Goal: Task Accomplishment & Management: Manage account settings

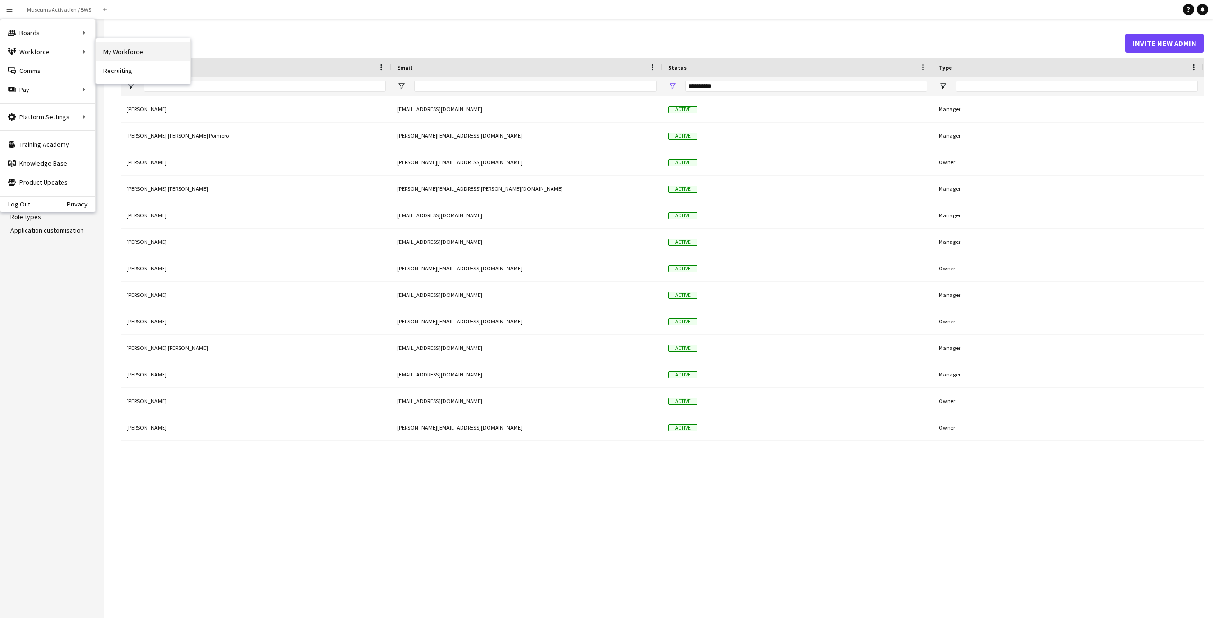
click at [119, 55] on link "My Workforce" at bounding box center [143, 51] width 95 height 19
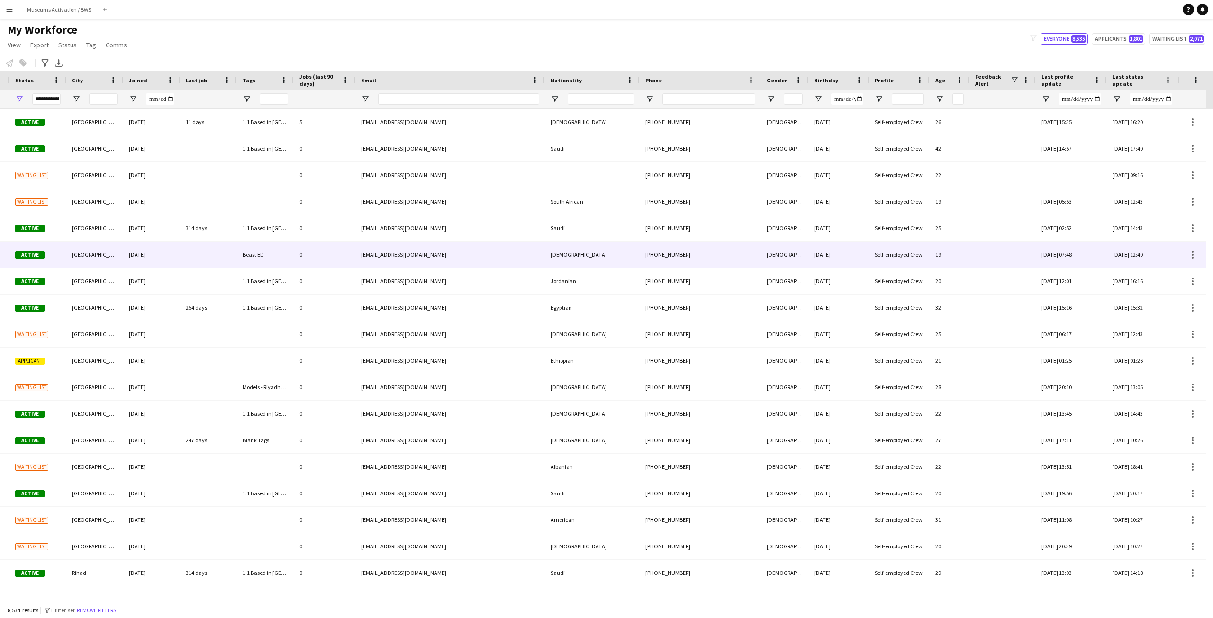
scroll to position [0, 82]
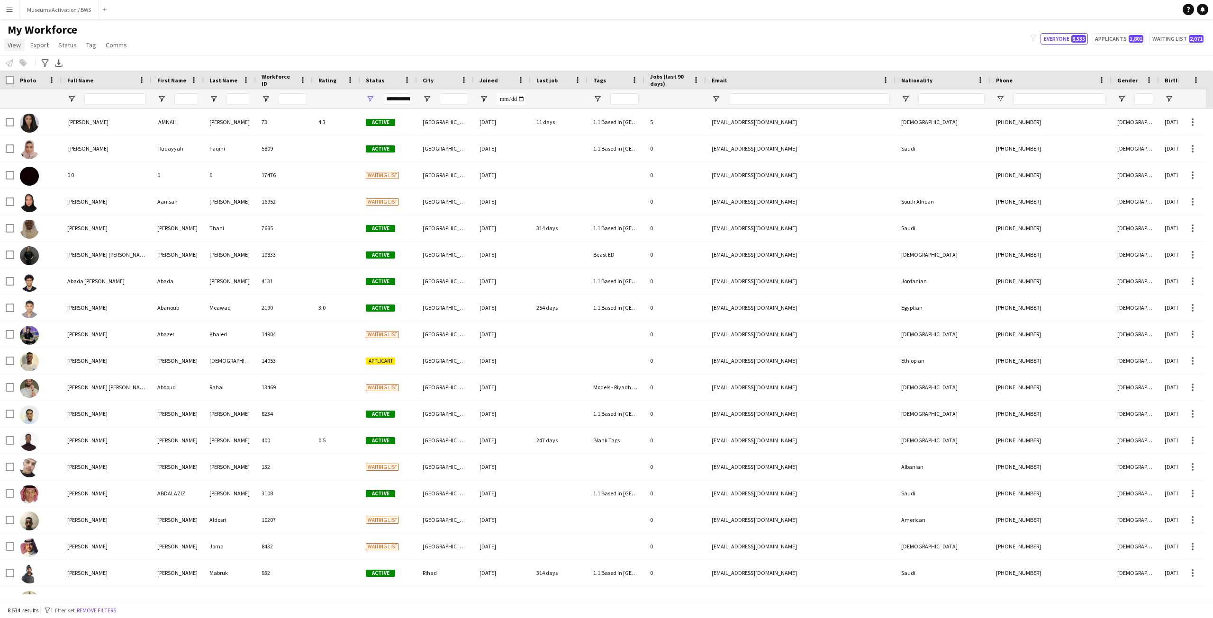
click at [15, 44] on span "View" at bounding box center [14, 45] width 13 height 9
click at [102, 99] on link "R4ven" at bounding box center [104, 98] width 66 height 20
type input "**********"
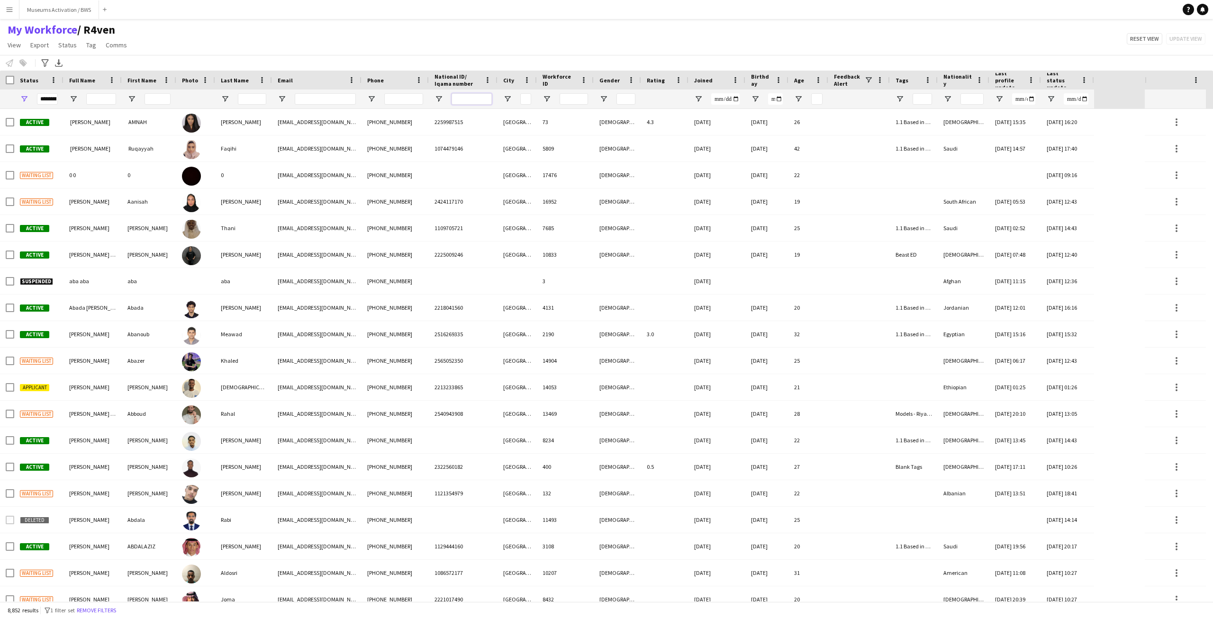
click at [459, 102] on input "National ID/ Iqama number Filter Input" at bounding box center [472, 98] width 40 height 11
paste input "**********"
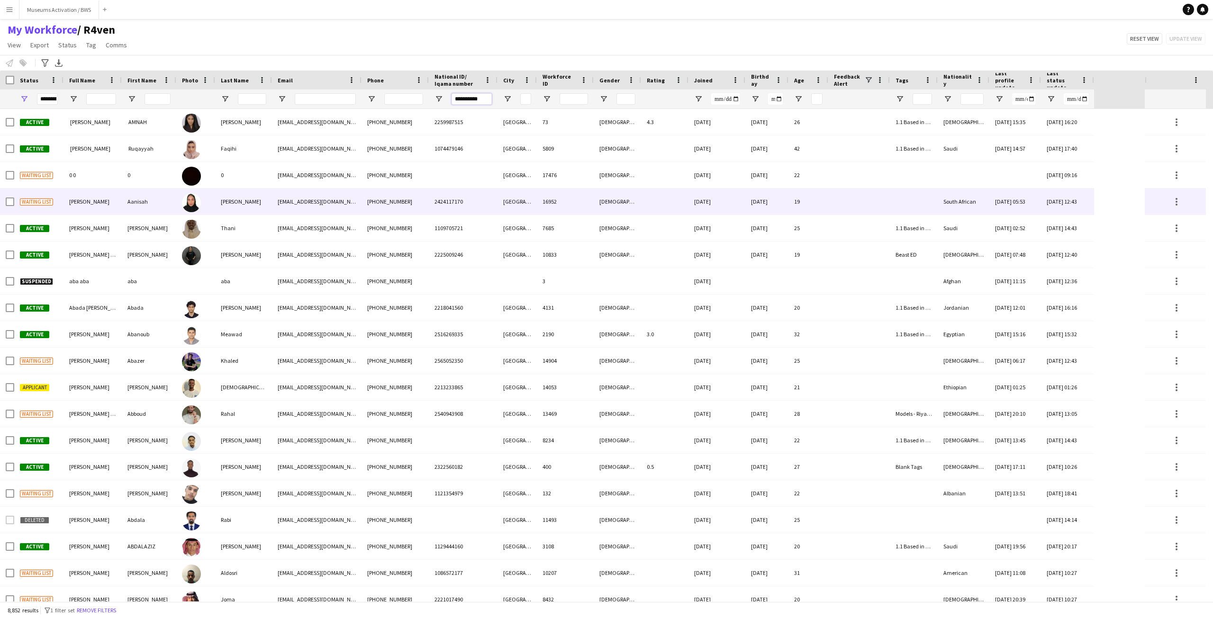
type input "**********"
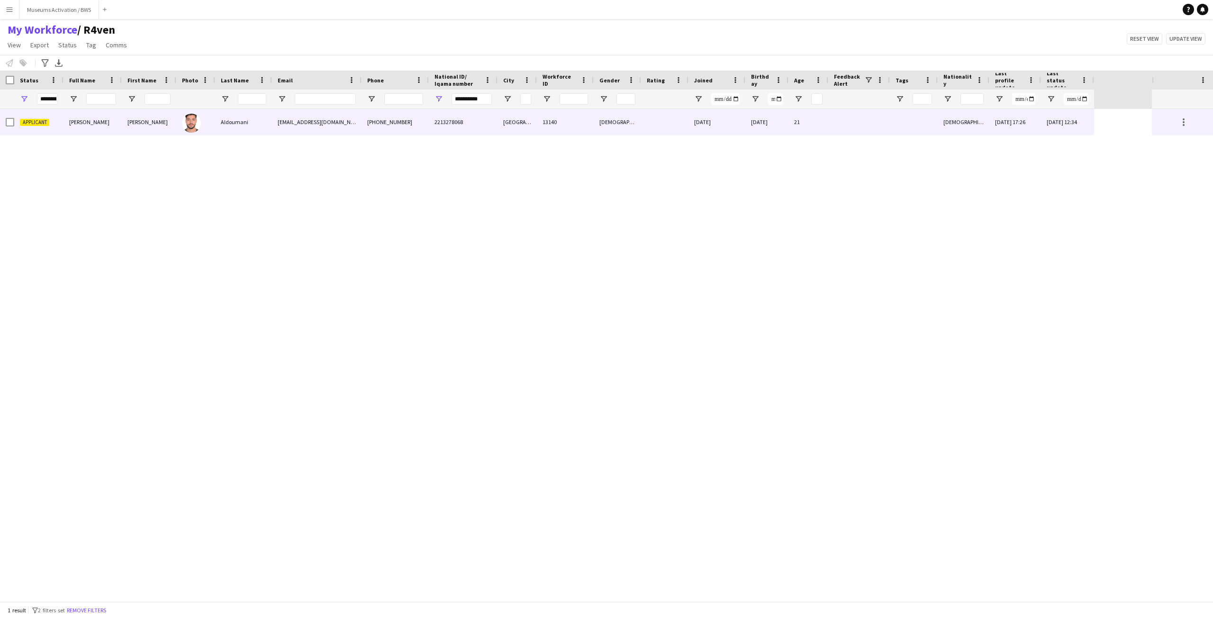
click at [227, 134] on div "Aldoumani" at bounding box center [243, 122] width 57 height 26
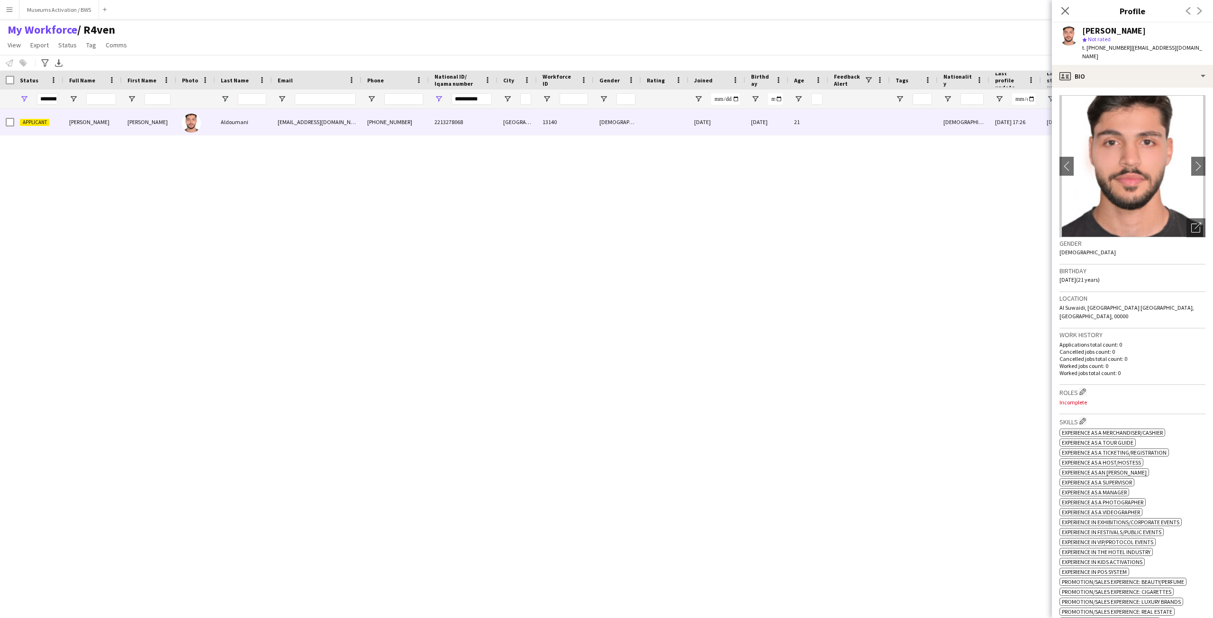
click at [1106, 88] on app-crew-profile-bio "chevron-left chevron-right Open photos pop-in Gender [DEMOGRAPHIC_DATA] Birthda…" at bounding box center [1132, 353] width 161 height 531
click at [1106, 73] on div "profile Bio" at bounding box center [1132, 76] width 161 height 23
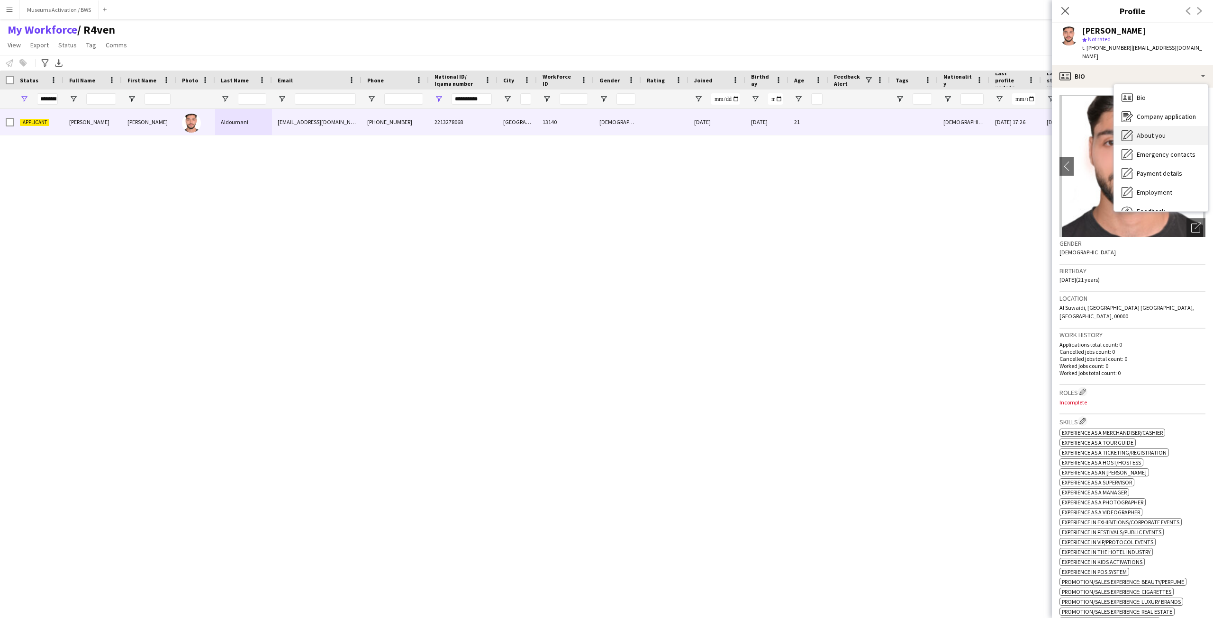
click at [1132, 133] on div "About you About you" at bounding box center [1161, 135] width 94 height 19
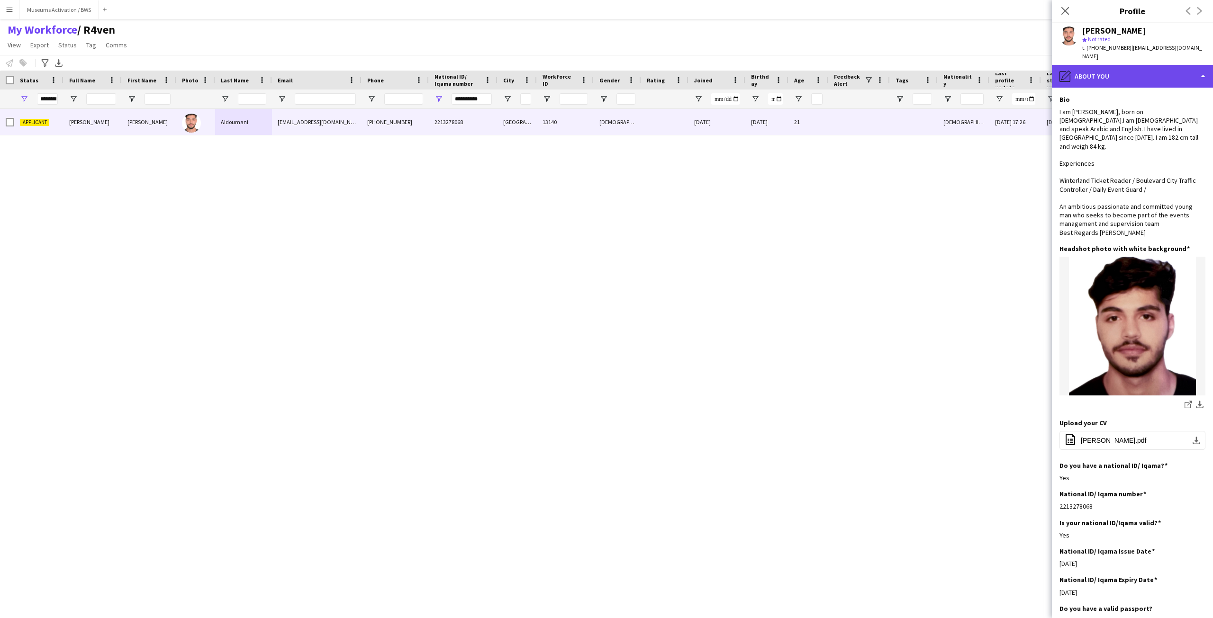
click at [1114, 75] on div "pencil4 About you" at bounding box center [1132, 76] width 161 height 23
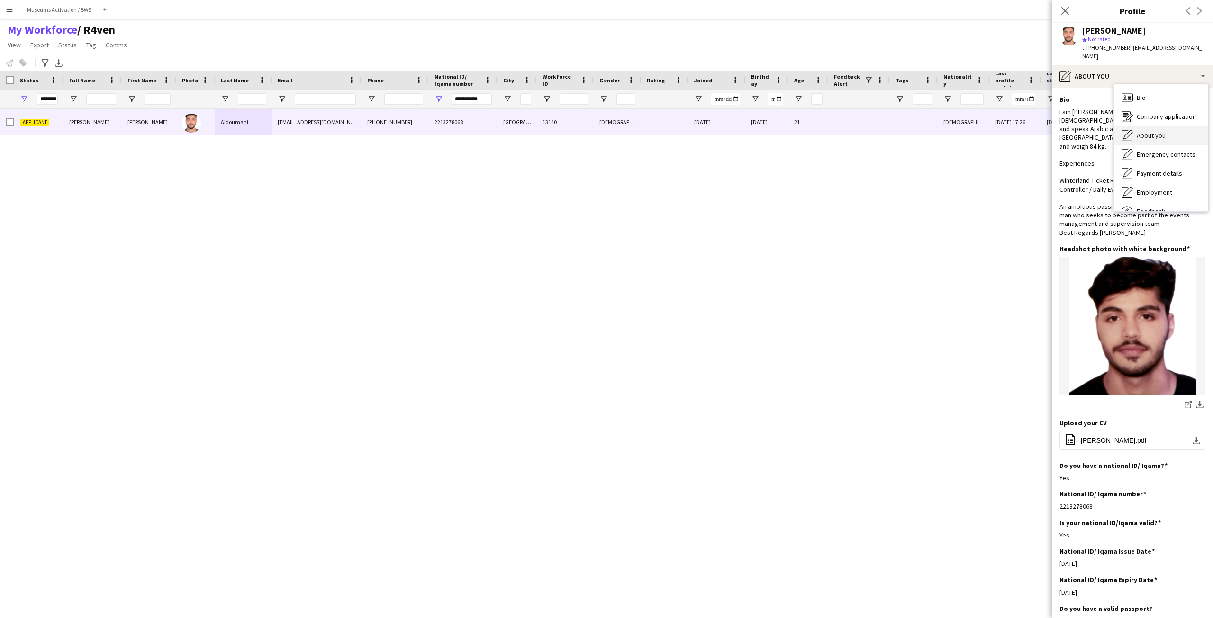
click at [1125, 131] on icon "About you" at bounding box center [1127, 135] width 11 height 11
click at [1096, 437] on span "[PERSON_NAME].pdf" at bounding box center [1114, 441] width 66 height 8
click at [1124, 108] on div "I am [PERSON_NAME], born on [DEMOGRAPHIC_DATA].I am [DEMOGRAPHIC_DATA] and spea…" at bounding box center [1132, 172] width 146 height 129
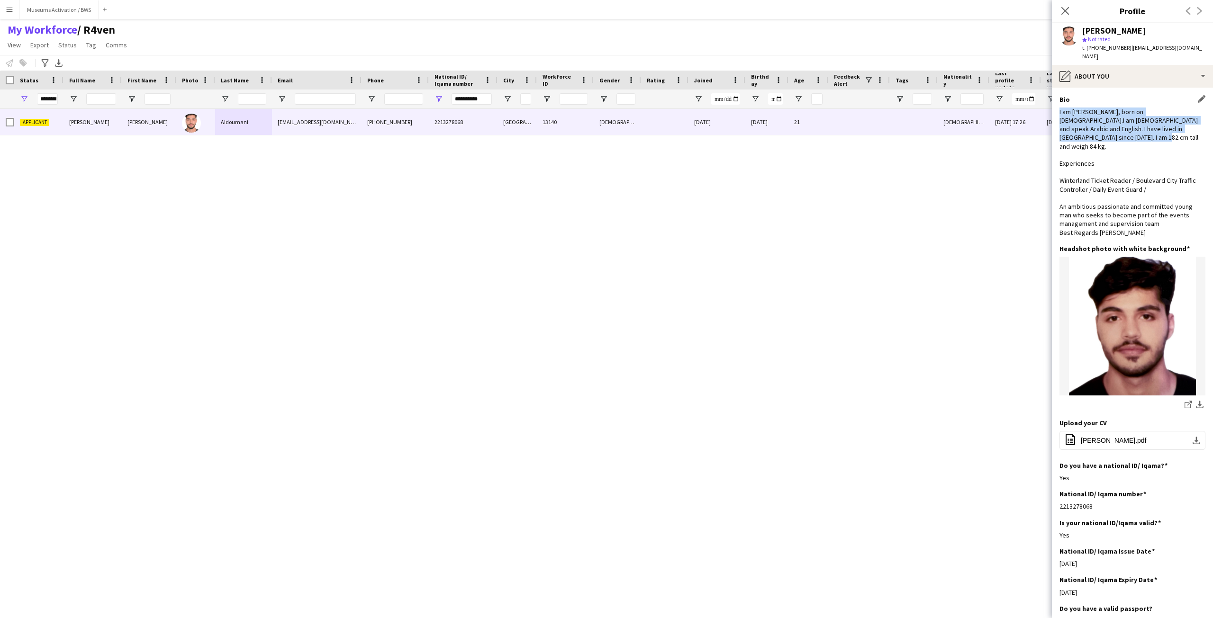
click at [1106, 128] on div "I am [PERSON_NAME], born on [DEMOGRAPHIC_DATA].I am [DEMOGRAPHIC_DATA] and spea…" at bounding box center [1132, 172] width 146 height 129
drag, startPoint x: 1106, startPoint y: 128, endPoint x: 1097, endPoint y: 201, distance: 73.5
click at [1097, 201] on div "I am [PERSON_NAME], born on [DEMOGRAPHIC_DATA].I am [DEMOGRAPHIC_DATA] and spea…" at bounding box center [1132, 172] width 146 height 129
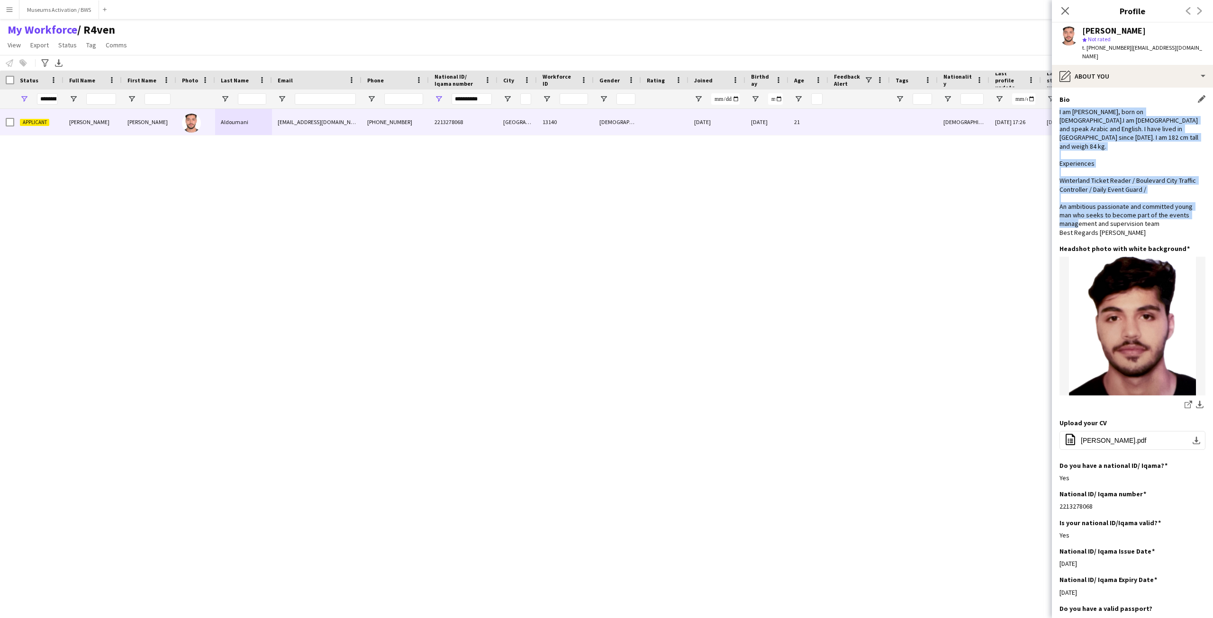
click at [1097, 201] on div "I am [PERSON_NAME], born on [DEMOGRAPHIC_DATA].I am [DEMOGRAPHIC_DATA] and spea…" at bounding box center [1132, 172] width 146 height 129
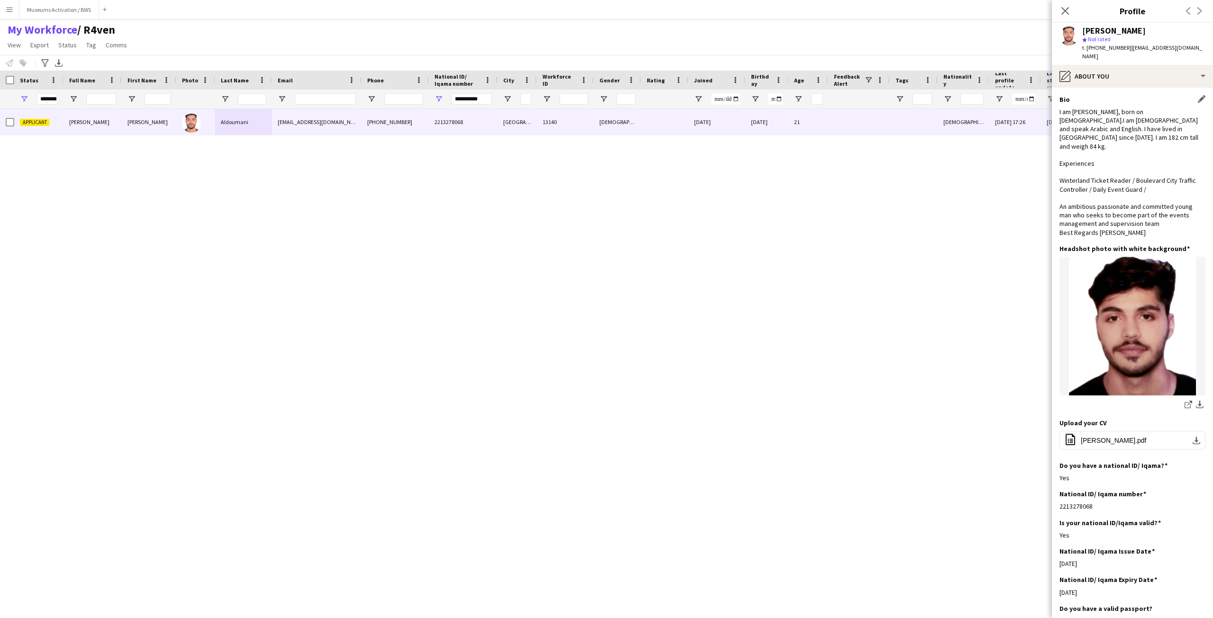
click at [1074, 95] on div "Bio Edit this field" at bounding box center [1132, 99] width 146 height 9
click at [1073, 95] on div "Bio Edit this field I am [PERSON_NAME], born on [DEMOGRAPHIC_DATA].I am [DEMOGR…" at bounding box center [1132, 169] width 146 height 149
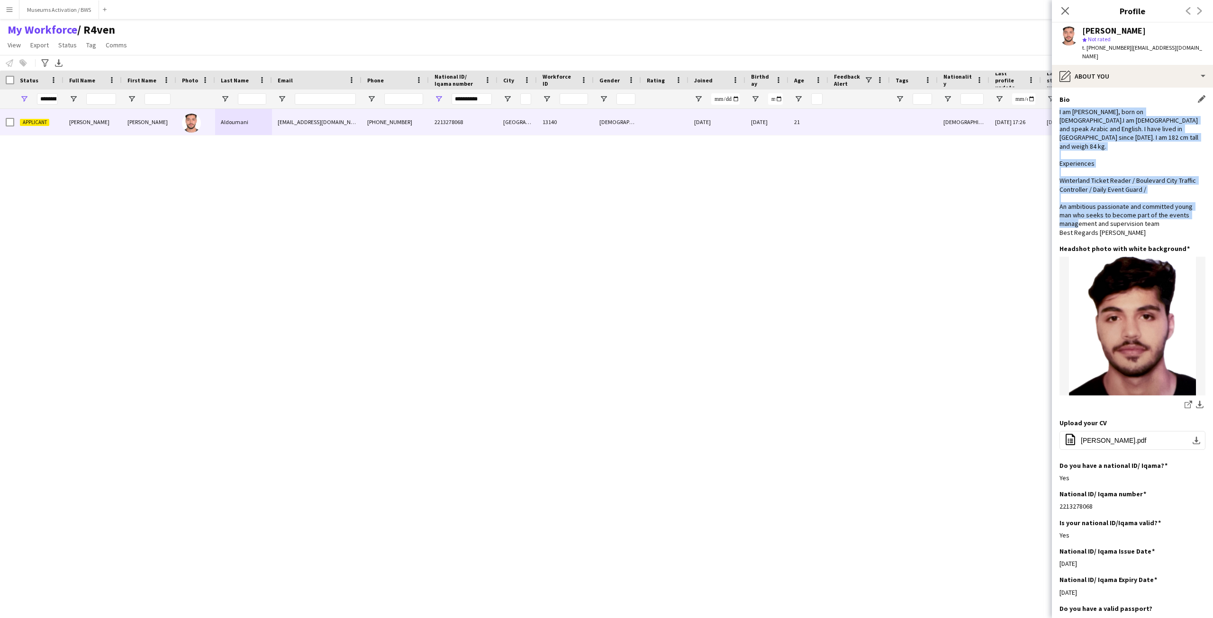
drag, startPoint x: 1073, startPoint y: 95, endPoint x: 1079, endPoint y: 211, distance: 115.8
click at [1079, 211] on div "Bio Edit this field I am [PERSON_NAME], born on [DEMOGRAPHIC_DATA].I am [DEMOGR…" at bounding box center [1132, 169] width 146 height 149
click at [1079, 211] on div "I am [PERSON_NAME], born on [DEMOGRAPHIC_DATA].I am [DEMOGRAPHIC_DATA] and spea…" at bounding box center [1132, 172] width 146 height 129
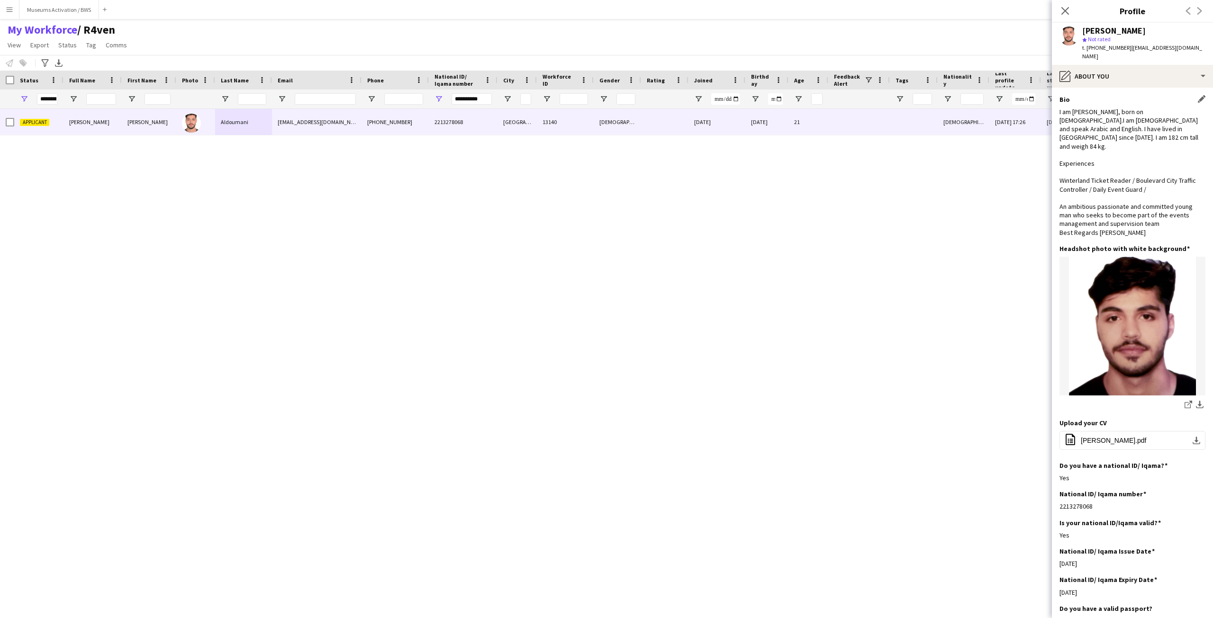
click at [1081, 216] on div "I am [PERSON_NAME], born on [DEMOGRAPHIC_DATA].I am [DEMOGRAPHIC_DATA] and spea…" at bounding box center [1132, 172] width 146 height 129
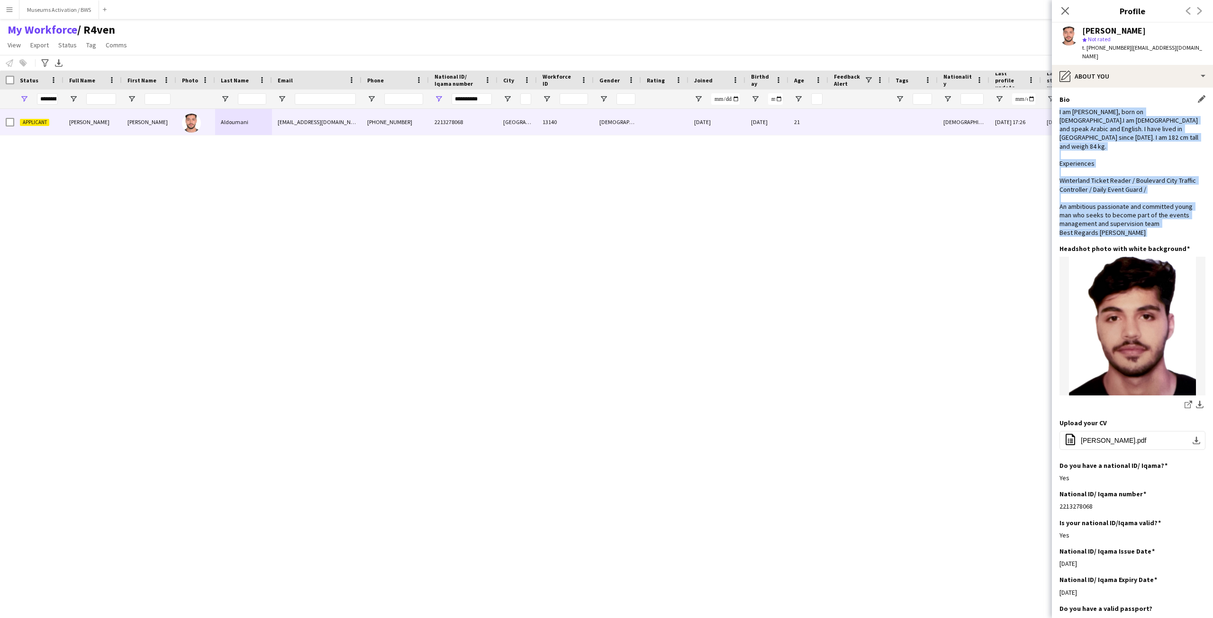
drag, startPoint x: 1081, startPoint y: 216, endPoint x: 1099, endPoint y: 103, distance: 114.3
click at [1099, 108] on div "I am [PERSON_NAME], born on [DEMOGRAPHIC_DATA].I am [DEMOGRAPHIC_DATA] and spea…" at bounding box center [1132, 172] width 146 height 129
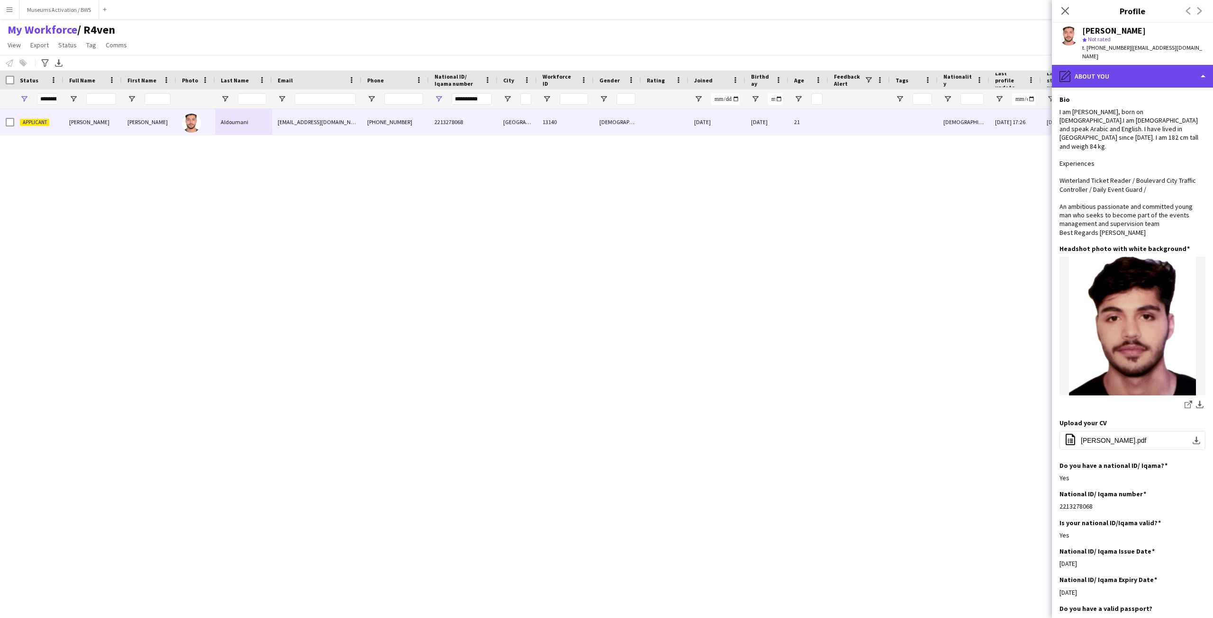
click at [1112, 65] on div "pencil4 About you" at bounding box center [1132, 76] width 161 height 23
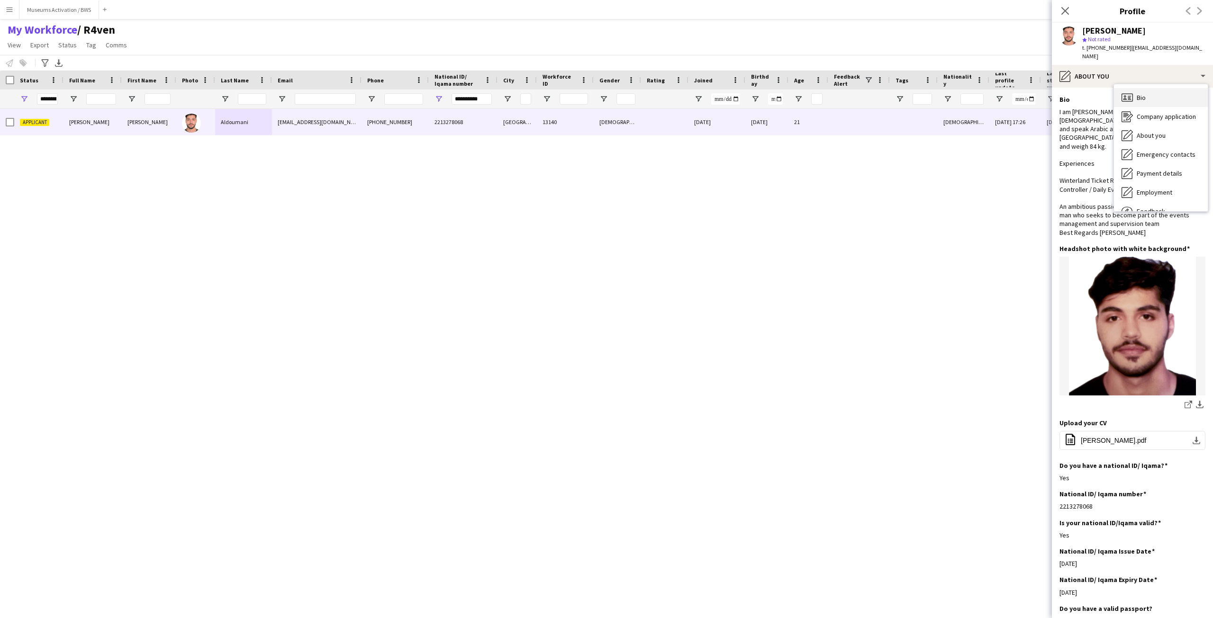
click at [1159, 92] on div "Bio Bio" at bounding box center [1161, 97] width 94 height 19
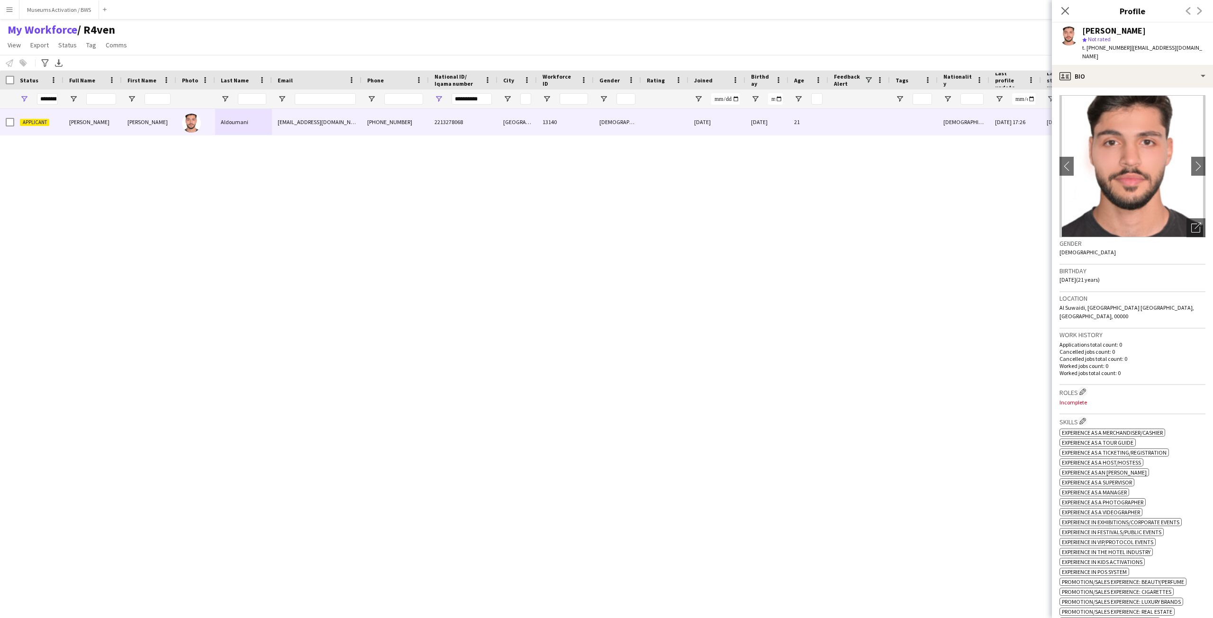
click at [1115, 239] on h3 "Gender" at bounding box center [1132, 243] width 146 height 9
drag, startPoint x: 1115, startPoint y: 238, endPoint x: 1115, endPoint y: 359, distance: 120.4
click at [1115, 359] on app-crew-profile-bio "chevron-left chevron-right Open photos pop-in Gender [DEMOGRAPHIC_DATA] Birthda…" at bounding box center [1132, 353] width 161 height 531
click at [1115, 370] on p "Worked jobs total count: 0" at bounding box center [1132, 373] width 146 height 7
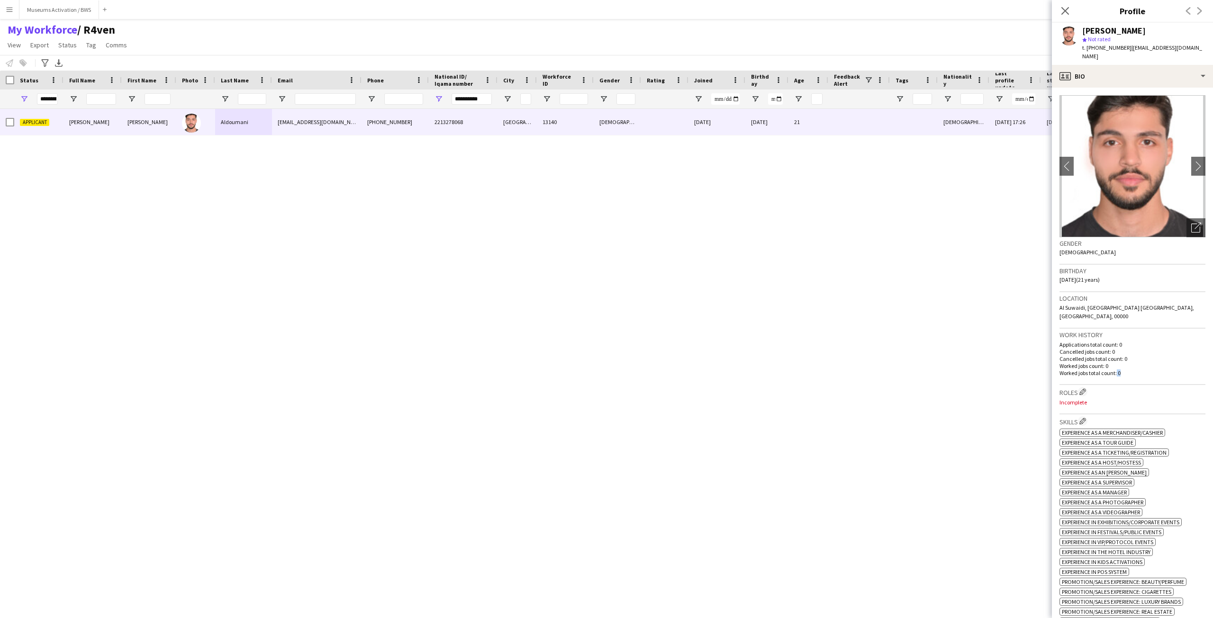
click at [1115, 370] on p "Worked jobs total count: 0" at bounding box center [1132, 373] width 146 height 7
drag, startPoint x: 1115, startPoint y: 359, endPoint x: 1098, endPoint y: 236, distance: 123.4
click at [1098, 236] on app-crew-profile-bio "chevron-left chevron-right Open photos pop-in Gender [DEMOGRAPHIC_DATA] Birthda…" at bounding box center [1132, 353] width 161 height 531
click at [1098, 239] on h3 "Gender" at bounding box center [1132, 243] width 146 height 9
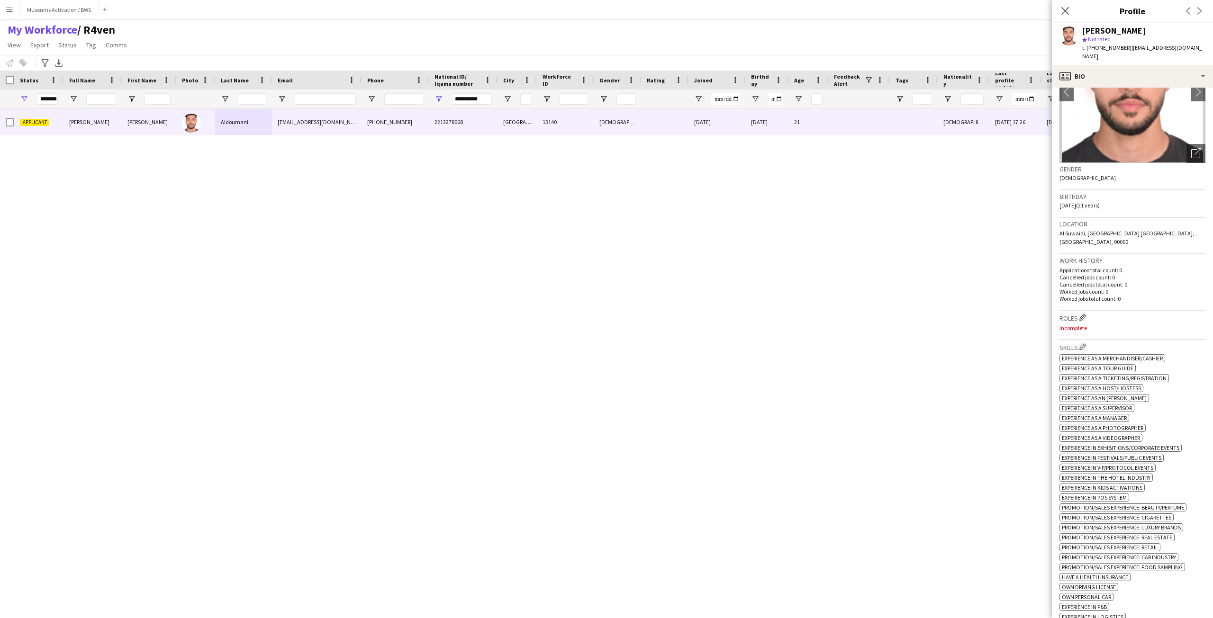
scroll to position [95, 0]
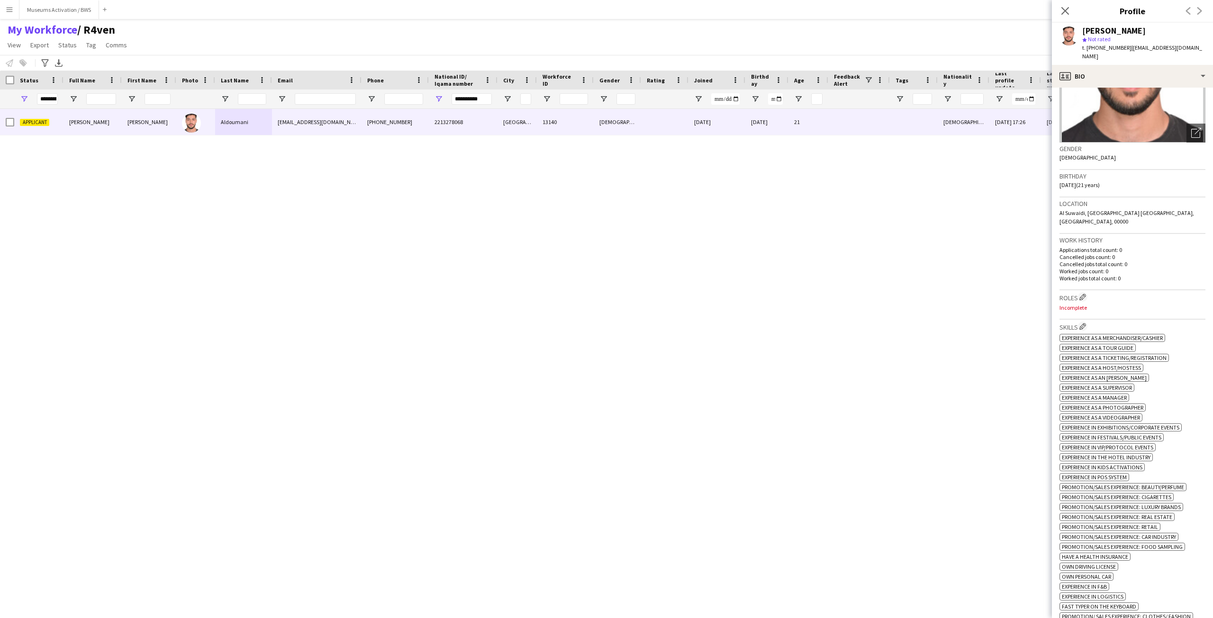
click at [1087, 292] on h3 "Roles Edit crew company roles" at bounding box center [1132, 297] width 146 height 10
click at [1085, 294] on app-icon "Edit crew company roles" at bounding box center [1082, 297] width 7 height 7
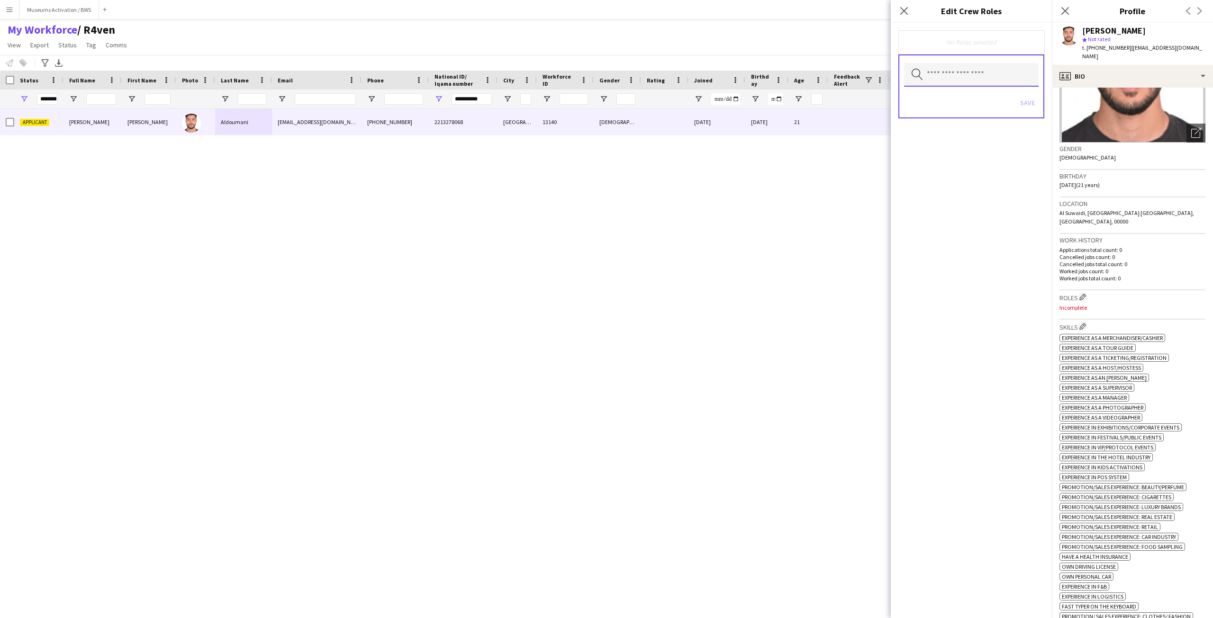
click at [982, 80] on input "text" at bounding box center [971, 75] width 135 height 24
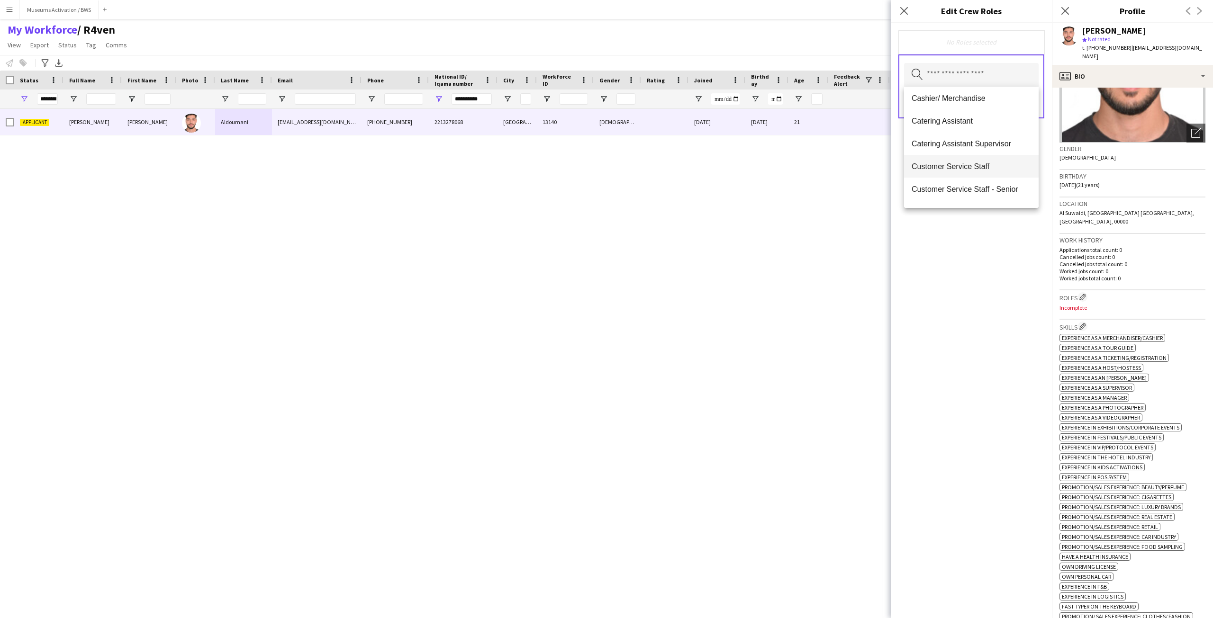
click at [982, 160] on mat-option "Customer Service Staff" at bounding box center [971, 166] width 135 height 23
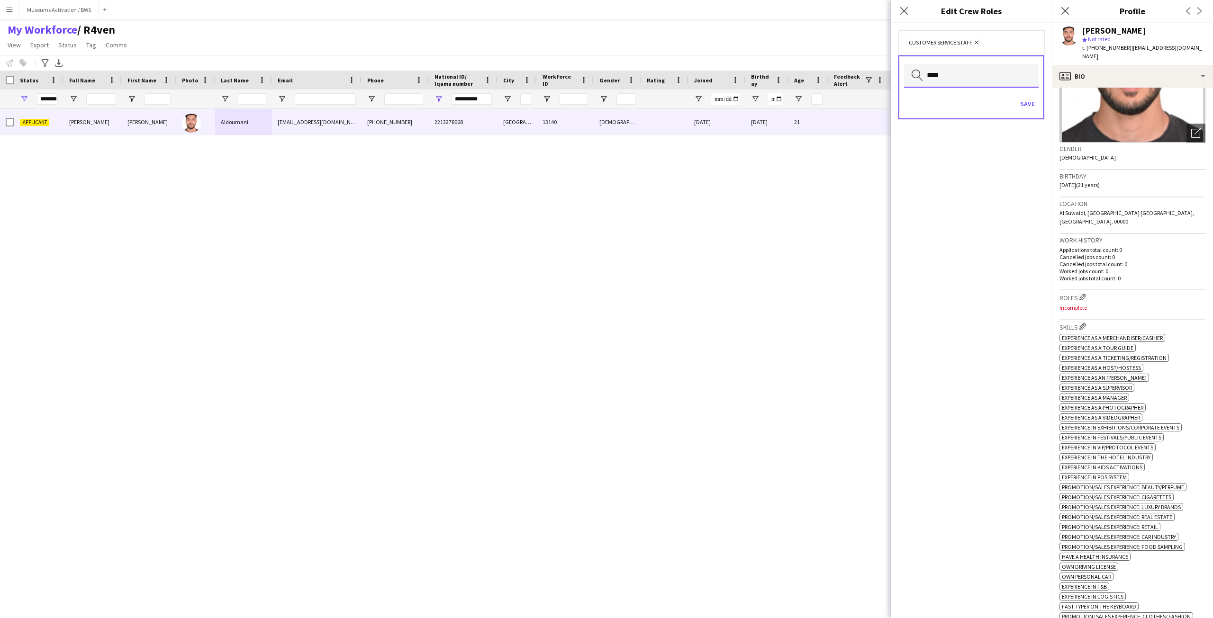
click at [973, 77] on input "****" at bounding box center [971, 76] width 135 height 24
type input "***"
click at [972, 102] on span "Customer Service Staff - Senior" at bounding box center [971, 102] width 119 height 9
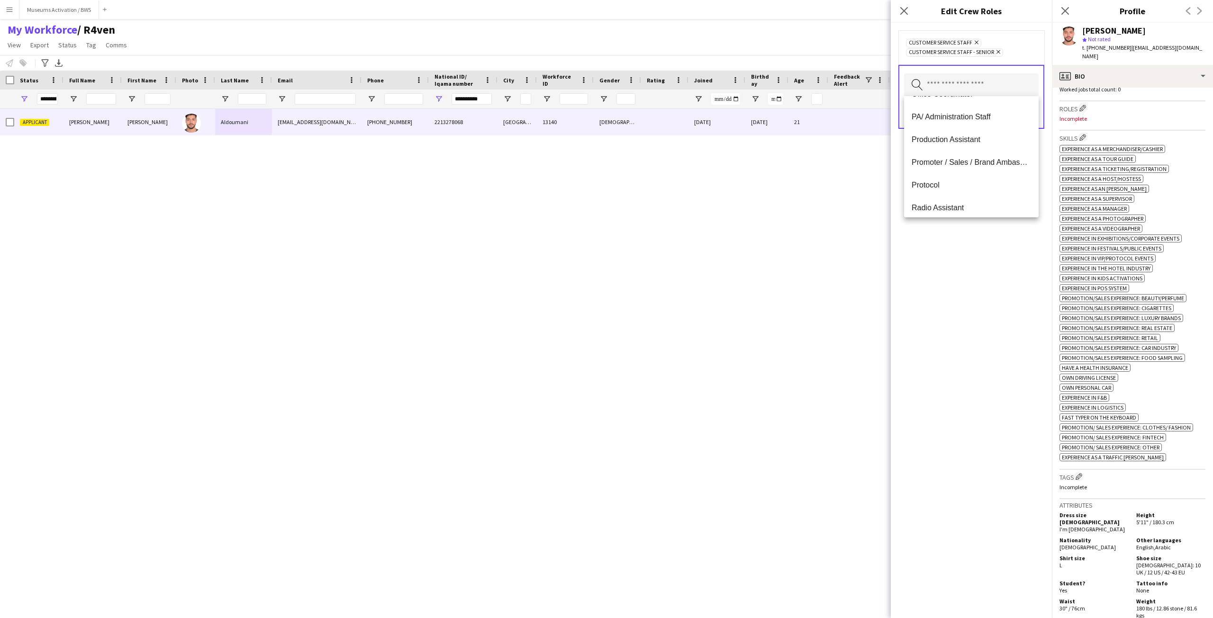
scroll to position [284, 0]
click at [972, 160] on span "Promoter / Sales / Brand Ambassador" at bounding box center [971, 162] width 119 height 9
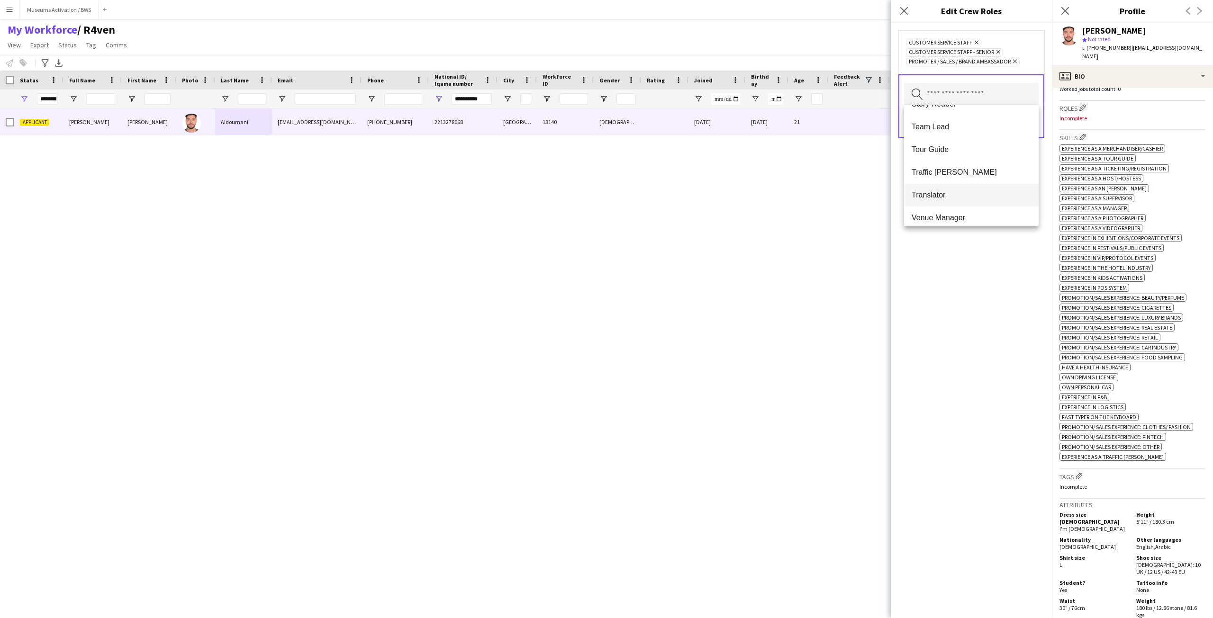
scroll to position [910, 0]
click at [967, 260] on div "Customer Service Staff Remove Customer Service Staff - Senior Remove Promoter /…" at bounding box center [971, 321] width 161 height 596
click at [1023, 118] on button "Save" at bounding box center [1027, 122] width 22 height 15
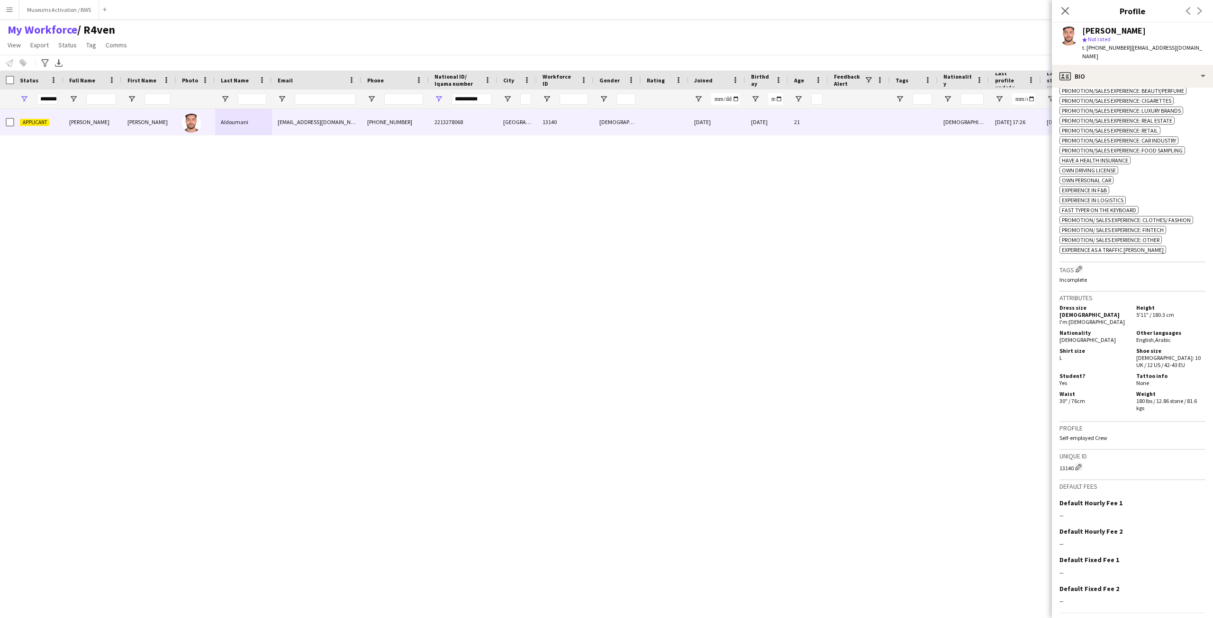
scroll to position [503, 0]
click at [1084, 260] on button "Edit crew company tags" at bounding box center [1078, 264] width 9 height 9
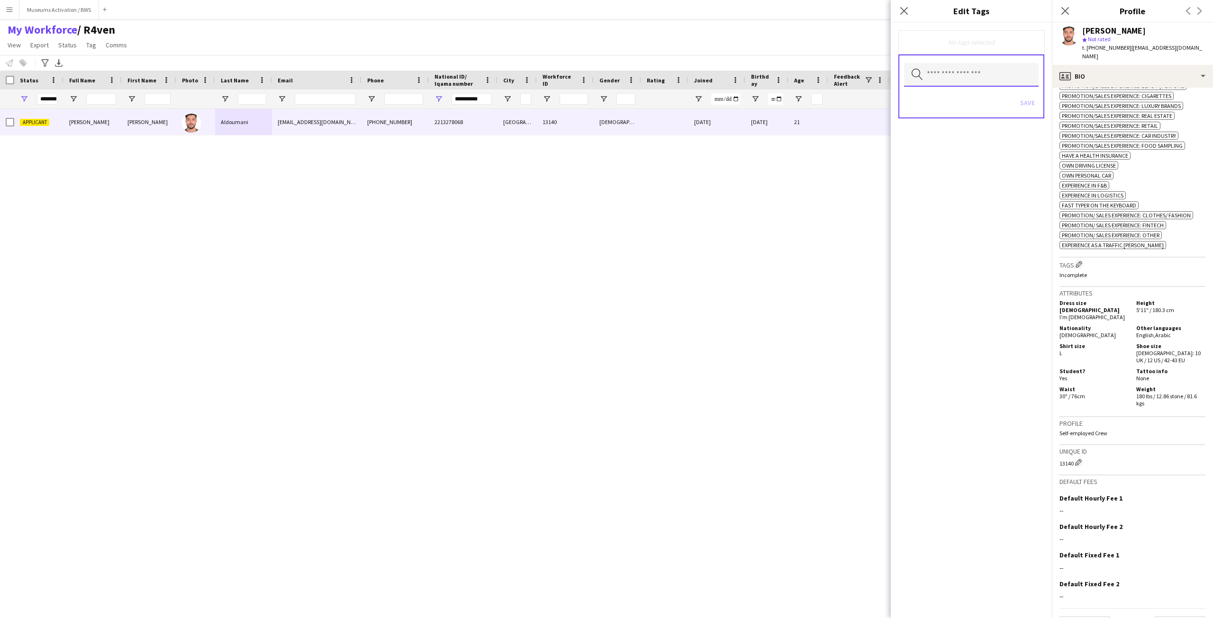
click at [1010, 75] on input "text" at bounding box center [971, 75] width 135 height 24
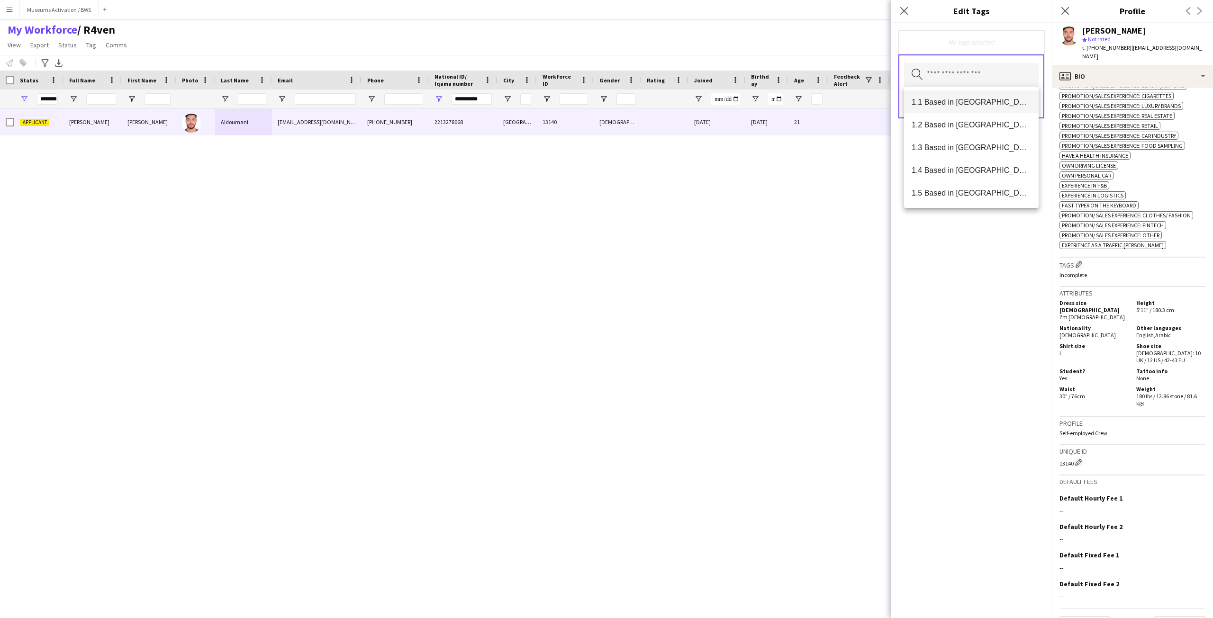
click at [998, 98] on span "1.1 Based in [GEOGRAPHIC_DATA]" at bounding box center [971, 102] width 119 height 9
click at [985, 139] on span "2.2 English Level = 2/3 Good" at bounding box center [971, 141] width 119 height 9
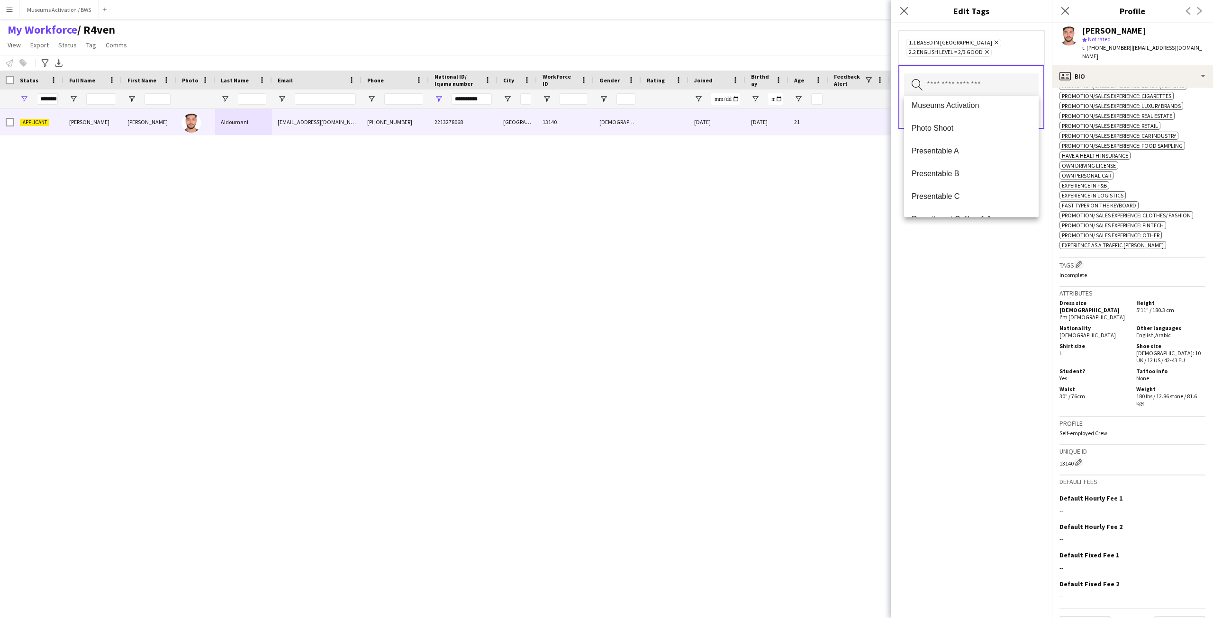
scroll to position [758, 0]
click at [964, 108] on span "Presentable A" at bounding box center [971, 103] width 119 height 9
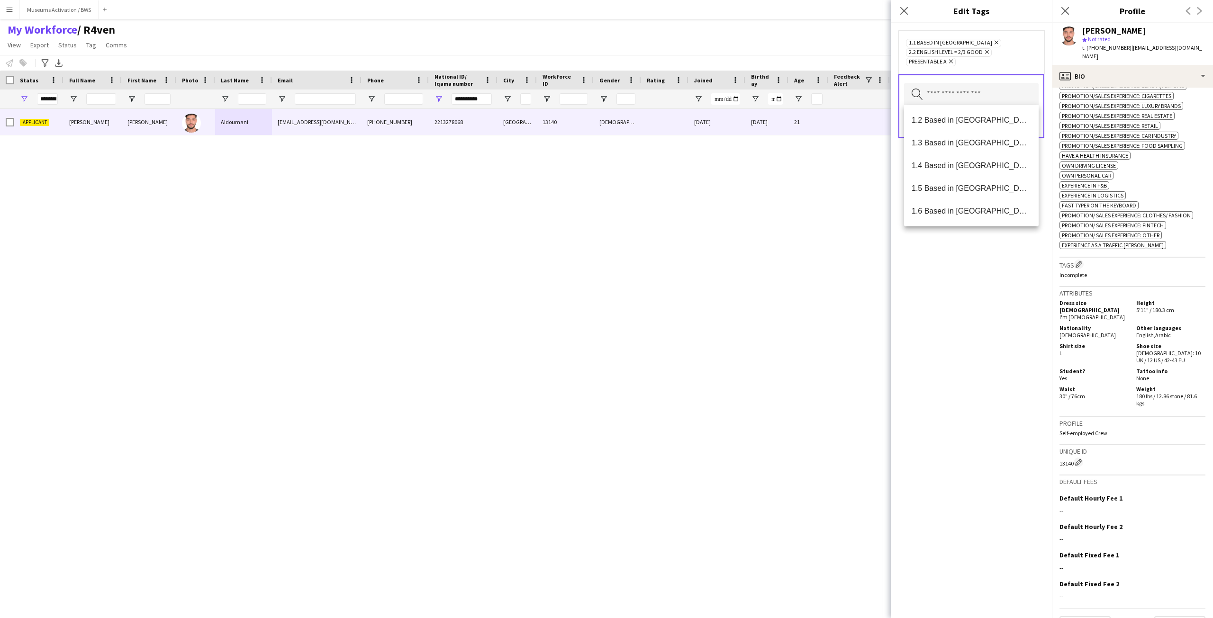
click at [1007, 51] on div "1.1 Based in [GEOGRAPHIC_DATA] Remove 2.2 English Level = 2/3 Good Remove Prese…" at bounding box center [971, 52] width 131 height 28
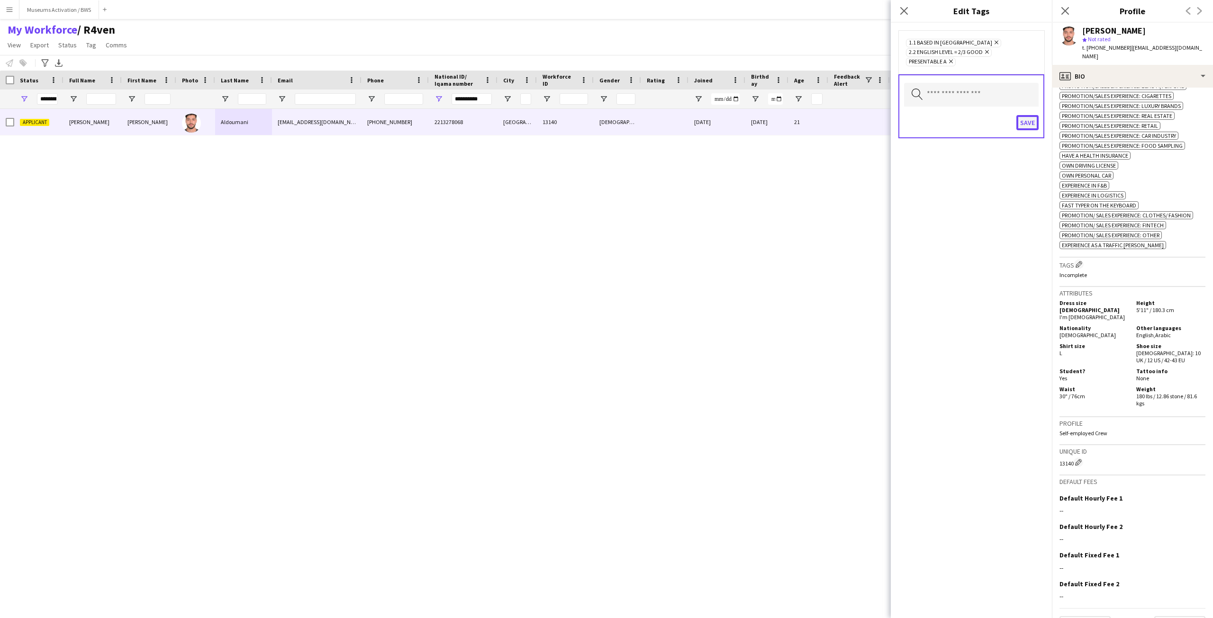
click at [1020, 127] on button "Save" at bounding box center [1027, 122] width 22 height 15
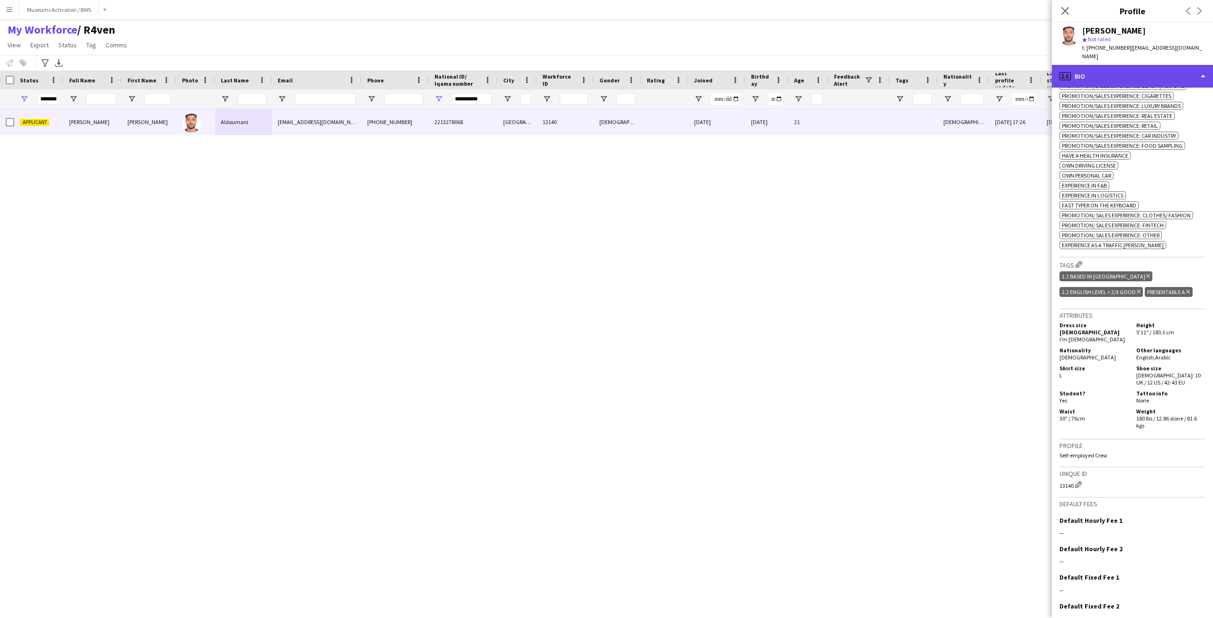
click at [1085, 67] on div "profile Bio" at bounding box center [1132, 76] width 161 height 23
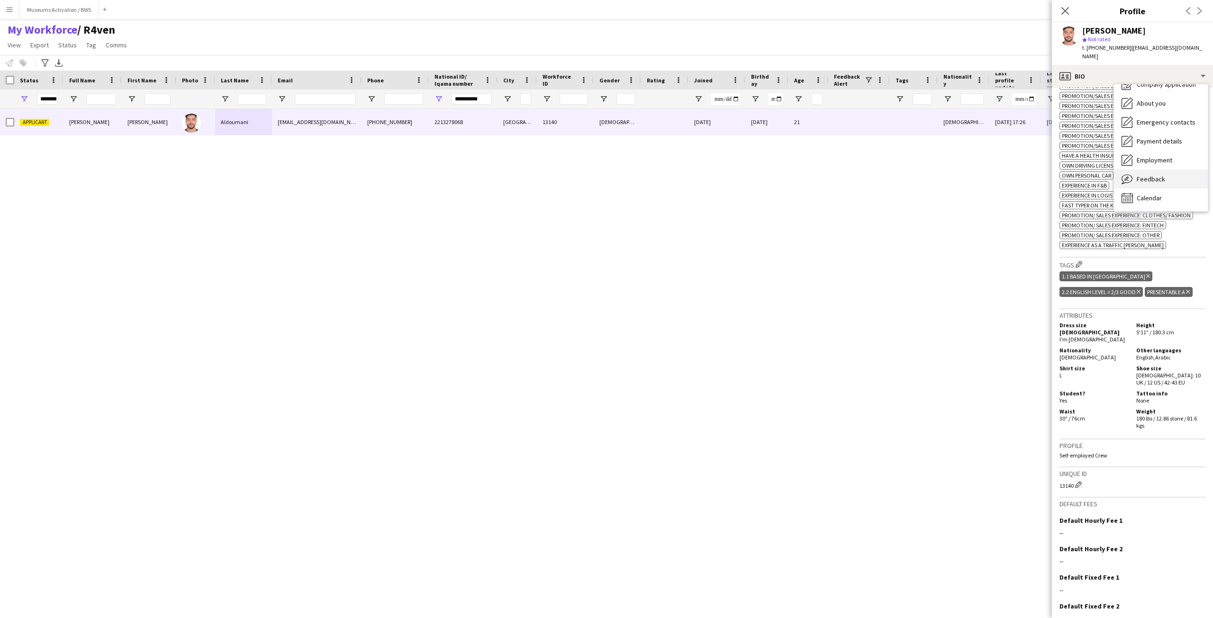
click at [1133, 170] on div "Feedback Feedback" at bounding box center [1161, 179] width 94 height 19
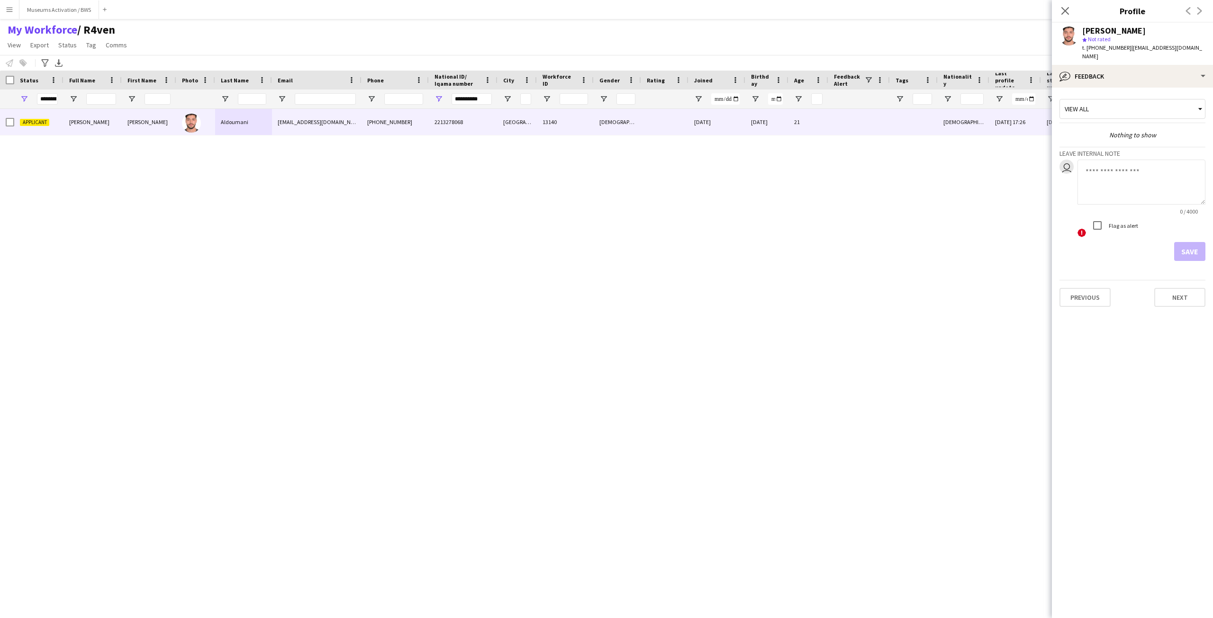
click at [1131, 166] on textarea at bounding box center [1142, 182] width 128 height 45
type textarea "**********"
click at [1178, 242] on button "Save" at bounding box center [1189, 251] width 31 height 19
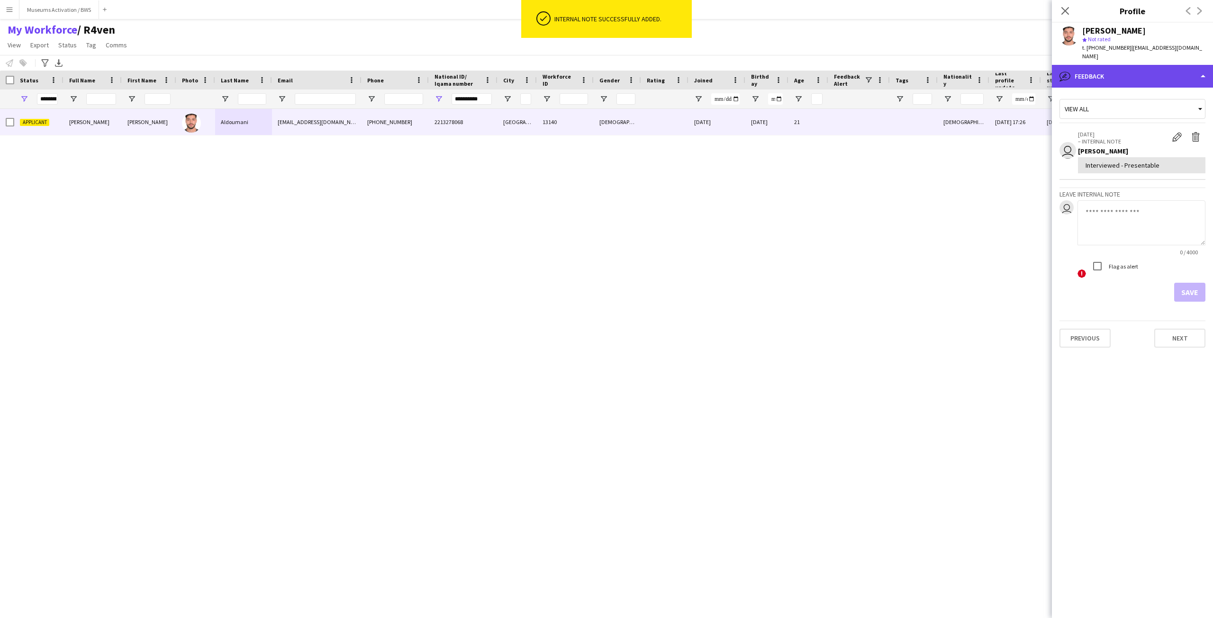
click at [1119, 74] on div "bubble-pencil Feedback" at bounding box center [1132, 76] width 161 height 23
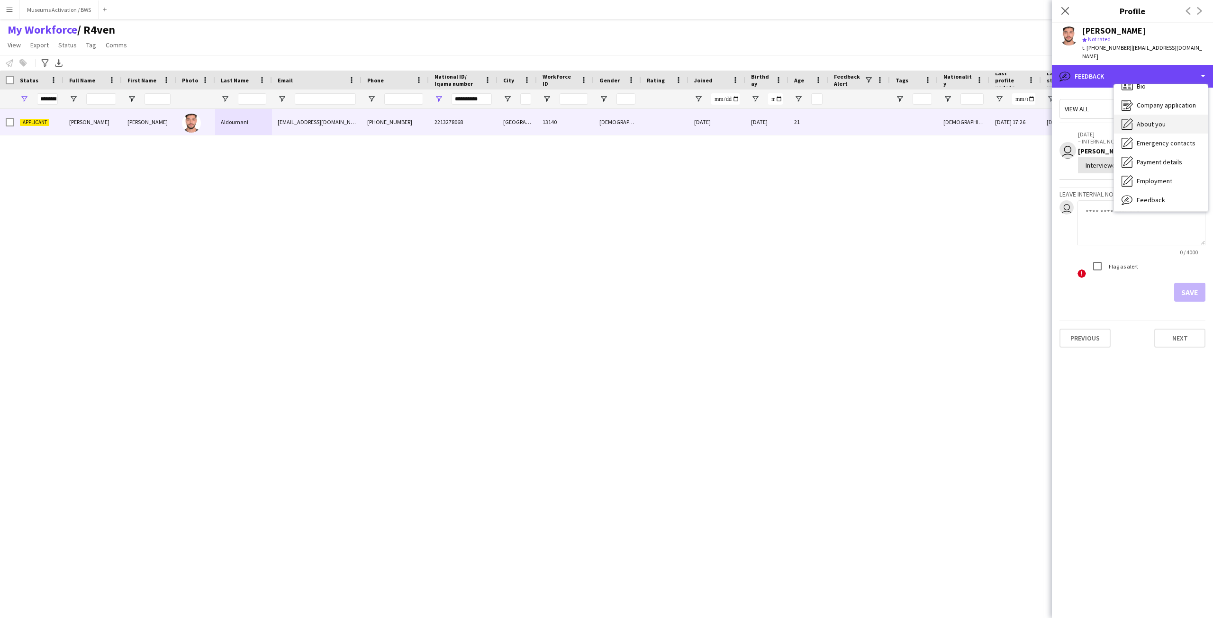
scroll to position [0, 0]
click at [1139, 126] on div "About you About you" at bounding box center [1161, 135] width 94 height 19
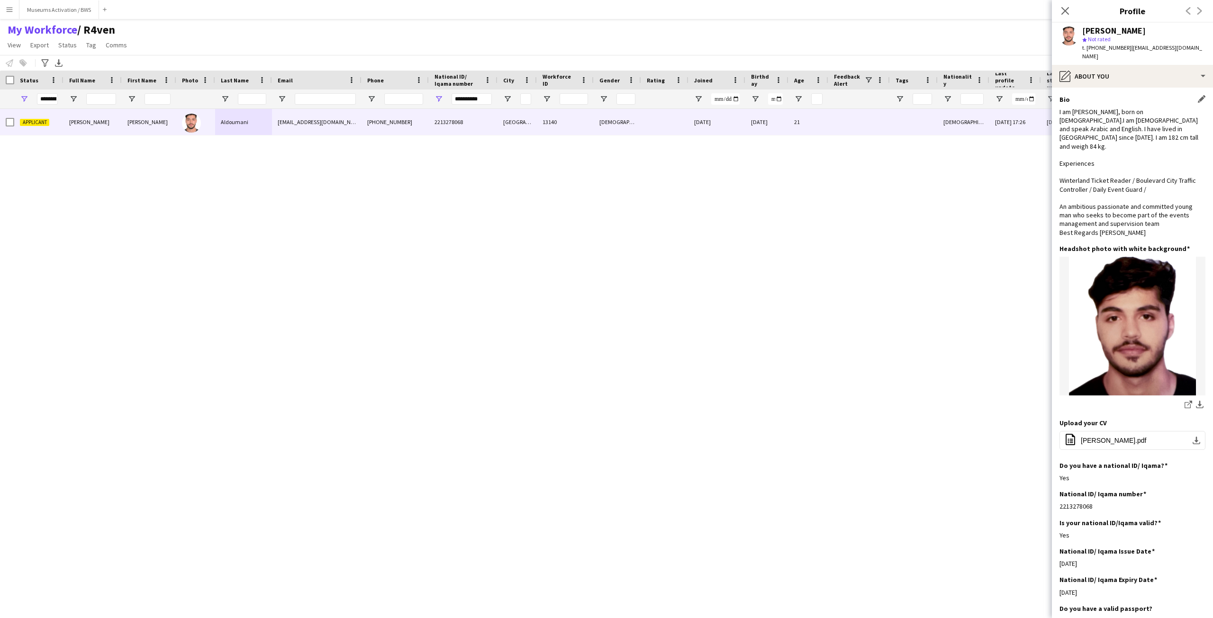
click at [1128, 108] on div "I am [PERSON_NAME], born on [DEMOGRAPHIC_DATA].I am [DEMOGRAPHIC_DATA] and spea…" at bounding box center [1132, 172] width 146 height 129
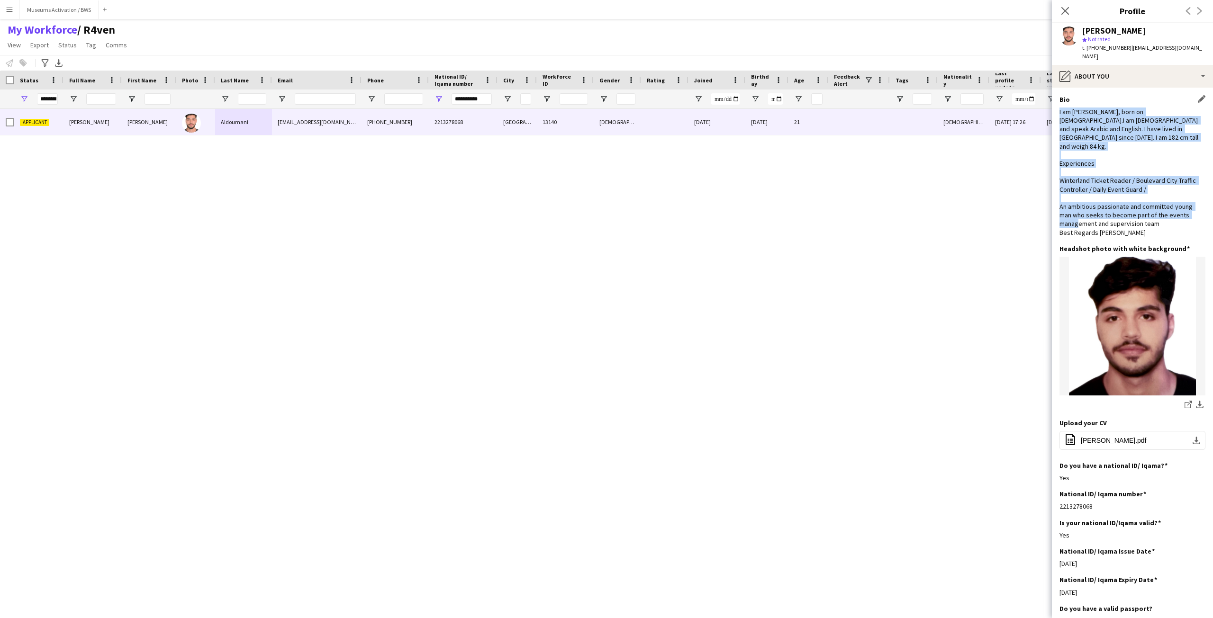
drag, startPoint x: 1128, startPoint y: 100, endPoint x: 1122, endPoint y: 201, distance: 102.1
click at [1122, 201] on div "I am [PERSON_NAME], born on [DEMOGRAPHIC_DATA].I am [DEMOGRAPHIC_DATA] and spea…" at bounding box center [1132, 172] width 146 height 129
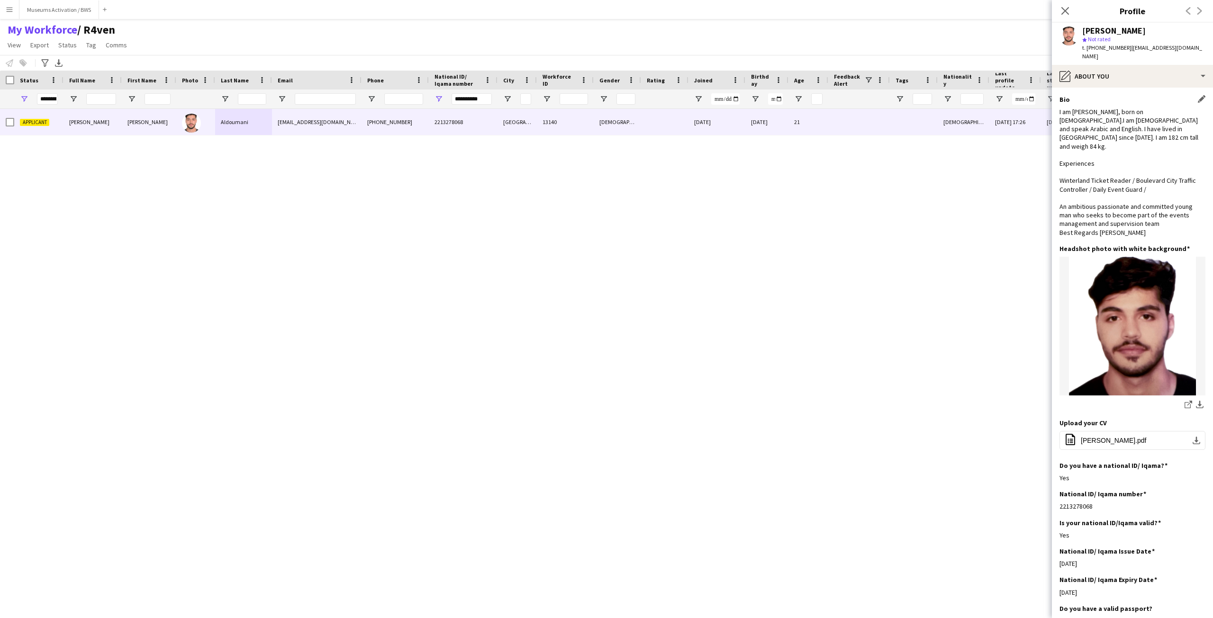
click at [1110, 194] on div "I am [PERSON_NAME], born on [DEMOGRAPHIC_DATA].I am [DEMOGRAPHIC_DATA] and spea…" at bounding box center [1132, 172] width 146 height 129
drag, startPoint x: 1110, startPoint y: 194, endPoint x: 1105, endPoint y: 212, distance: 18.7
click at [1105, 212] on div "I am [PERSON_NAME], born on [DEMOGRAPHIC_DATA].I am [DEMOGRAPHIC_DATA] and spea…" at bounding box center [1132, 172] width 146 height 129
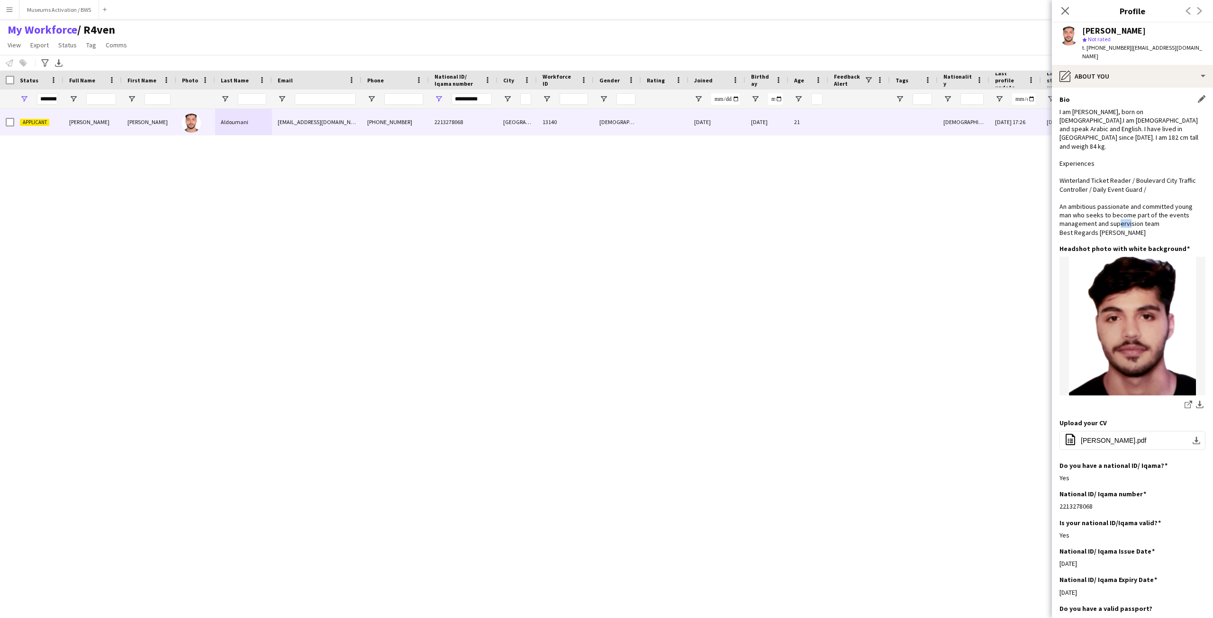
click at [1105, 212] on div "I am [PERSON_NAME], born on [DEMOGRAPHIC_DATA].I am [DEMOGRAPHIC_DATA] and spea…" at bounding box center [1132, 172] width 146 height 129
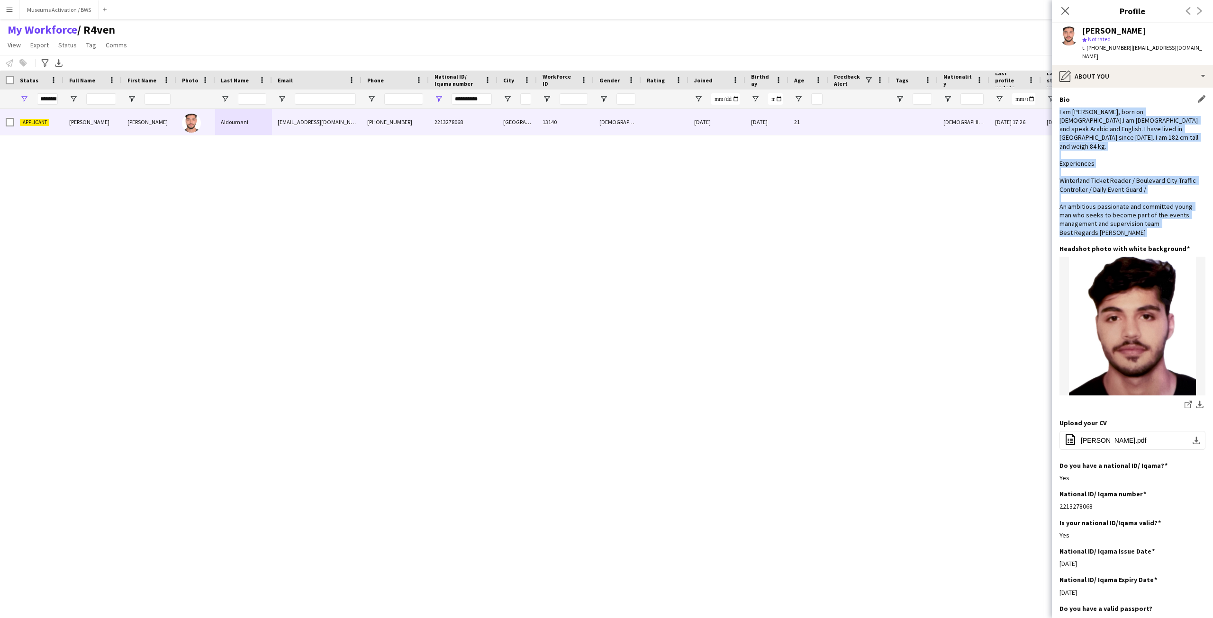
drag, startPoint x: 1105, startPoint y: 212, endPoint x: 1107, endPoint y: 119, distance: 92.4
click at [1107, 119] on div "I am [PERSON_NAME], born on [DEMOGRAPHIC_DATA].I am [DEMOGRAPHIC_DATA] and spea…" at bounding box center [1132, 172] width 146 height 129
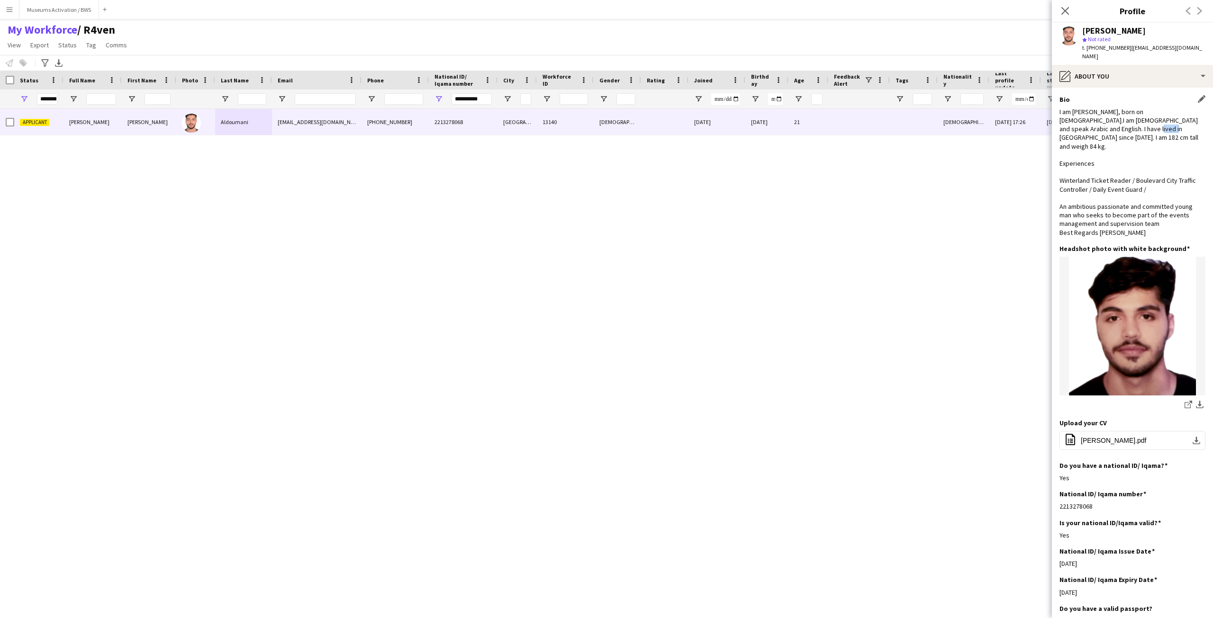
click at [1107, 119] on div "I am [PERSON_NAME], born on [DEMOGRAPHIC_DATA].I am [DEMOGRAPHIC_DATA] and spea…" at bounding box center [1132, 172] width 146 height 129
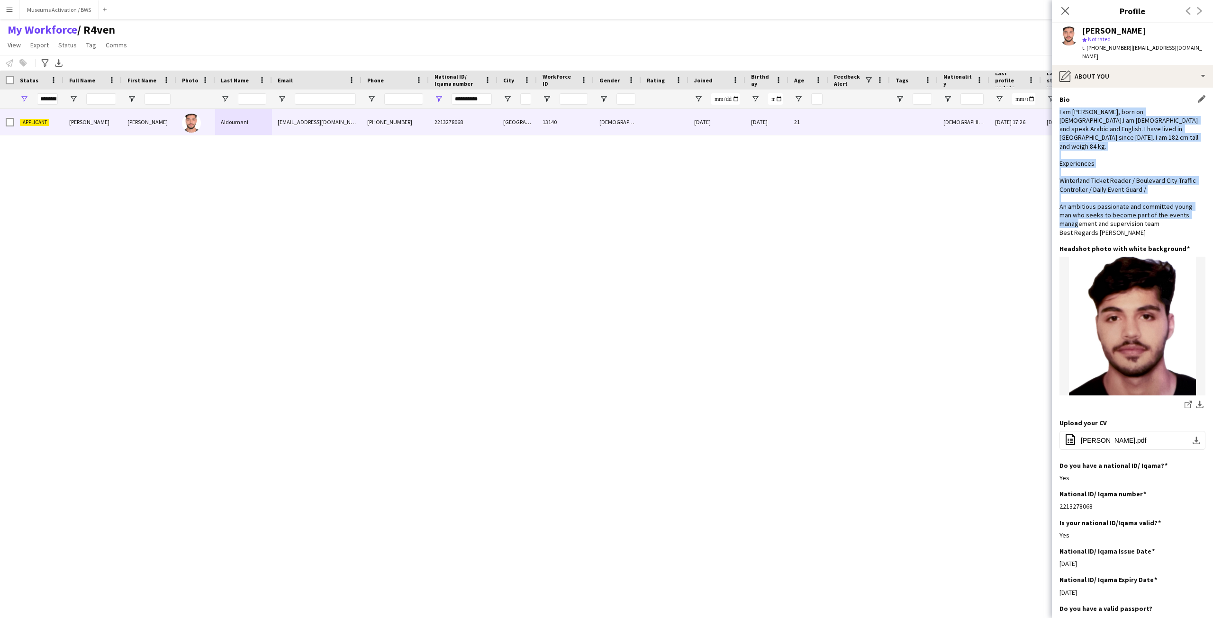
drag, startPoint x: 1107, startPoint y: 119, endPoint x: 1103, endPoint y: 196, distance: 76.4
click at [1103, 196] on div "I am [PERSON_NAME], born on [DEMOGRAPHIC_DATA].I am [DEMOGRAPHIC_DATA] and spea…" at bounding box center [1132, 172] width 146 height 129
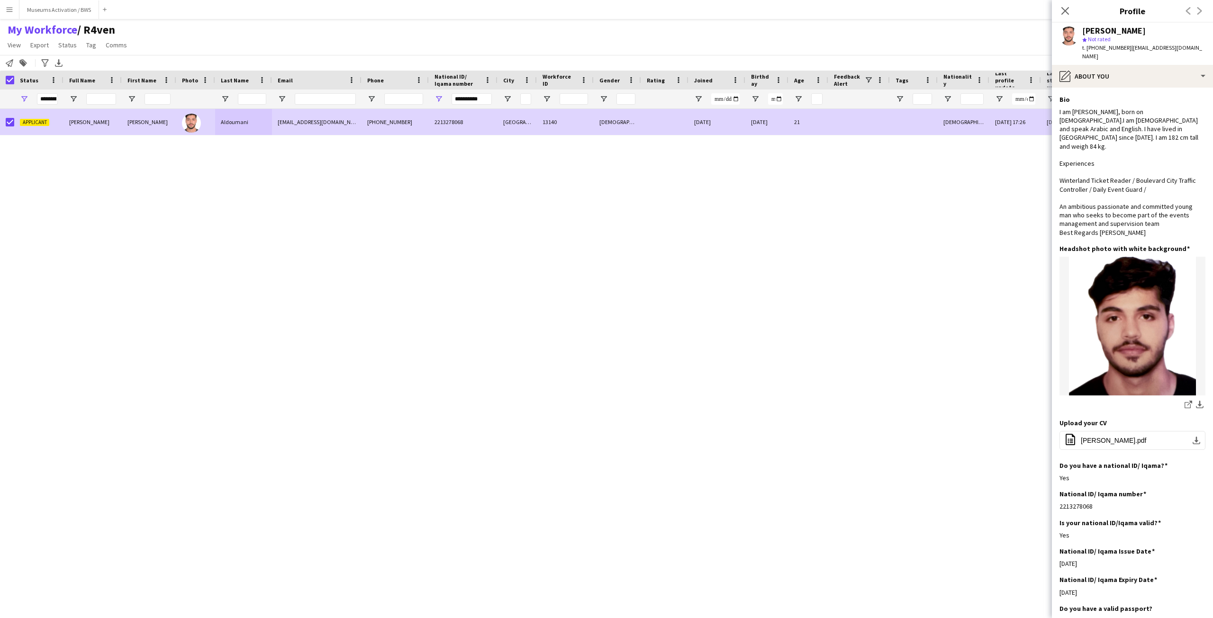
click at [71, 52] on app-page-menu "View Views Default view R4ven New view Update view Delete view Edit name Custom…" at bounding box center [68, 46] width 136 height 18
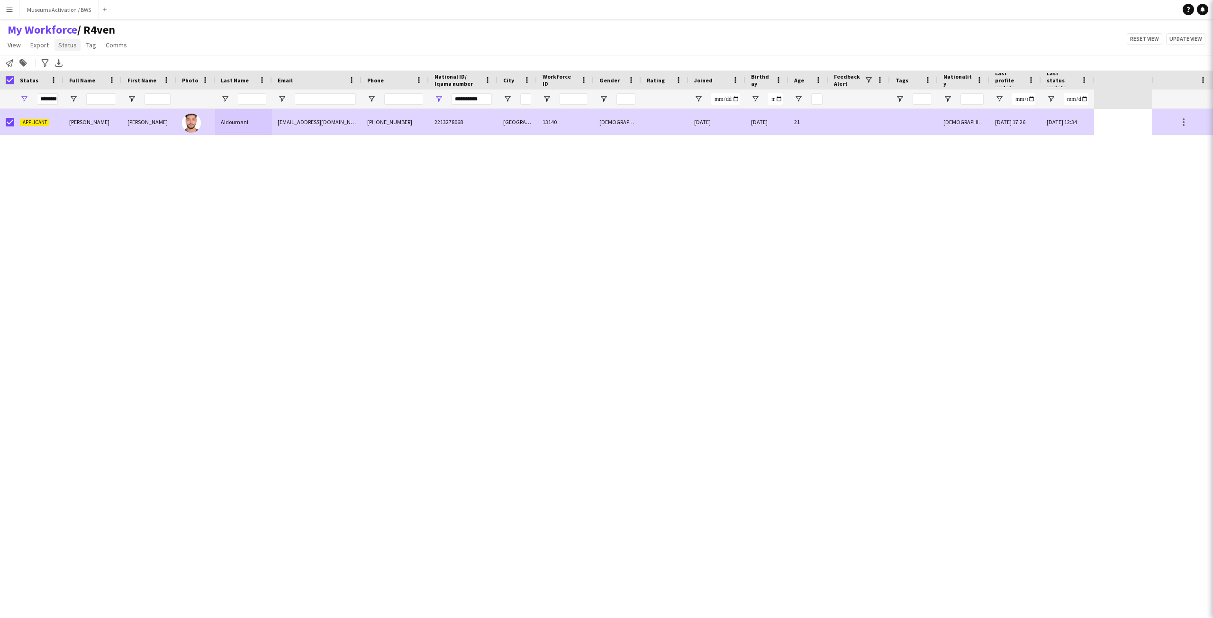
click at [71, 50] on link "Status" at bounding box center [67, 45] width 26 height 12
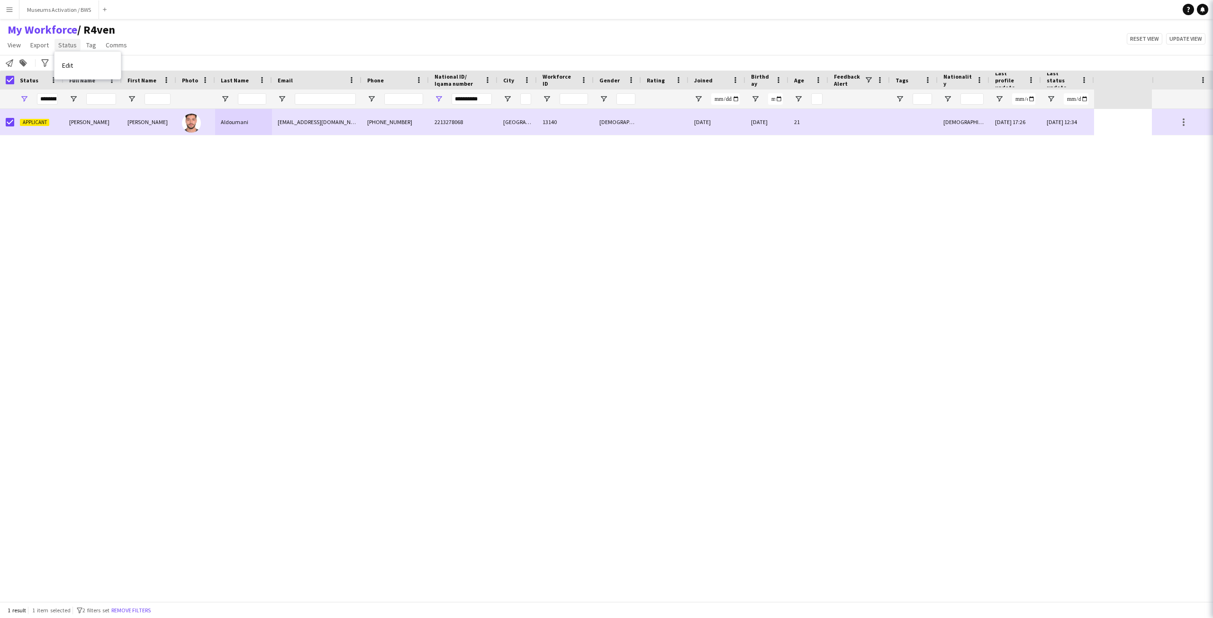
click at [71, 45] on span "Status" at bounding box center [67, 45] width 18 height 9
click at [70, 42] on span "Status" at bounding box center [67, 45] width 18 height 9
click at [70, 65] on span "Edit" at bounding box center [67, 65] width 11 height 9
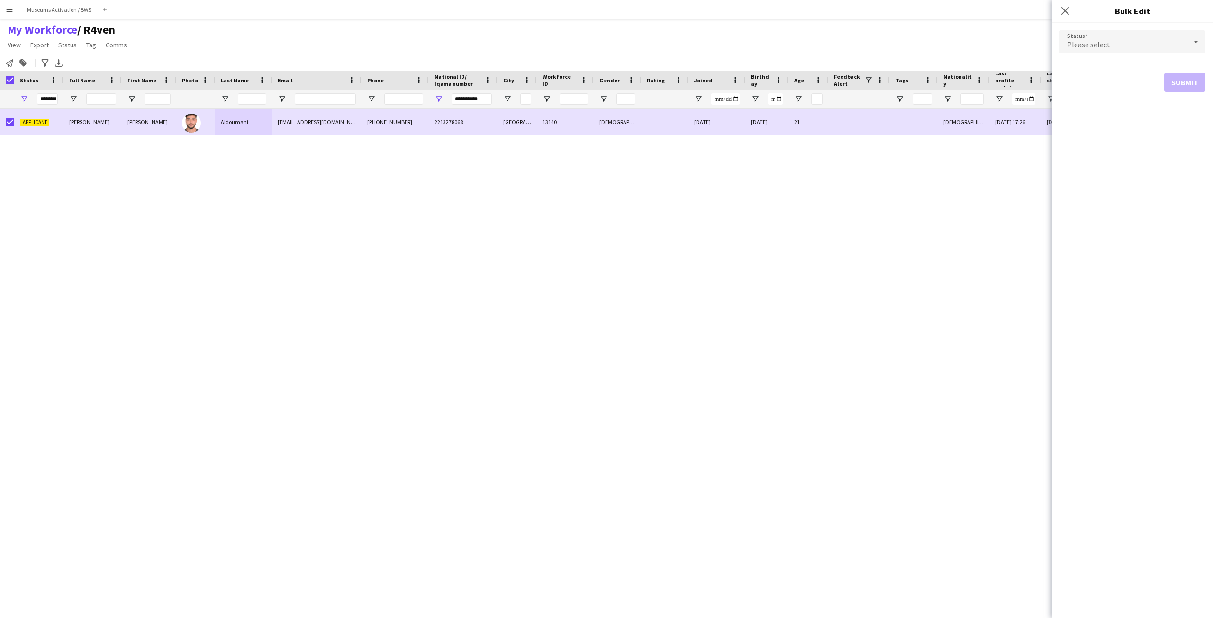
click at [1112, 41] on div "Please select" at bounding box center [1122, 41] width 127 height 23
click at [1114, 69] on span "Active" at bounding box center [1132, 68] width 131 height 9
click at [1179, 124] on form "Status Active information-circle Please note that this update solely reflects a…" at bounding box center [1132, 77] width 146 height 109
click at [1179, 120] on button "Submit" at bounding box center [1184, 114] width 41 height 19
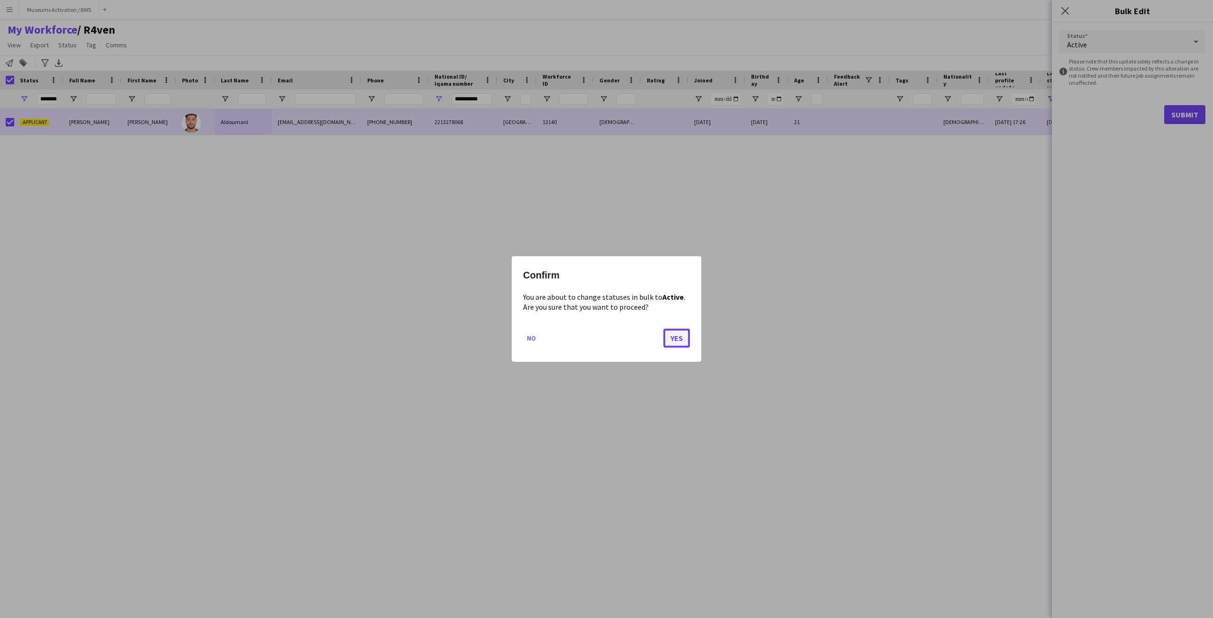
click at [677, 333] on button "Yes" at bounding box center [676, 338] width 27 height 19
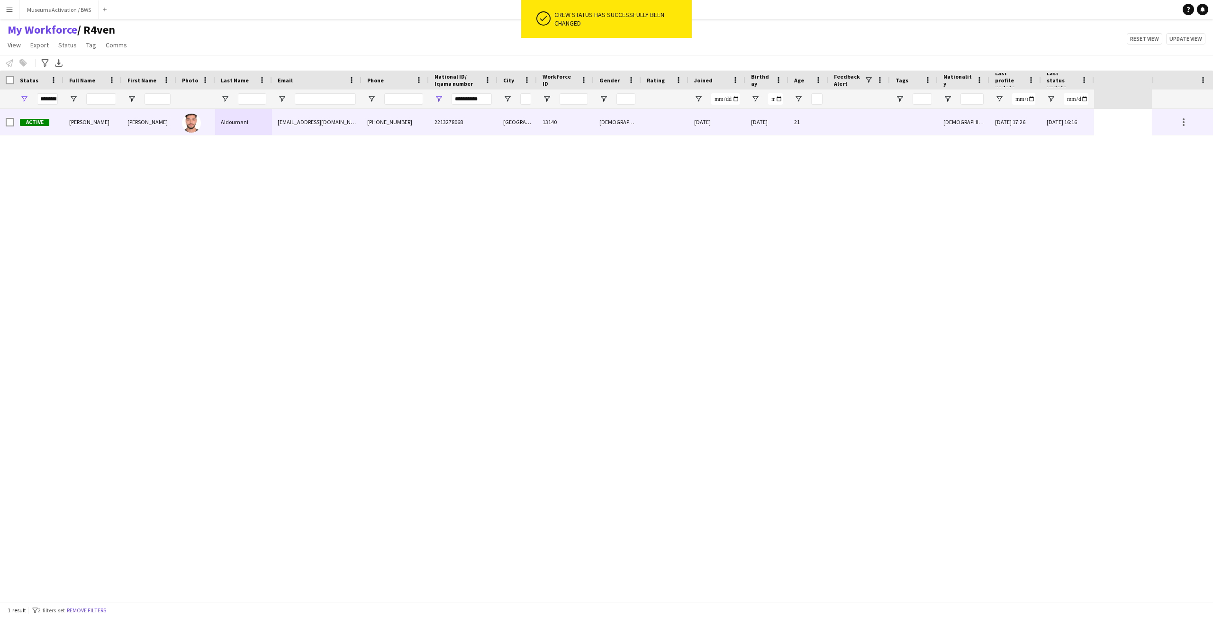
click at [54, 131] on div "Active" at bounding box center [38, 122] width 49 height 26
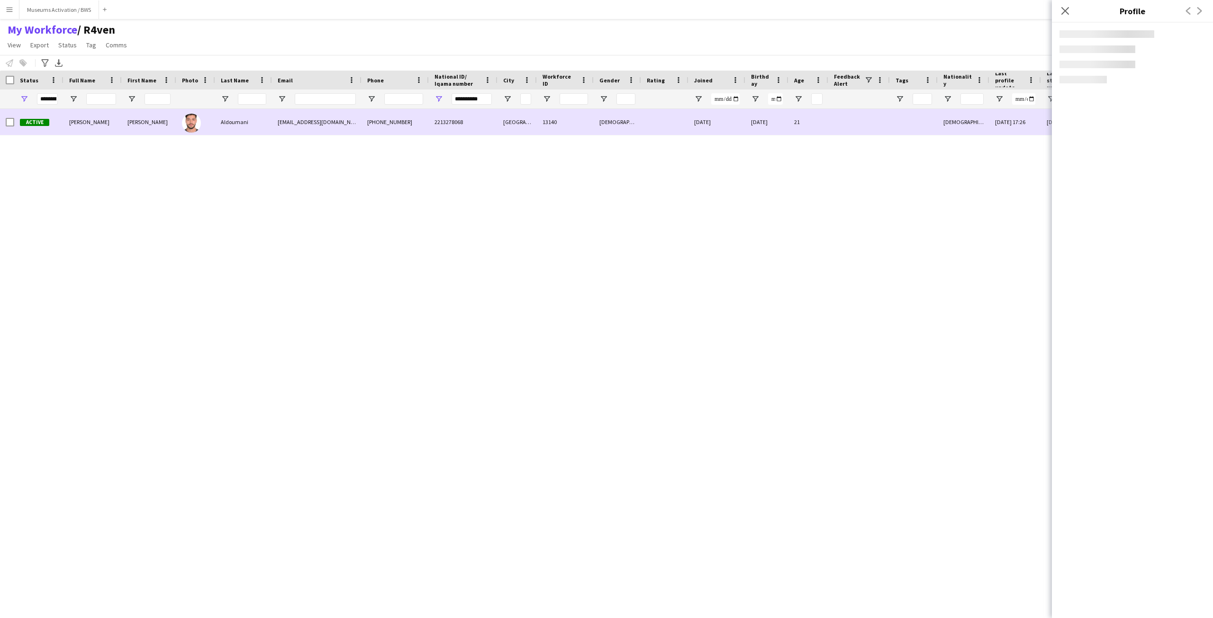
click at [93, 125] on span "[PERSON_NAME]" at bounding box center [89, 121] width 40 height 7
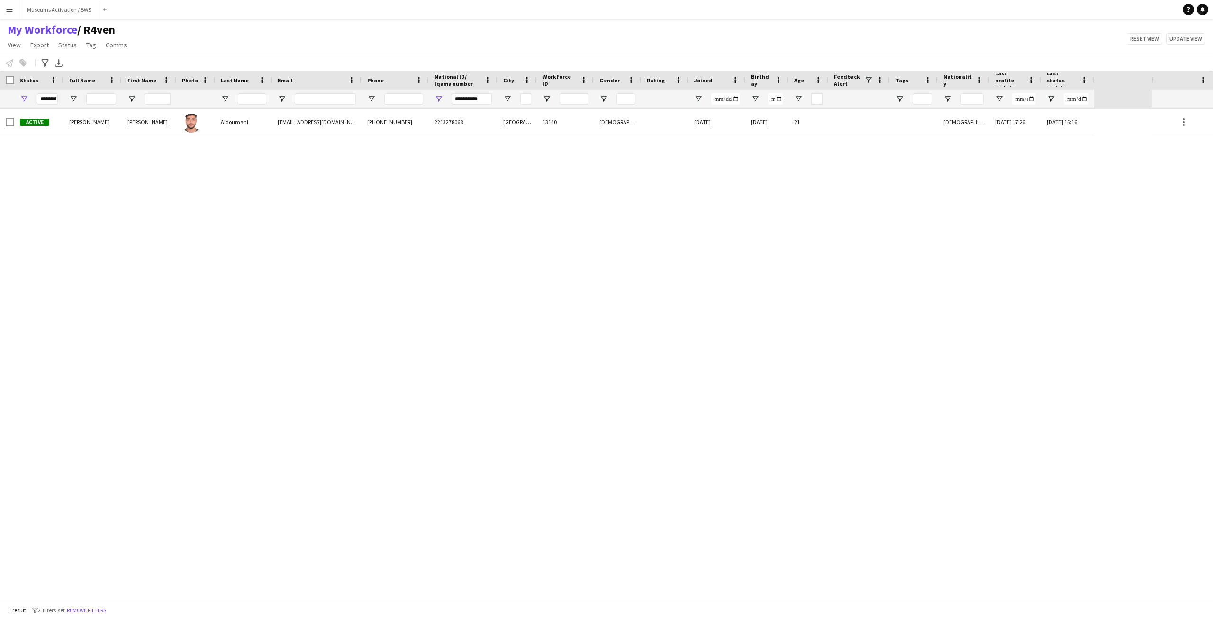
click at [1053, 125] on div "[DATE] 16:16" at bounding box center [1067, 122] width 53 height 26
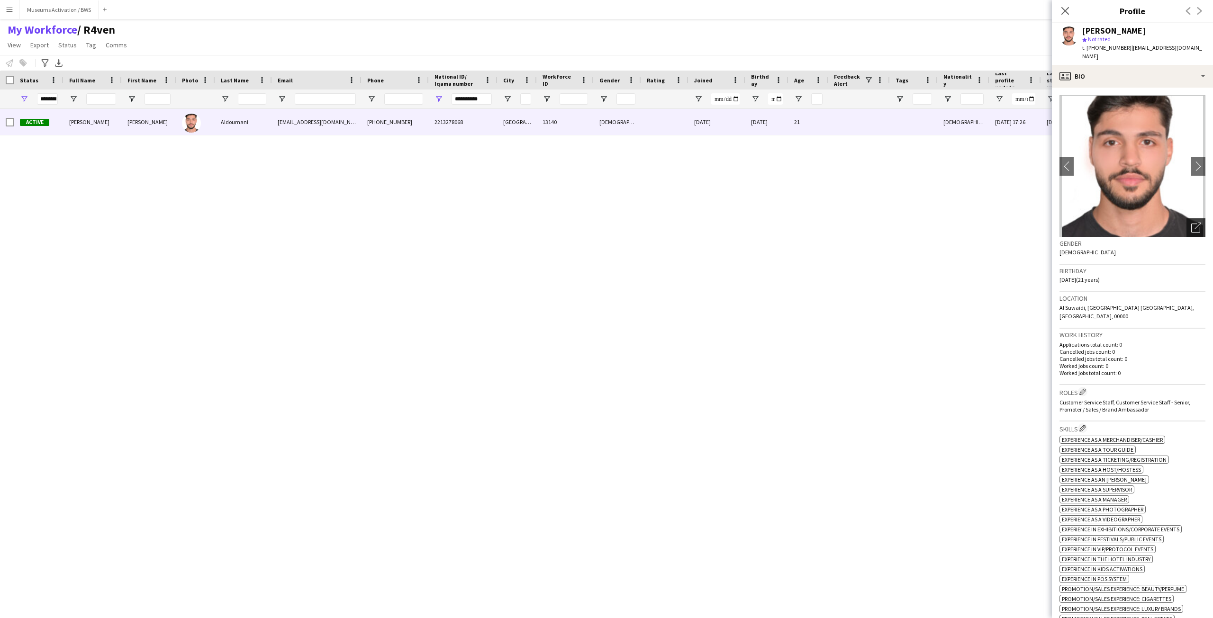
click at [1186, 225] on div "Open photos pop-in" at bounding box center [1195, 227] width 19 height 19
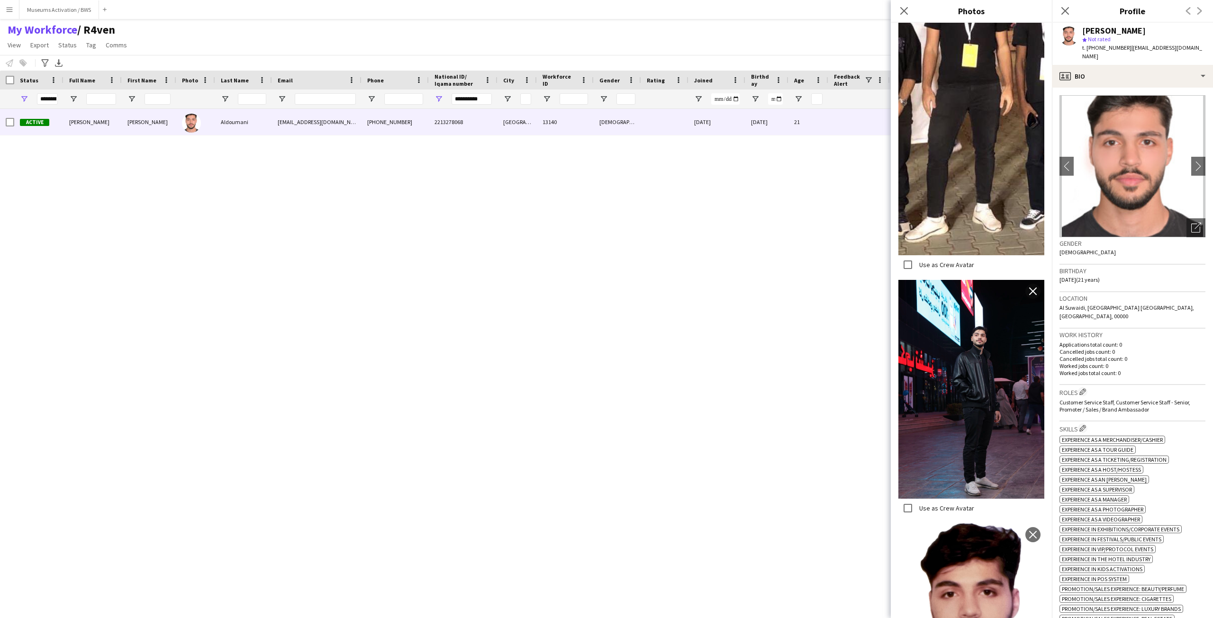
scroll to position [830, 0]
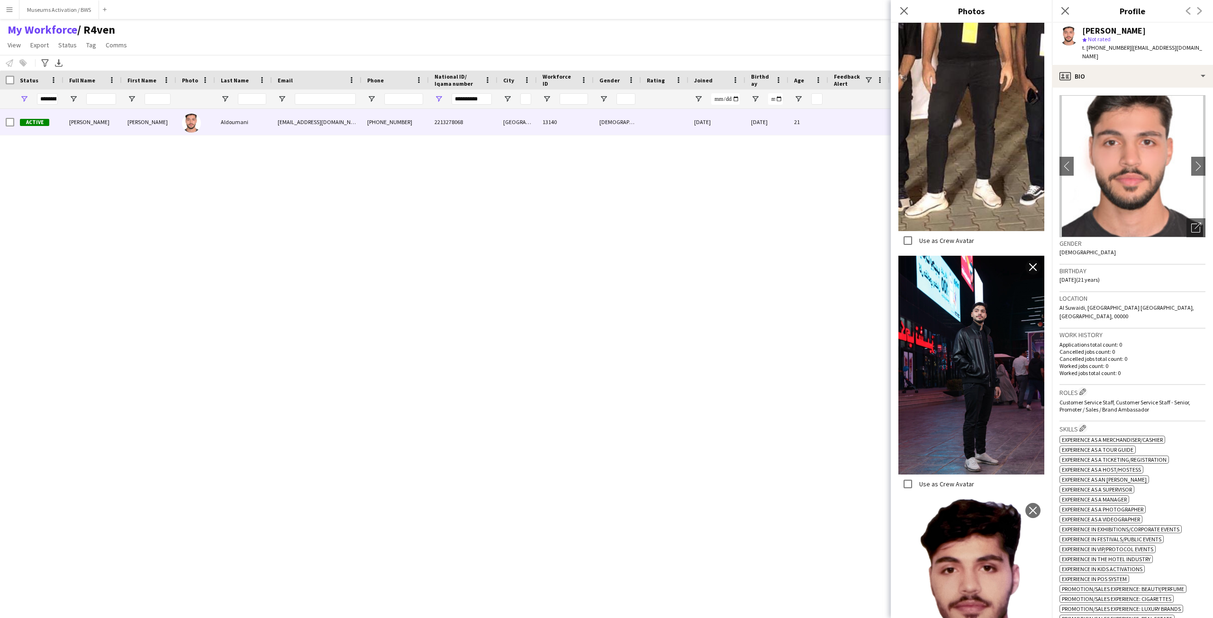
click at [1158, 331] on h3 "Work history" at bounding box center [1132, 335] width 146 height 9
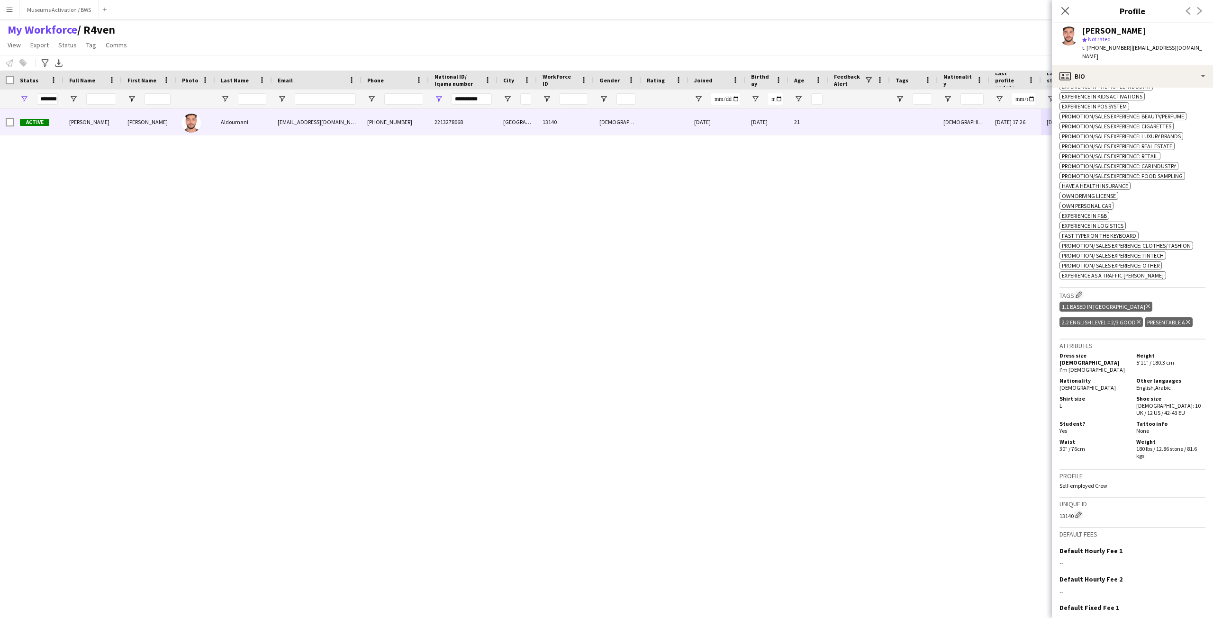
scroll to position [474, 0]
drag, startPoint x: 1154, startPoint y: 437, endPoint x: 1064, endPoint y: 333, distance: 137.4
click at [1064, 339] on div "Attributes Dress size [DEMOGRAPHIC_DATA] I'm [DEMOGRAPHIC_DATA] Height 5'11" / …" at bounding box center [1132, 404] width 146 height 130
click at [1064, 351] on h5 "Dress size [DEMOGRAPHIC_DATA]" at bounding box center [1093, 358] width 69 height 14
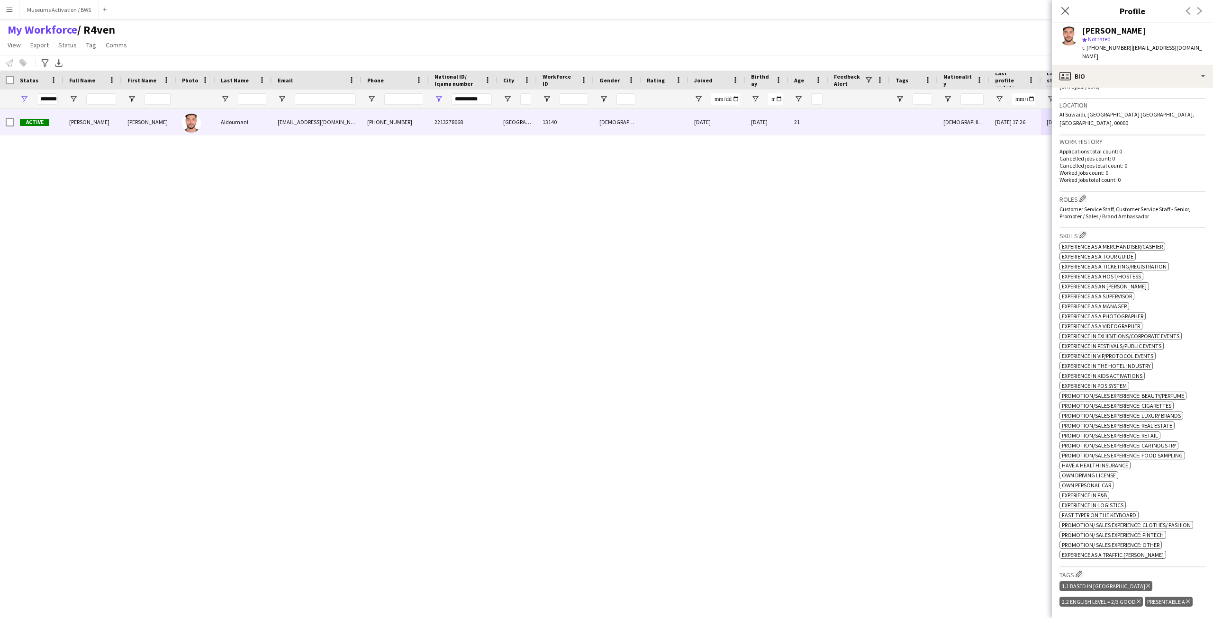
scroll to position [0, 0]
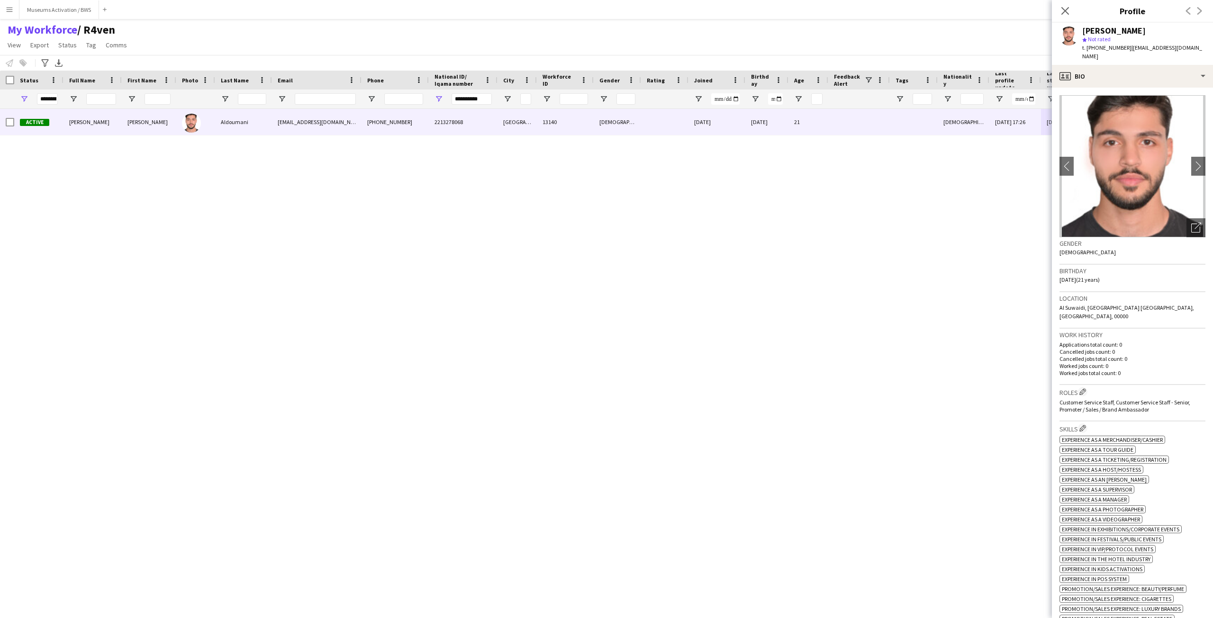
click at [1103, 399] on span "Customer Service Staff, Customer Service Staff - Senior, Promoter / Sales / Bra…" at bounding box center [1124, 406] width 131 height 14
click at [1084, 389] on app-icon "Edit crew company roles" at bounding box center [1082, 392] width 7 height 7
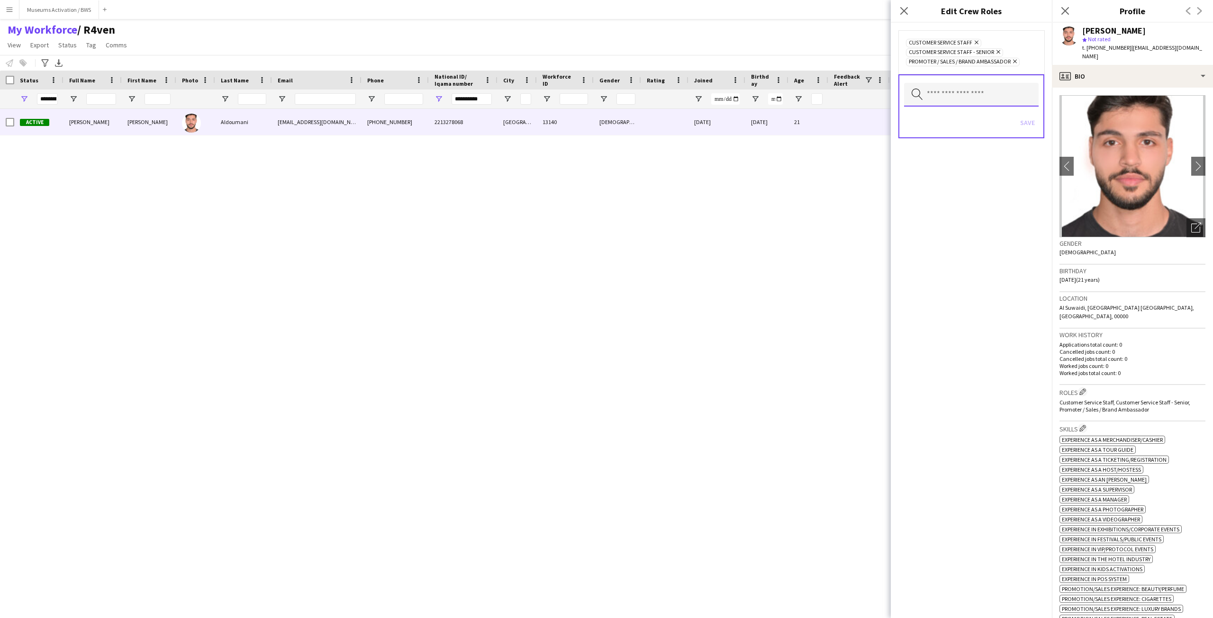
click at [983, 91] on input "text" at bounding box center [971, 95] width 135 height 24
click at [980, 135] on span "Host/ Hostess" at bounding box center [971, 135] width 119 height 9
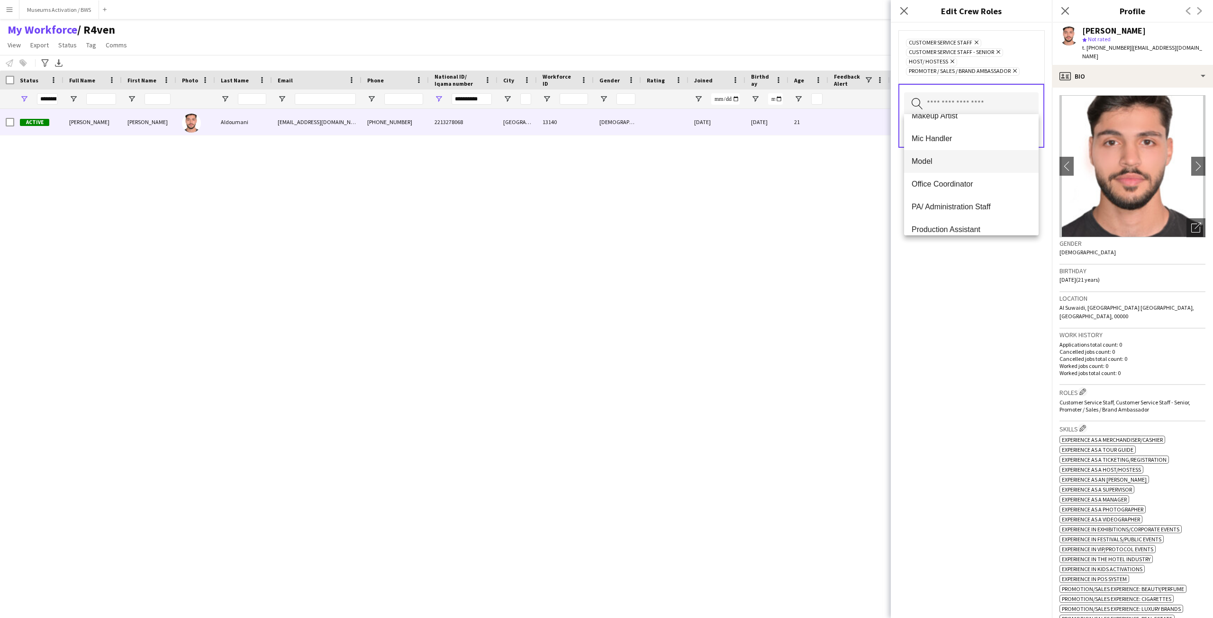
click at [975, 166] on mat-option "Model" at bounding box center [971, 161] width 135 height 23
click at [971, 252] on div "Customer Service Staff Remove Customer Service Staff - Senior Remove Host/ Host…" at bounding box center [971, 321] width 161 height 596
click at [1020, 131] on button "Save" at bounding box center [1027, 132] width 22 height 15
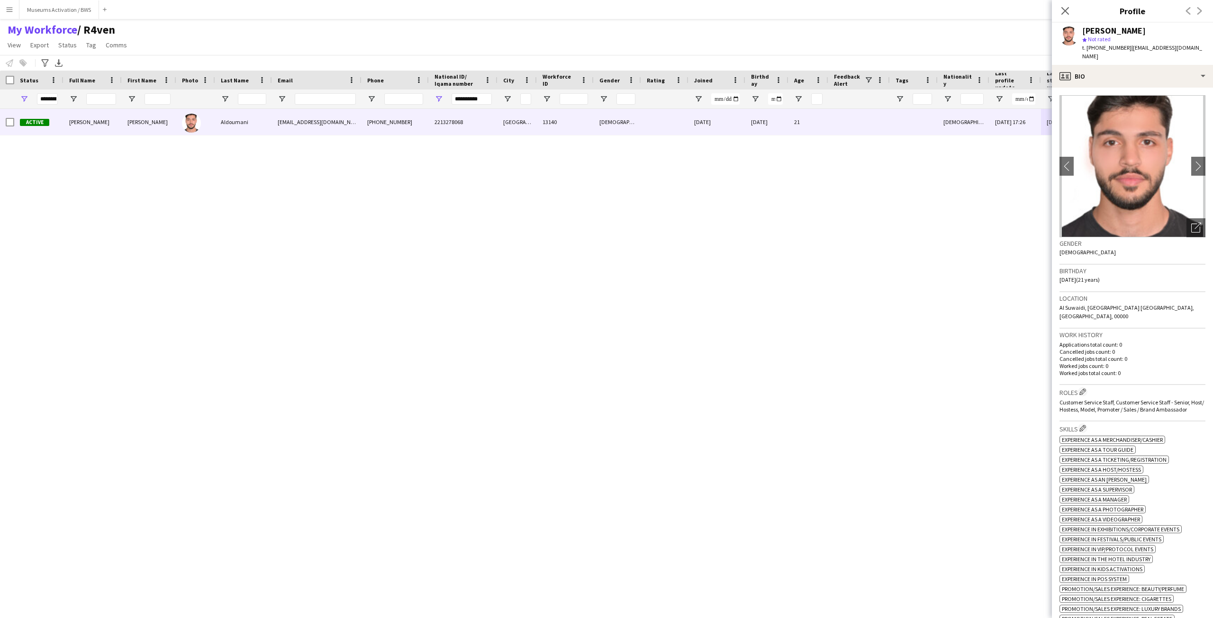
click at [1107, 348] on p "Cancelled jobs count: 0" at bounding box center [1132, 351] width 146 height 7
drag, startPoint x: 1107, startPoint y: 333, endPoint x: 1107, endPoint y: 354, distance: 21.3
click at [1107, 354] on div "Applications total count: 0 Cancelled jobs count: 0 Cancelled jobs total count:…" at bounding box center [1132, 359] width 146 height 36
click at [1107, 370] on p "Worked jobs total count: 0" at bounding box center [1132, 373] width 146 height 7
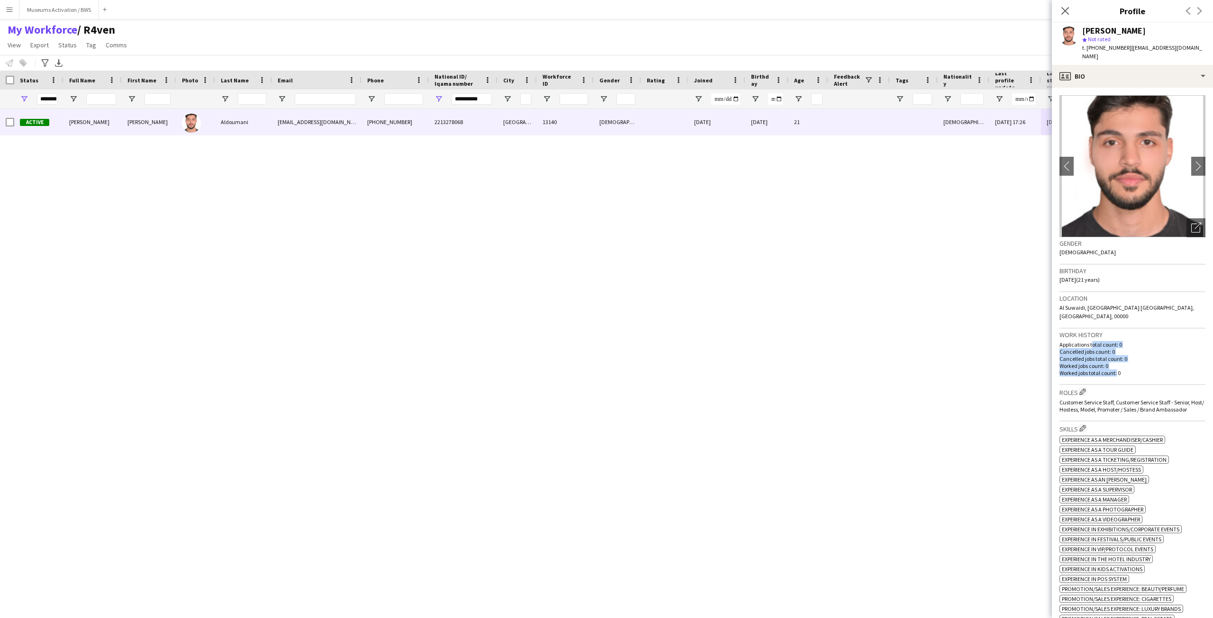
drag, startPoint x: 1107, startPoint y: 354, endPoint x: 1099, endPoint y: 328, distance: 27.3
click at [1099, 341] on div "Applications total count: 0 Cancelled jobs count: 0 Cancelled jobs total count:…" at bounding box center [1132, 359] width 146 height 36
click at [1099, 341] on p "Applications total count: 0" at bounding box center [1132, 344] width 146 height 7
drag, startPoint x: 1099, startPoint y: 328, endPoint x: 1116, endPoint y: 354, distance: 30.8
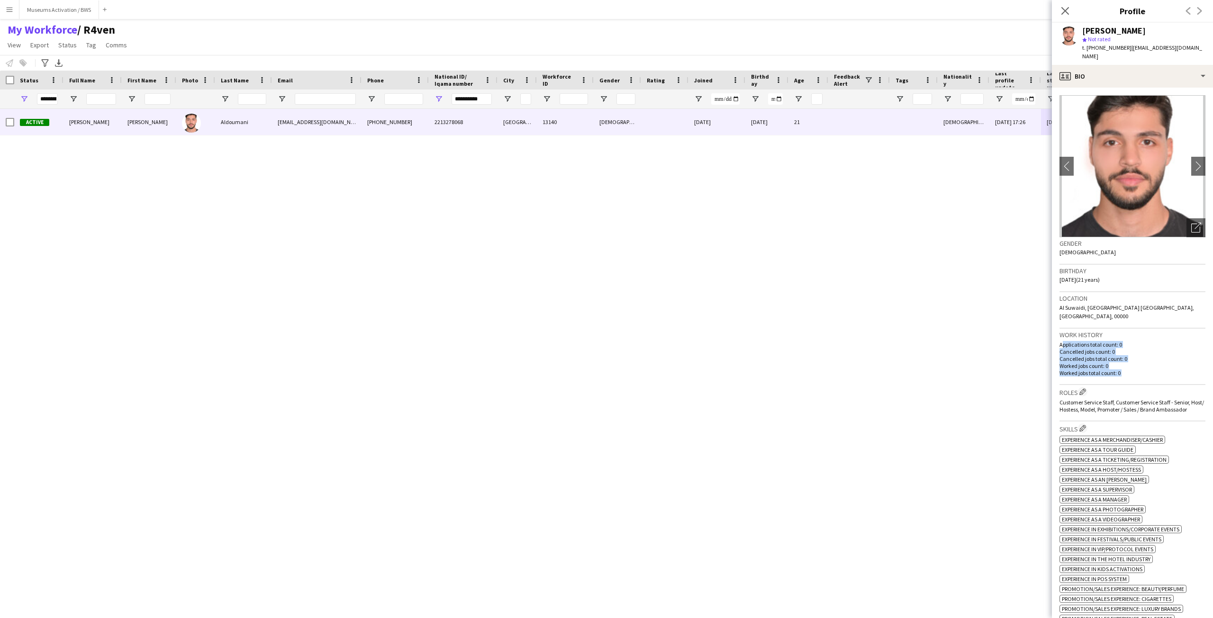
click at [1116, 354] on div "Applications total count: 0 Cancelled jobs count: 0 Cancelled jobs total count:…" at bounding box center [1132, 359] width 146 height 36
click at [1116, 370] on p "Worked jobs total count: 0" at bounding box center [1132, 373] width 146 height 7
click at [1117, 67] on div "profile Bio" at bounding box center [1132, 76] width 161 height 23
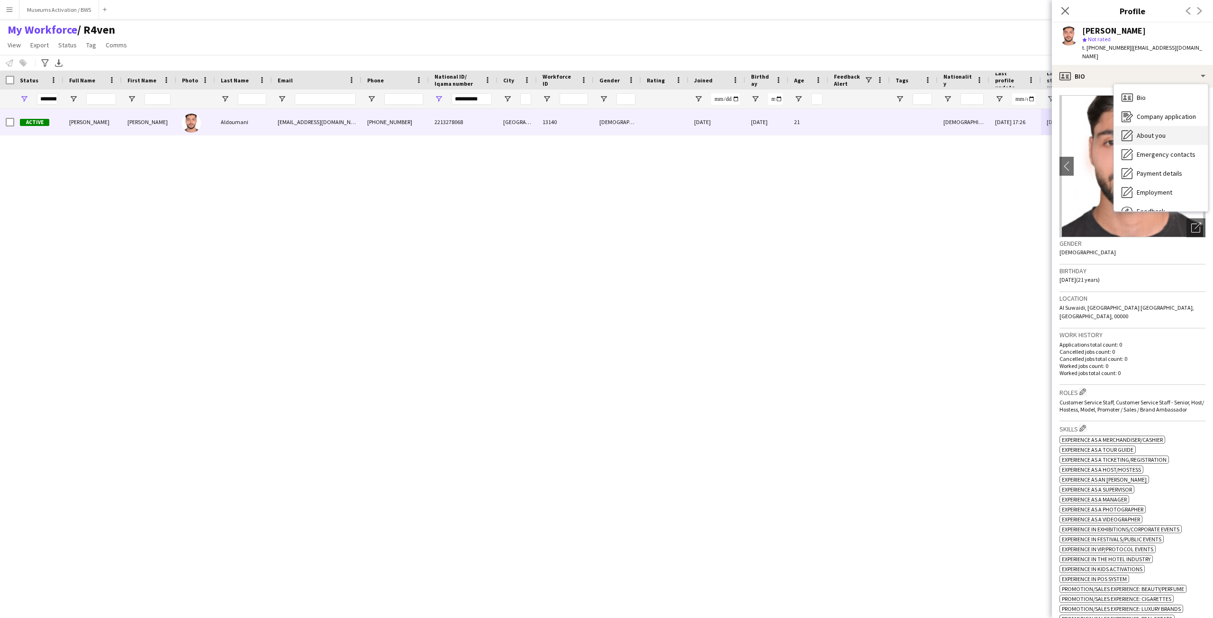
click at [1133, 128] on div "About you About you" at bounding box center [1161, 135] width 94 height 19
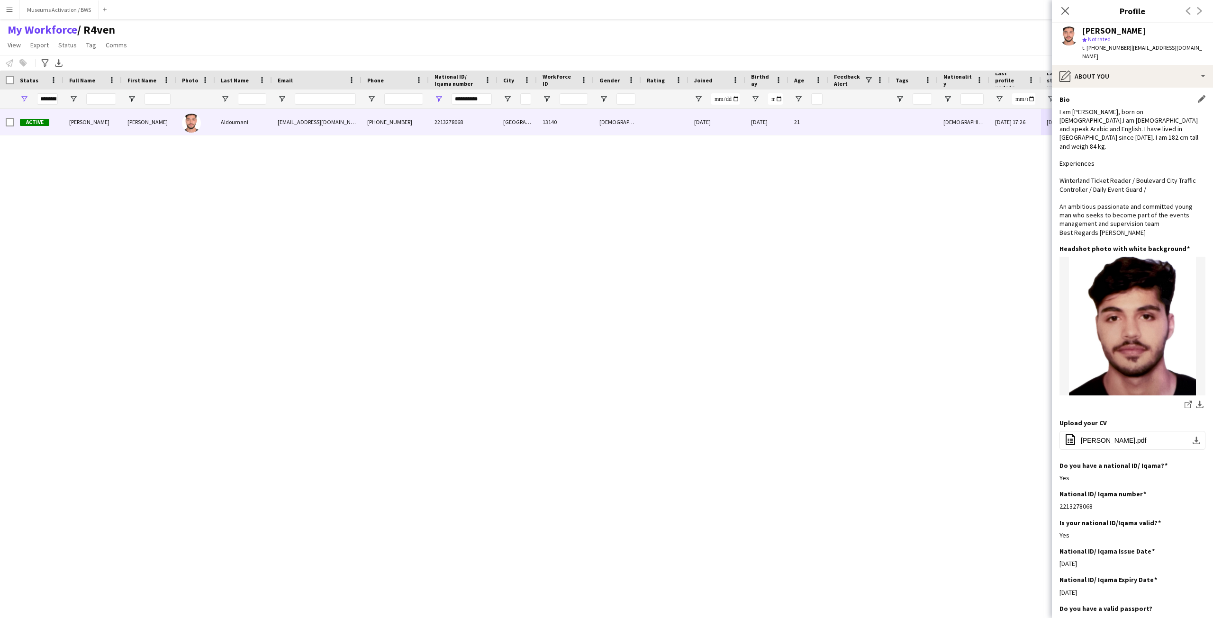
click at [1078, 95] on div "Bio Edit this field" at bounding box center [1132, 99] width 146 height 9
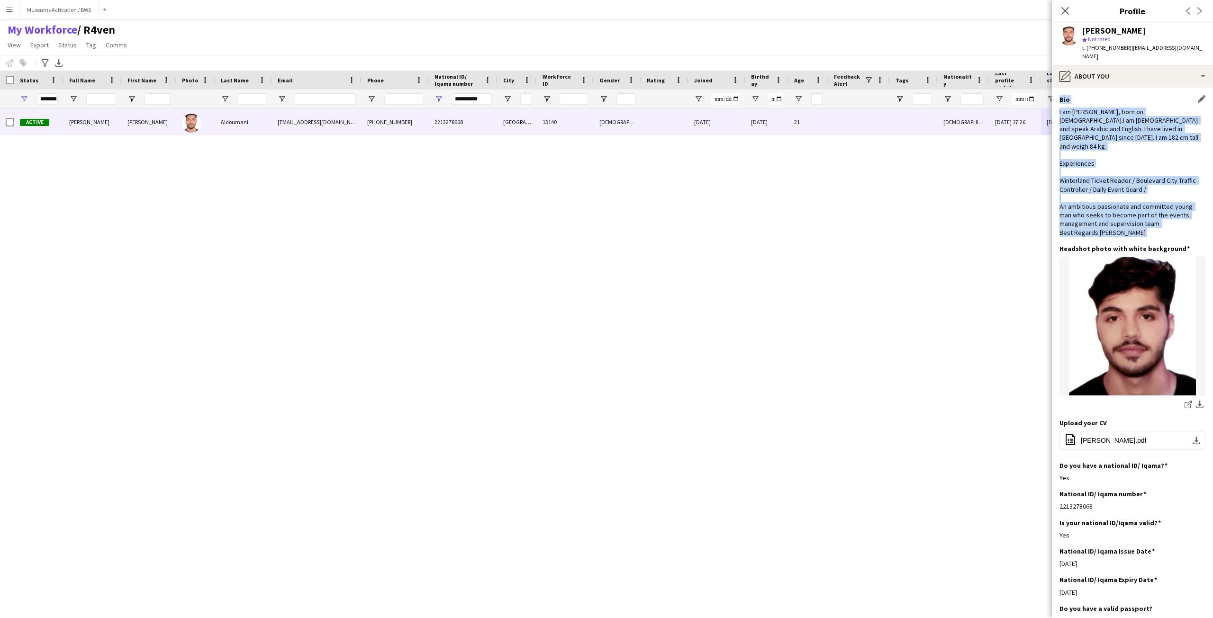
drag, startPoint x: 1078, startPoint y: 93, endPoint x: 1105, endPoint y: 215, distance: 124.7
click at [1105, 215] on div "Bio Edit this field I am [PERSON_NAME], born on [DEMOGRAPHIC_DATA].I am [DEMOGR…" at bounding box center [1132, 169] width 146 height 149
click at [1105, 215] on div "I am [PERSON_NAME], born on [DEMOGRAPHIC_DATA].I am [DEMOGRAPHIC_DATA] and spea…" at bounding box center [1132, 172] width 146 height 129
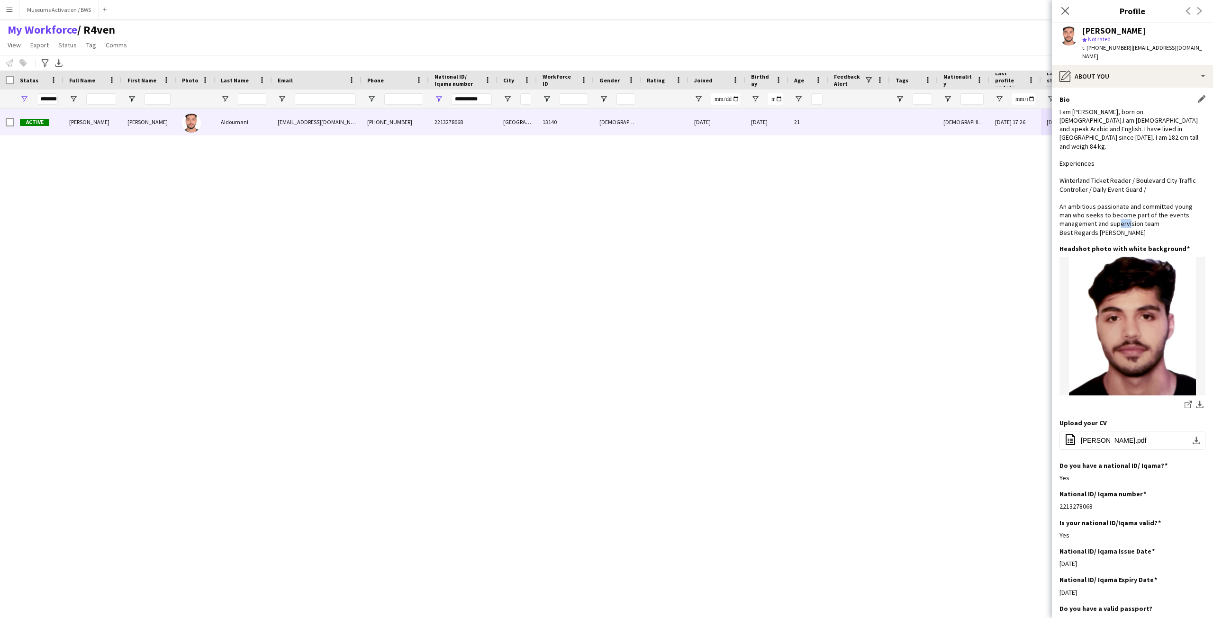
click at [1105, 215] on div "I am [PERSON_NAME], born on [DEMOGRAPHIC_DATA].I am [DEMOGRAPHIC_DATA] and spea…" at bounding box center [1132, 172] width 146 height 129
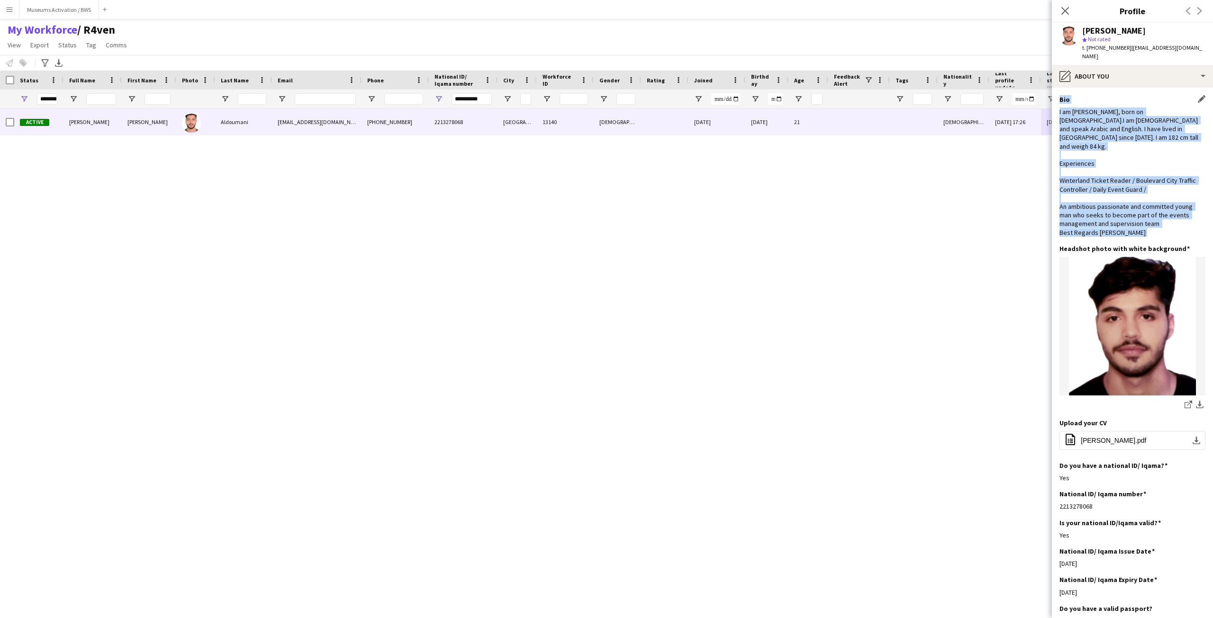
drag, startPoint x: 1105, startPoint y: 215, endPoint x: 1072, endPoint y: 89, distance: 130.8
click at [1072, 95] on div "Bio Edit this field I am [PERSON_NAME], born on [DEMOGRAPHIC_DATA].I am [DEMOGR…" at bounding box center [1132, 169] width 146 height 149
click at [1072, 95] on div "Bio Edit this field" at bounding box center [1132, 99] width 146 height 9
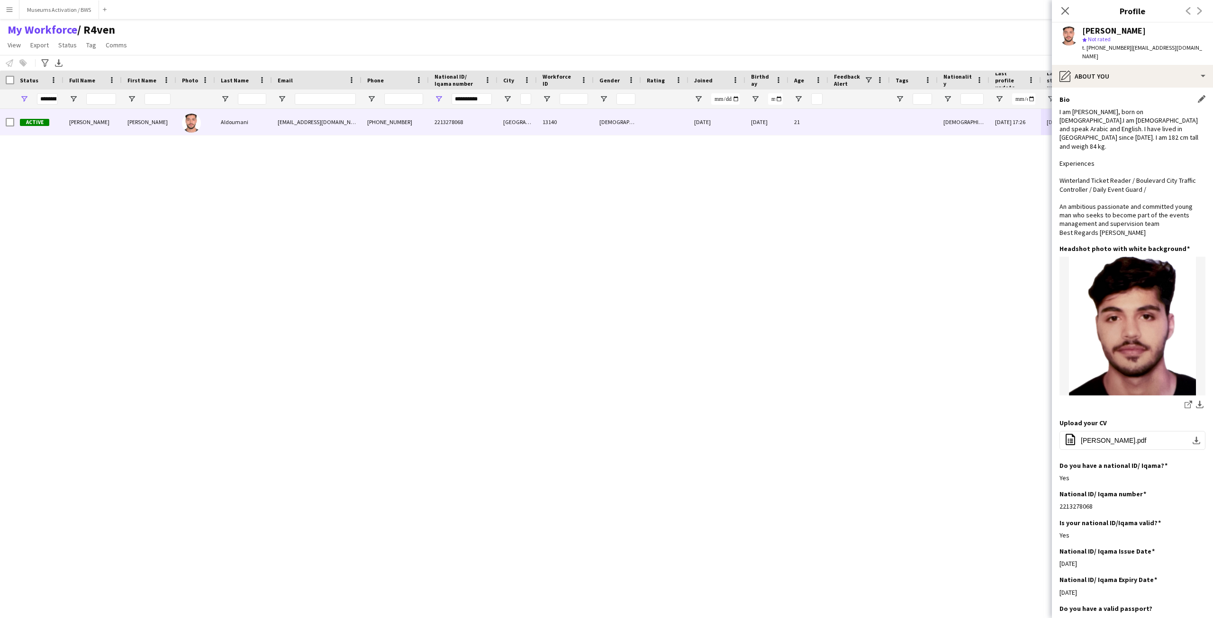
click at [1072, 95] on div "Bio Edit this field" at bounding box center [1132, 99] width 146 height 9
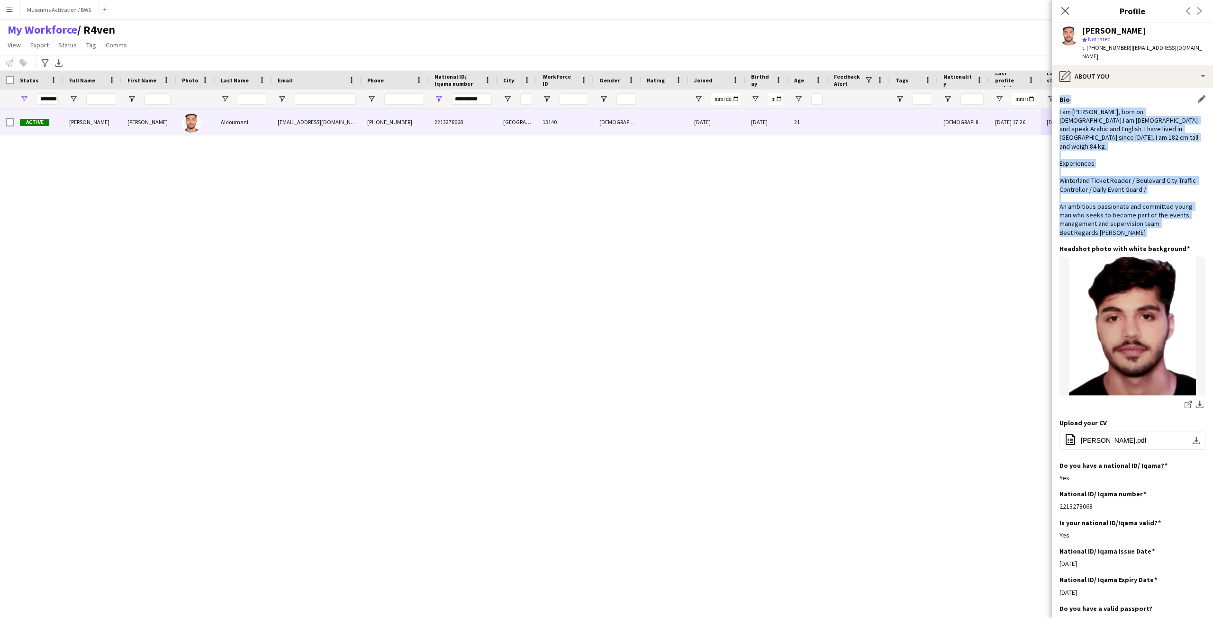
drag, startPoint x: 1072, startPoint y: 89, endPoint x: 1116, endPoint y: 215, distance: 133.5
click at [1116, 215] on div "Bio Edit this field I am [PERSON_NAME], born on [DEMOGRAPHIC_DATA].I am [DEMOGR…" at bounding box center [1132, 169] width 146 height 149
click at [1116, 215] on div "I am [PERSON_NAME], born on [DEMOGRAPHIC_DATA].I am [DEMOGRAPHIC_DATA] and spea…" at bounding box center [1132, 172] width 146 height 129
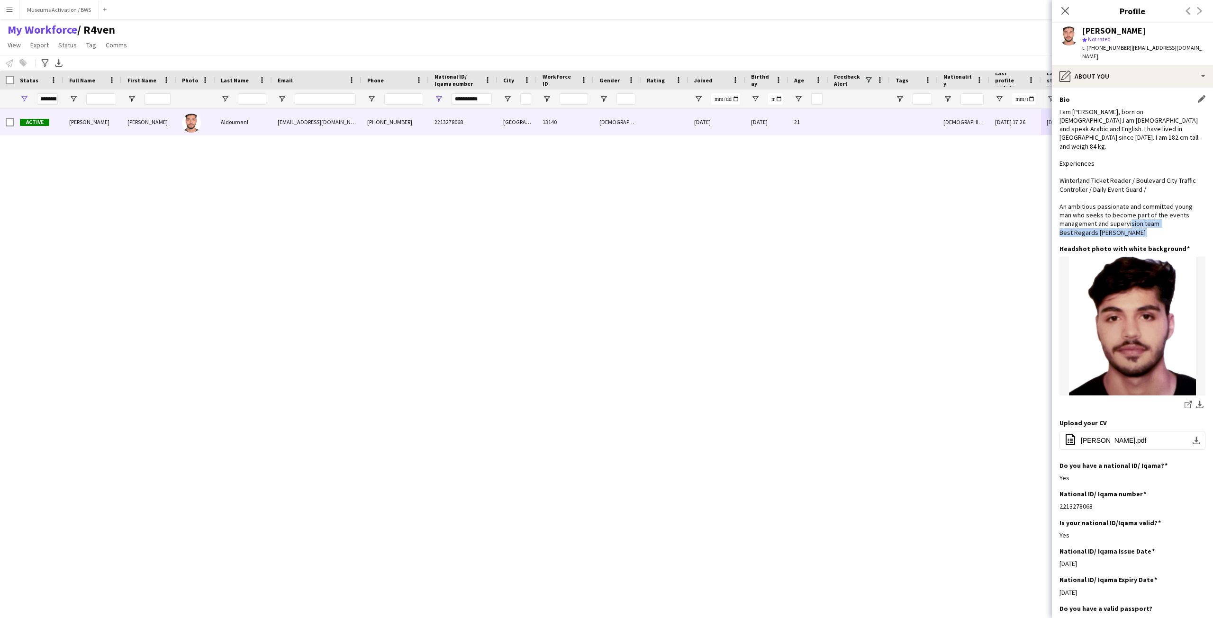
click at [1116, 215] on div "I am [PERSON_NAME], born on [DEMOGRAPHIC_DATA].I am [DEMOGRAPHIC_DATA] and spea…" at bounding box center [1132, 172] width 146 height 129
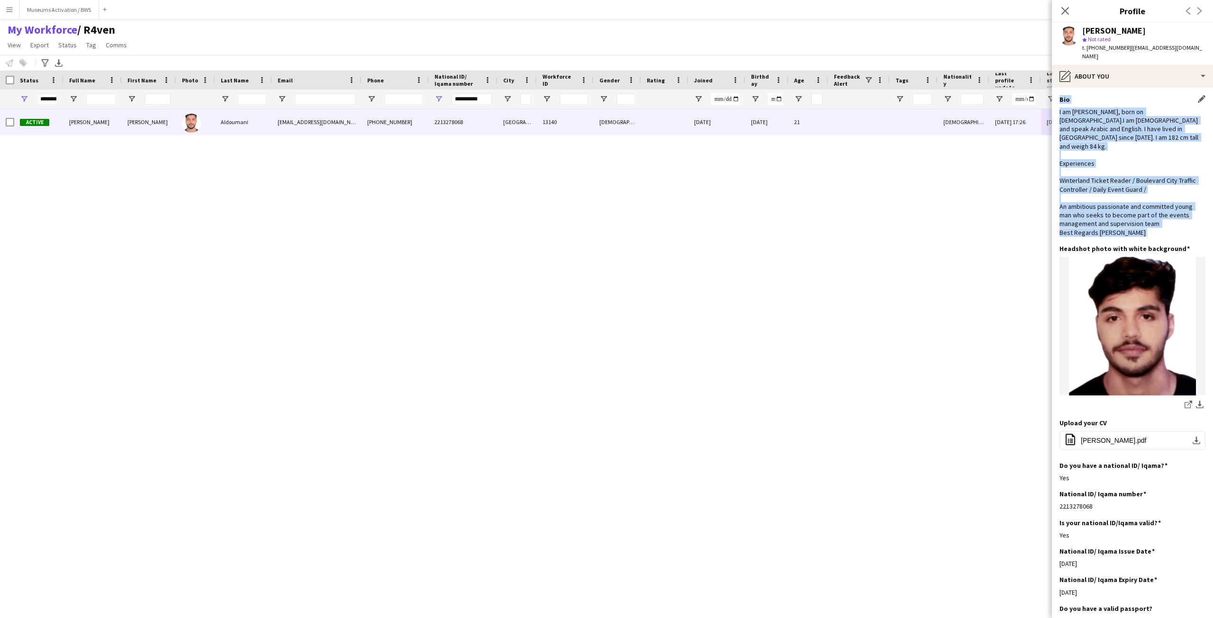
drag, startPoint x: 1116, startPoint y: 215, endPoint x: 1081, endPoint y: 90, distance: 130.0
click at [1081, 95] on div "Bio Edit this field I am [PERSON_NAME], born on [DEMOGRAPHIC_DATA].I am [DEMOGR…" at bounding box center [1132, 169] width 146 height 149
click at [1081, 95] on div "Bio Edit this field" at bounding box center [1132, 99] width 146 height 9
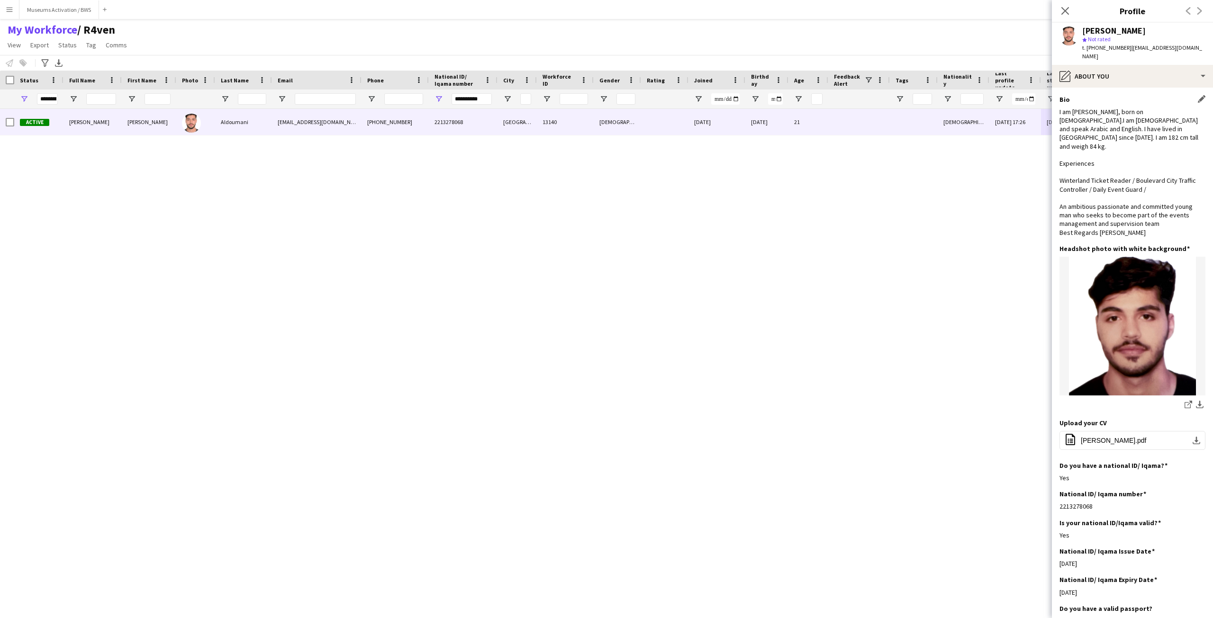
click at [1081, 95] on div "Bio Edit this field" at bounding box center [1132, 99] width 146 height 9
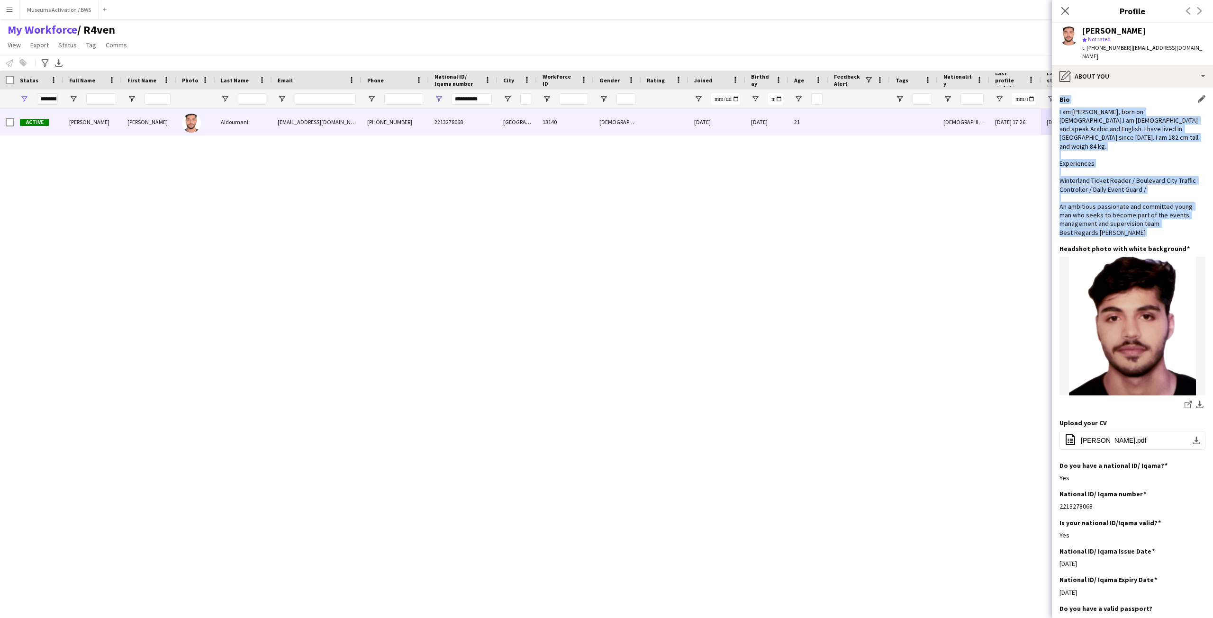
drag, startPoint x: 1081, startPoint y: 90, endPoint x: 1114, endPoint y: 213, distance: 128.2
click at [1114, 213] on div "Bio Edit this field I am [PERSON_NAME], born on [DEMOGRAPHIC_DATA].I am [DEMOGR…" at bounding box center [1132, 169] width 146 height 149
click at [1114, 213] on div "I am [PERSON_NAME], born on [DEMOGRAPHIC_DATA].I am [DEMOGRAPHIC_DATA] and spea…" at bounding box center [1132, 172] width 146 height 129
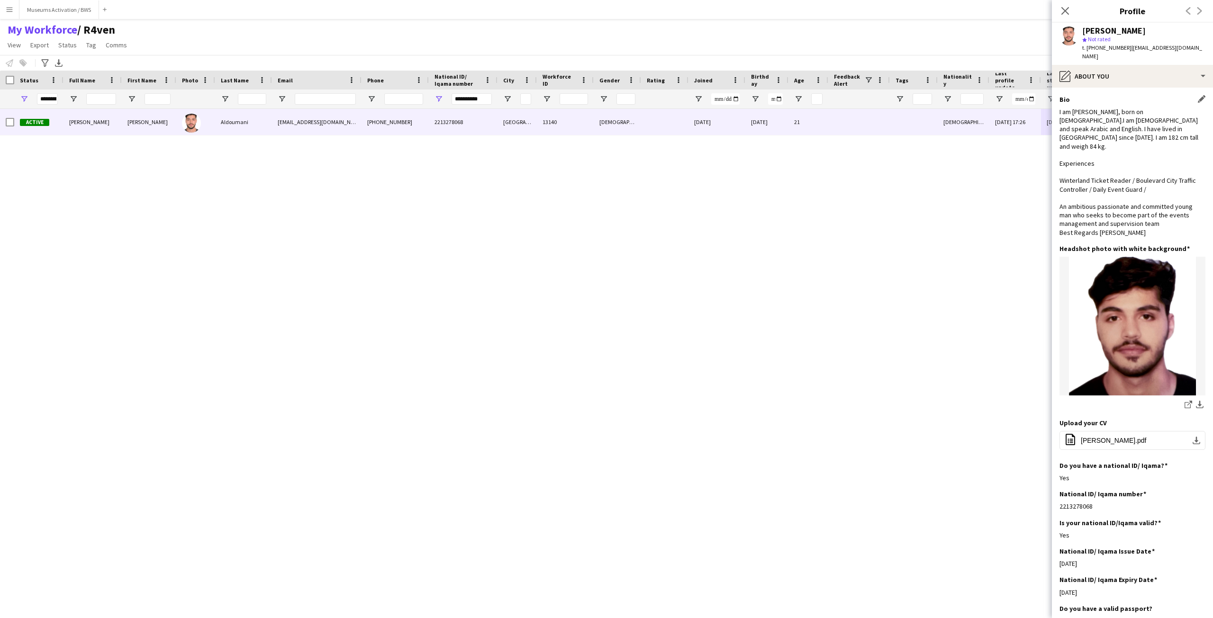
click at [1115, 114] on div "I am [PERSON_NAME], born on [DEMOGRAPHIC_DATA].I am [DEMOGRAPHIC_DATA] and spea…" at bounding box center [1132, 172] width 146 height 129
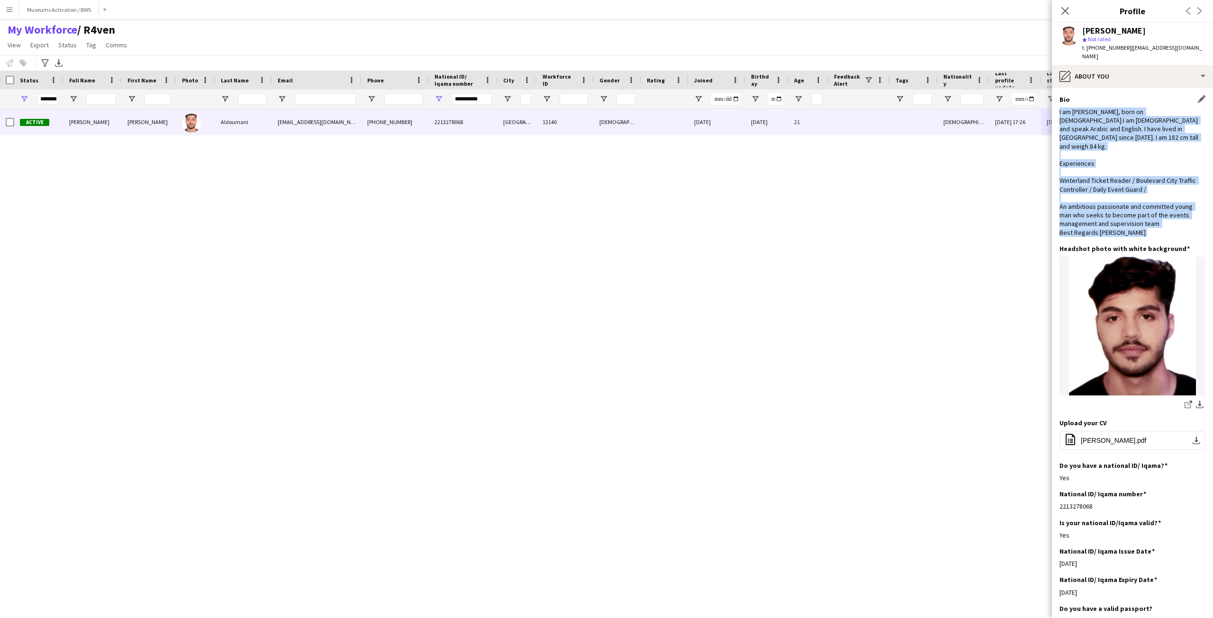
drag, startPoint x: 1115, startPoint y: 114, endPoint x: 1096, endPoint y: 216, distance: 103.6
click at [1096, 216] on div "I am [PERSON_NAME], born on [DEMOGRAPHIC_DATA].I am [DEMOGRAPHIC_DATA] and spea…" at bounding box center [1132, 172] width 146 height 129
drag, startPoint x: 1096, startPoint y: 216, endPoint x: 1057, endPoint y: 85, distance: 137.2
click at [1057, 88] on app-section-data-types "Bio Edit this field I am [PERSON_NAME], born on [DEMOGRAPHIC_DATA].I am [DEMOGR…" at bounding box center [1132, 353] width 161 height 531
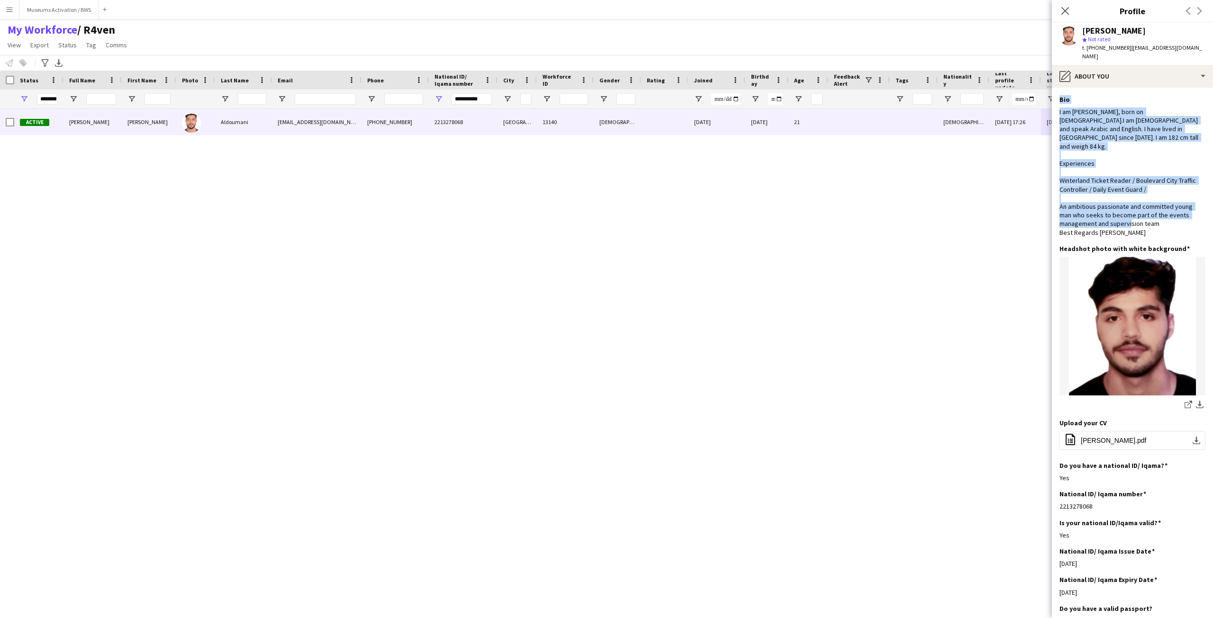
click at [1057, 88] on app-section-data-types "Bio Edit this field I am [PERSON_NAME], born on [DEMOGRAPHIC_DATA].I am [DEMOGR…" at bounding box center [1132, 353] width 161 height 531
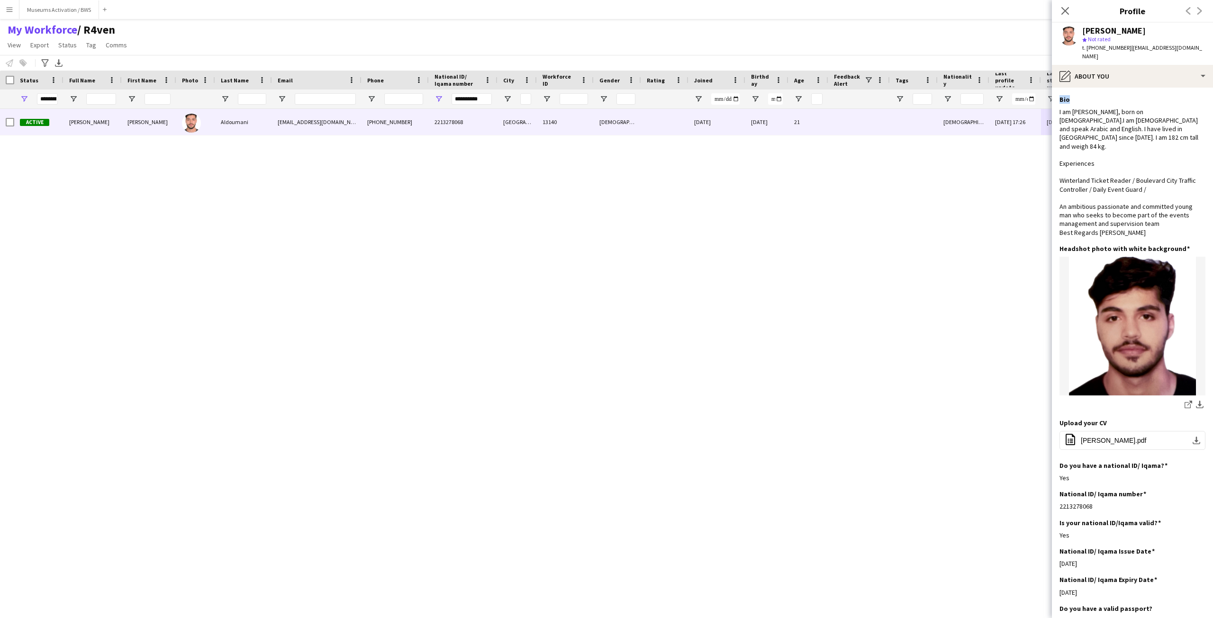
click at [1057, 88] on app-section-data-types "Bio Edit this field I am [PERSON_NAME], born on [DEMOGRAPHIC_DATA].I am [DEMOGR…" at bounding box center [1132, 353] width 161 height 531
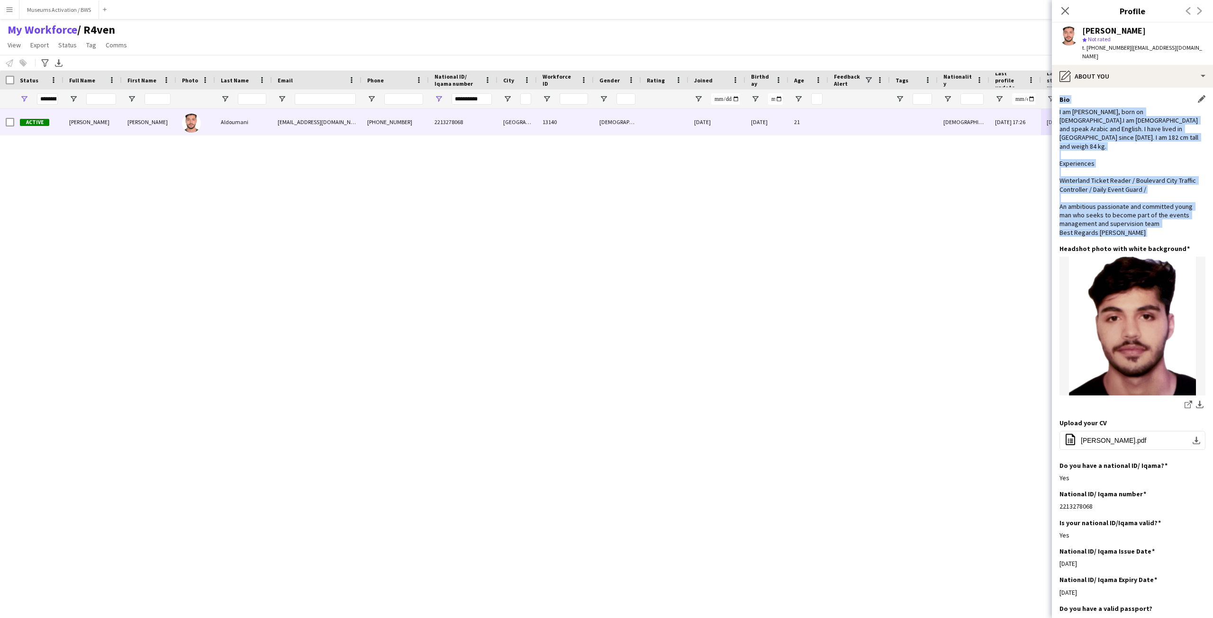
drag, startPoint x: 1057, startPoint y: 85, endPoint x: 1107, endPoint y: 212, distance: 136.6
click at [1107, 212] on app-section-data-types "Bio Edit this field I am [PERSON_NAME], born on [DEMOGRAPHIC_DATA].I am [DEMOGR…" at bounding box center [1132, 353] width 161 height 531
click at [1107, 212] on div "I am [PERSON_NAME], born on [DEMOGRAPHIC_DATA].I am [DEMOGRAPHIC_DATA] and spea…" at bounding box center [1132, 172] width 146 height 129
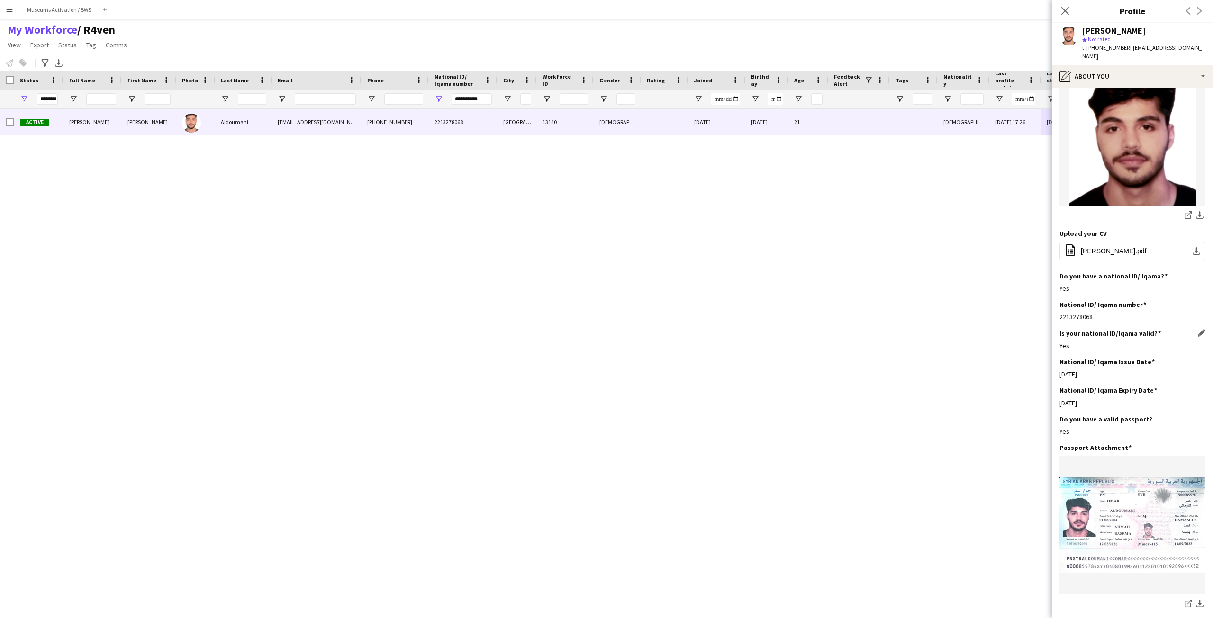
scroll to position [0, 0]
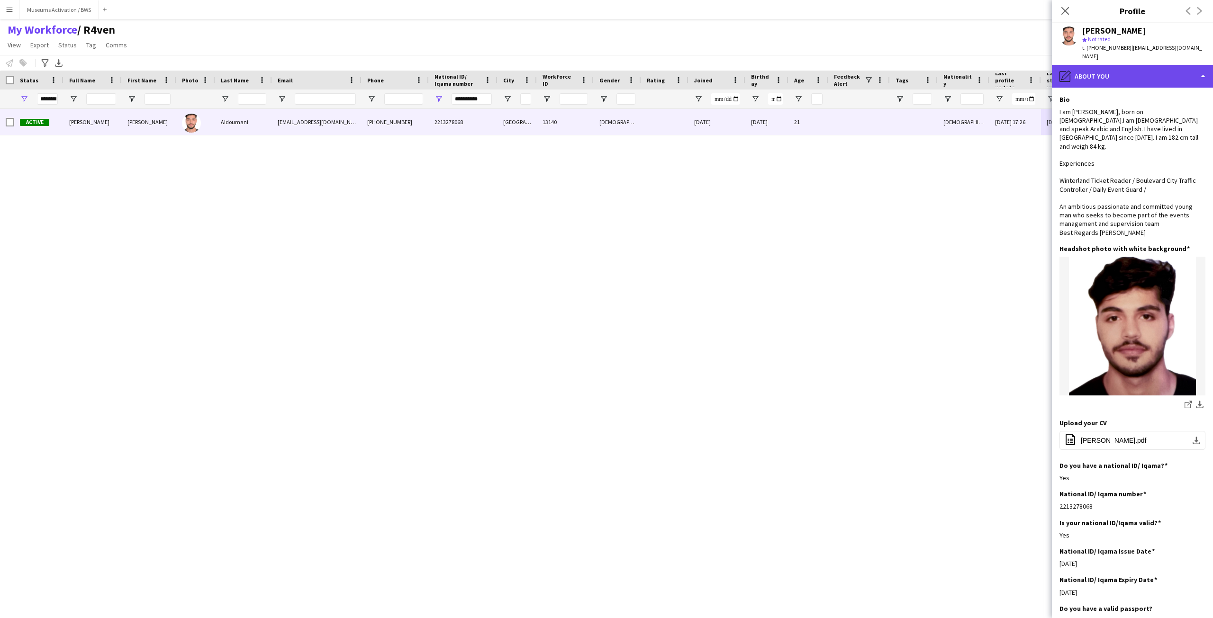
click at [1097, 73] on div "pencil4 About you" at bounding box center [1132, 76] width 161 height 23
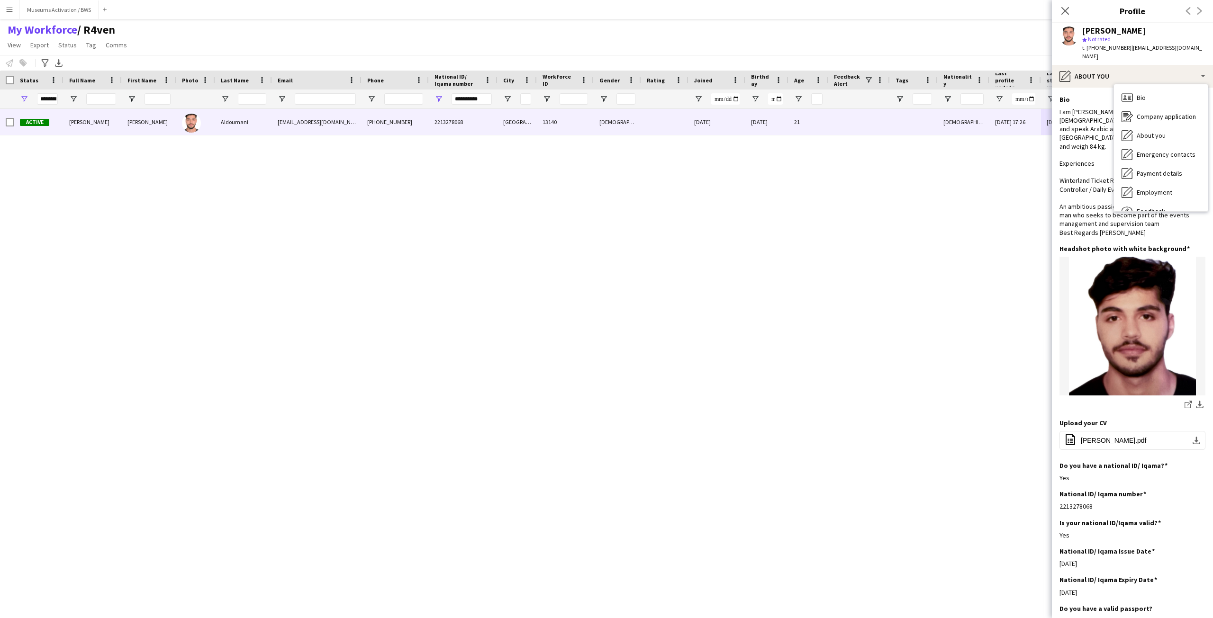
click at [1126, 84] on div "Bio Bio Company application Company application About you About you Emergency c…" at bounding box center [1161, 147] width 94 height 127
click at [1127, 92] on icon "Bio" at bounding box center [1127, 97] width 11 height 11
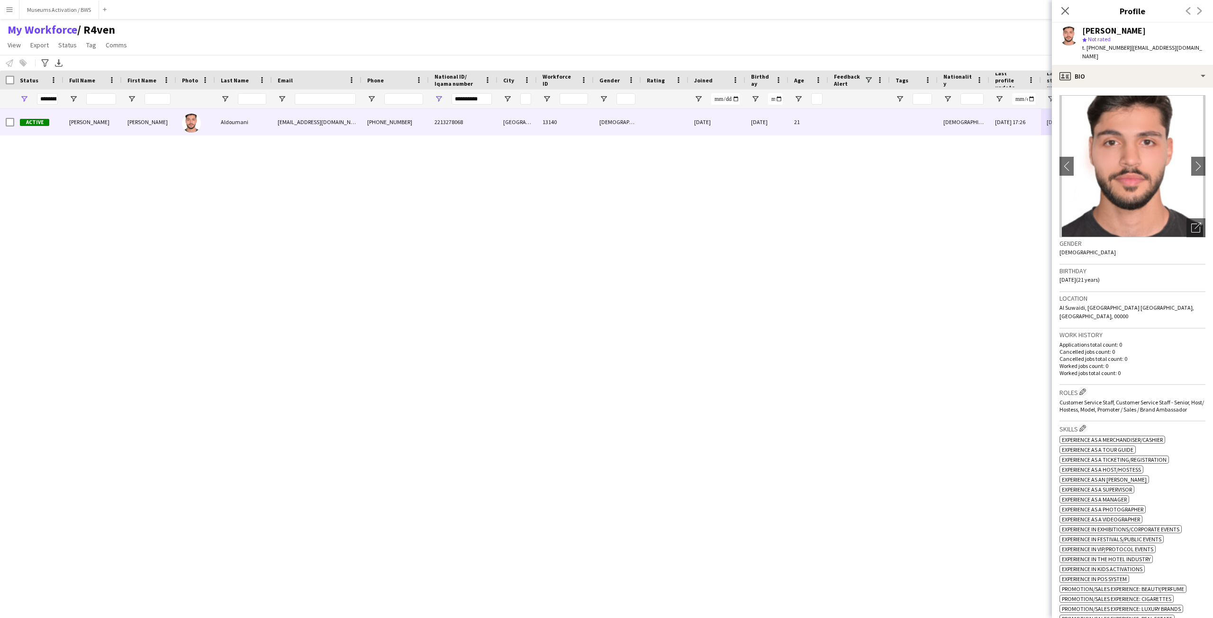
click at [1091, 239] on h3 "Gender" at bounding box center [1132, 243] width 146 height 9
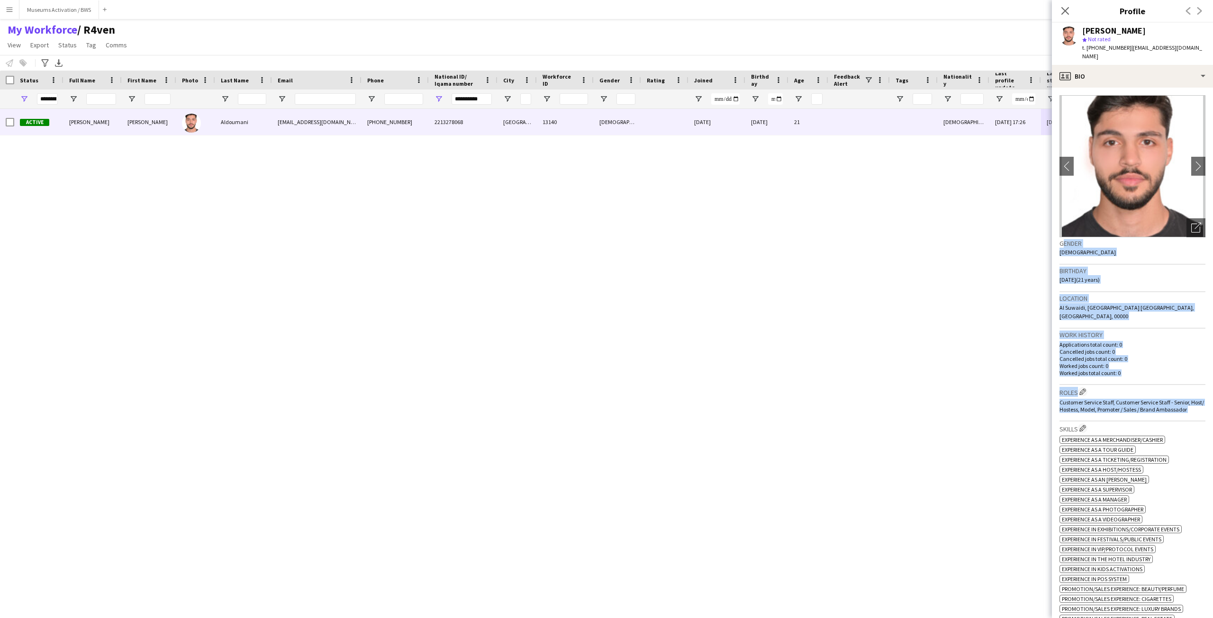
drag, startPoint x: 1091, startPoint y: 234, endPoint x: 1127, endPoint y: 401, distance: 171.1
click at [1127, 401] on app-crew-profile-bio "chevron-left chevron-right Open photos pop-in Gender [DEMOGRAPHIC_DATA] Birthda…" at bounding box center [1132, 353] width 161 height 531
click at [1127, 401] on div "Customer Service Staff, Customer Service Staff - Senior, Host/ Hostess, Model, …" at bounding box center [1132, 406] width 146 height 14
drag, startPoint x: 1127, startPoint y: 401, endPoint x: 1070, endPoint y: 233, distance: 177.4
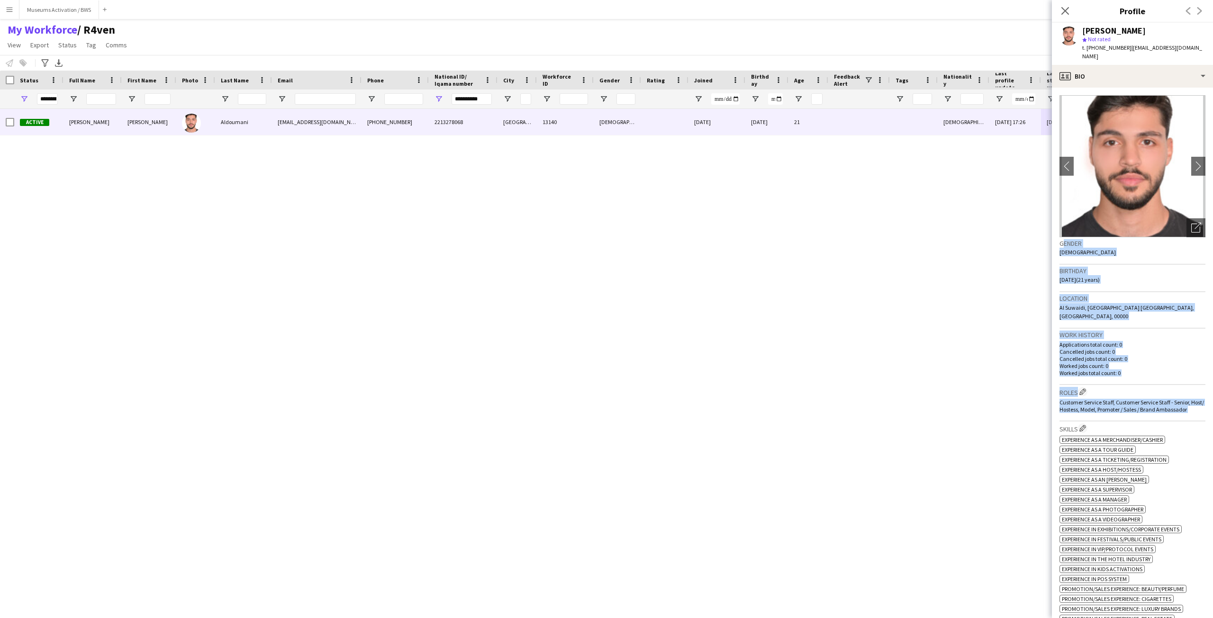
click at [1070, 233] on app-crew-profile-bio "chevron-left chevron-right Open photos pop-in Gender [DEMOGRAPHIC_DATA] Birthda…" at bounding box center [1132, 353] width 161 height 531
click at [1070, 239] on h3 "Gender" at bounding box center [1132, 243] width 146 height 9
drag, startPoint x: 1070, startPoint y: 233, endPoint x: 1116, endPoint y: 474, distance: 245.0
click at [1116, 474] on app-crew-profile-bio "chevron-left chevron-right Open photos pop-in Gender [DEMOGRAPHIC_DATA] Birthda…" at bounding box center [1132, 353] width 161 height 531
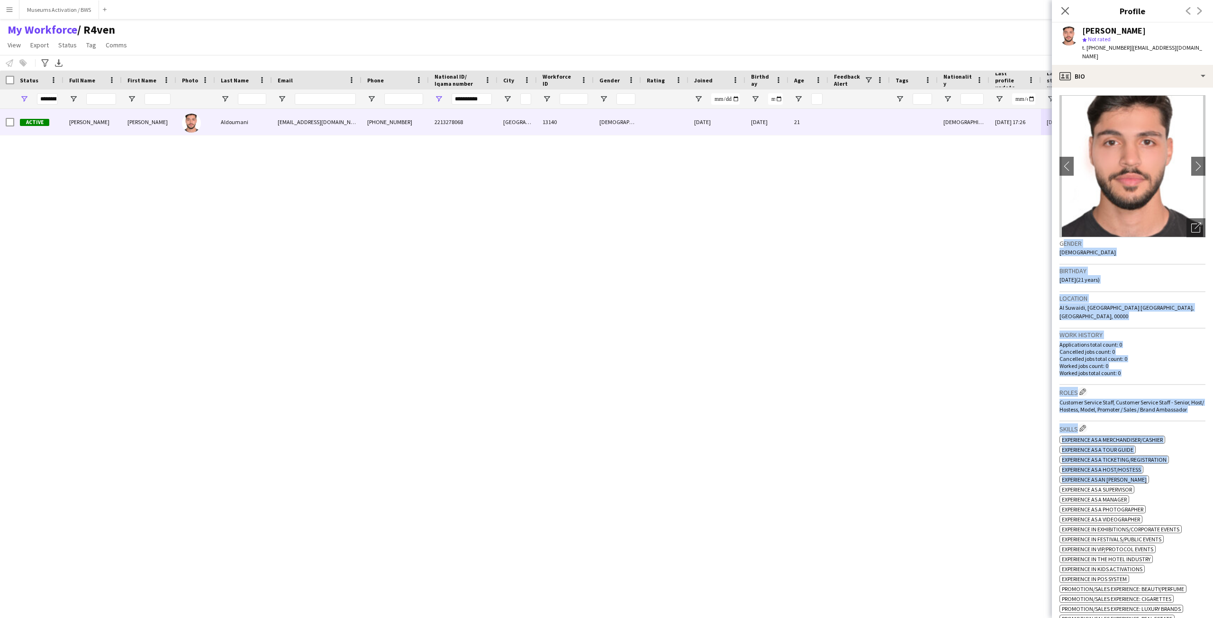
click at [1116, 474] on div "ok-circled2 background Layer 1 cross-circle-red background Layer 1 Experience a…" at bounding box center [1132, 593] width 146 height 318
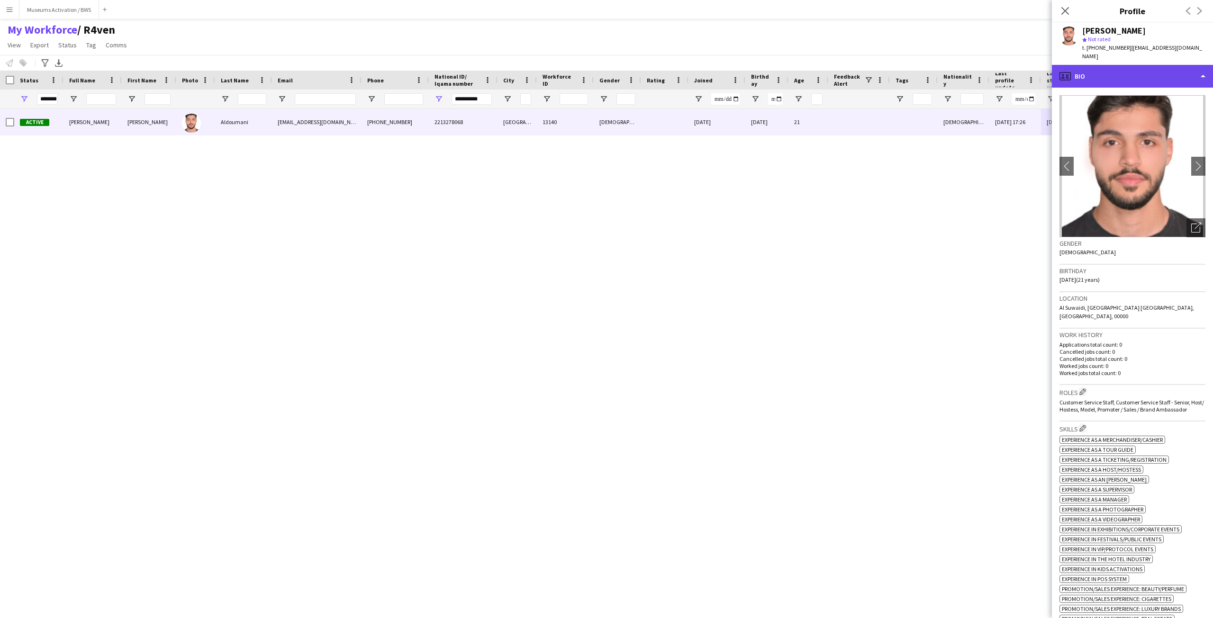
click at [1081, 74] on div "profile Bio" at bounding box center [1132, 76] width 161 height 23
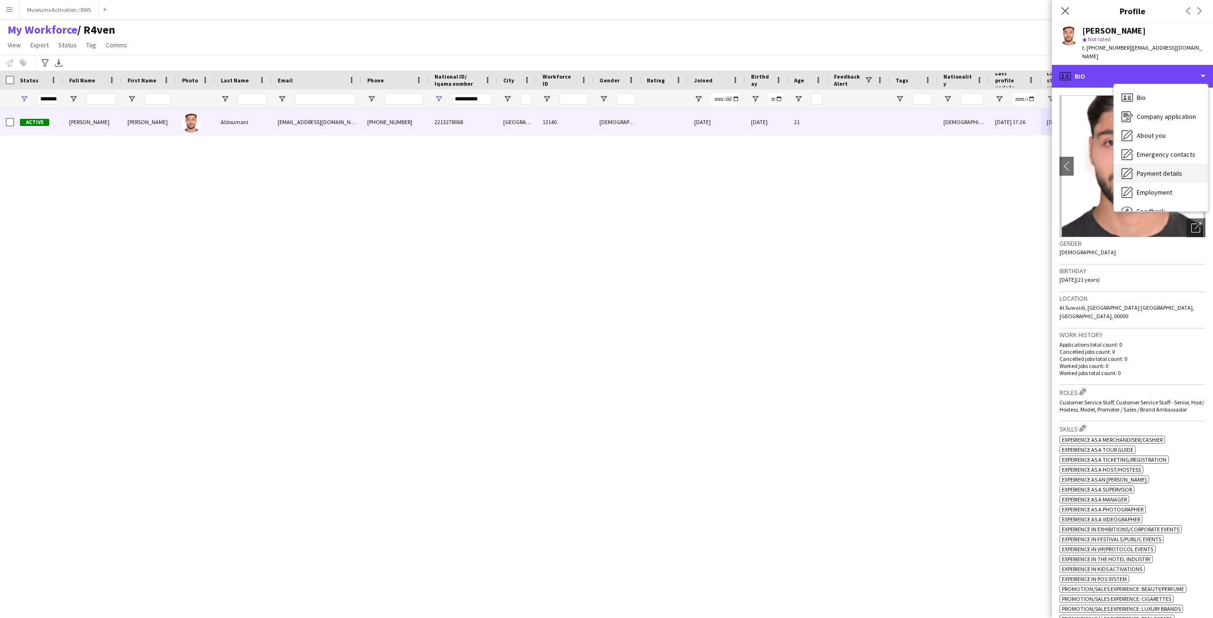
scroll to position [32, 0]
click at [1155, 137] on span "Payment details" at bounding box center [1159, 141] width 45 height 9
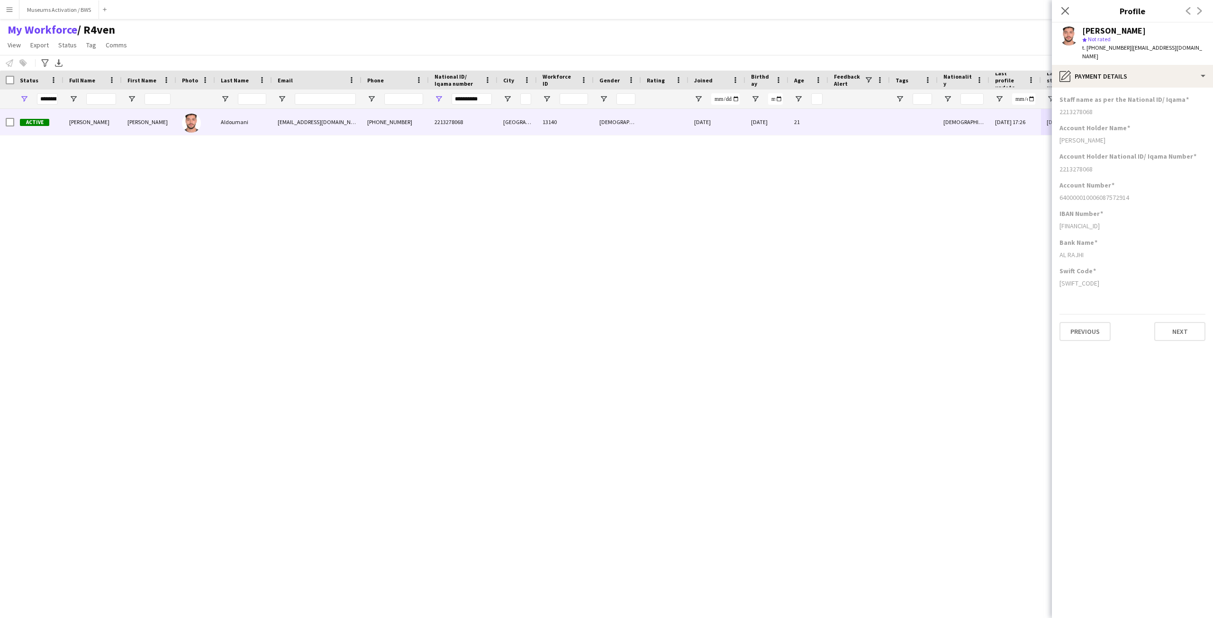
click at [1112, 97] on div "Staff name as per the National ID/ Iqama 2213278068" at bounding box center [1132, 109] width 146 height 28
click at [1114, 95] on h3 "Staff name as per the National ID/ Iqama" at bounding box center [1123, 99] width 129 height 9
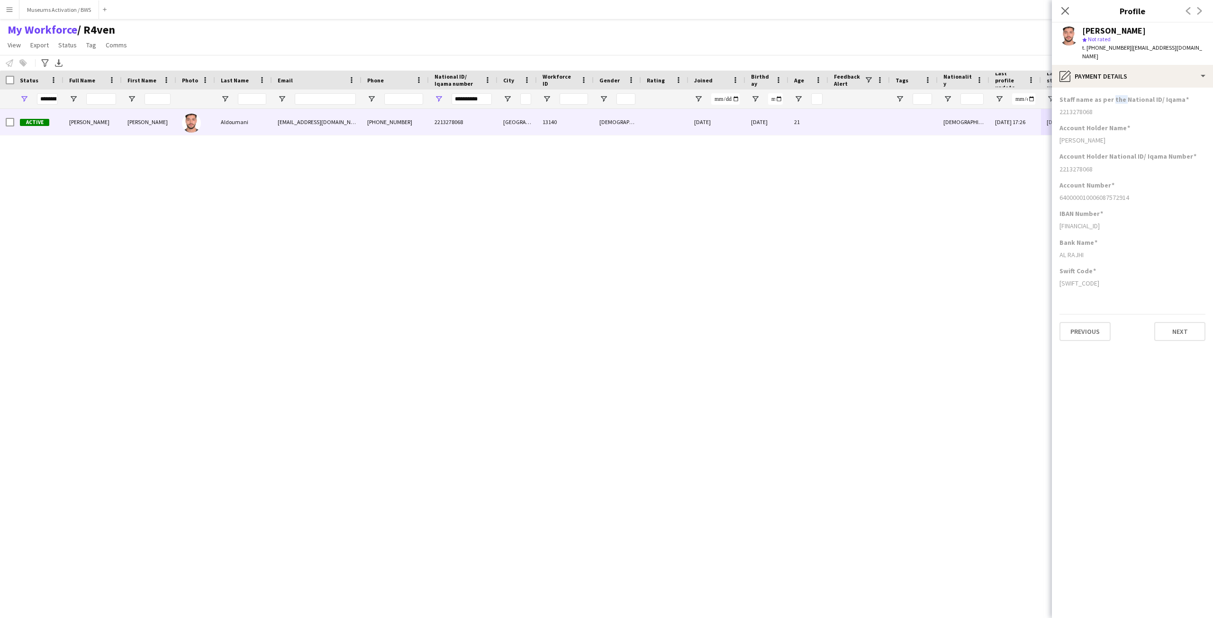
click at [1114, 95] on h3 "Staff name as per the National ID/ Iqama" at bounding box center [1123, 99] width 129 height 9
drag, startPoint x: 1114, startPoint y: 88, endPoint x: 1118, endPoint y: 270, distance: 182.0
click at [1118, 270] on app-section-data-types "Staff name as per the National ID/ Iqama 2213278068 Account Holder Name [PERSON…" at bounding box center [1132, 353] width 161 height 531
click at [1118, 270] on div "Swift Code [SWIFT_CODE]" at bounding box center [1132, 281] width 146 height 28
click at [1109, 76] on div "pencil4 Payment details" at bounding box center [1132, 76] width 161 height 23
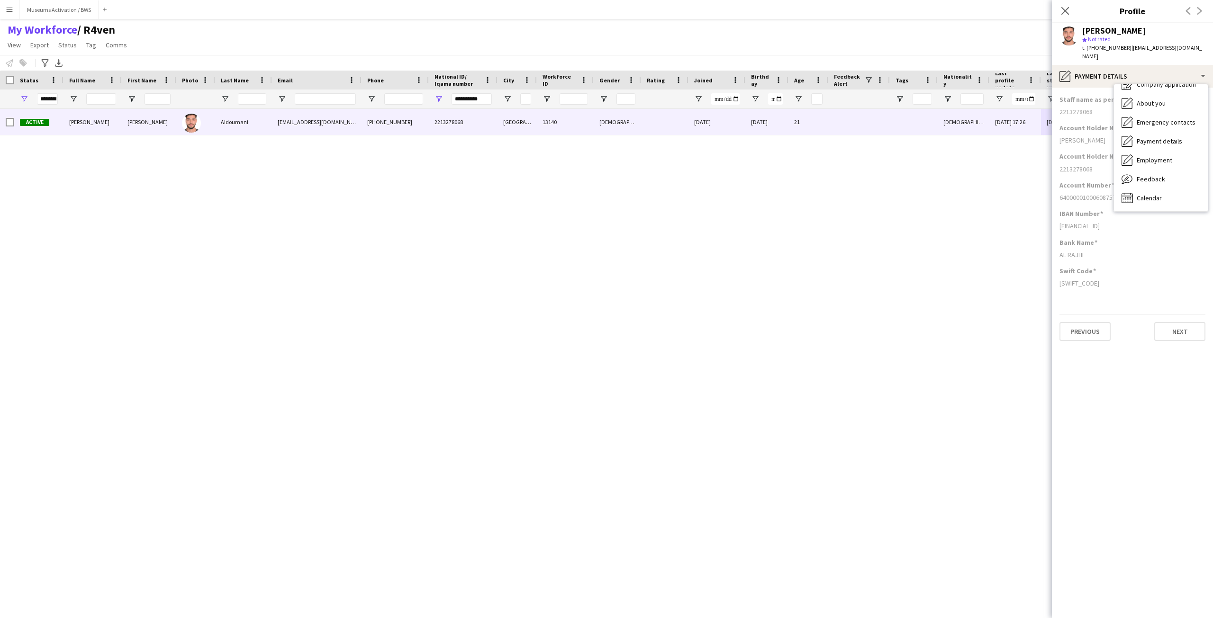
click at [1077, 181] on h3 "Account Number" at bounding box center [1086, 185] width 55 height 9
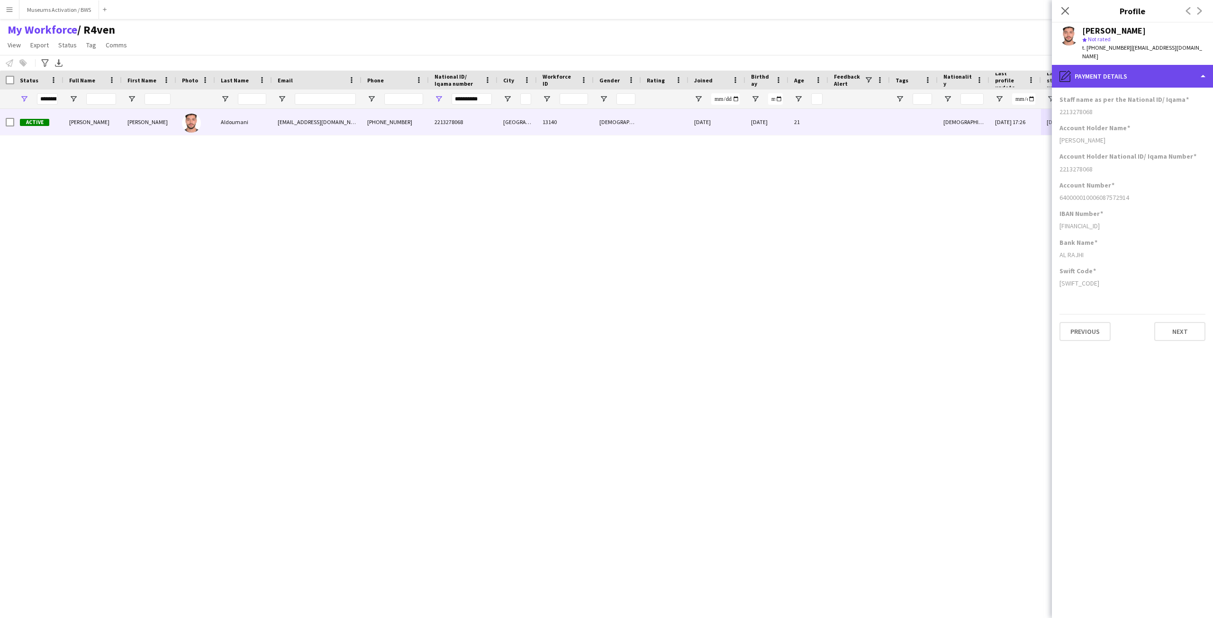
click at [1078, 66] on div "pencil4 Payment details" at bounding box center [1132, 76] width 161 height 23
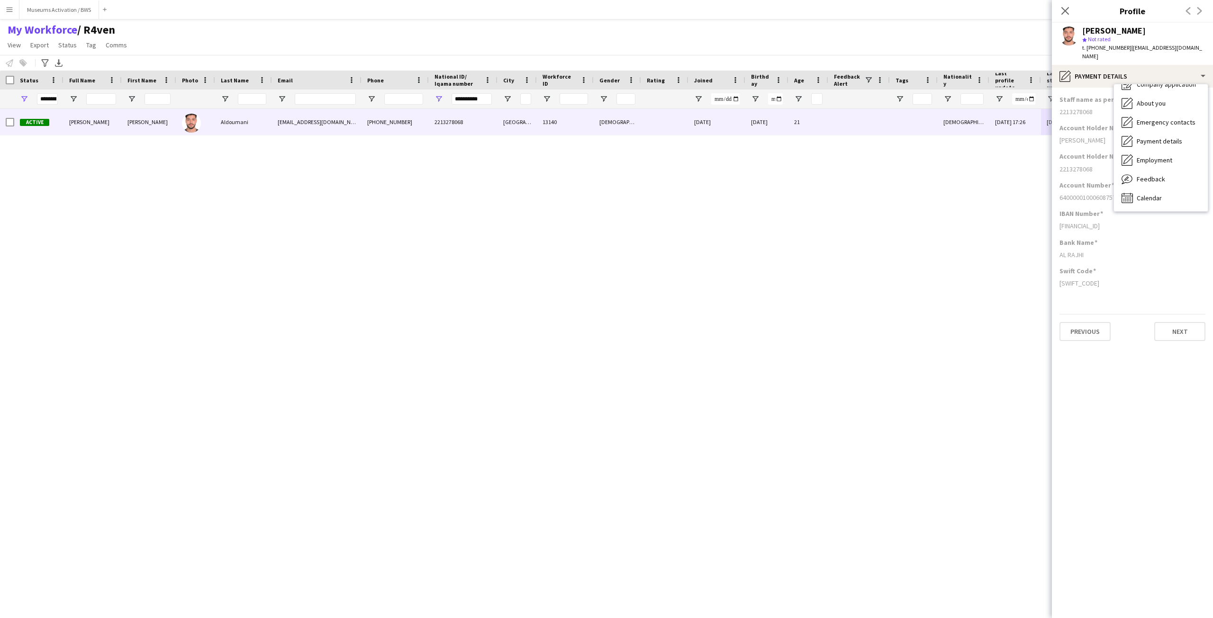
click at [1090, 251] on div "Bank Name AL RAJHI" at bounding box center [1132, 252] width 146 height 28
click at [1110, 95] on h3 "Staff name as per the National ID/ Iqama" at bounding box center [1123, 99] width 129 height 9
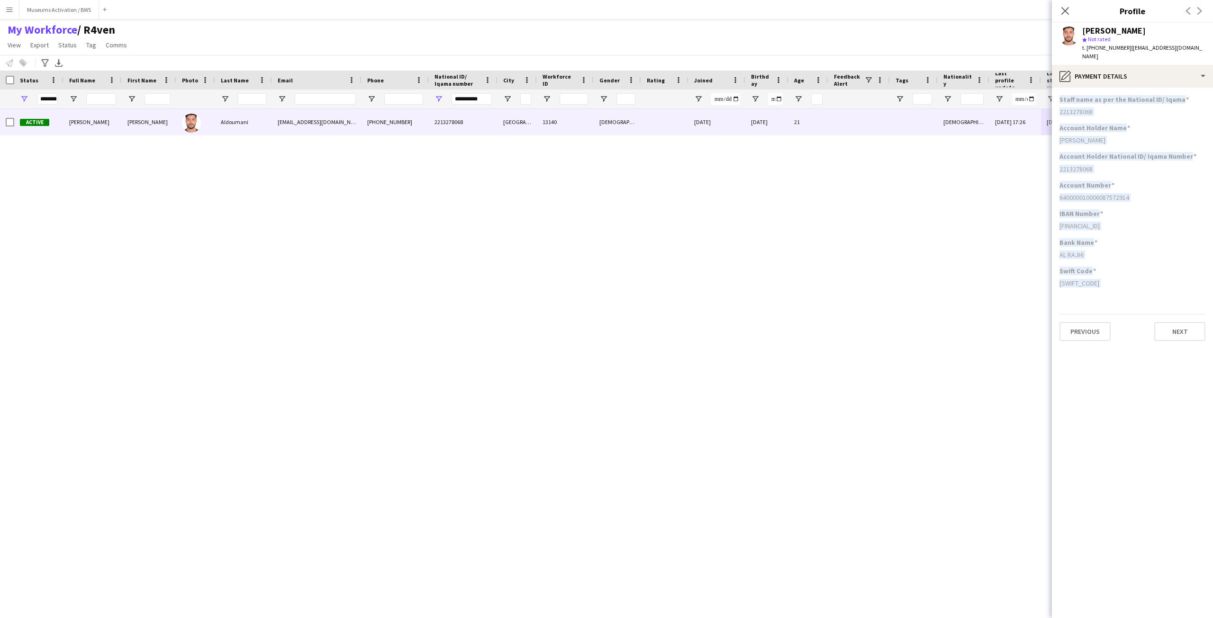
drag, startPoint x: 1110, startPoint y: 91, endPoint x: 1110, endPoint y: 274, distance: 183.4
click at [1110, 274] on app-section-data-types "Staff name as per the National ID/ Iqama 2213278068 Account Holder Name [PERSON…" at bounding box center [1132, 353] width 161 height 531
click at [1110, 279] on div "[SWIFT_CODE]" at bounding box center [1132, 283] width 146 height 9
drag, startPoint x: 1110, startPoint y: 274, endPoint x: 1092, endPoint y: 91, distance: 183.8
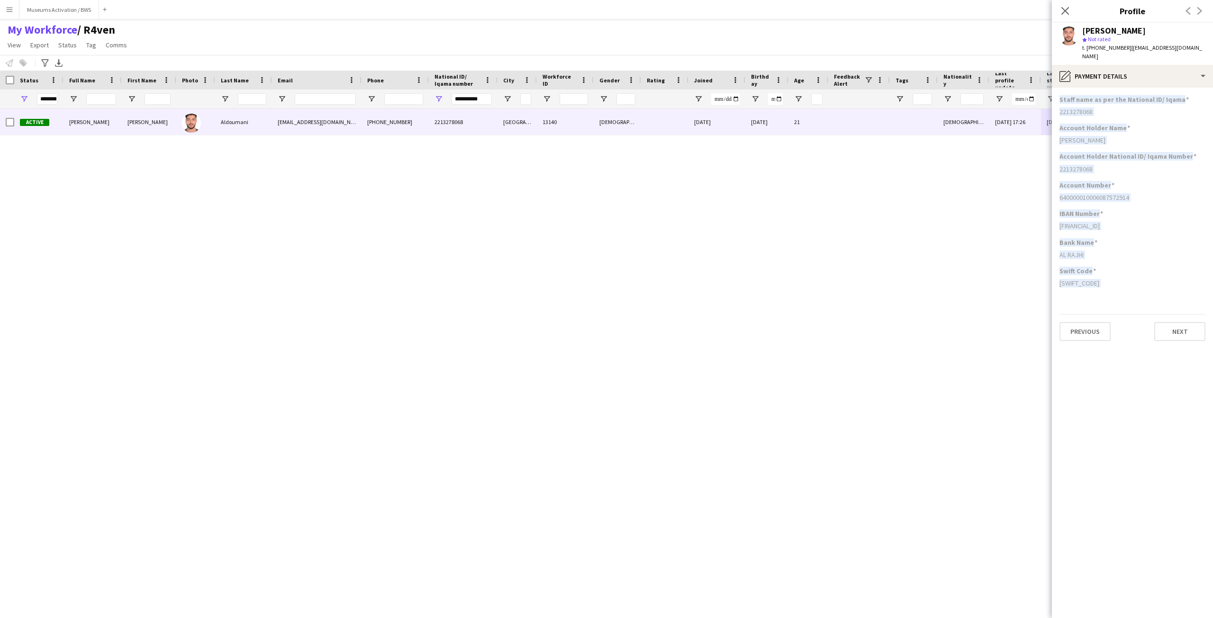
click at [1092, 91] on app-section-data-types "Staff name as per the National ID/ Iqama 2213278068 Account Holder Name [PERSON…" at bounding box center [1132, 353] width 161 height 531
click at [1092, 95] on h3 "Staff name as per the National ID/ Iqama" at bounding box center [1123, 99] width 129 height 9
drag, startPoint x: 1092, startPoint y: 91, endPoint x: 1100, endPoint y: 279, distance: 188.3
click at [1100, 279] on app-section-data-types "Staff name as per the National ID/ Iqama 2213278068 Account Holder Name [PERSON…" at bounding box center [1132, 353] width 161 height 531
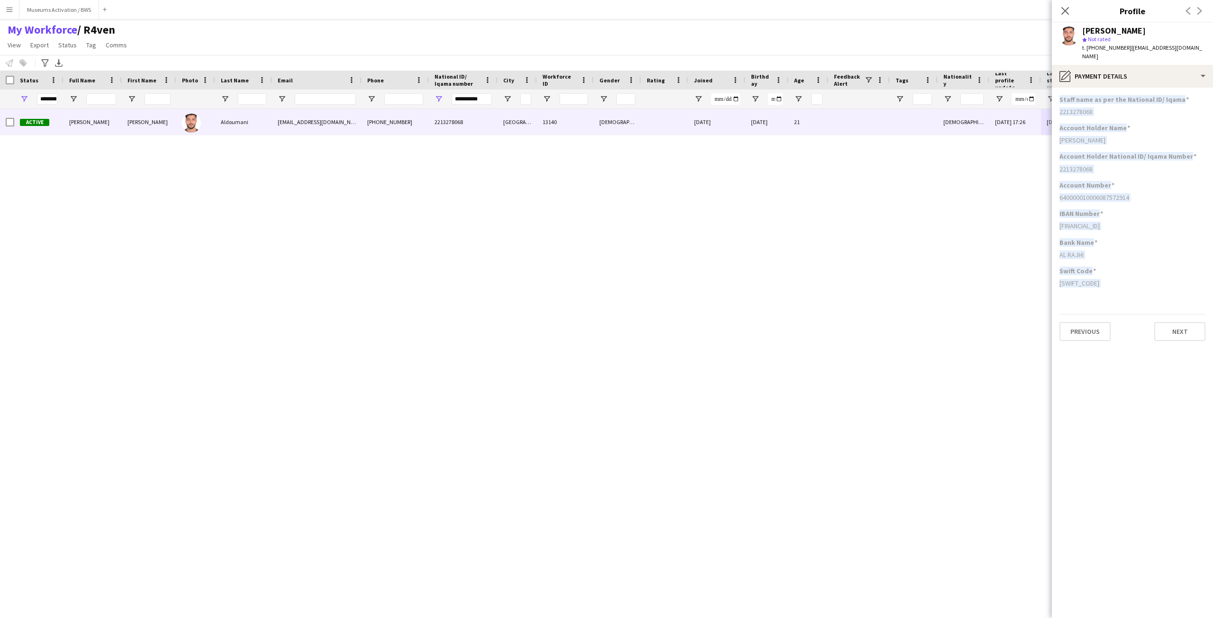
click at [1100, 279] on div "Swift Code [SWIFT_CODE]" at bounding box center [1132, 281] width 146 height 28
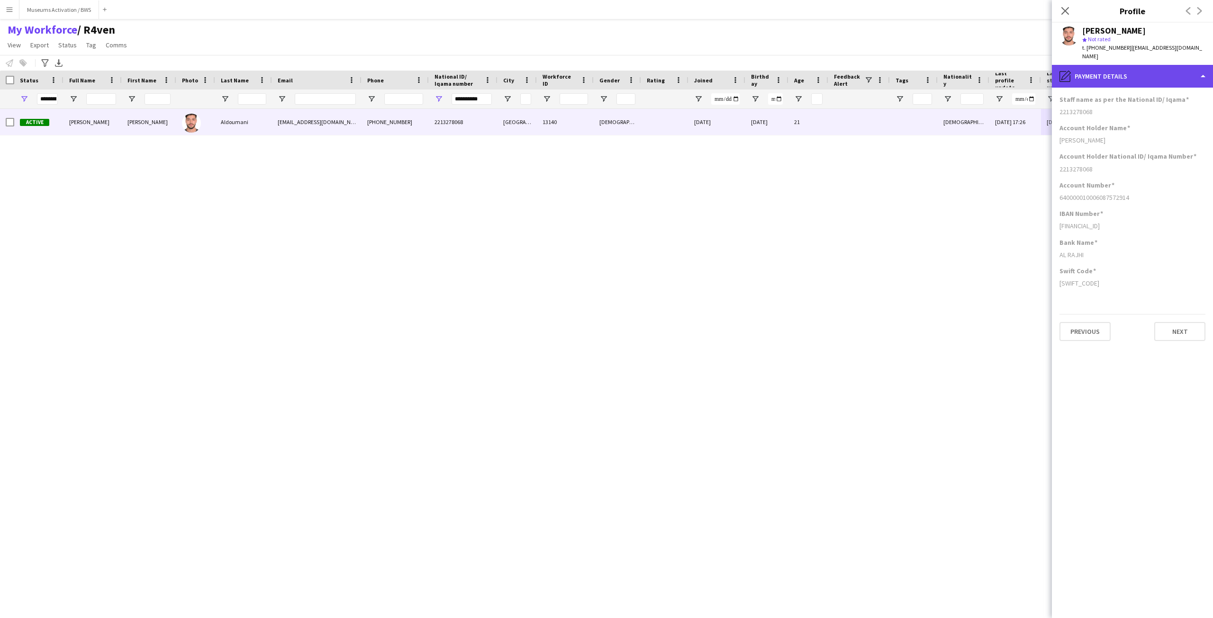
click at [1115, 65] on div "pencil4 Payment details" at bounding box center [1132, 76] width 161 height 23
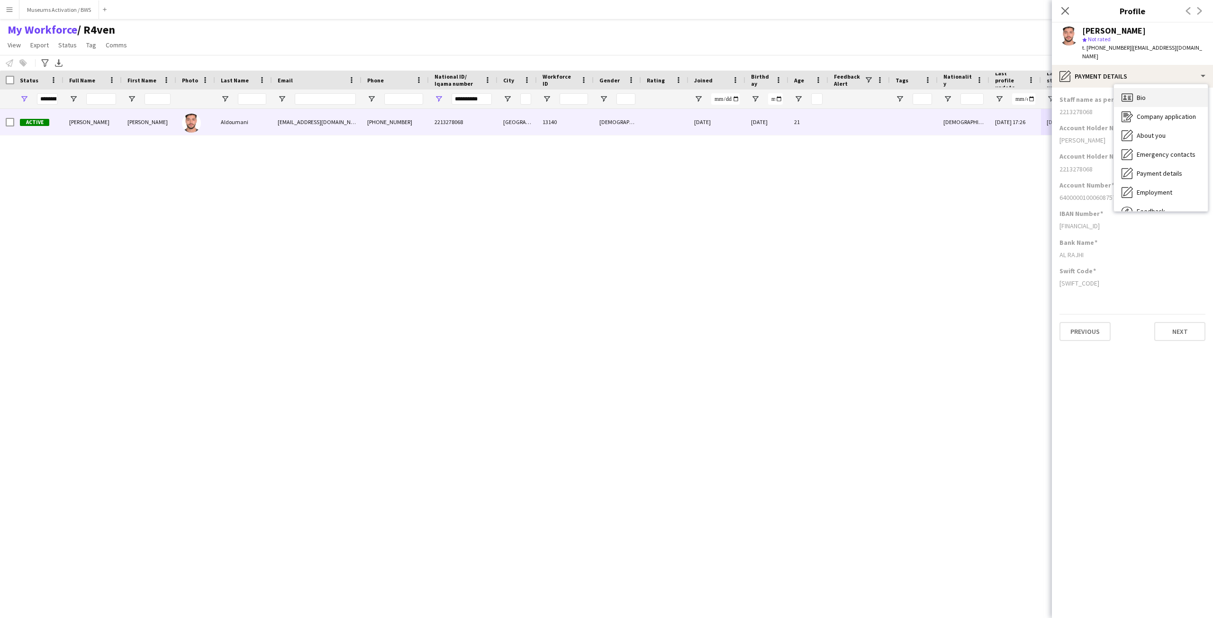
click at [1142, 93] on span "Bio" at bounding box center [1141, 97] width 9 height 9
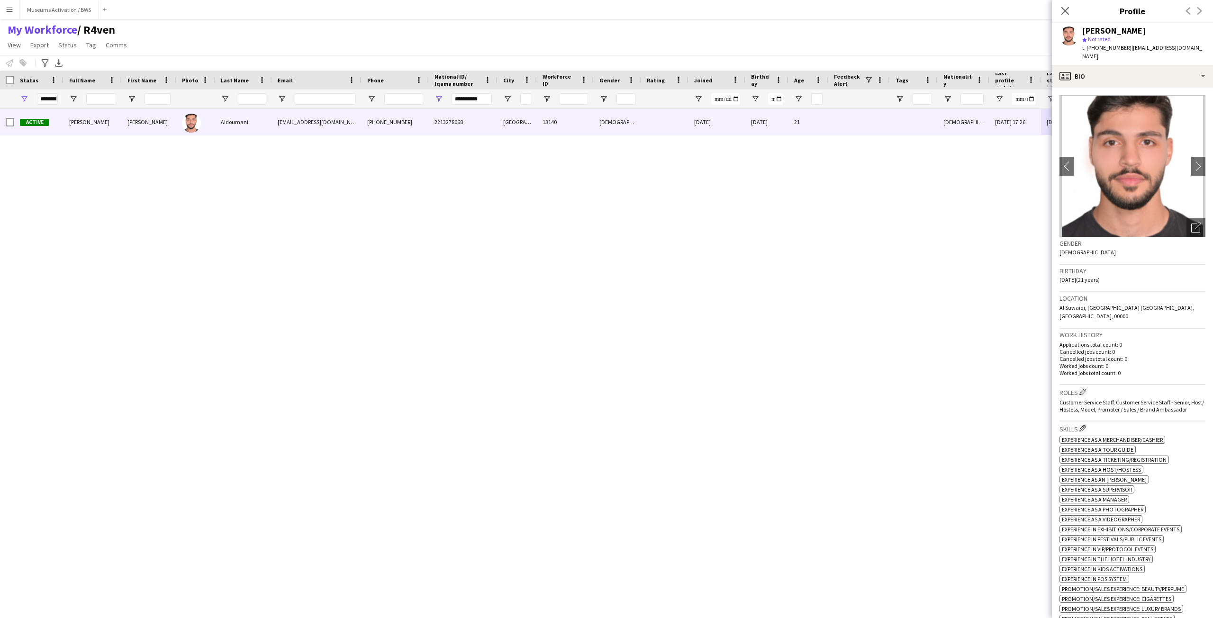
click at [1106, 44] on div "t. [PHONE_NUMBER] | [EMAIL_ADDRESS][DOMAIN_NAME]" at bounding box center [1143, 52] width 123 height 17
drag, startPoint x: 1106, startPoint y: 44, endPoint x: 1105, endPoint y: 27, distance: 16.1
click at [1105, 27] on div "[PERSON_NAME] star Not rated t. [PHONE_NUMBER] | [EMAIL_ADDRESS][DOMAIN_NAME]" at bounding box center [1143, 44] width 123 height 35
click at [1105, 27] on div "[PERSON_NAME]" at bounding box center [1113, 31] width 63 height 9
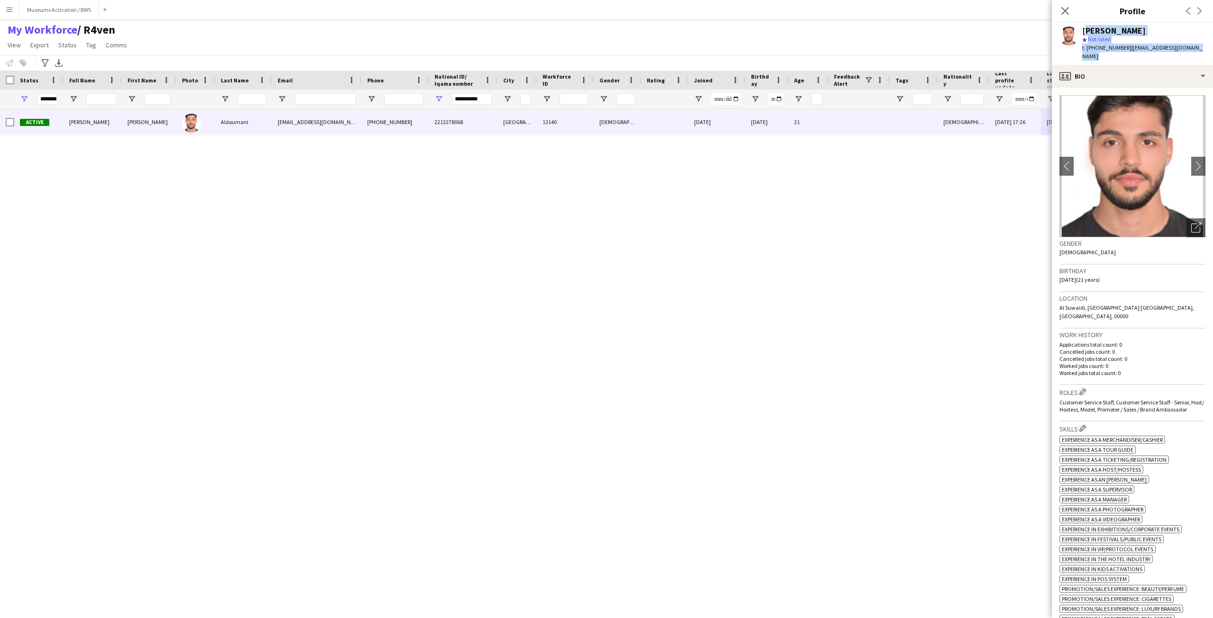
click at [1105, 27] on div "[PERSON_NAME]" at bounding box center [1113, 31] width 63 height 9
drag, startPoint x: 1105, startPoint y: 27, endPoint x: 1135, endPoint y: 54, distance: 40.6
click at [1135, 54] on div "[PERSON_NAME] star Not rated t. [PHONE_NUMBER] | [EMAIL_ADDRESS][DOMAIN_NAME]" at bounding box center [1132, 44] width 161 height 42
click at [1133, 50] on span "| [EMAIL_ADDRESS][DOMAIN_NAME]" at bounding box center [1142, 52] width 120 height 16
drag, startPoint x: 1133, startPoint y: 50, endPoint x: 1186, endPoint y: 51, distance: 53.6
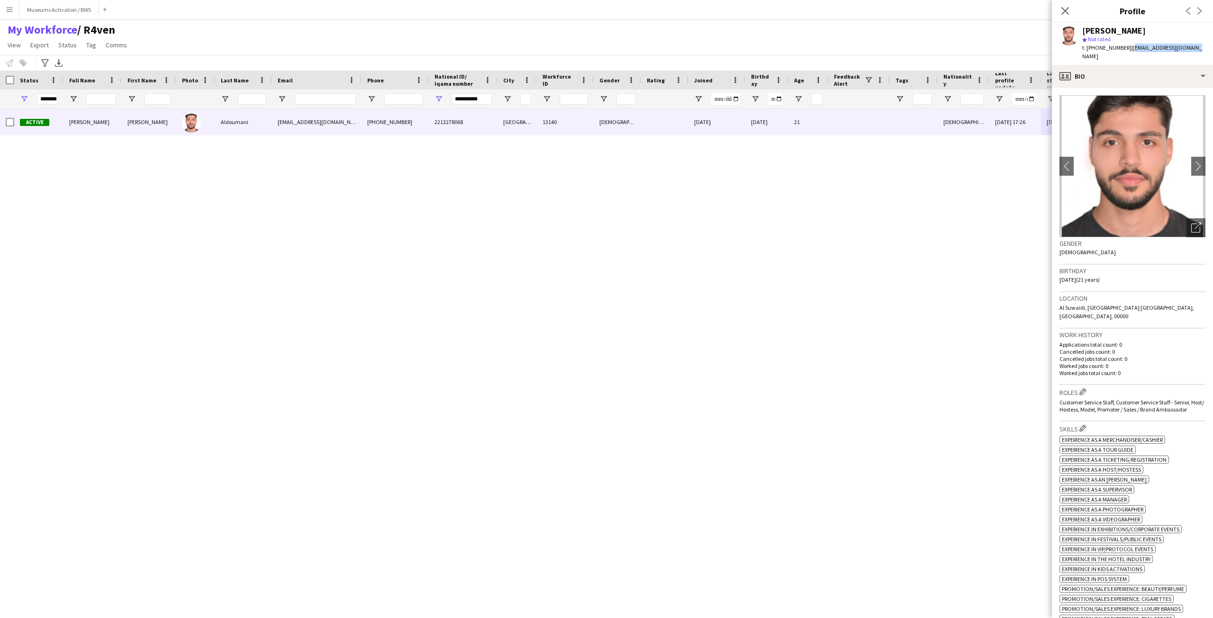
click at [1186, 51] on span "| [EMAIL_ADDRESS][DOMAIN_NAME]" at bounding box center [1142, 52] width 120 height 16
click at [1155, 39] on div "star Not rated" at bounding box center [1143, 39] width 123 height 9
click at [1146, 45] on span "| [EMAIL_ADDRESS][DOMAIN_NAME]" at bounding box center [1142, 52] width 120 height 16
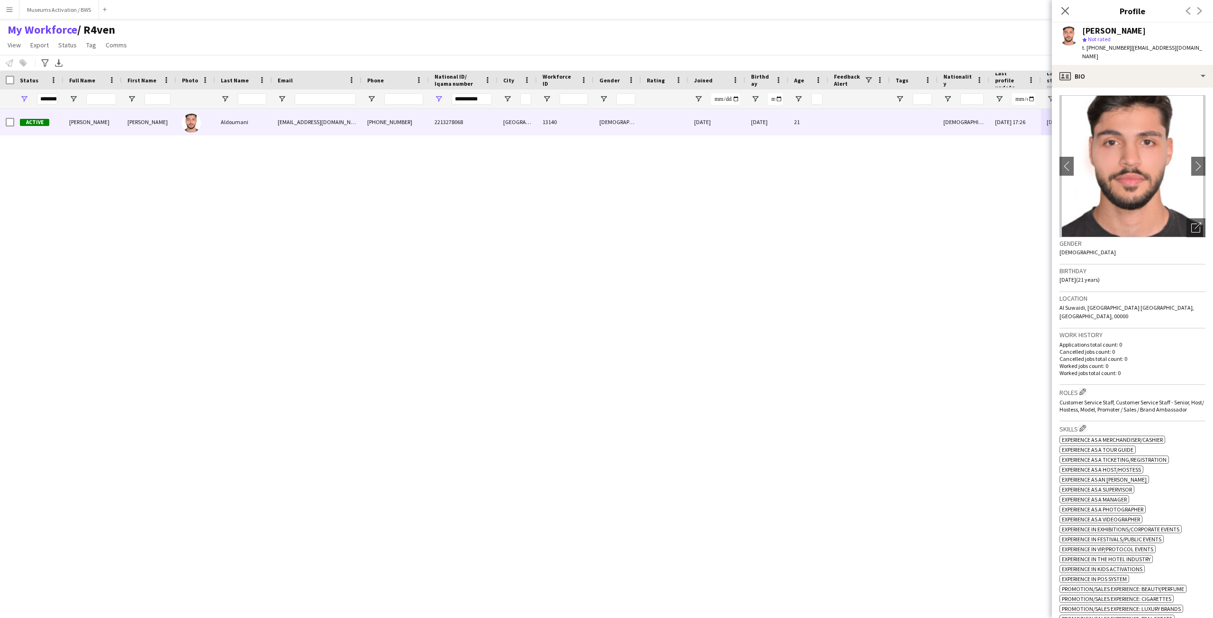
click at [1180, 44] on div "t. [PHONE_NUMBER] | [EMAIL_ADDRESS][DOMAIN_NAME]" at bounding box center [1143, 52] width 123 height 17
click at [1186, 47] on span "| [EMAIL_ADDRESS][DOMAIN_NAME]" at bounding box center [1142, 52] width 120 height 16
drag, startPoint x: 1186, startPoint y: 47, endPoint x: 1141, endPoint y: 46, distance: 44.6
click at [1141, 46] on span "| [EMAIL_ADDRESS][DOMAIN_NAME]" at bounding box center [1142, 52] width 120 height 16
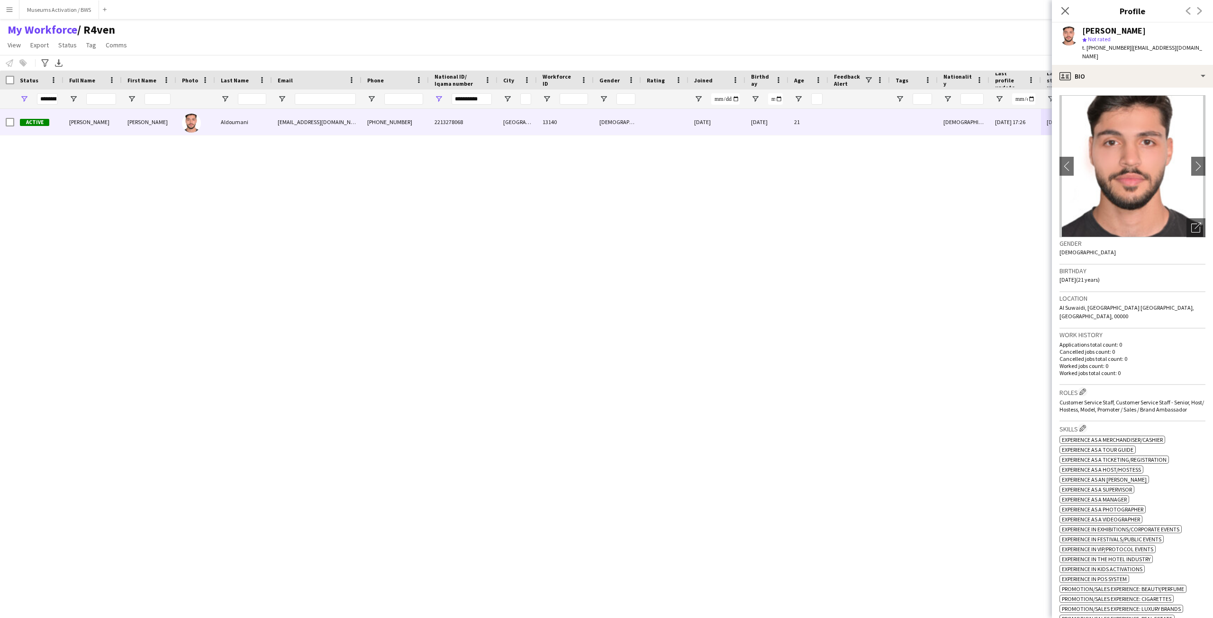
click at [1133, 47] on span "| [EMAIL_ADDRESS][DOMAIN_NAME]" at bounding box center [1142, 52] width 120 height 16
click at [1134, 51] on span "| [EMAIL_ADDRESS][DOMAIN_NAME]" at bounding box center [1142, 52] width 120 height 16
click at [1158, 47] on span "| [EMAIL_ADDRESS][DOMAIN_NAME]" at bounding box center [1142, 52] width 120 height 16
click at [1145, 49] on span "| [EMAIL_ADDRESS][DOMAIN_NAME]" at bounding box center [1142, 52] width 120 height 16
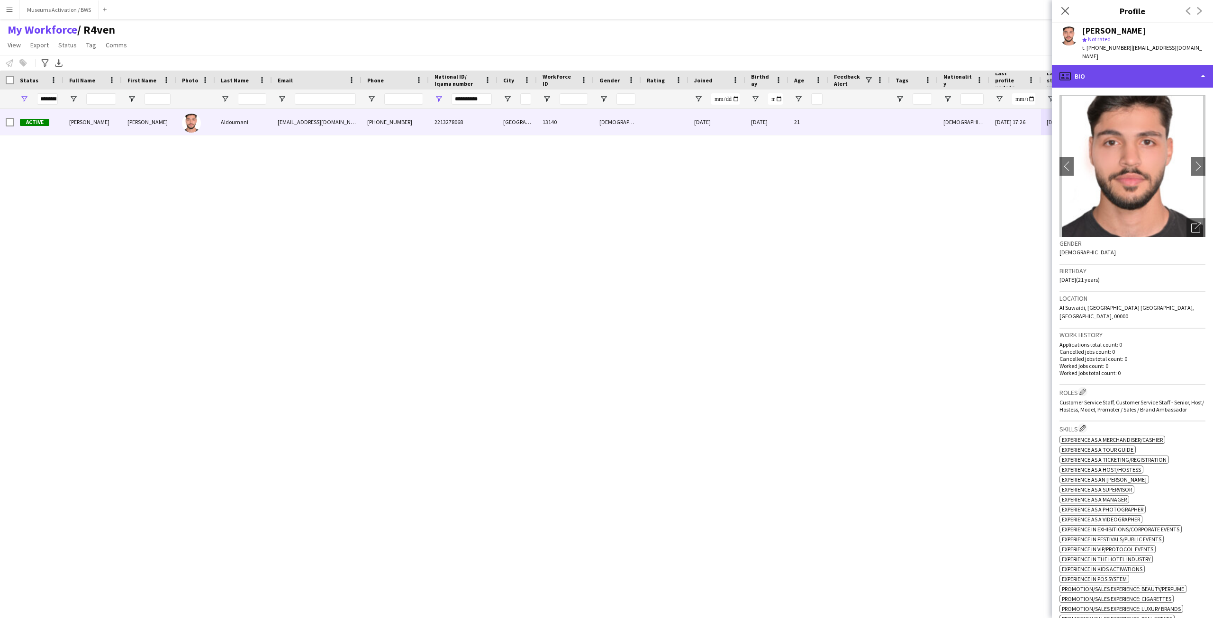
click at [1118, 67] on div "profile Bio" at bounding box center [1132, 76] width 161 height 23
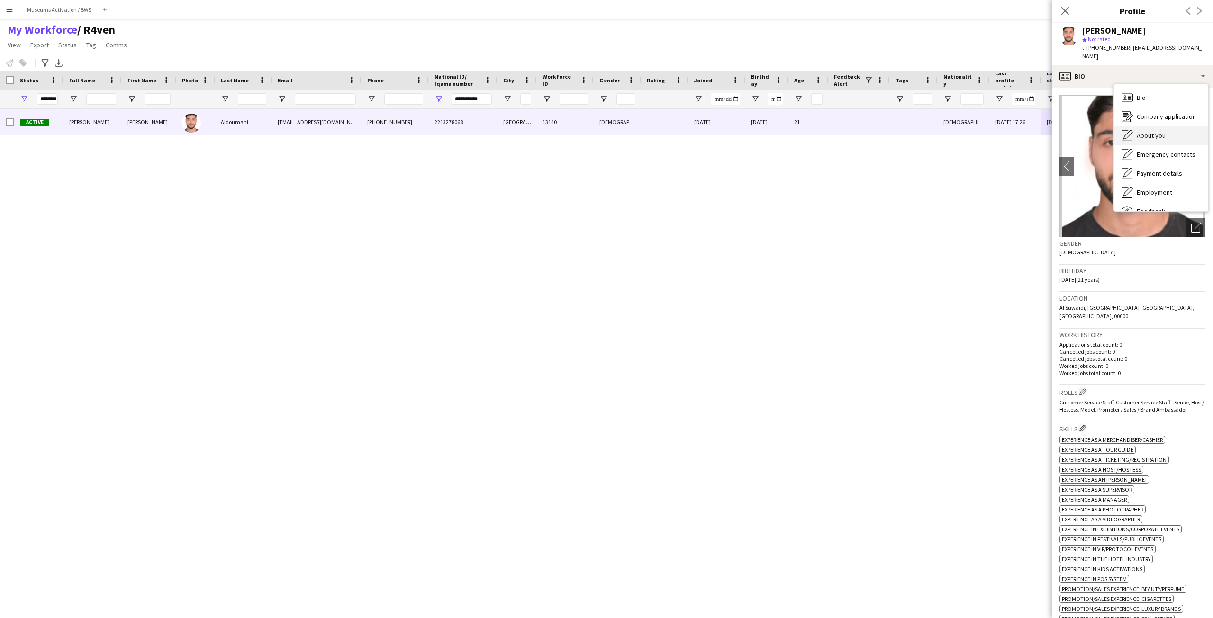
click at [1148, 132] on div "About you About you" at bounding box center [1161, 135] width 94 height 19
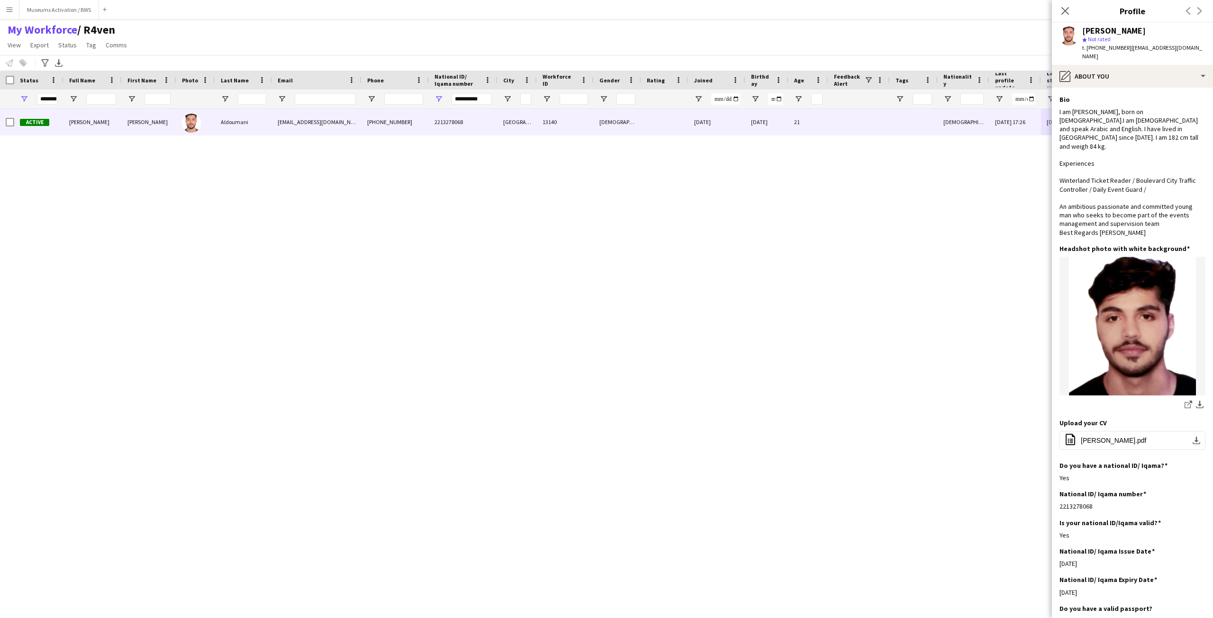
click at [1106, 32] on div "[PERSON_NAME]" at bounding box center [1113, 31] width 63 height 9
drag, startPoint x: 1106, startPoint y: 32, endPoint x: 1114, endPoint y: 48, distance: 18.6
click at [1114, 48] on div "[PERSON_NAME] star Not rated t. [PHONE_NUMBER] | [EMAIL_ADDRESS][DOMAIN_NAME]" at bounding box center [1143, 44] width 123 height 35
click at [1114, 48] on span "t. [PHONE_NUMBER]" at bounding box center [1106, 47] width 49 height 7
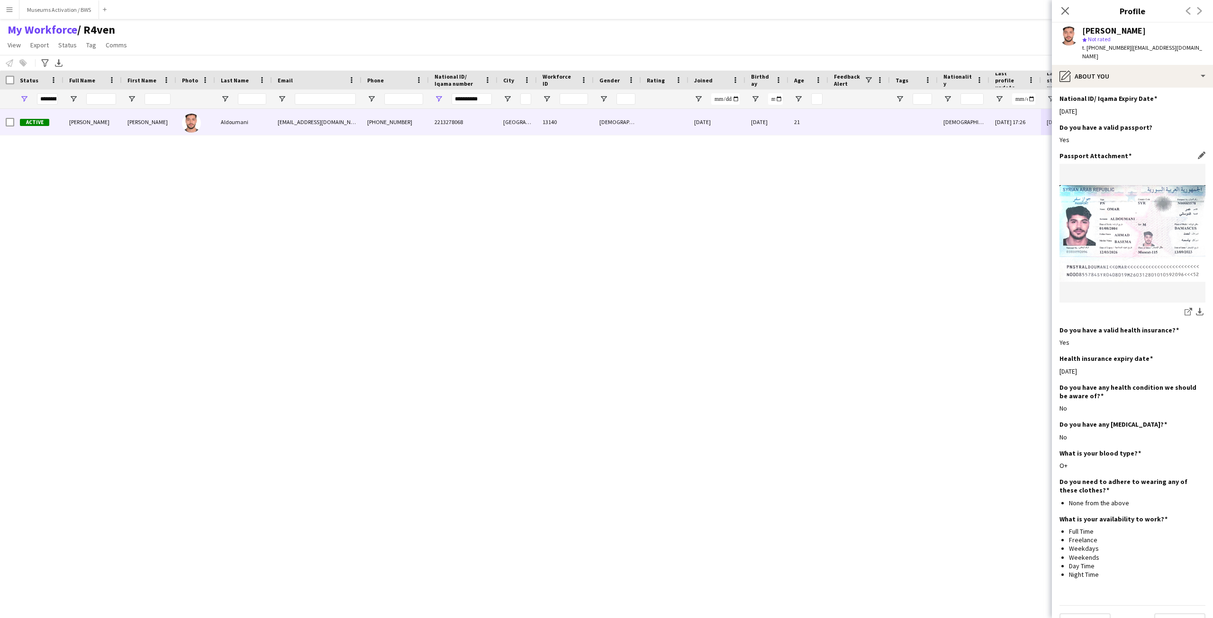
scroll to position [485, 0]
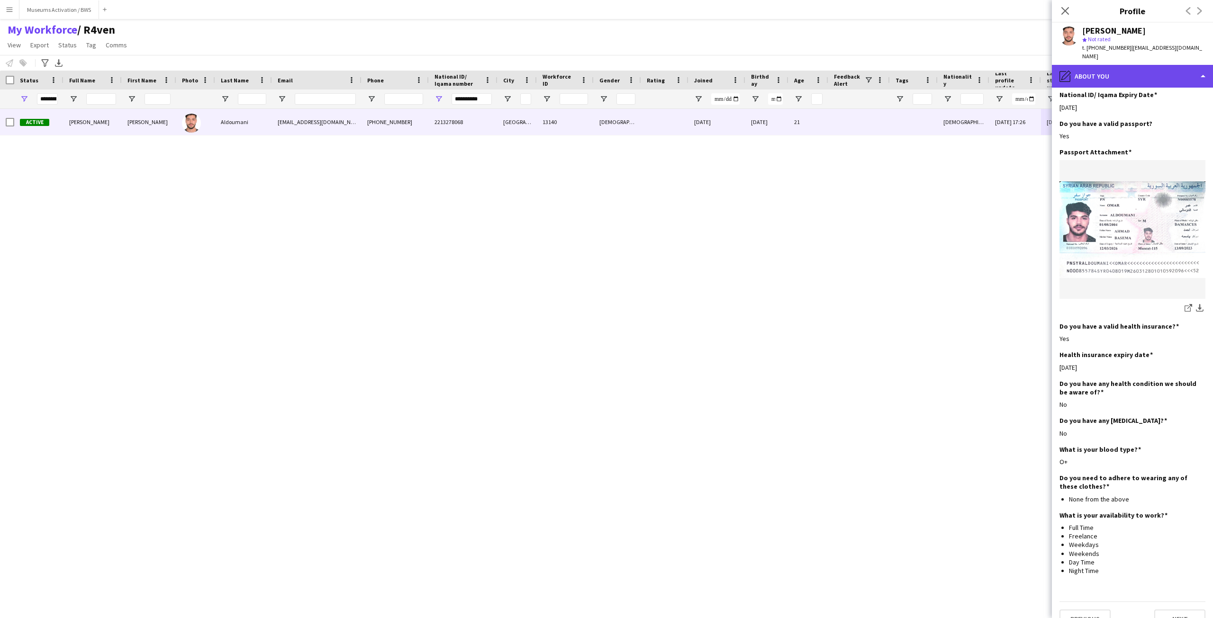
click at [1111, 67] on div "pencil4 About you" at bounding box center [1132, 76] width 161 height 23
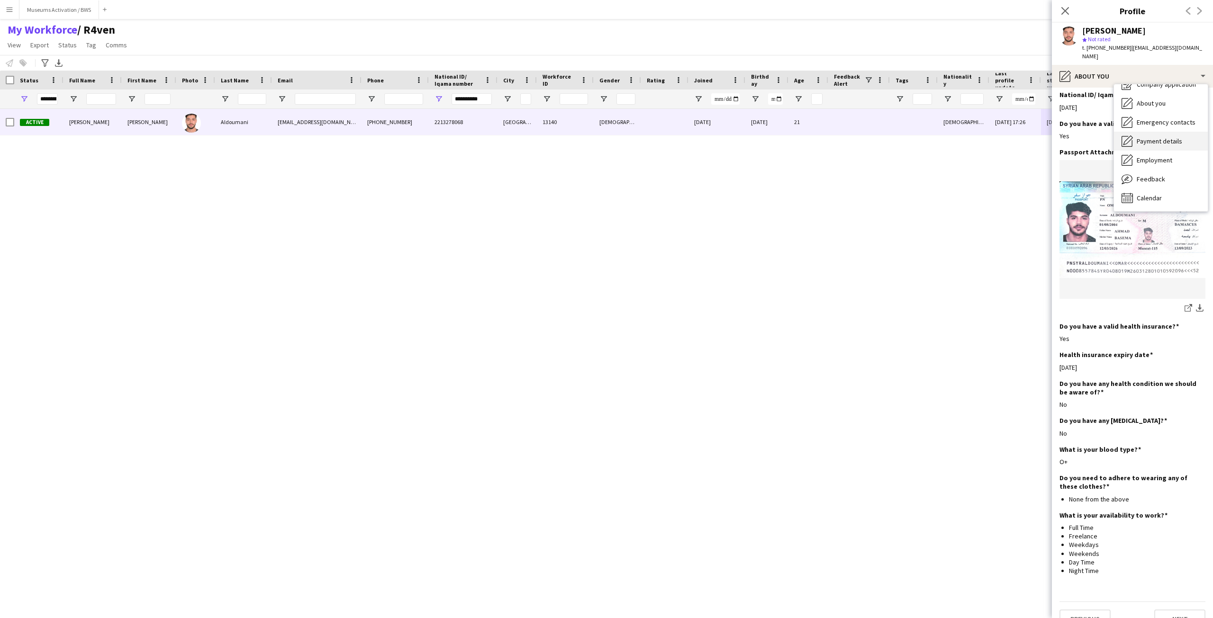
click at [1159, 137] on span "Payment details" at bounding box center [1159, 141] width 45 height 9
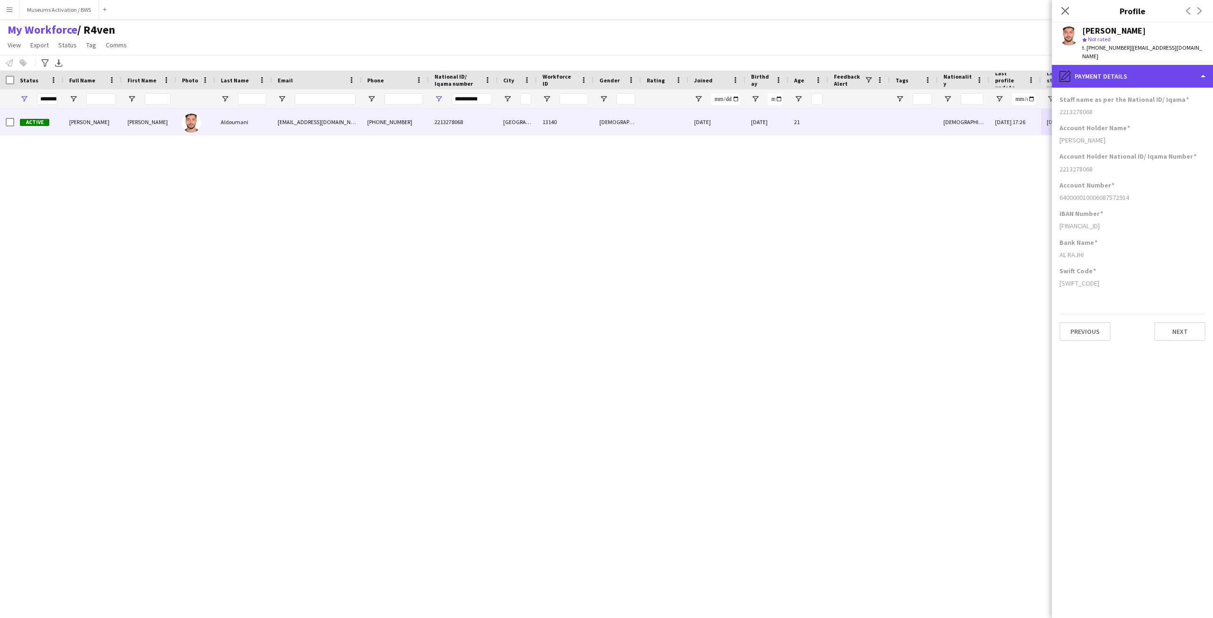
click at [1156, 71] on div "pencil4 Payment details" at bounding box center [1132, 76] width 161 height 23
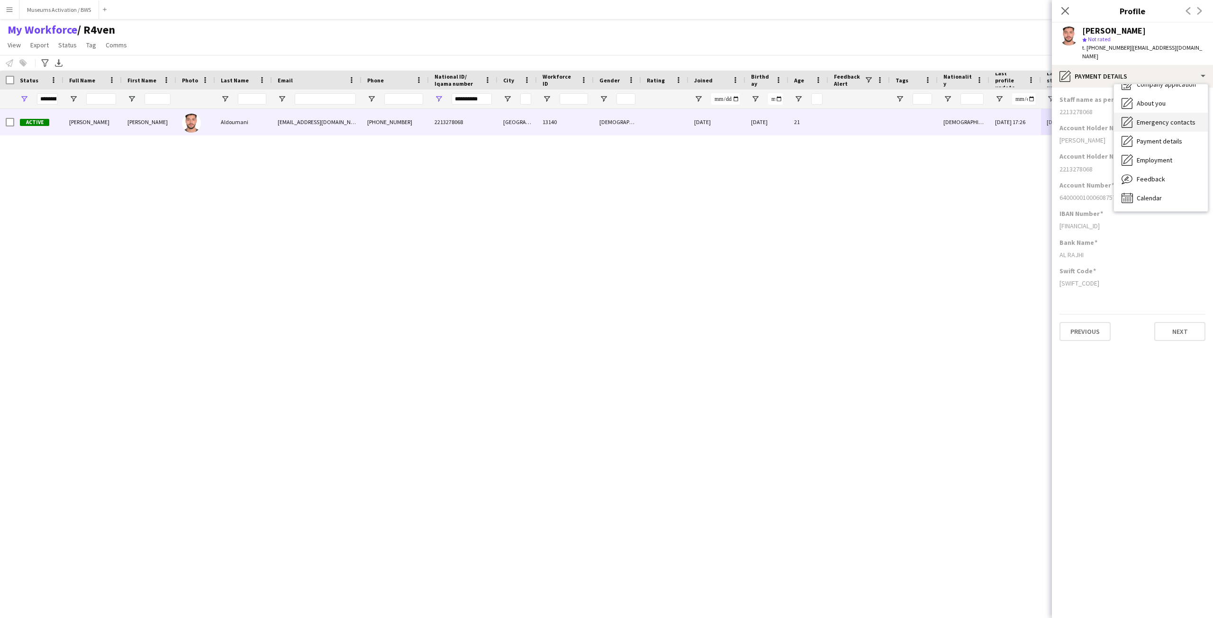
click at [1156, 118] on span "Emergency contacts" at bounding box center [1166, 122] width 59 height 9
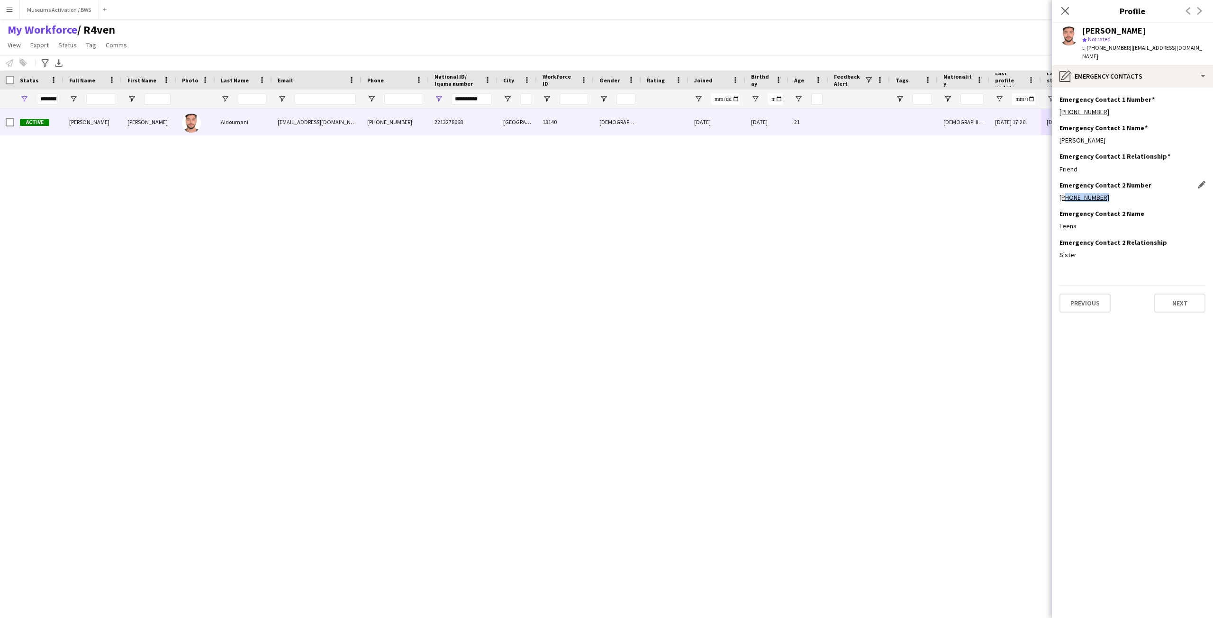
drag, startPoint x: 1098, startPoint y: 192, endPoint x: 1064, endPoint y: 194, distance: 33.7
click at [1064, 194] on div "Emergency Contact 2 Number Edit this field [PHONE_NUMBER]" at bounding box center [1132, 195] width 146 height 28
copy link "966531802715"
click at [1114, 193] on div "[PHONE_NUMBER]" at bounding box center [1132, 197] width 146 height 9
drag, startPoint x: 1114, startPoint y: 190, endPoint x: 1083, endPoint y: 190, distance: 30.8
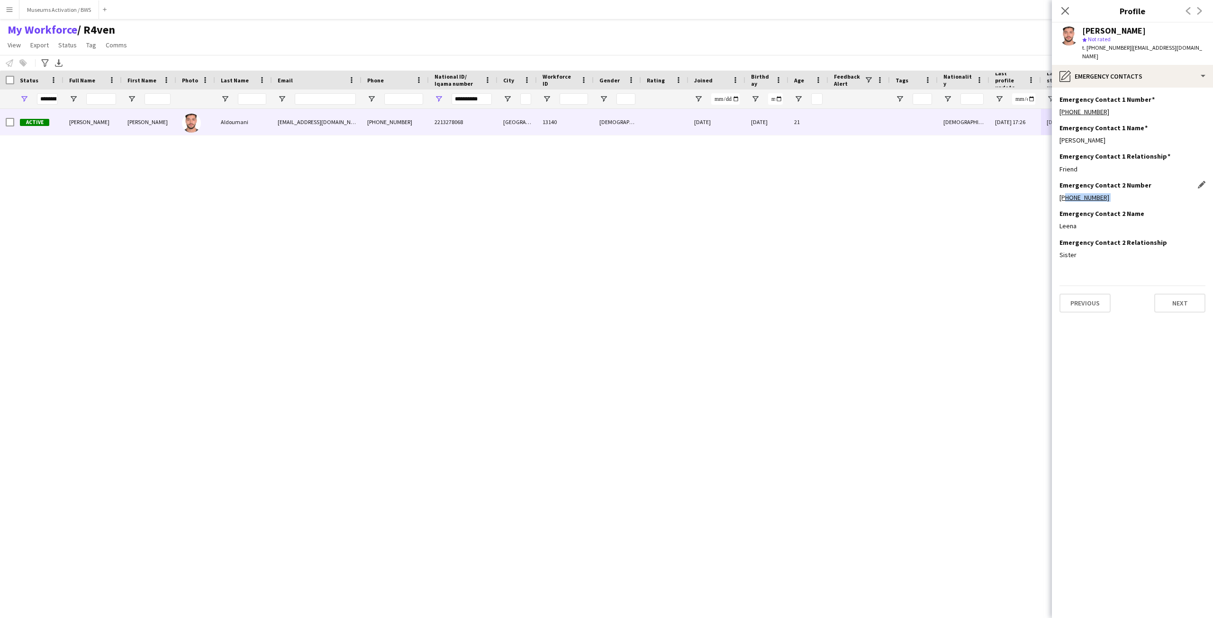
click at [1083, 193] on div "[PHONE_NUMBER]" at bounding box center [1132, 197] width 146 height 9
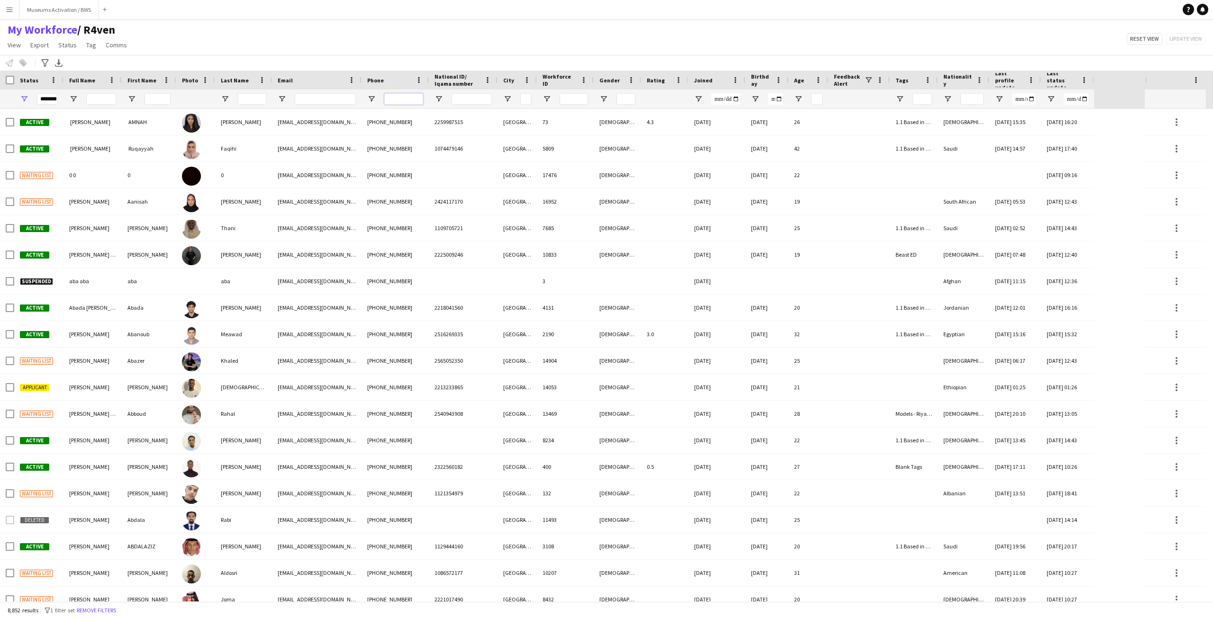
click at [405, 100] on input "Phone Filter Input" at bounding box center [403, 98] width 39 height 11
paste input "**********"
type input "**********"
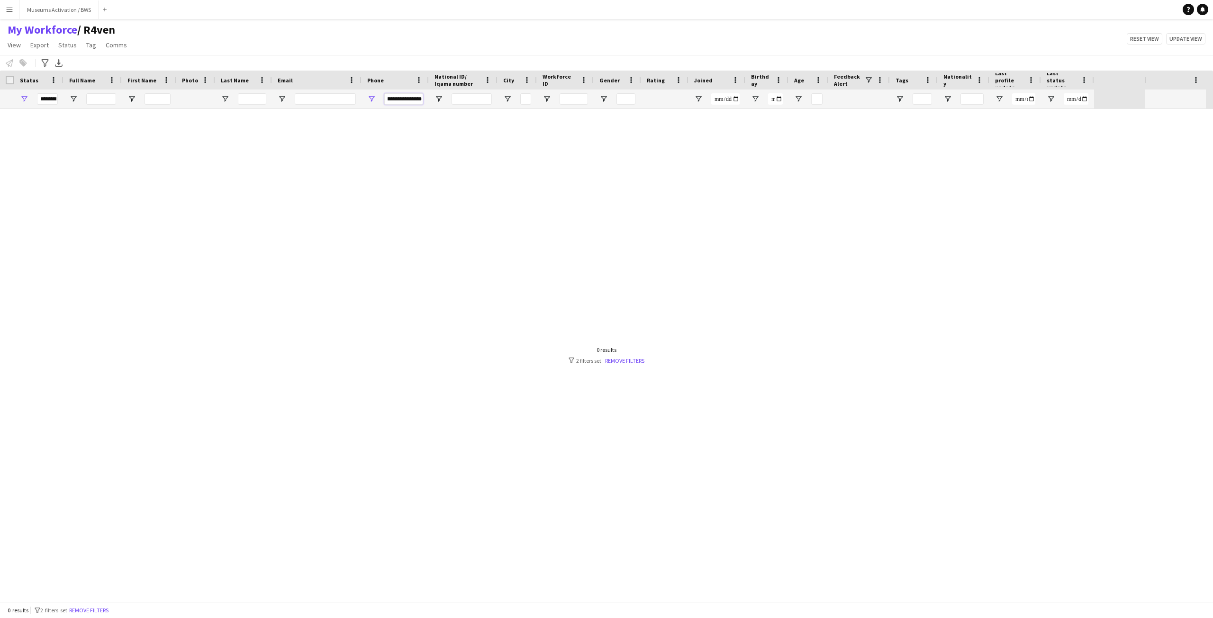
click at [404, 98] on input "**********" at bounding box center [403, 98] width 39 height 11
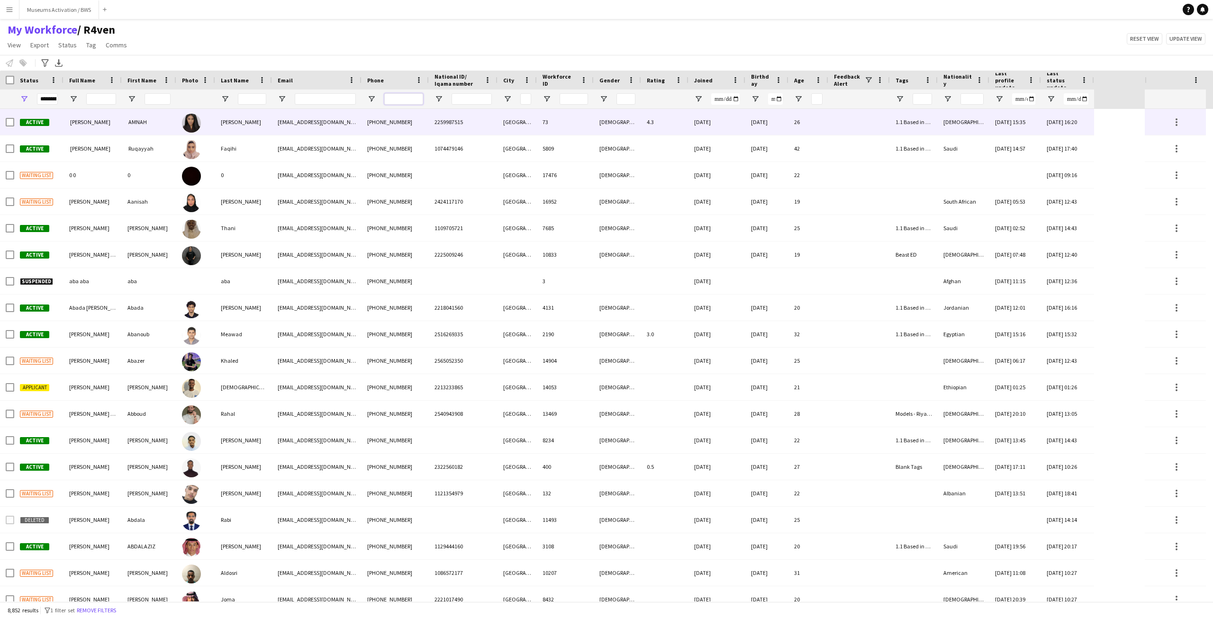
paste input "**********"
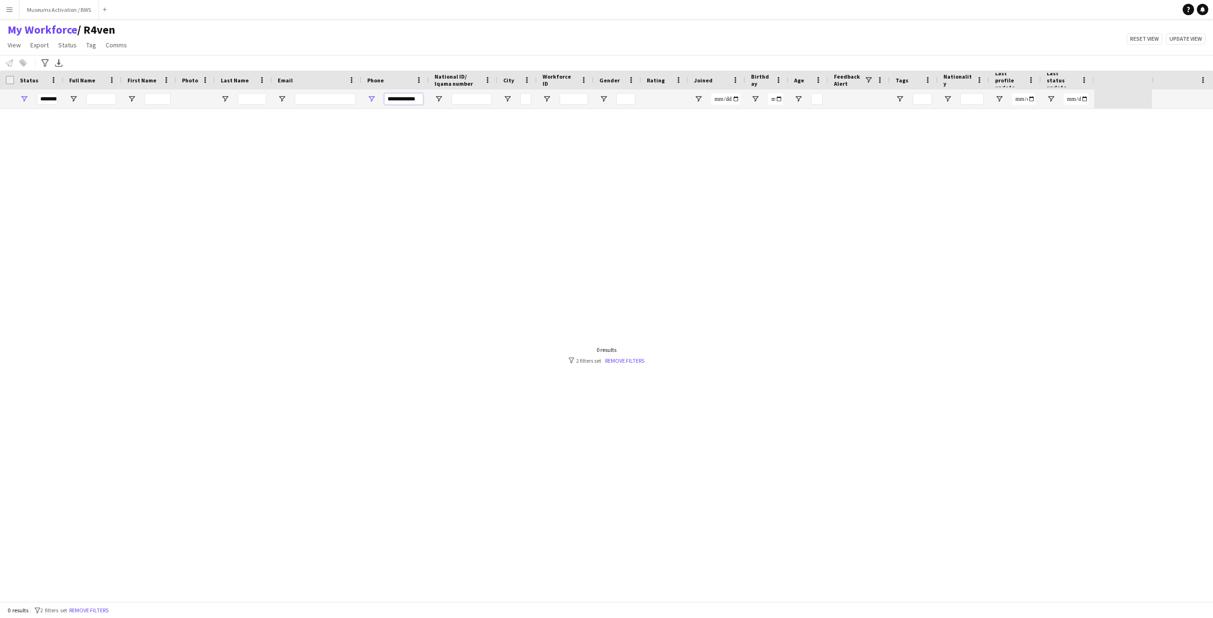
type input "**********"
click at [18, 95] on div "**********" at bounding box center [38, 99] width 49 height 19
click at [18, 100] on div "**********" at bounding box center [38, 99] width 49 height 19
click at [24, 100] on span "Open Filter Menu" at bounding box center [24, 99] width 9 height 9
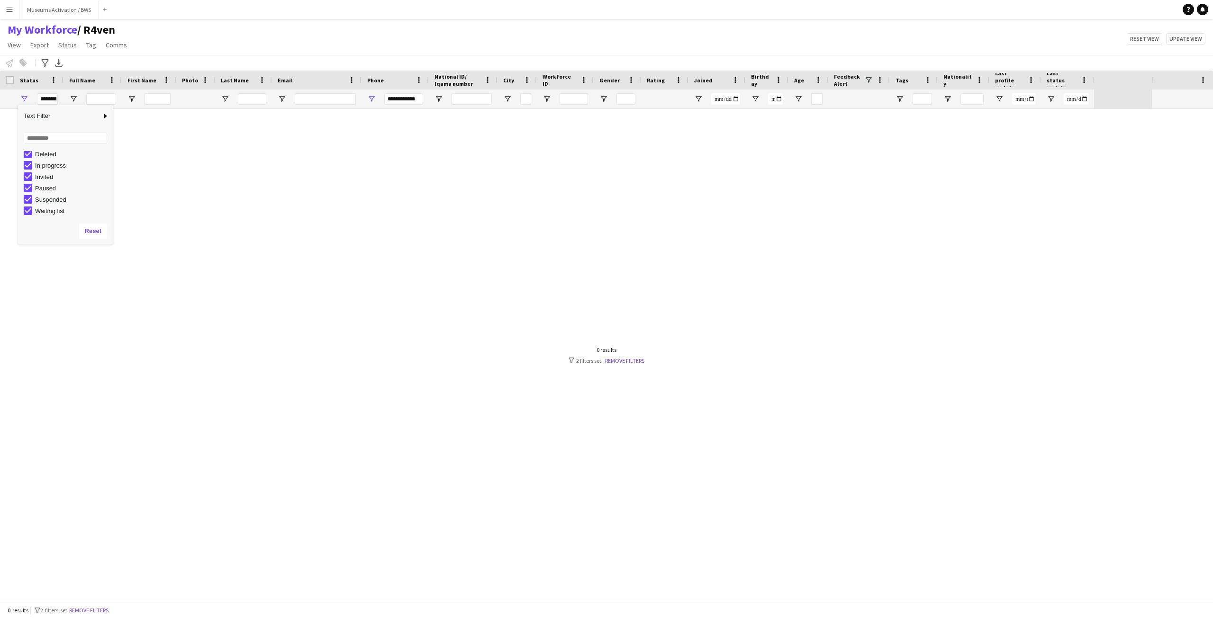
click at [27, 181] on div "Invited" at bounding box center [68, 176] width 89 height 11
type input "**********"
click at [186, 34] on div "My Workforce / R4ven View Views Default view R4ven New view Update view Delete …" at bounding box center [606, 39] width 1213 height 32
click at [410, 100] on input "**********" at bounding box center [403, 98] width 39 height 11
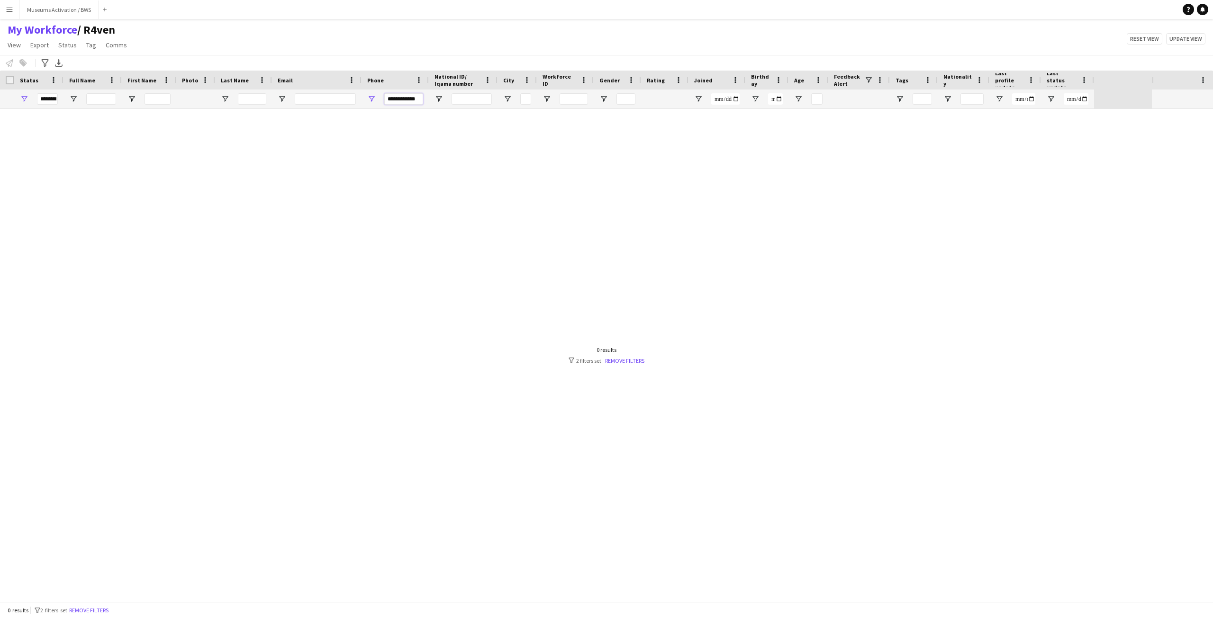
click at [410, 100] on input "**********" at bounding box center [403, 98] width 39 height 11
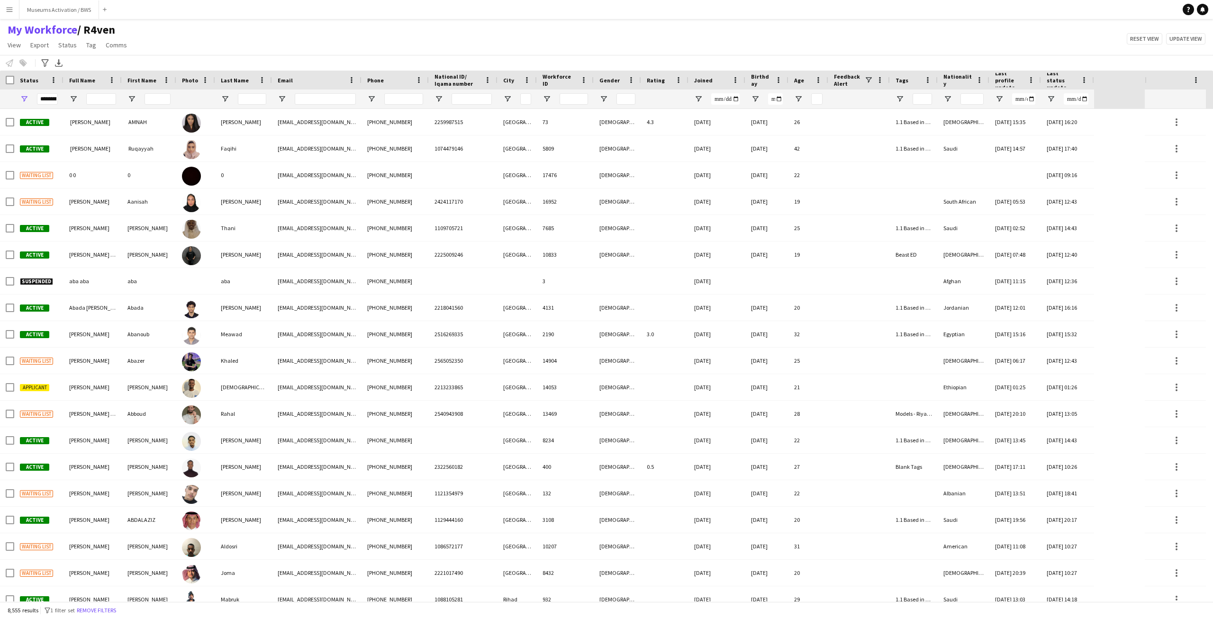
click at [363, 38] on div "My Workforce / R4ven View Views Default view R4ven New view Update view Delete …" at bounding box center [606, 39] width 1213 height 32
click at [113, 103] on input "Full Name Filter Input" at bounding box center [101, 98] width 30 height 11
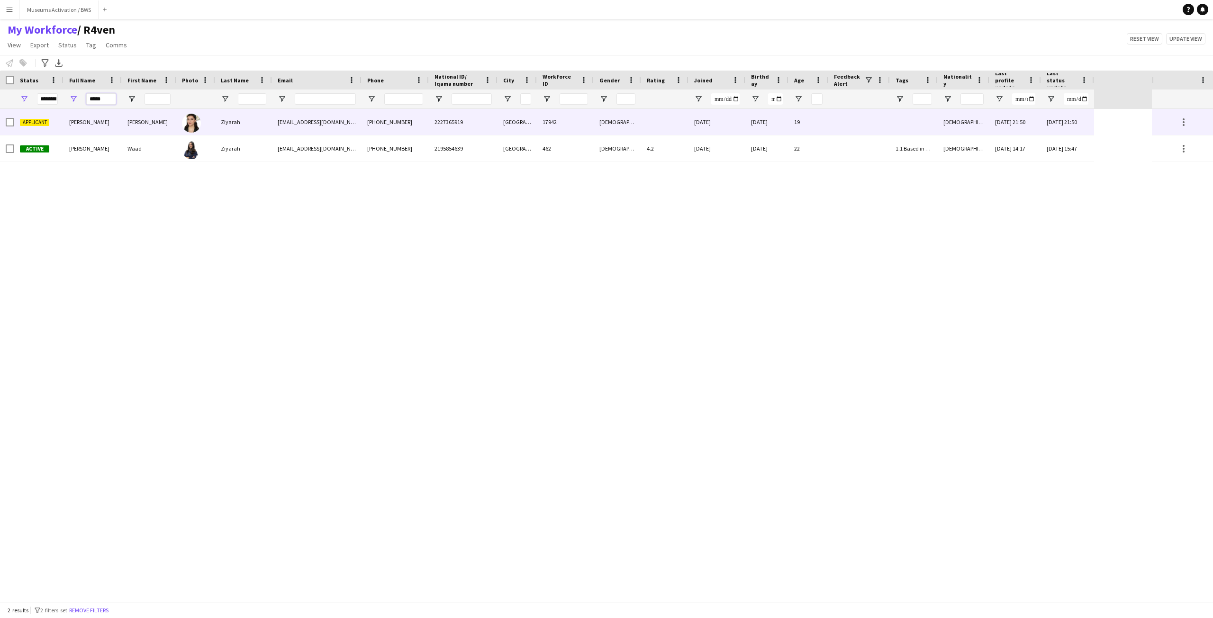
type input "*****"
click at [149, 129] on div "Jana" at bounding box center [149, 122] width 54 height 26
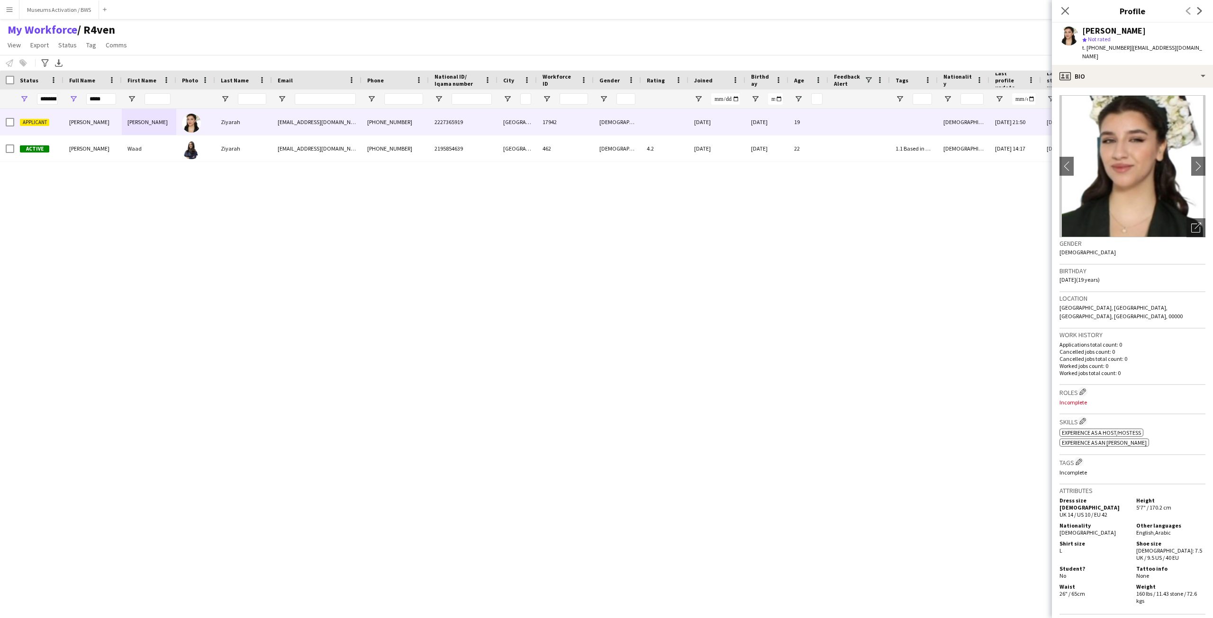
click at [1104, 50] on span "t. +966508382196" at bounding box center [1106, 47] width 49 height 7
copy span "966508382196"
click at [101, 98] on input "*****" at bounding box center [101, 98] width 30 height 11
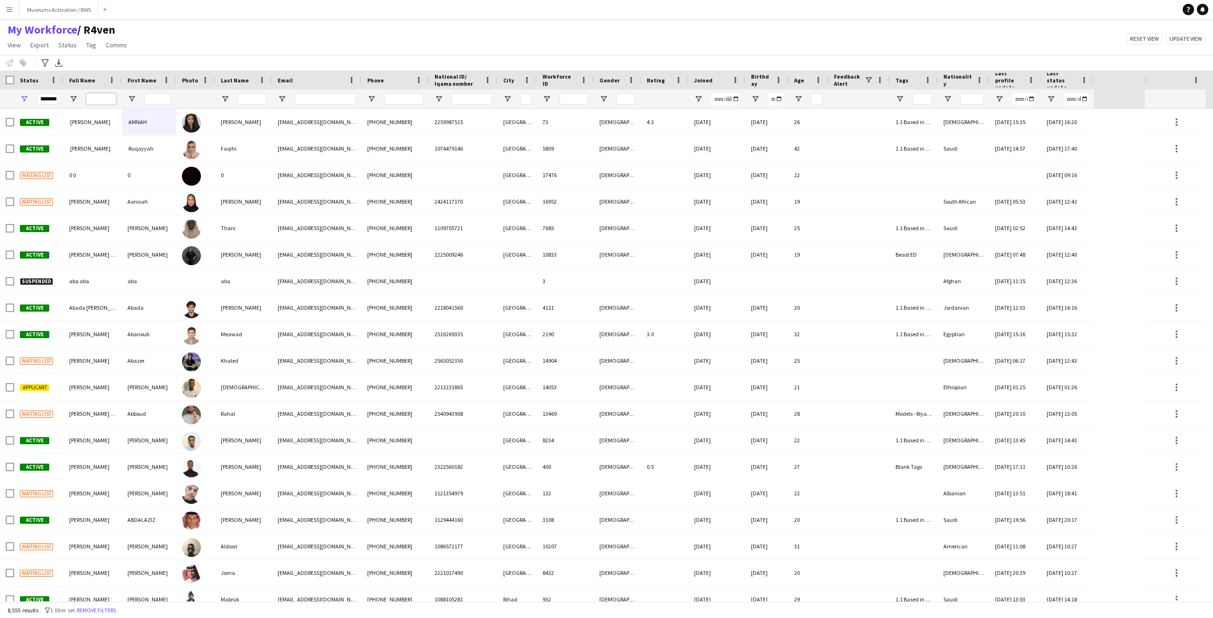
type input "*****"
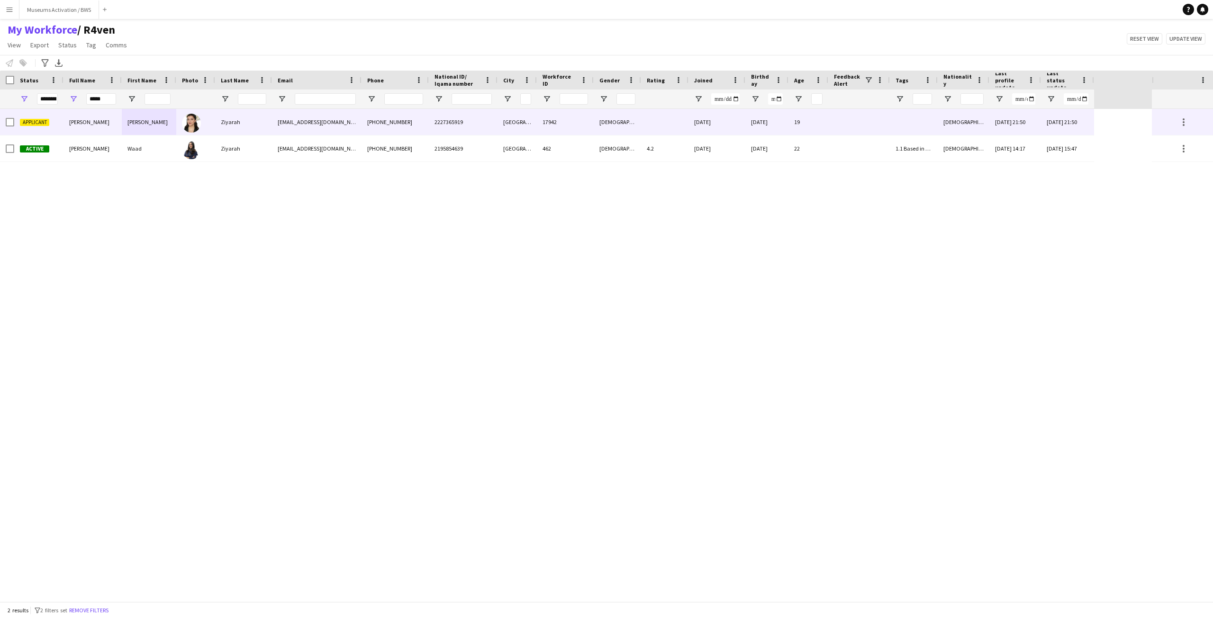
click at [104, 129] on div "Jana Ziyarah" at bounding box center [92, 122] width 58 height 26
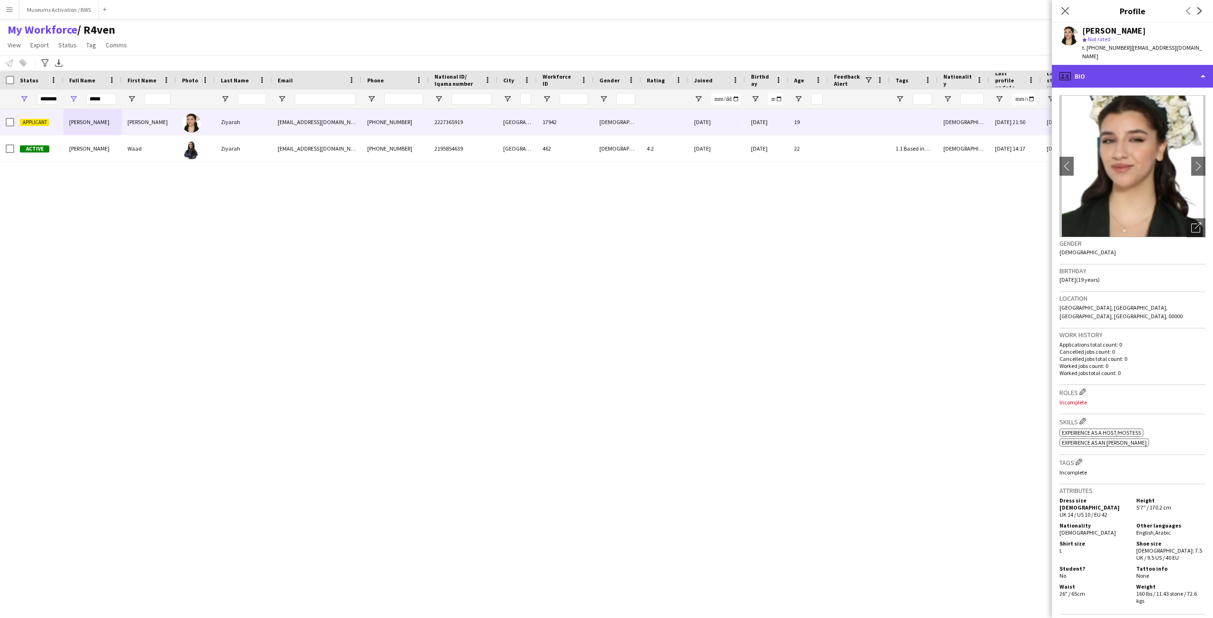
click at [1125, 71] on div "profile Bio" at bounding box center [1132, 76] width 161 height 23
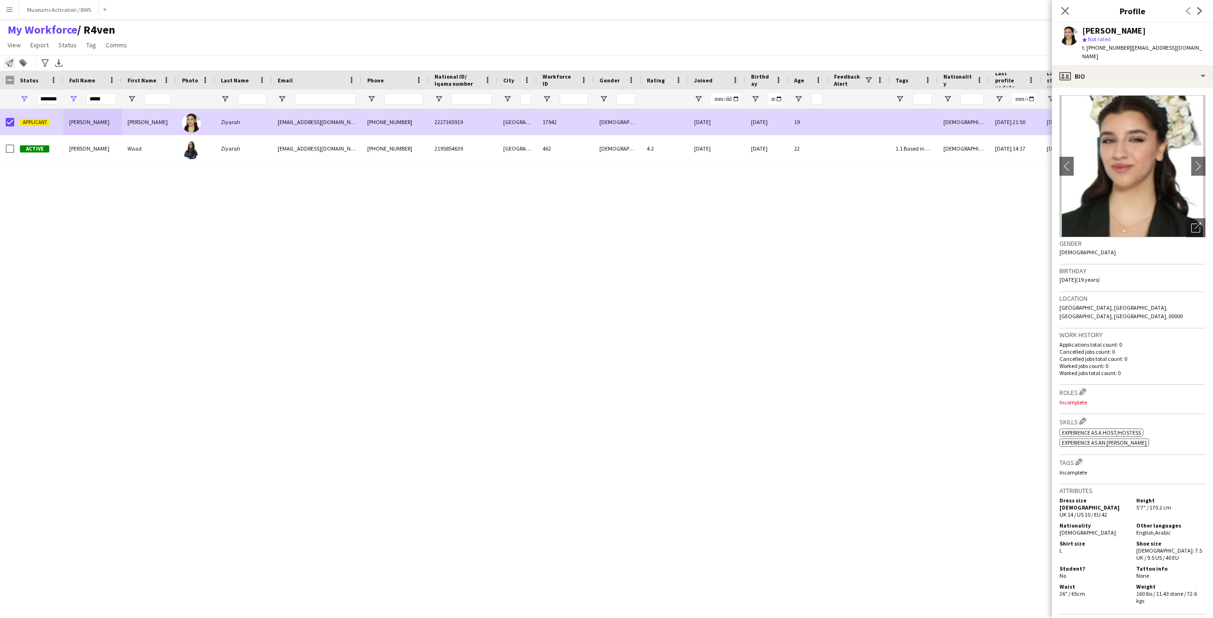
click at [9, 60] on icon "Notify workforce" at bounding box center [10, 63] width 8 height 8
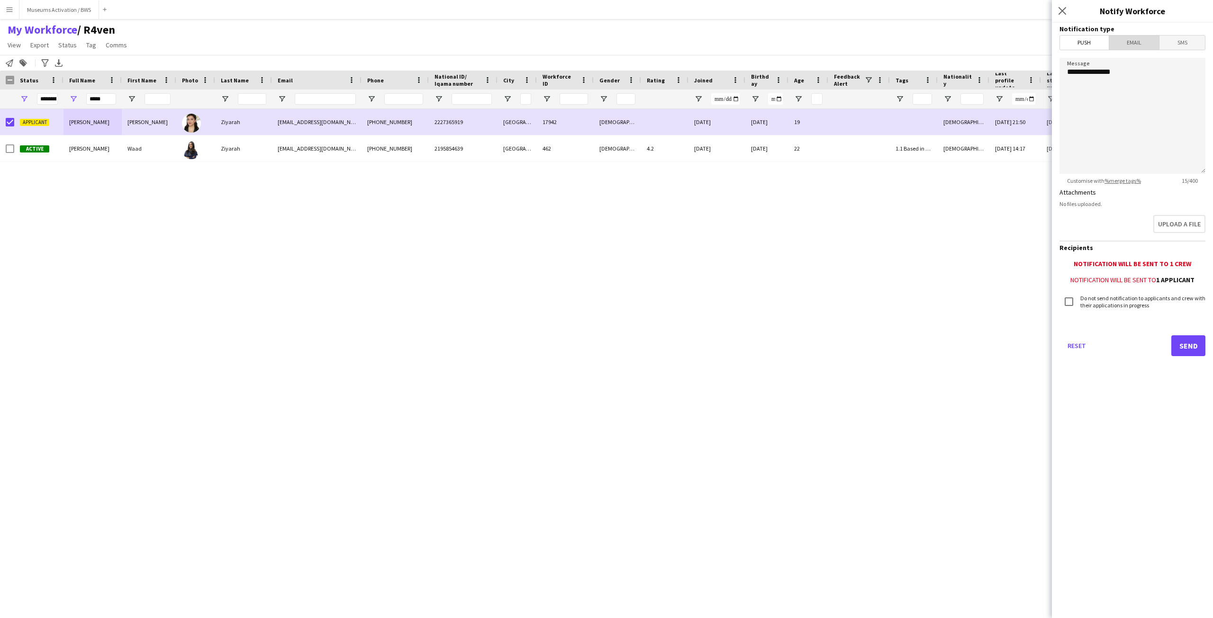
click at [1127, 46] on span "Email" at bounding box center [1134, 43] width 50 height 14
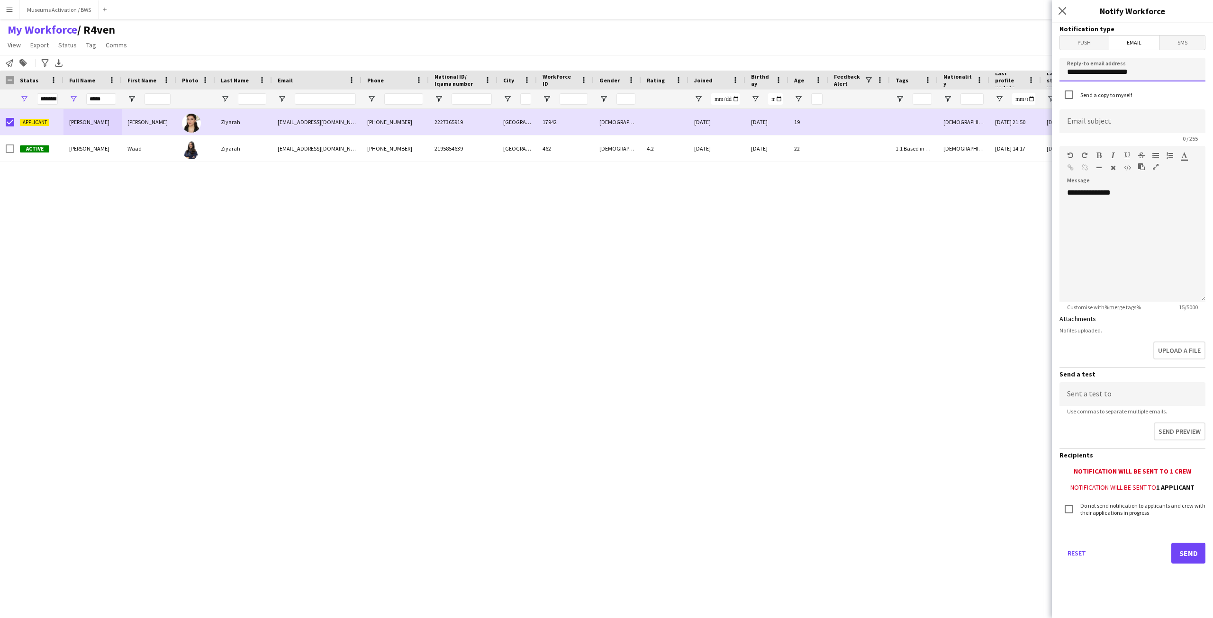
click at [1107, 66] on input "**********" at bounding box center [1132, 70] width 146 height 24
type input "**********"
click at [1091, 111] on input at bounding box center [1132, 121] width 146 height 24
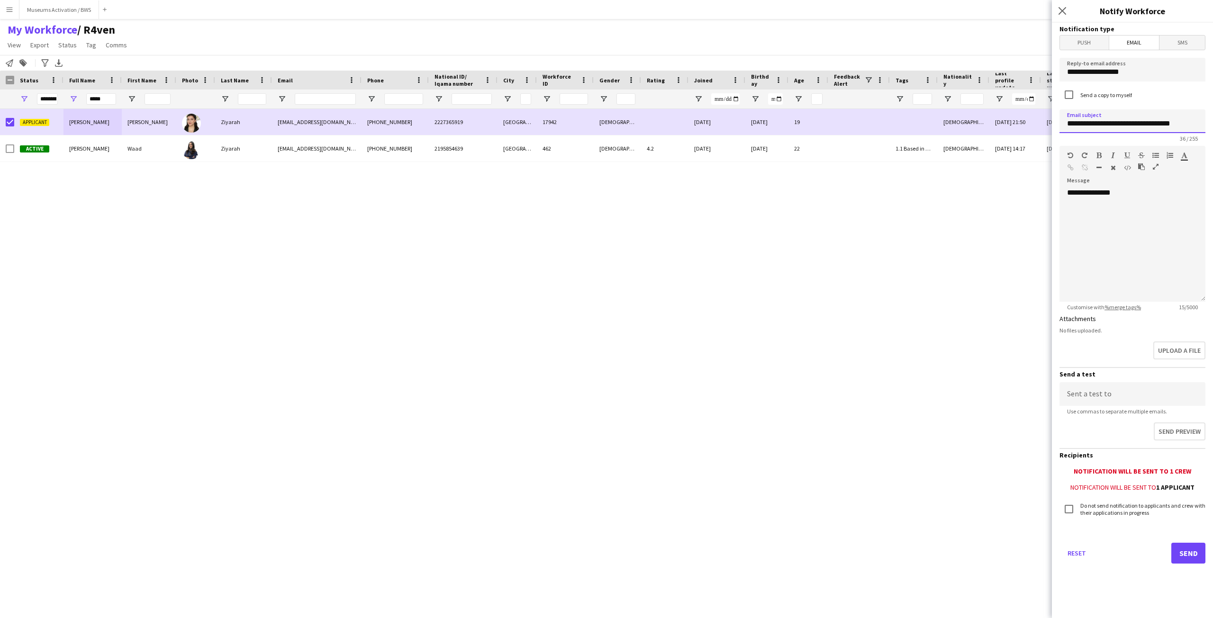
type input "**********"
click at [1136, 192] on div "**********" at bounding box center [1132, 245] width 146 height 114
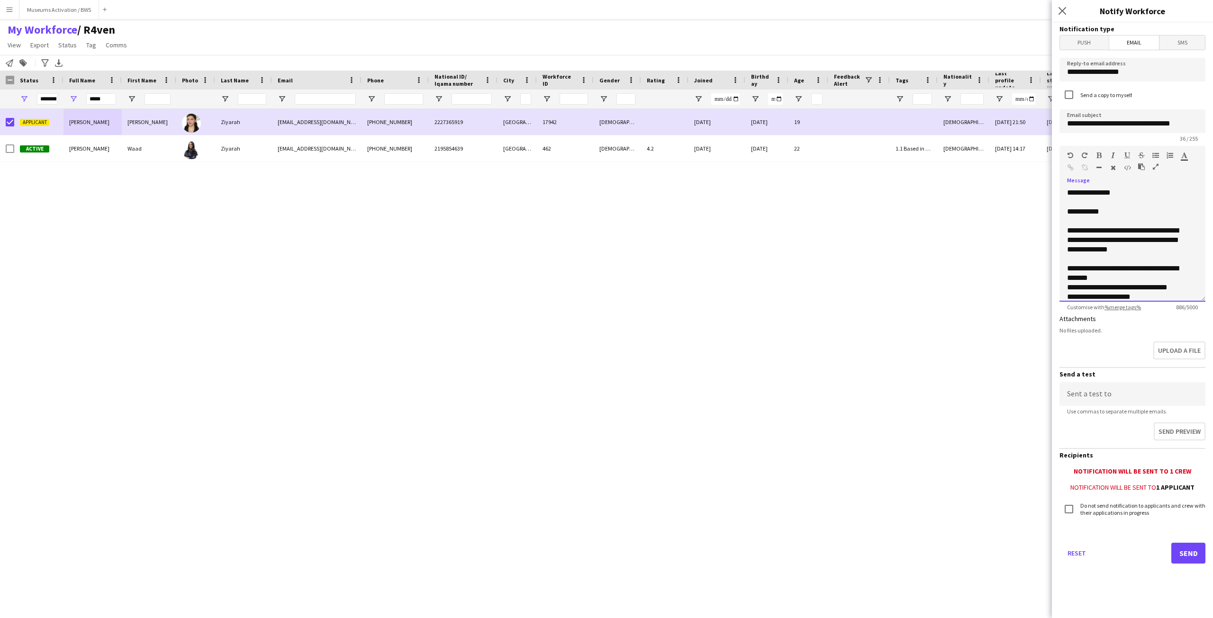
click at [1098, 236] on div "**********" at bounding box center [1129, 240] width 124 height 28
click at [1101, 239] on div "**********" at bounding box center [1129, 240] width 124 height 28
drag, startPoint x: 1101, startPoint y: 239, endPoint x: 1139, endPoint y: 250, distance: 39.3
click at [1139, 250] on div "**********" at bounding box center [1129, 240] width 124 height 28
click at [1148, 252] on div "**********" at bounding box center [1129, 240] width 124 height 28
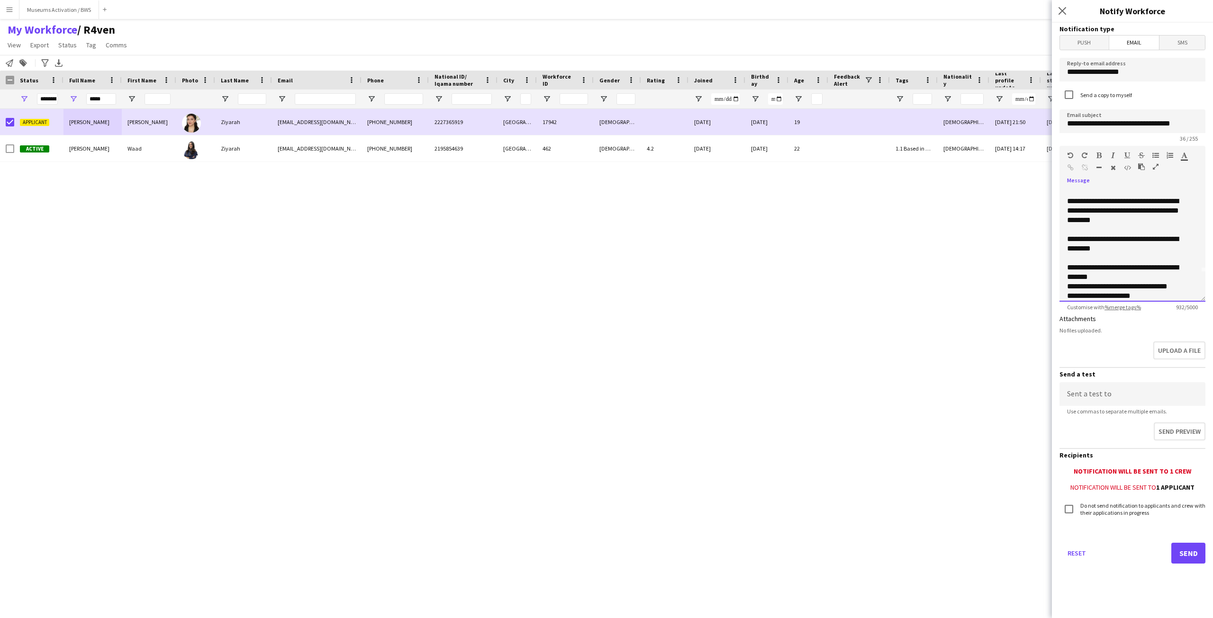
scroll to position [47, 0]
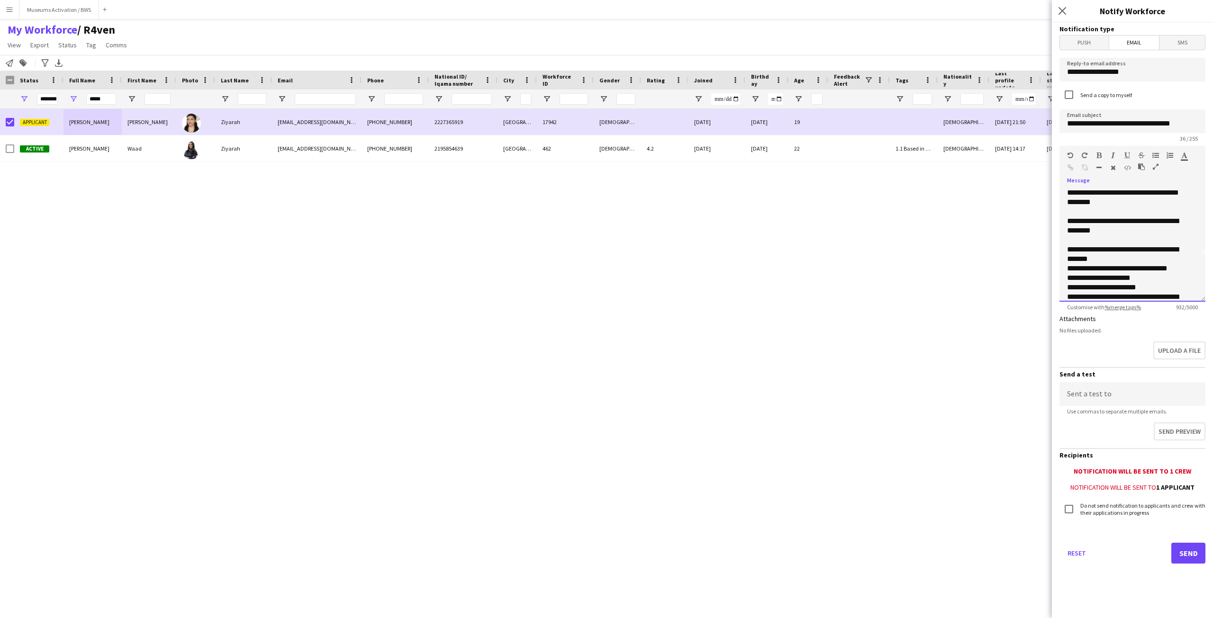
click at [1083, 252] on div "**********" at bounding box center [1129, 254] width 124 height 19
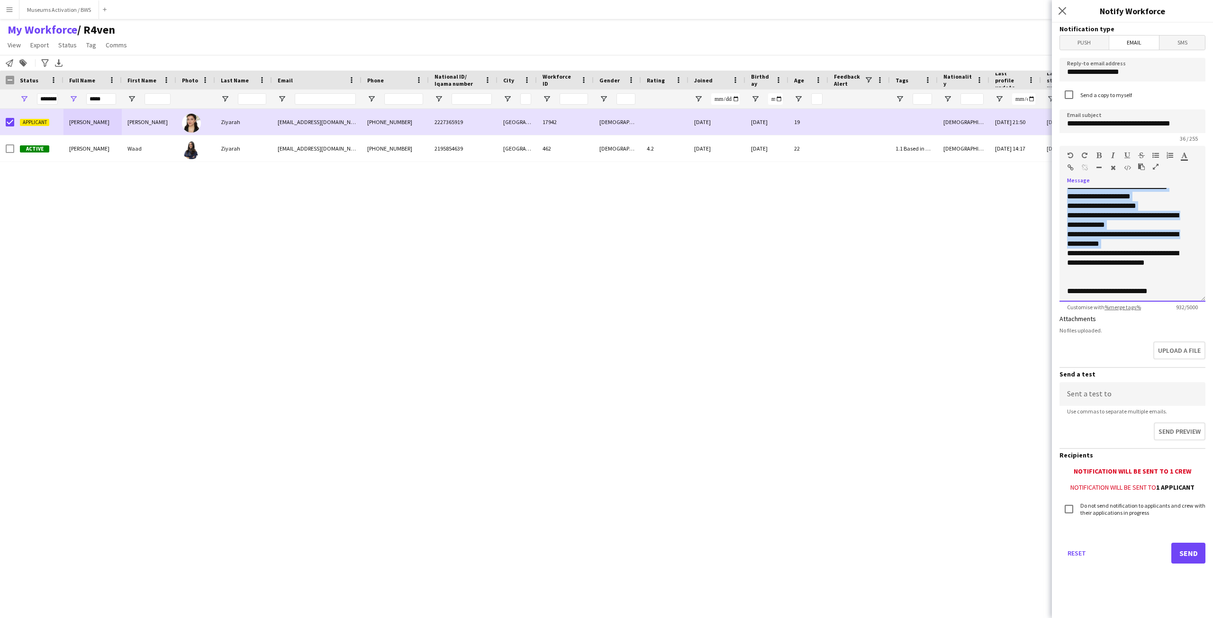
drag, startPoint x: 1083, startPoint y: 252, endPoint x: 1098, endPoint y: 230, distance: 26.2
click at [1098, 230] on div "**********" at bounding box center [1132, 245] width 146 height 114
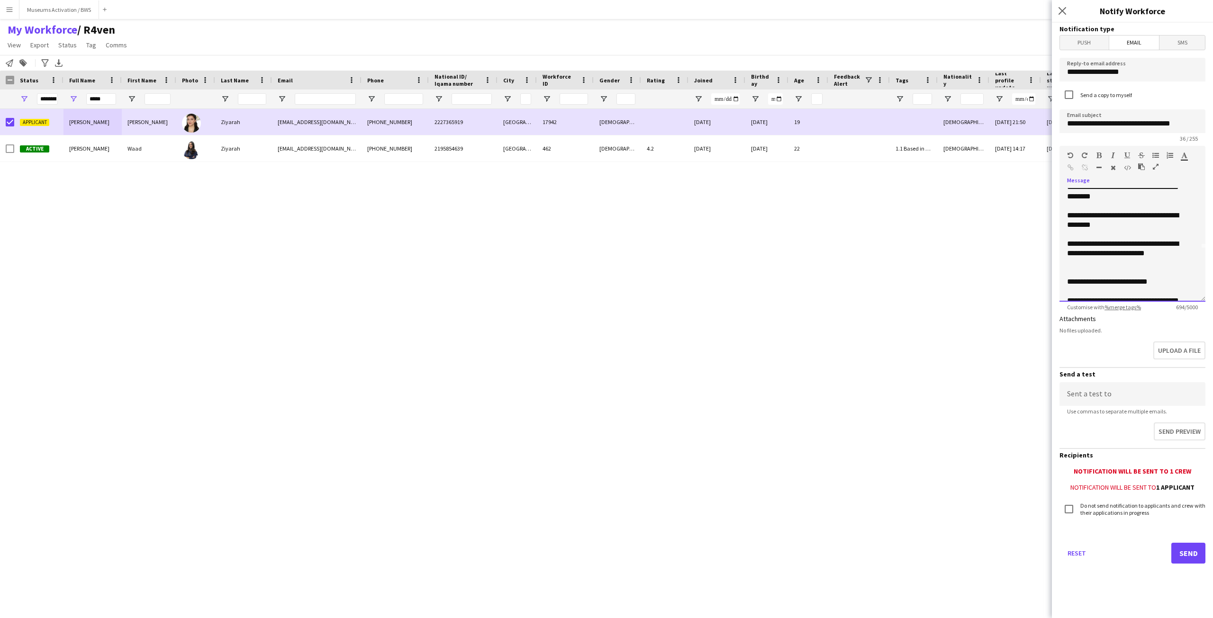
click at [1097, 245] on span "**********" at bounding box center [1122, 248] width 111 height 17
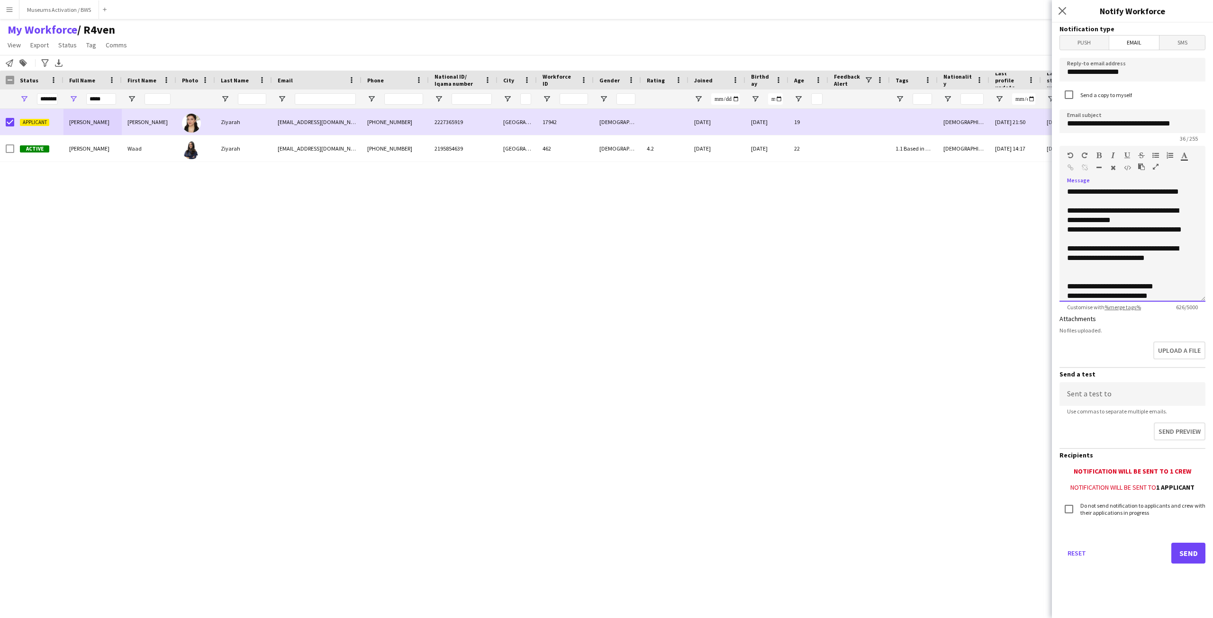
scroll to position [148, 0]
click at [1094, 256] on div at bounding box center [1132, 253] width 131 height 9
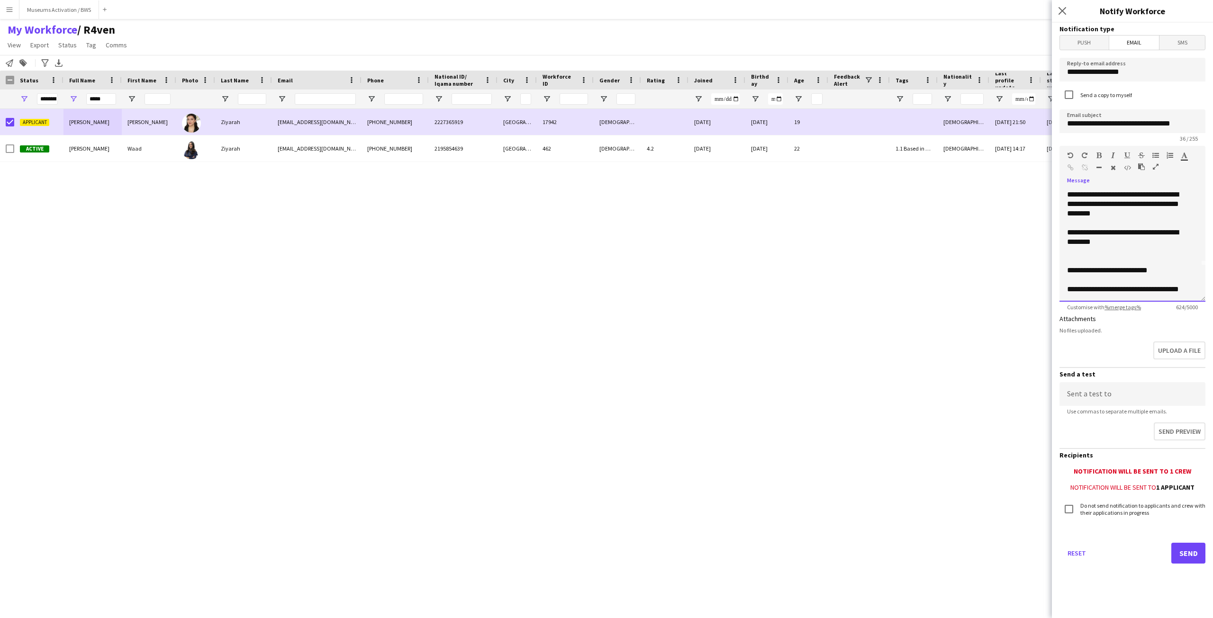
scroll to position [36, 0]
click at [1092, 257] on div at bounding box center [1129, 260] width 124 height 9
click at [1085, 255] on div at bounding box center [1132, 251] width 131 height 9
click at [1076, 259] on div at bounding box center [1132, 256] width 131 height 19
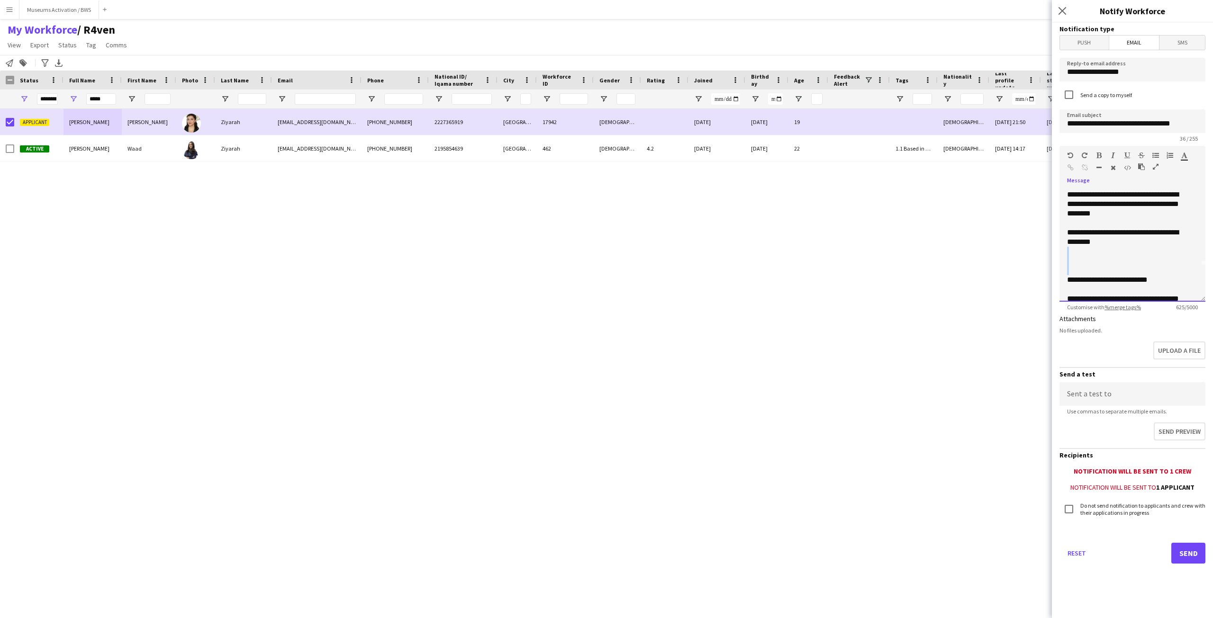
click at [1076, 259] on div at bounding box center [1132, 256] width 131 height 19
click at [1074, 261] on div "**********" at bounding box center [1129, 261] width 124 height 28
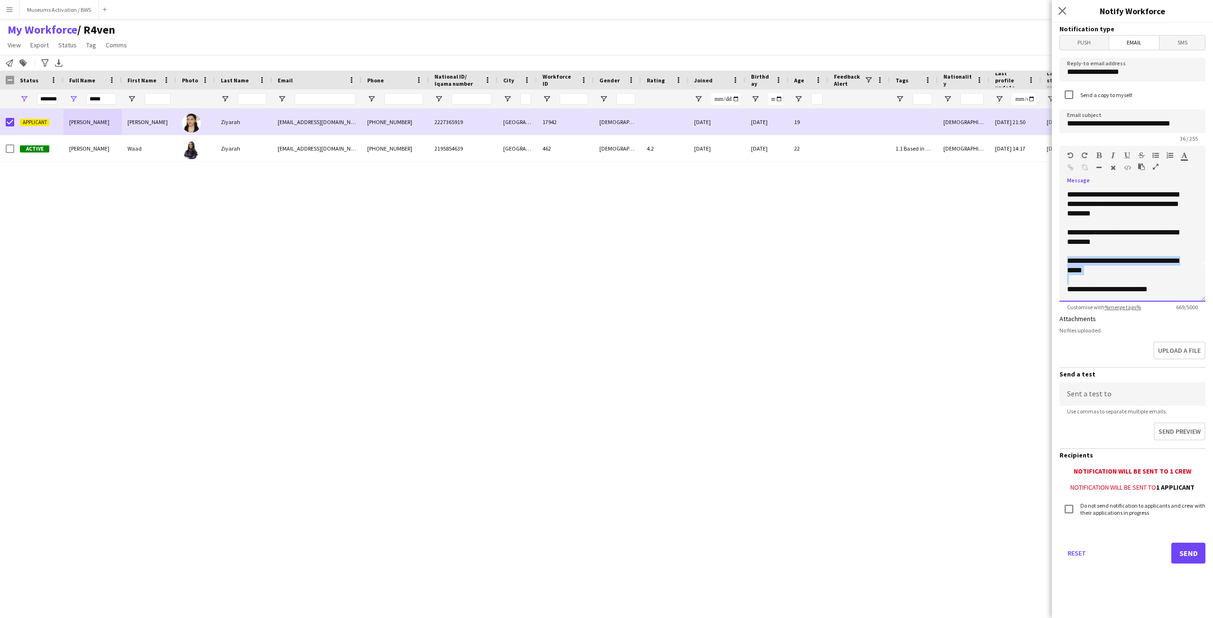
click at [1074, 261] on div "**********" at bounding box center [1129, 261] width 124 height 28
click at [1071, 168] on icon "button" at bounding box center [1071, 167] width 6 height 7
click at [1123, 263] on div "**********" at bounding box center [1129, 256] width 124 height 19
click at [1123, 235] on div "**********" at bounding box center [1129, 218] width 124 height 57
click at [1119, 244] on div "**********" at bounding box center [1129, 218] width 124 height 57
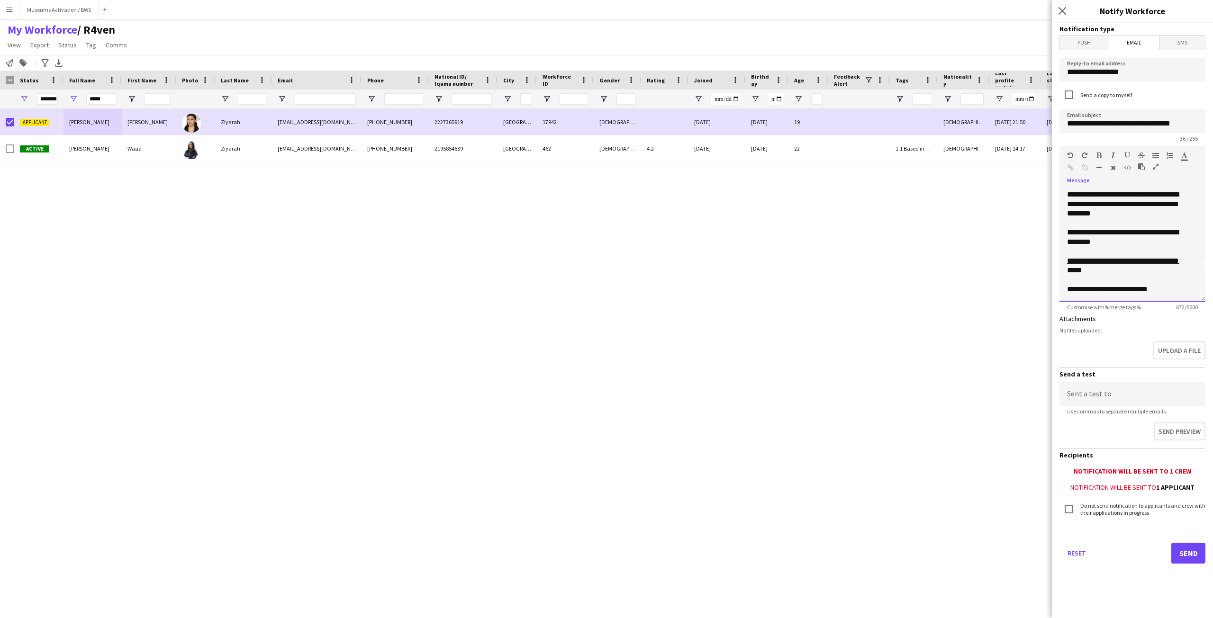
click at [1113, 268] on div "**********" at bounding box center [1129, 270] width 124 height 28
drag, startPoint x: 1080, startPoint y: 259, endPoint x: 1135, endPoint y: 272, distance: 56.8
click at [1135, 272] on div "**********" at bounding box center [1129, 270] width 124 height 28
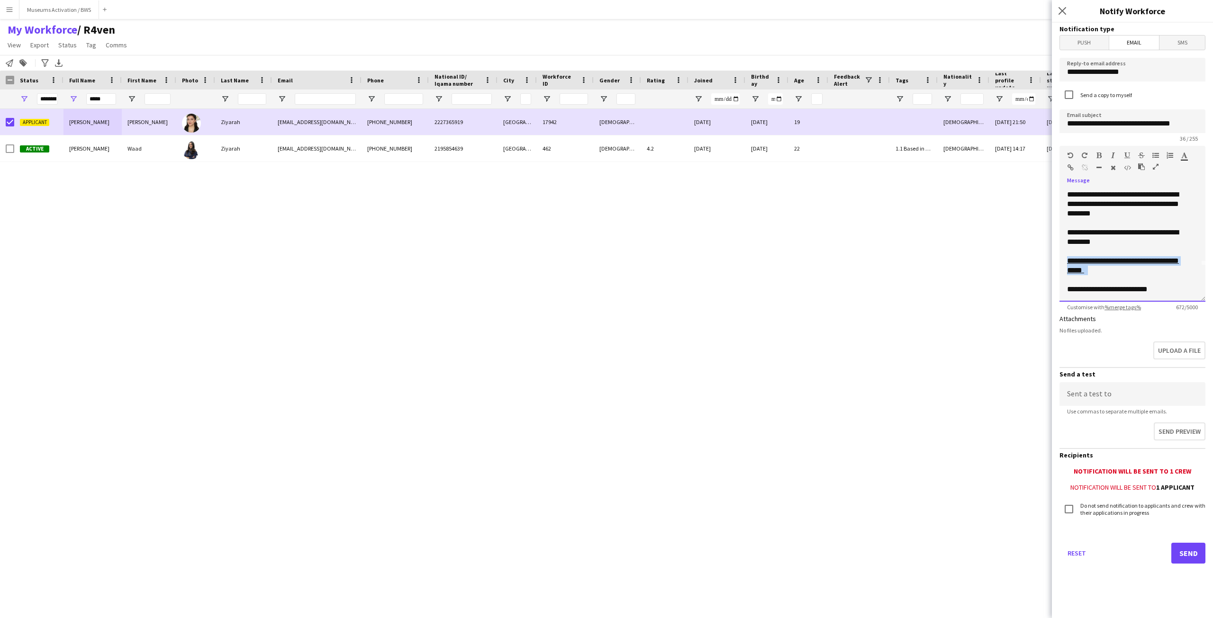
click at [1135, 272] on div "**********" at bounding box center [1129, 270] width 124 height 28
click at [1117, 278] on div "**********" at bounding box center [1129, 270] width 124 height 28
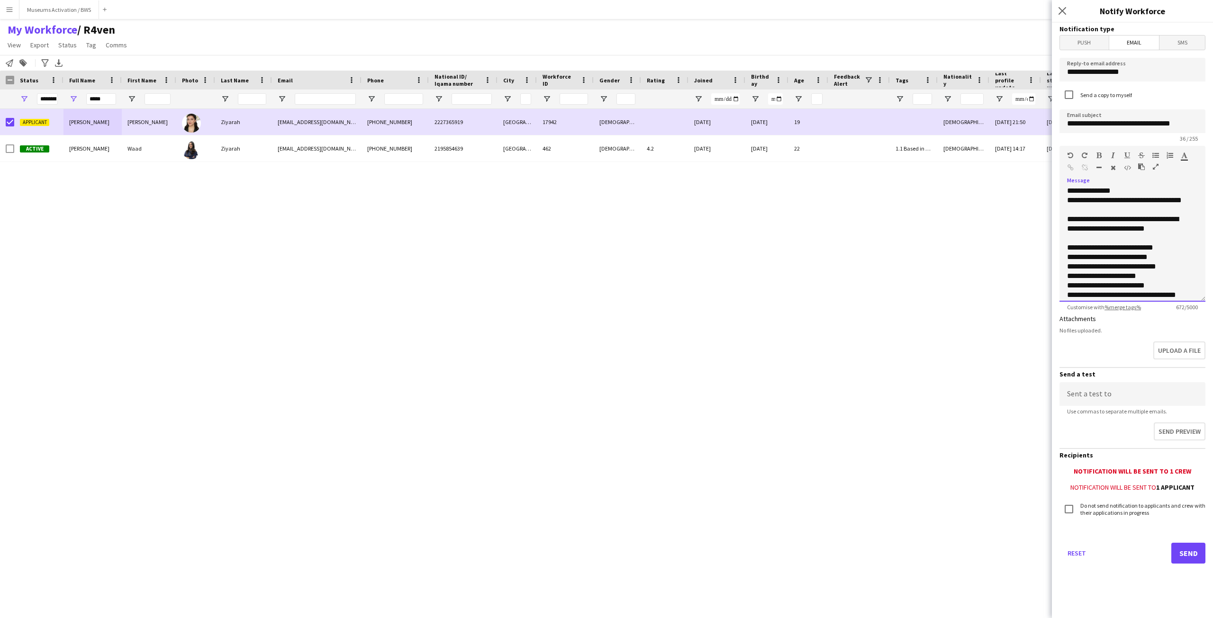
scroll to position [197, 0]
click at [1137, 284] on div "**********" at bounding box center [1129, 279] width 124 height 9
click at [1136, 286] on div "**********" at bounding box center [1129, 289] width 124 height 9
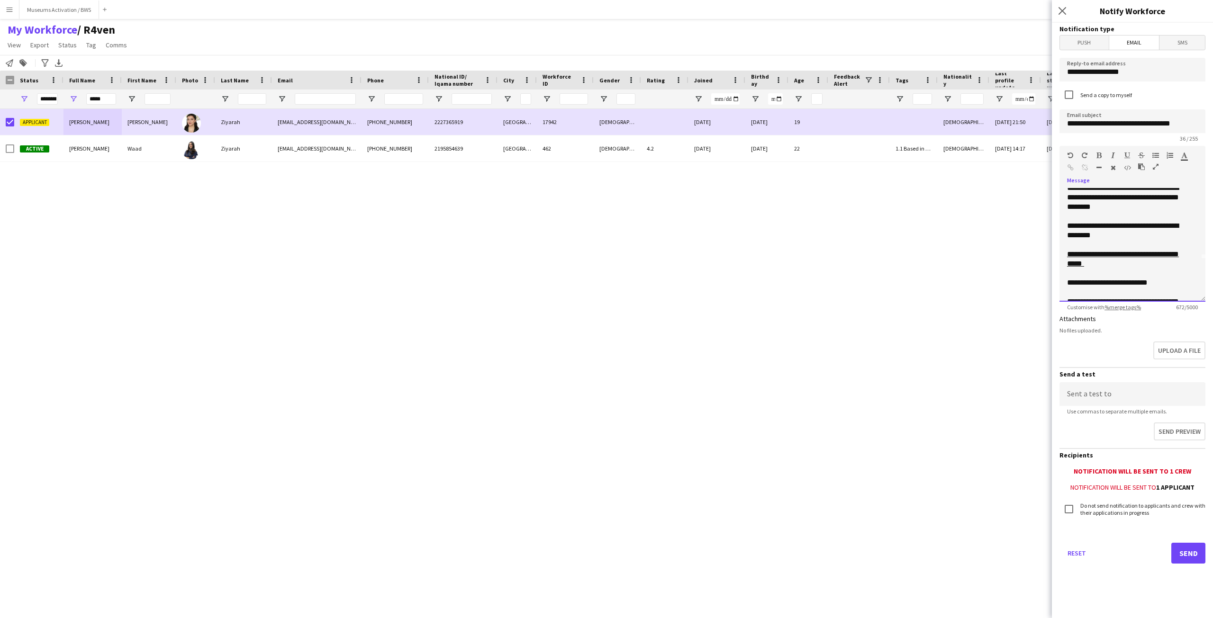
scroll to position [0, 0]
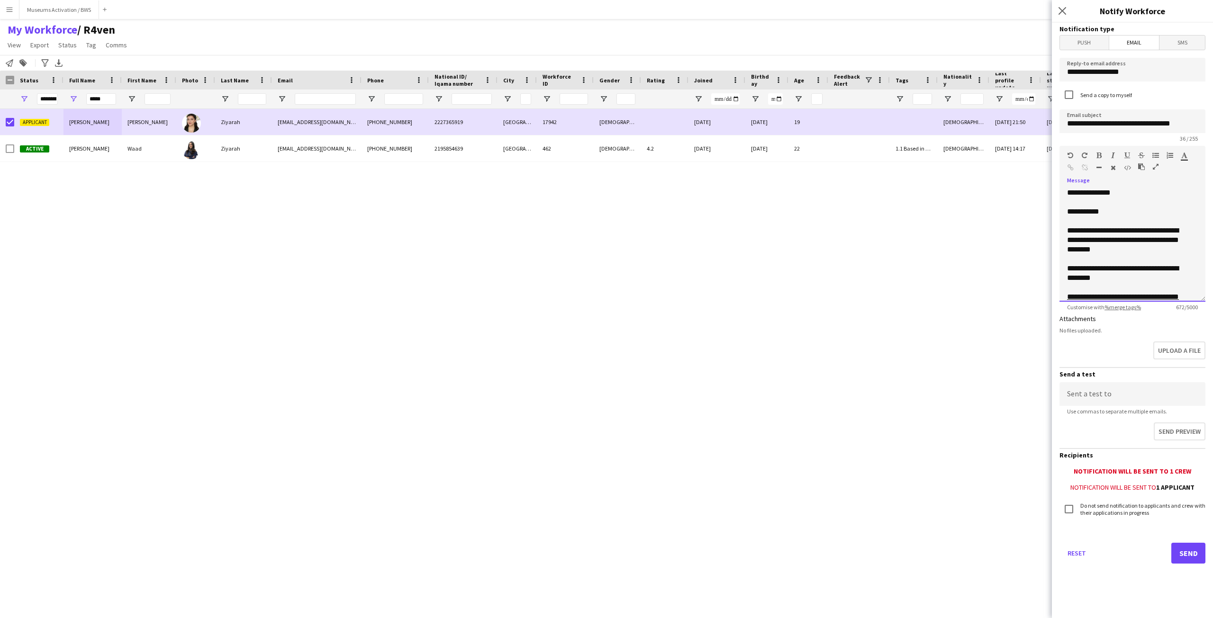
click at [1098, 214] on div "**********" at bounding box center [1129, 211] width 124 height 9
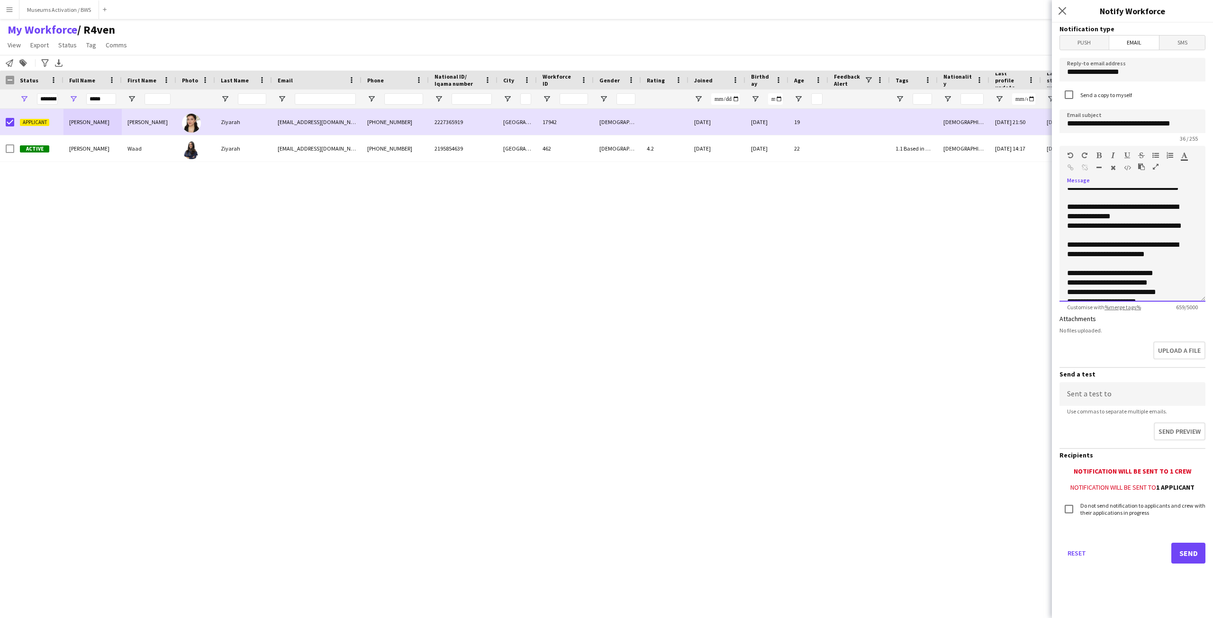
scroll to position [178, 0]
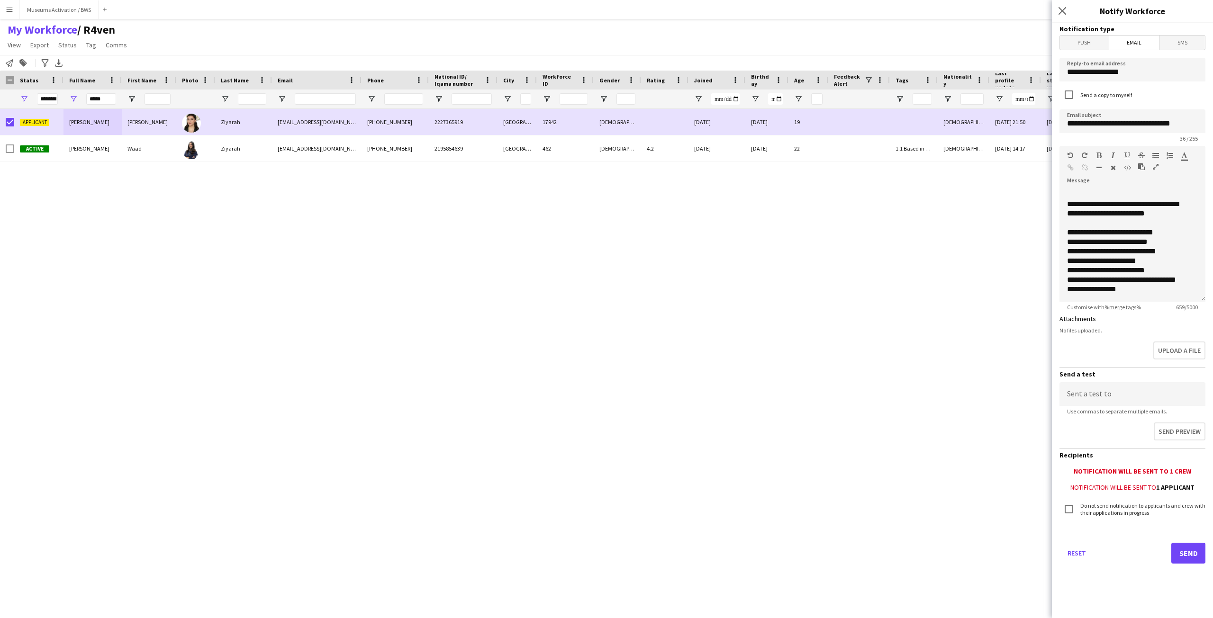
click at [1107, 331] on div "No files uploaded." at bounding box center [1132, 330] width 146 height 7
click at [1161, 124] on input "**********" at bounding box center [1132, 121] width 146 height 24
drag, startPoint x: 1161, startPoint y: 124, endPoint x: 1128, endPoint y: 125, distance: 33.2
click at [1128, 125] on input "**********" at bounding box center [1132, 121] width 146 height 24
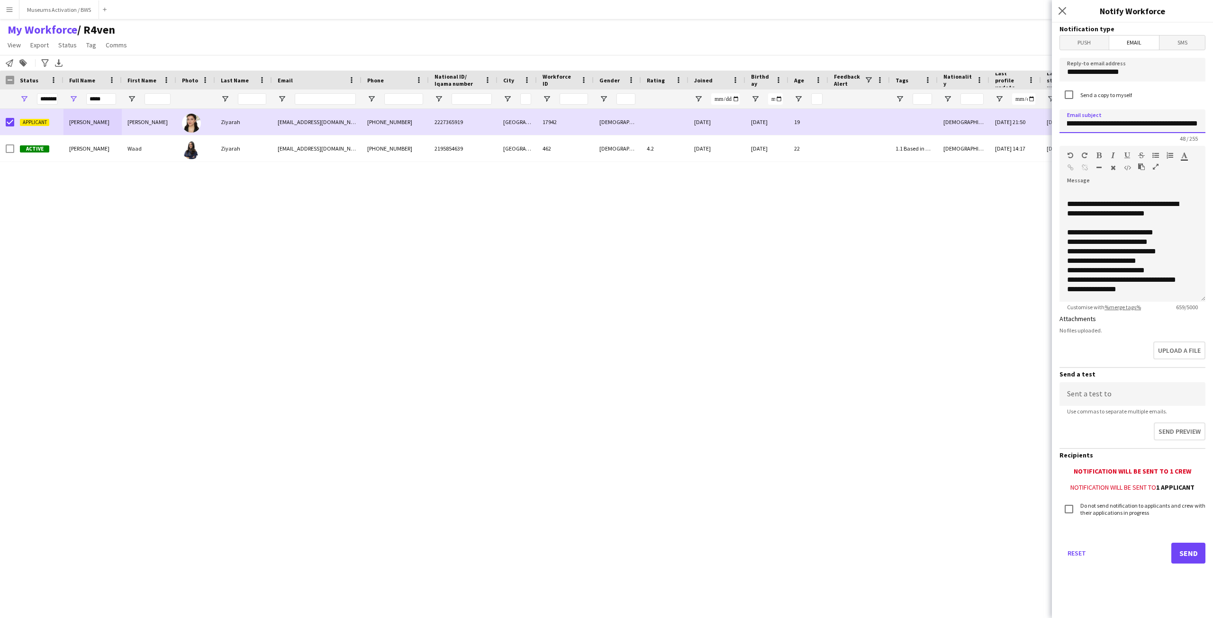
type input "**********"
click at [1187, 553] on button "Send" at bounding box center [1188, 553] width 34 height 21
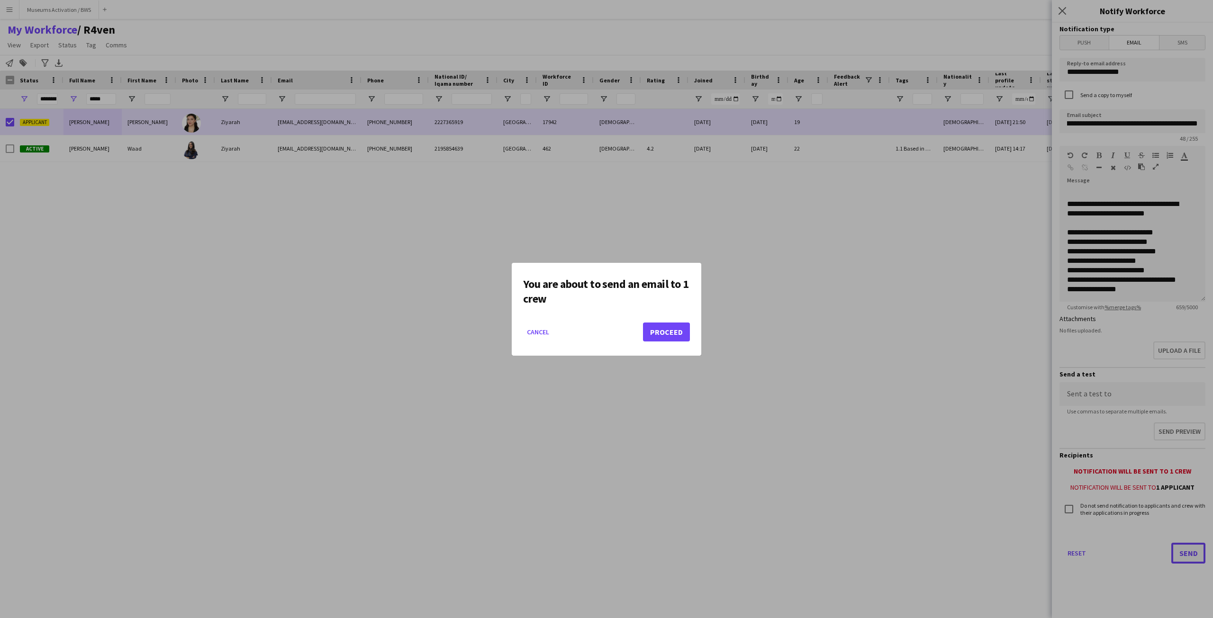
scroll to position [0, 0]
click at [652, 331] on button "Proceed" at bounding box center [666, 332] width 47 height 19
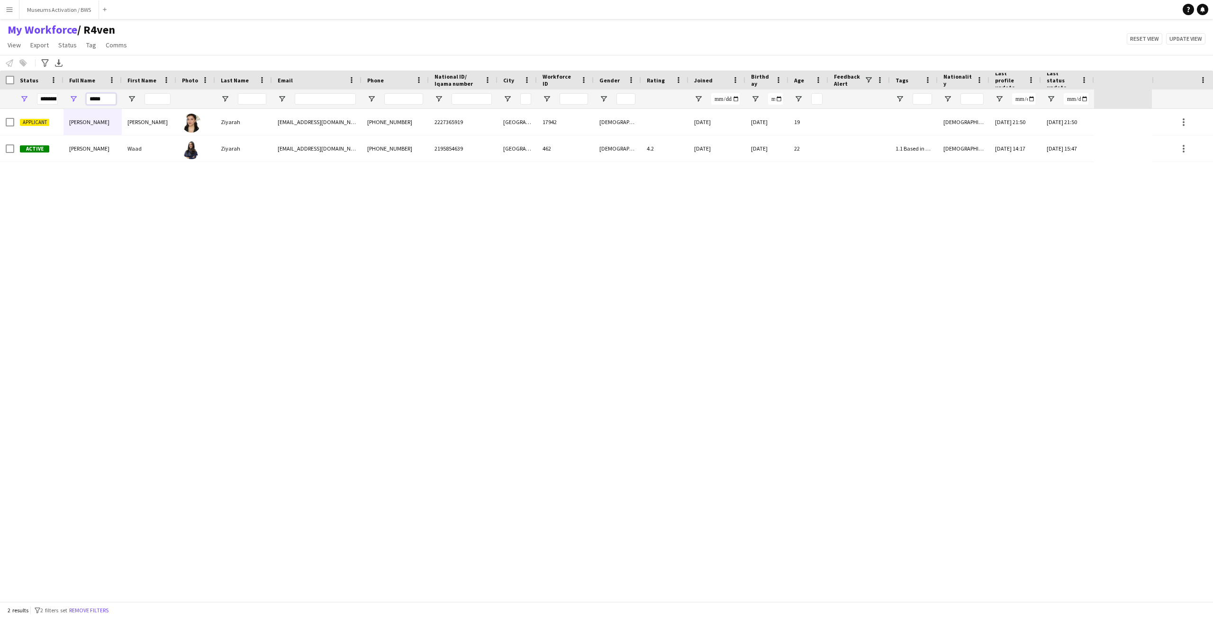
click at [94, 100] on input "*****" at bounding box center [101, 98] width 30 height 11
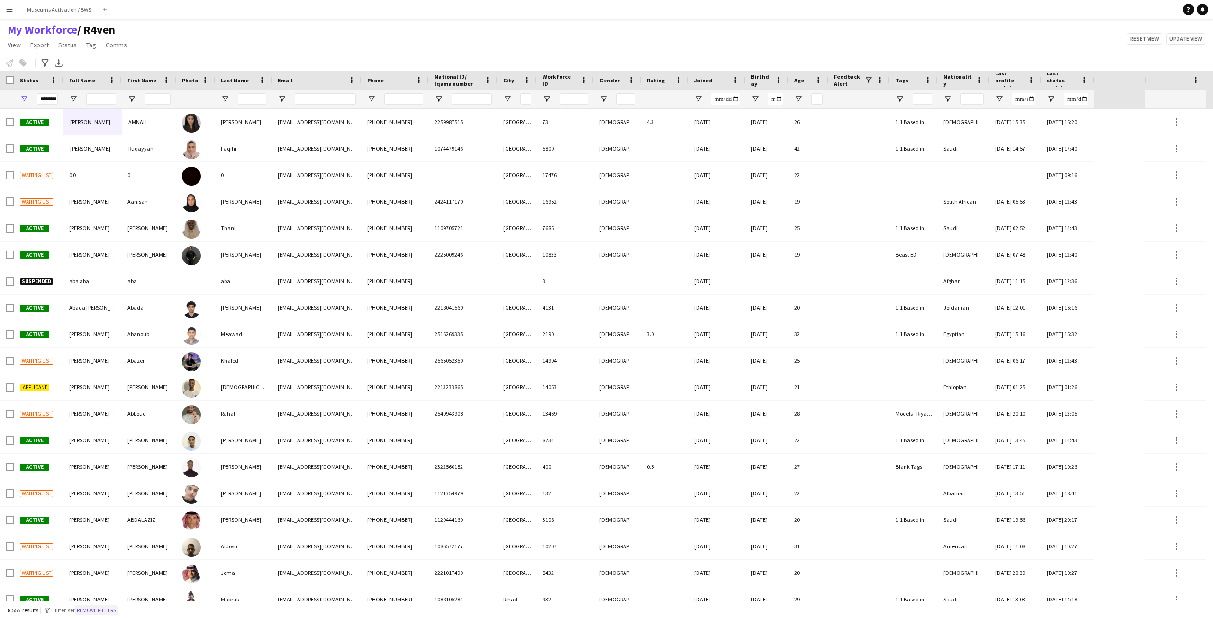
click at [108, 606] on button "Remove filters" at bounding box center [96, 611] width 43 height 10
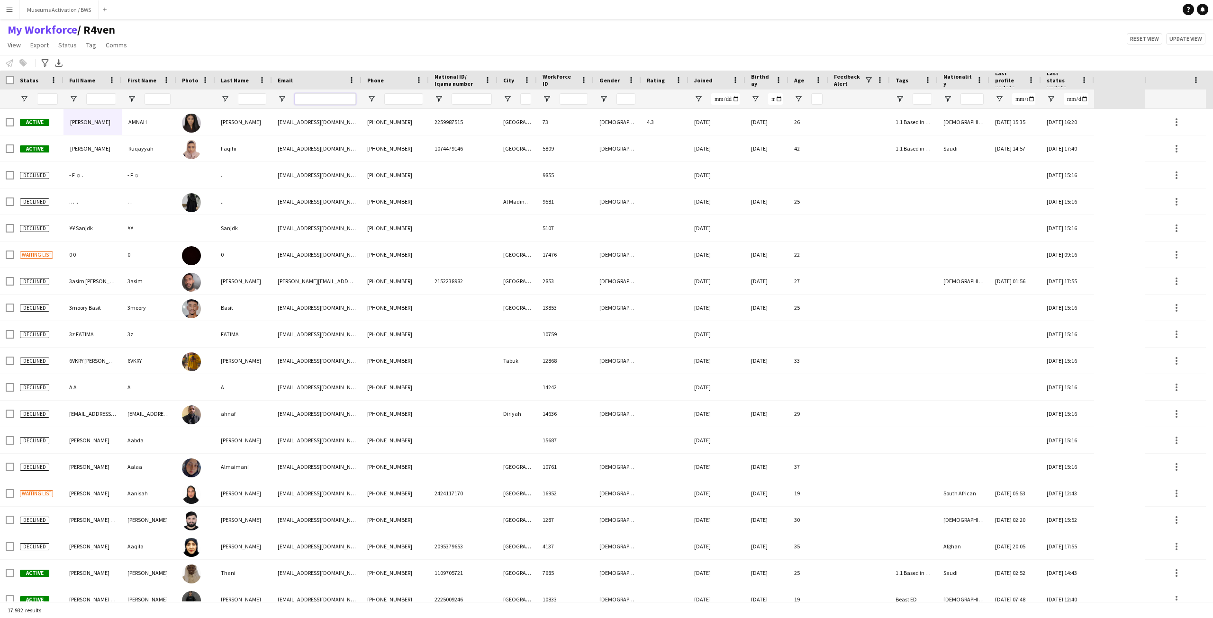
click at [308, 99] on input "Email Filter Input" at bounding box center [325, 98] width 61 height 11
paste input "**********"
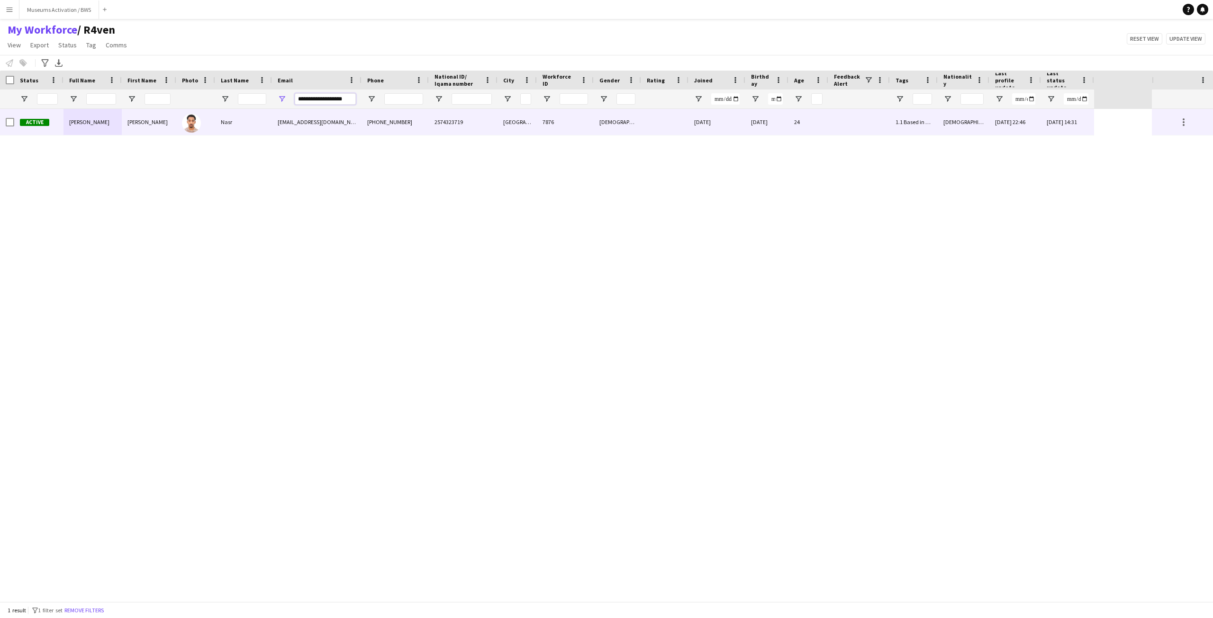
type input "**********"
click at [254, 128] on div "Nasr" at bounding box center [243, 122] width 57 height 26
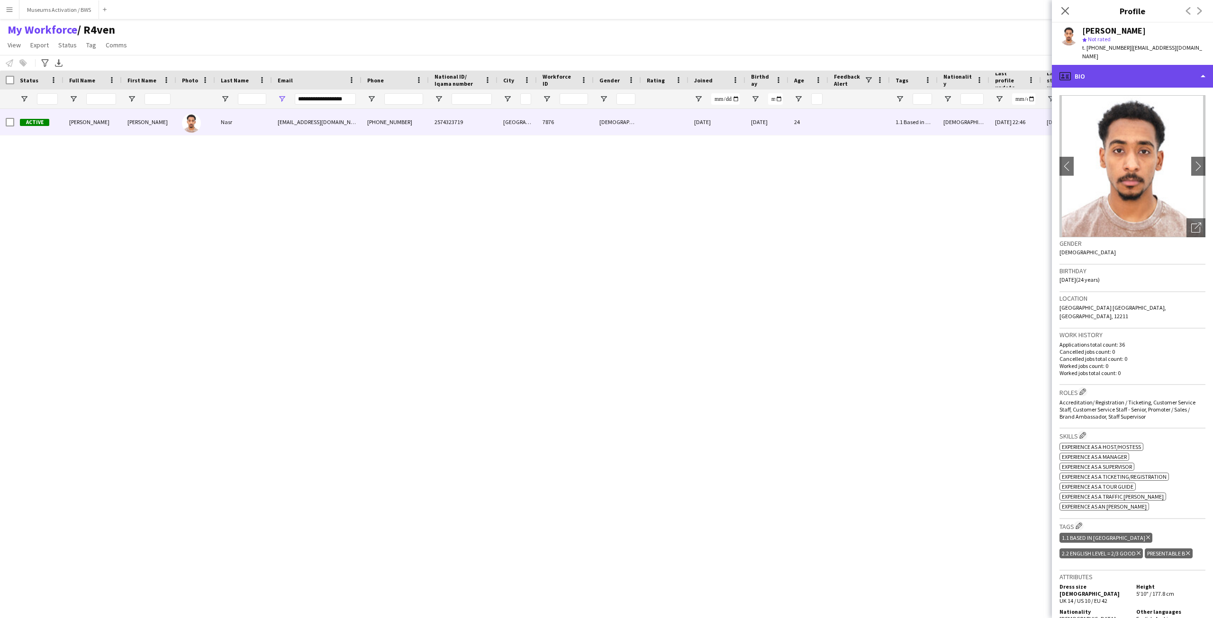
click at [1136, 68] on div "profile Bio" at bounding box center [1132, 76] width 161 height 23
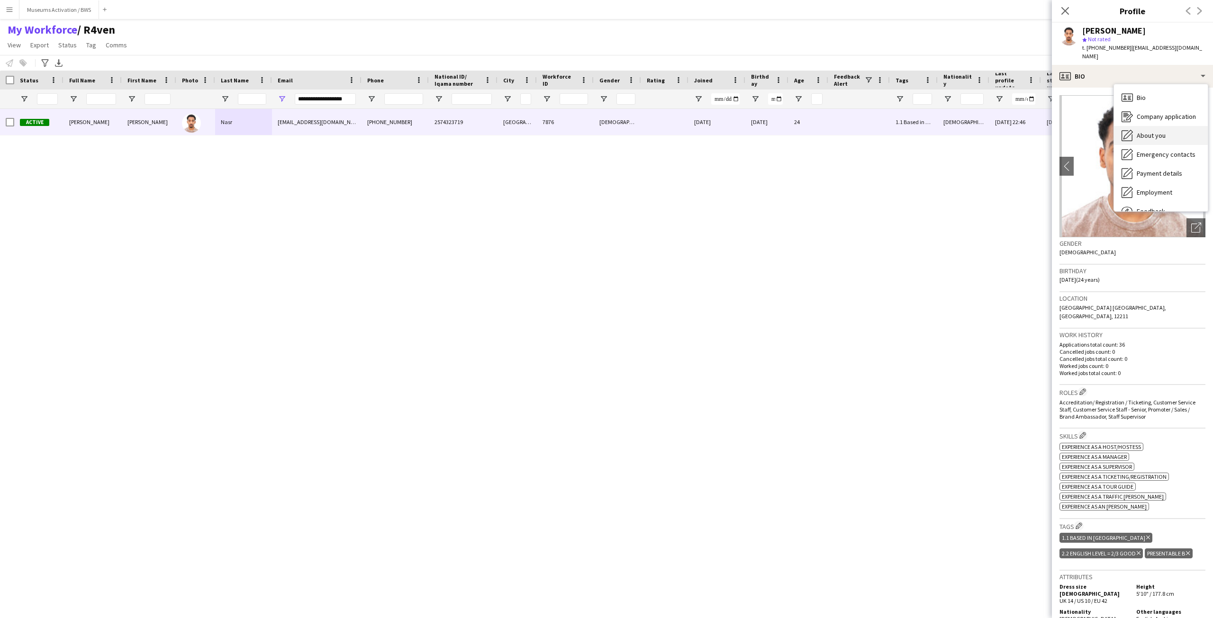
click at [1158, 131] on span "About you" at bounding box center [1151, 135] width 29 height 9
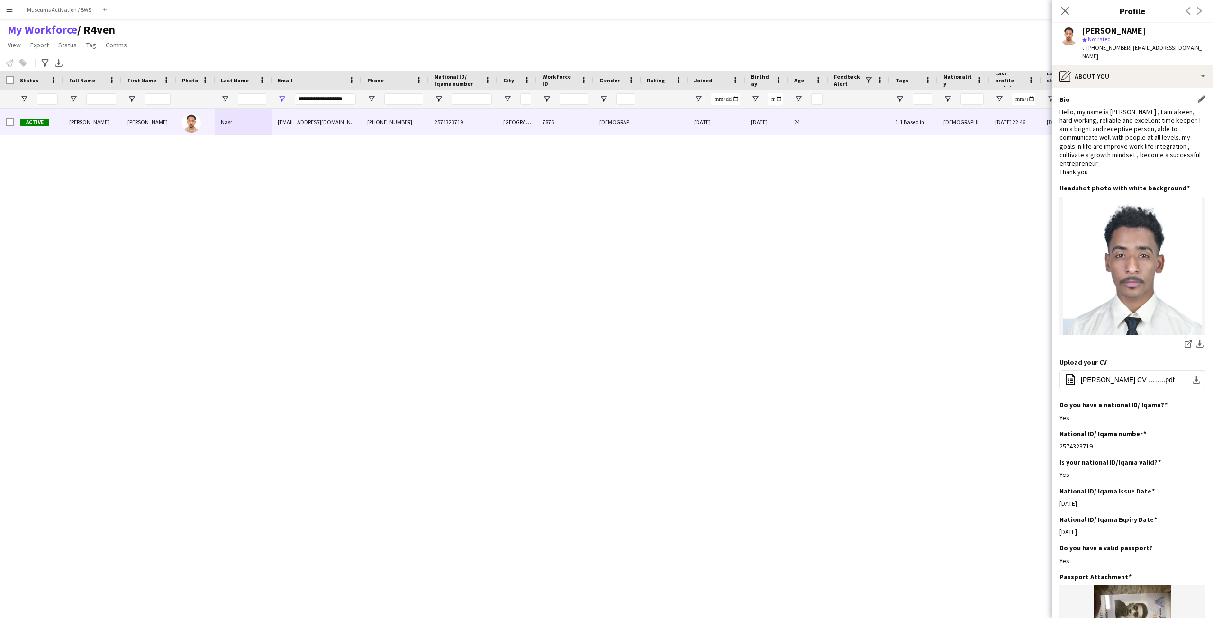
click at [1131, 109] on div "Hello, my name is Mohamed , I am a keen, hard working, reliable and excellent t…" at bounding box center [1132, 142] width 146 height 69
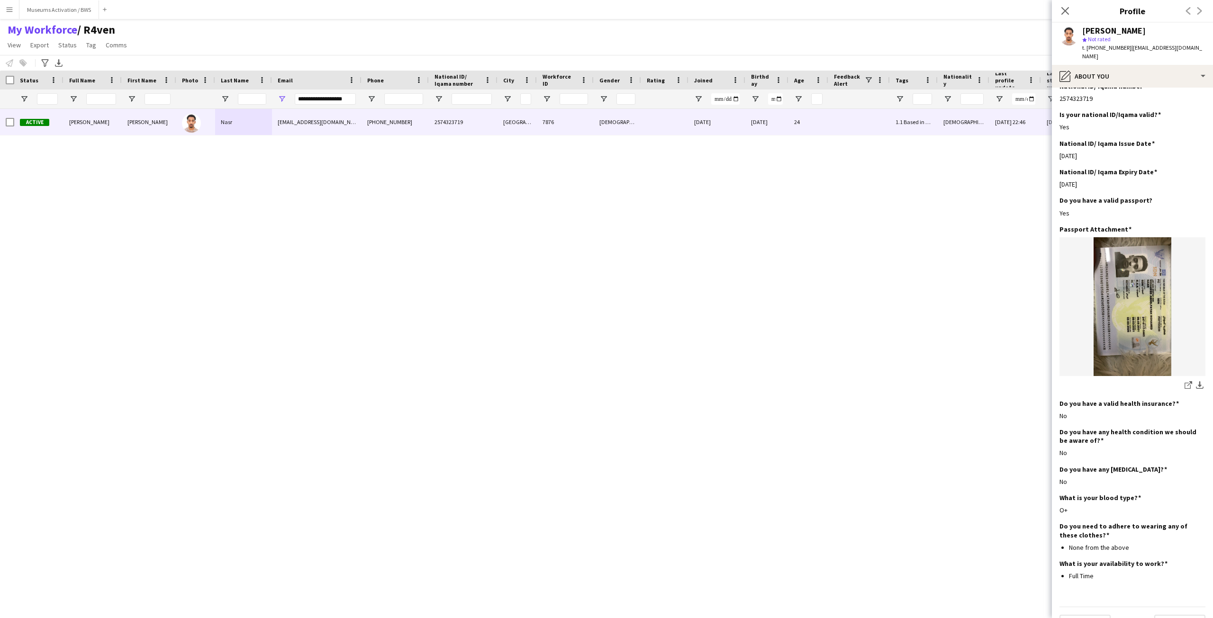
scroll to position [353, 0]
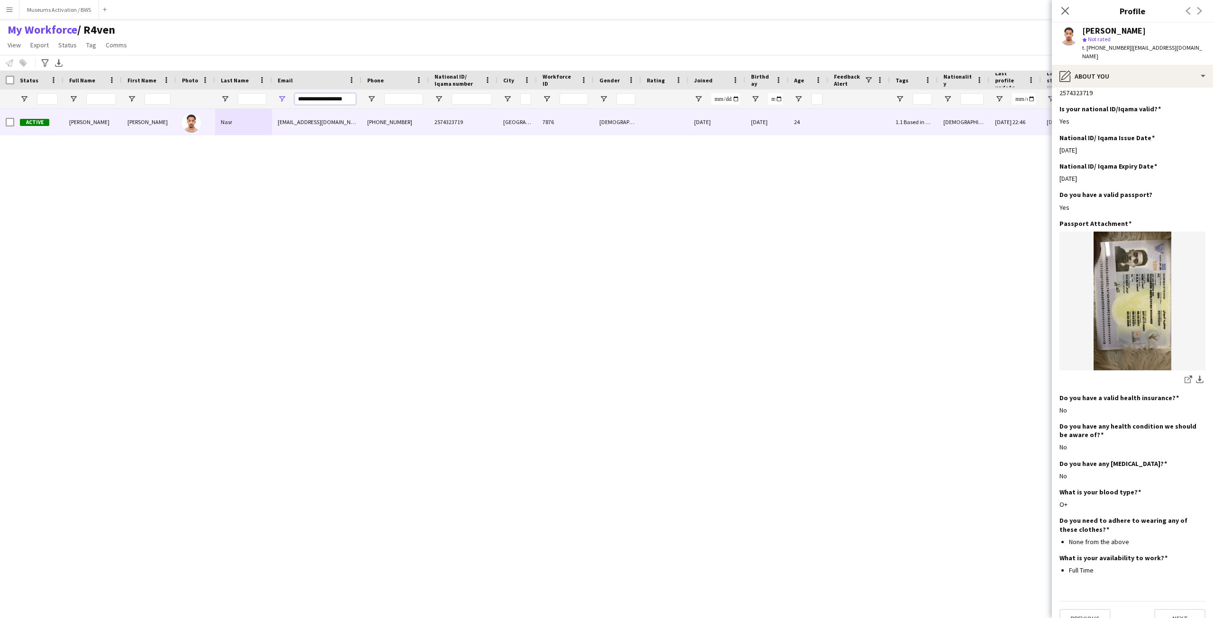
click at [300, 103] on input "**********" at bounding box center [325, 98] width 61 height 11
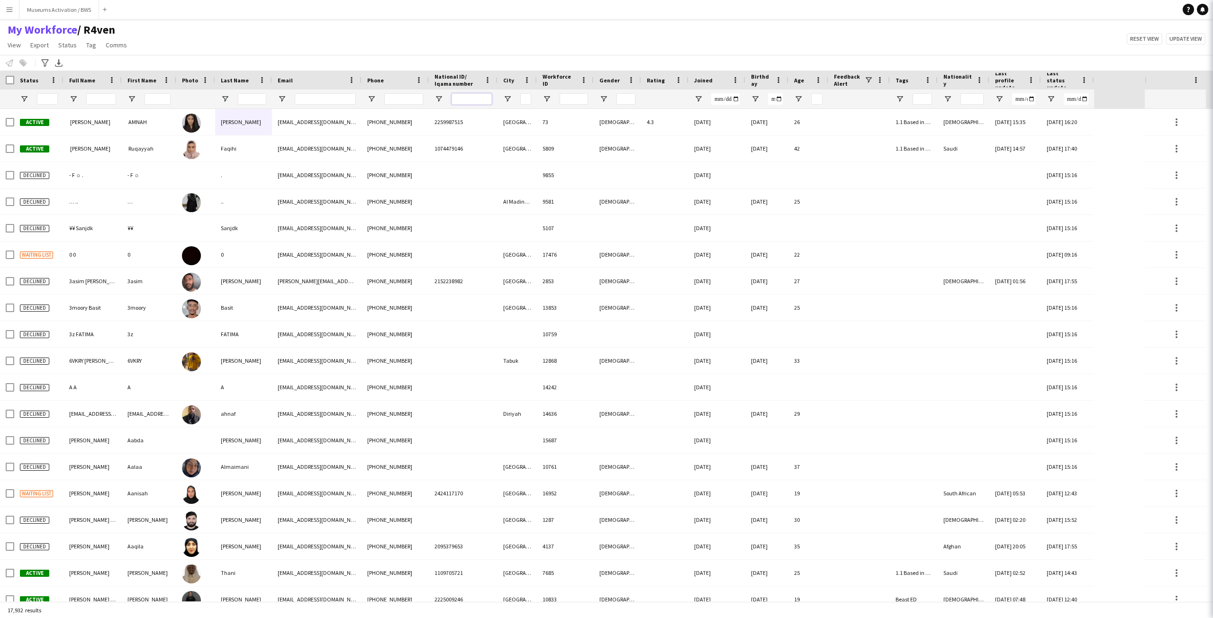
click at [465, 101] on input "National ID/ Iqama number Filter Input" at bounding box center [472, 98] width 40 height 11
paste input "**********"
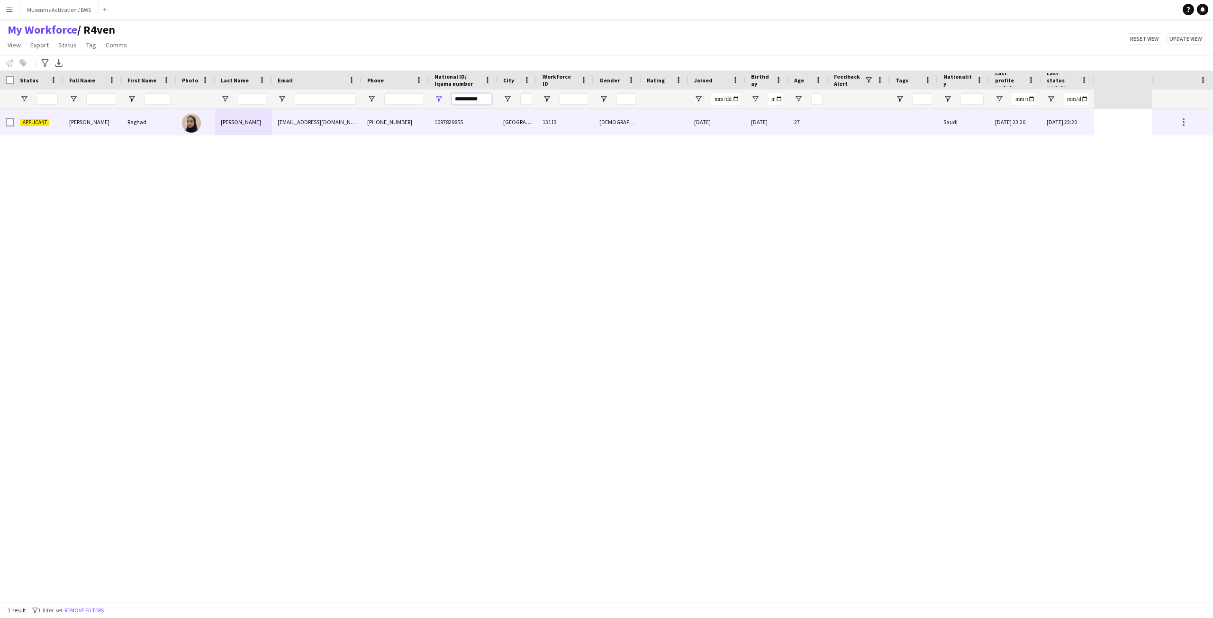
type input "**********"
click at [313, 128] on div "raghad.abdulrahmann1@gmail.com" at bounding box center [317, 122] width 90 height 26
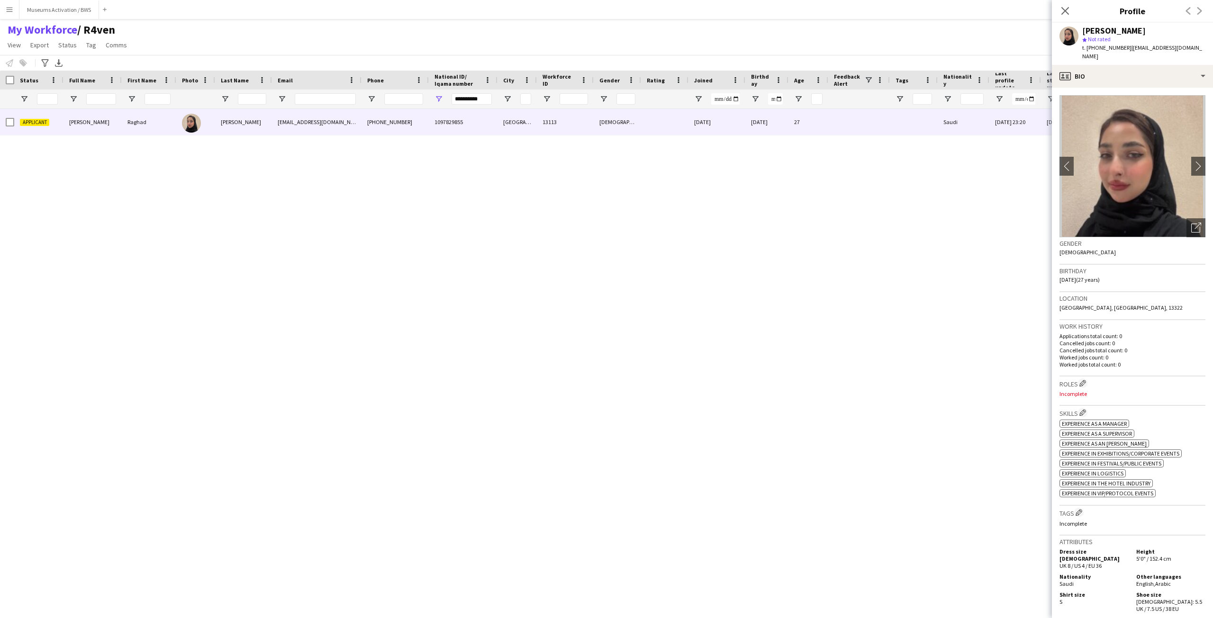
click at [1189, 217] on img at bounding box center [1132, 166] width 146 height 142
click at [1191, 227] on icon "Open photos pop-in" at bounding box center [1196, 228] width 10 height 10
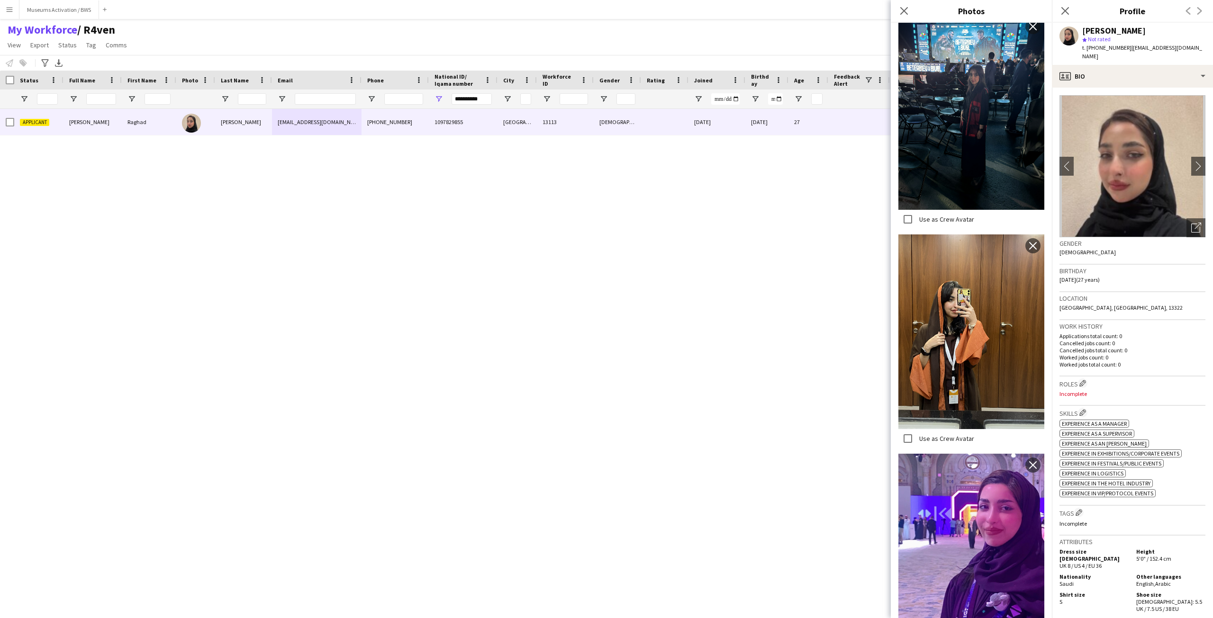
scroll to position [479, 0]
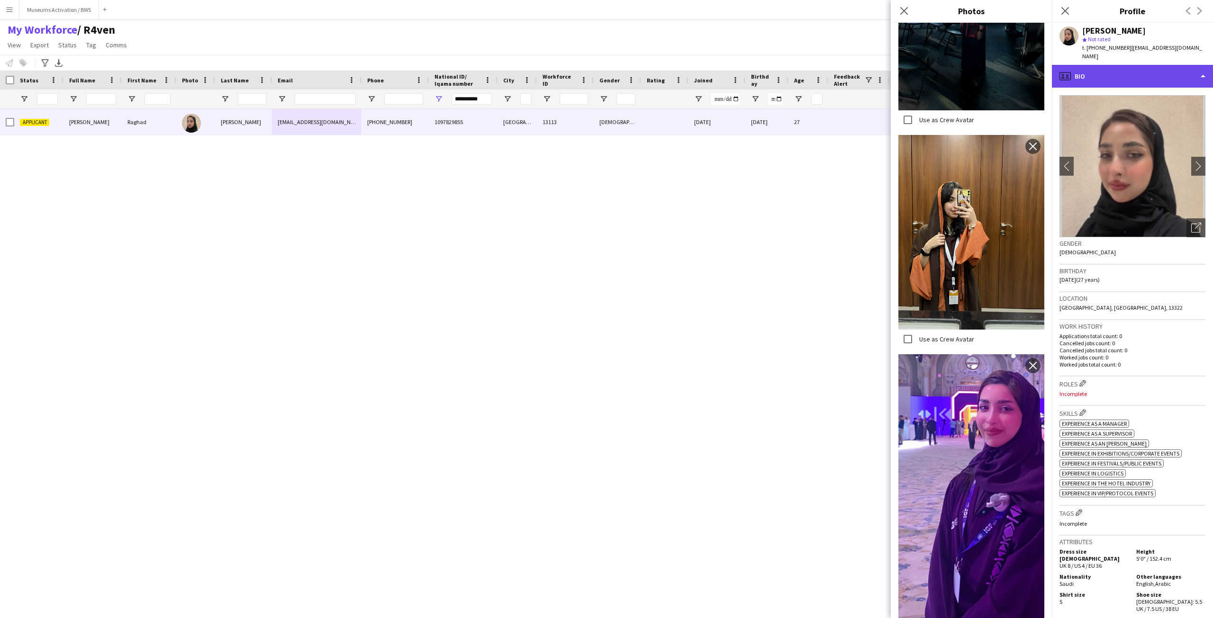
click at [1095, 66] on div "profile Bio" at bounding box center [1132, 76] width 161 height 23
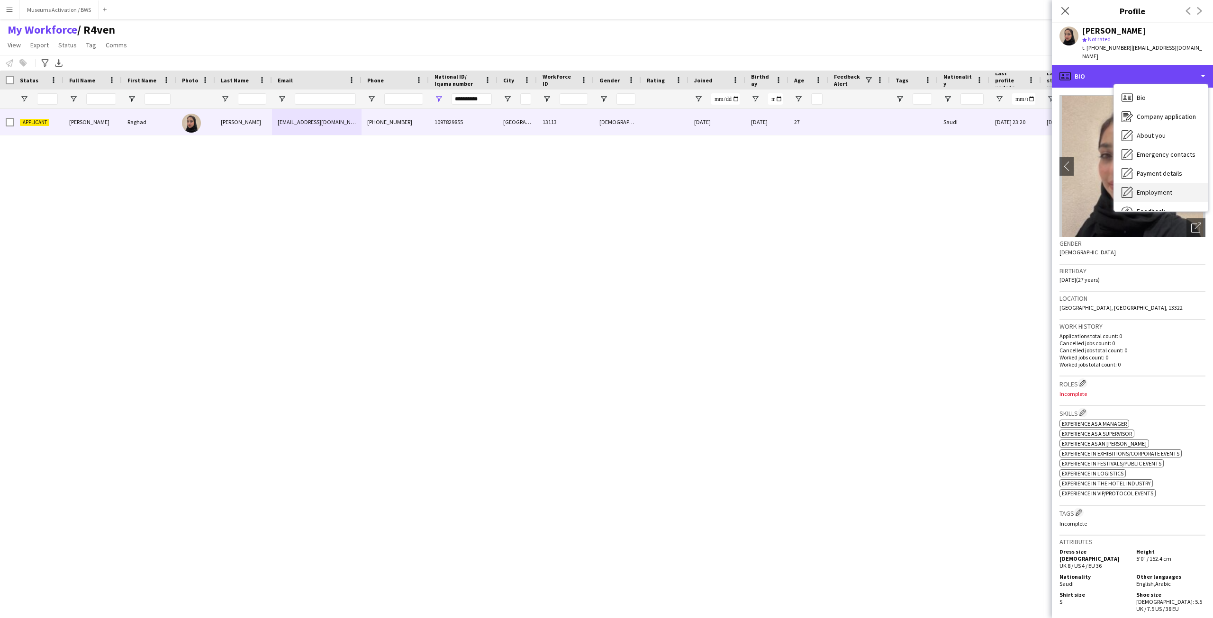
scroll to position [32, 0]
click at [1141, 177] on span "Feedback" at bounding box center [1151, 179] width 28 height 9
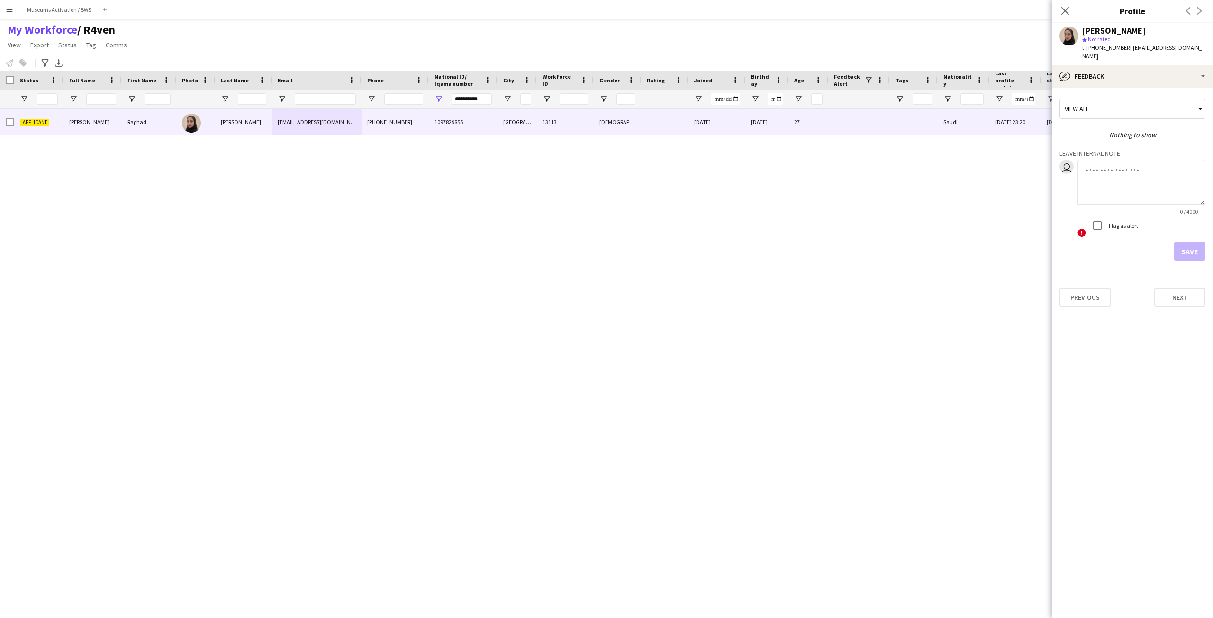
click at [1120, 181] on textarea at bounding box center [1142, 182] width 128 height 45
type textarea "*******"
click at [1174, 249] on button "Save" at bounding box center [1189, 251] width 31 height 19
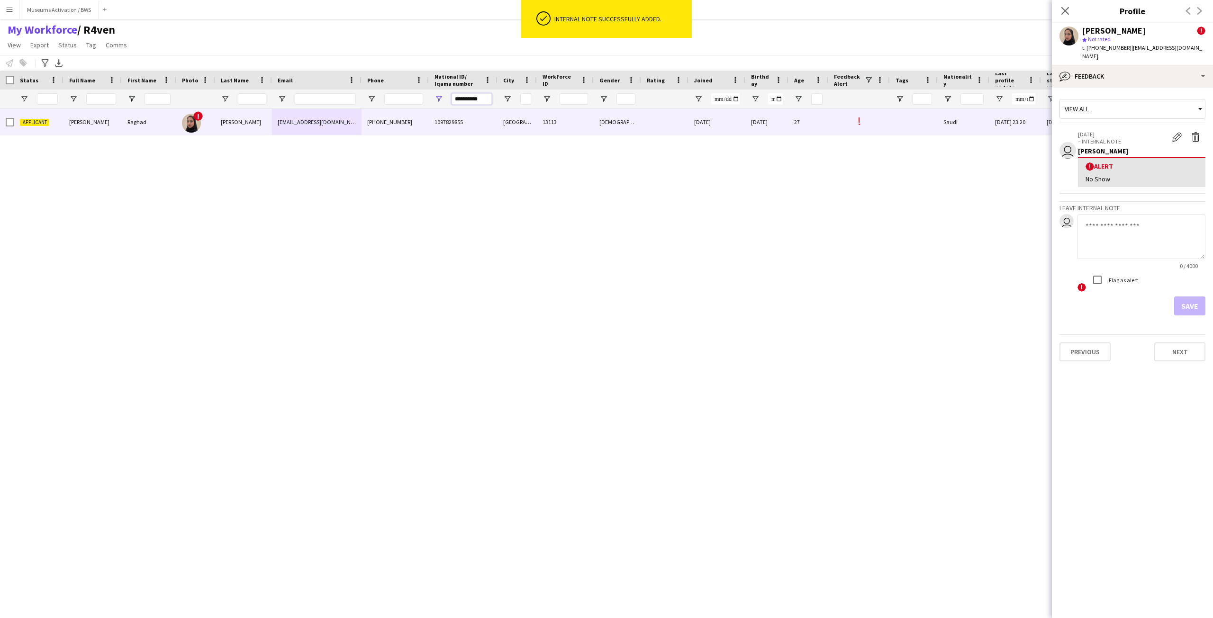
click at [462, 102] on input "**********" at bounding box center [472, 98] width 40 height 11
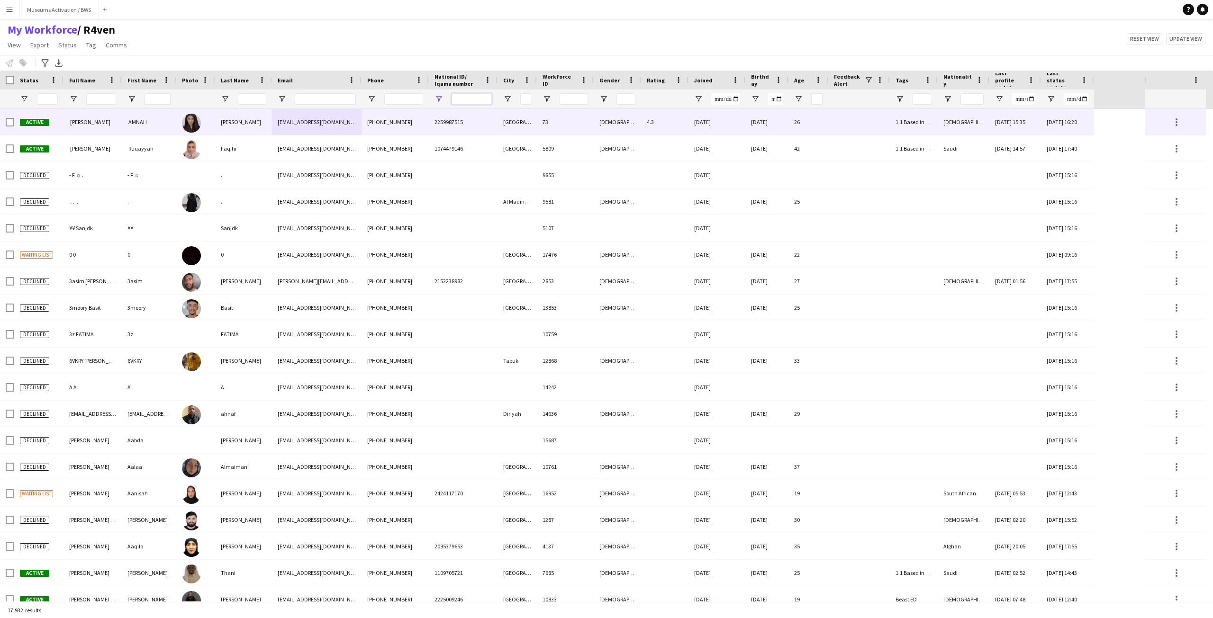
paste input "**********"
type input "**********"
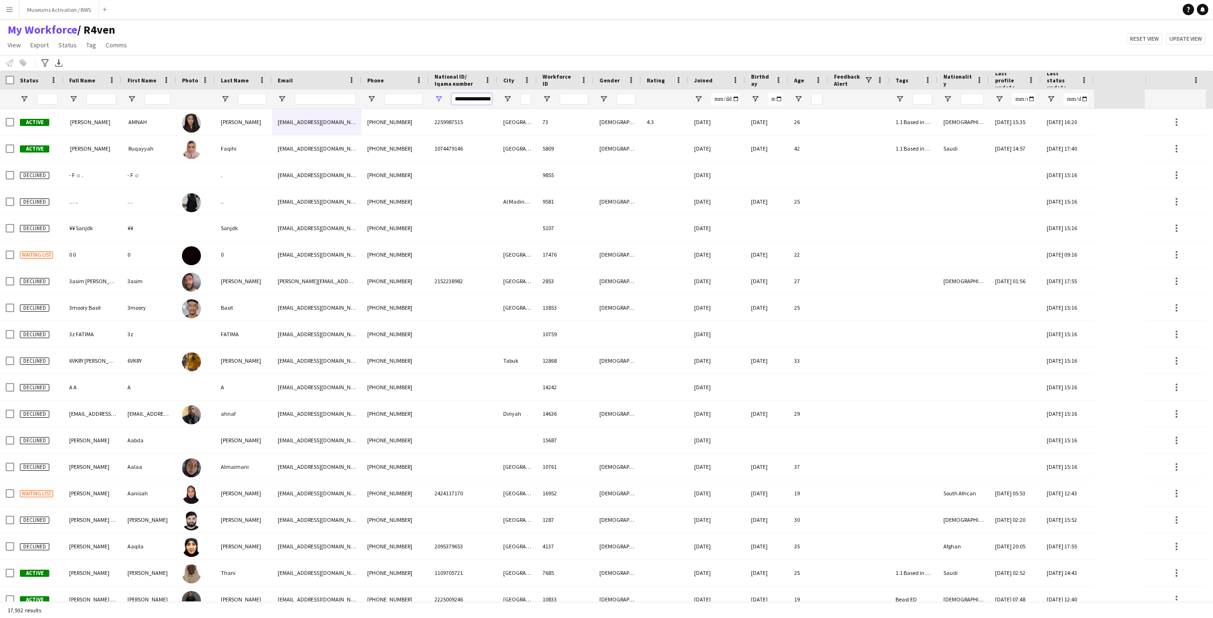
scroll to position [0, 50]
click at [462, 98] on input "**********" at bounding box center [472, 98] width 40 height 11
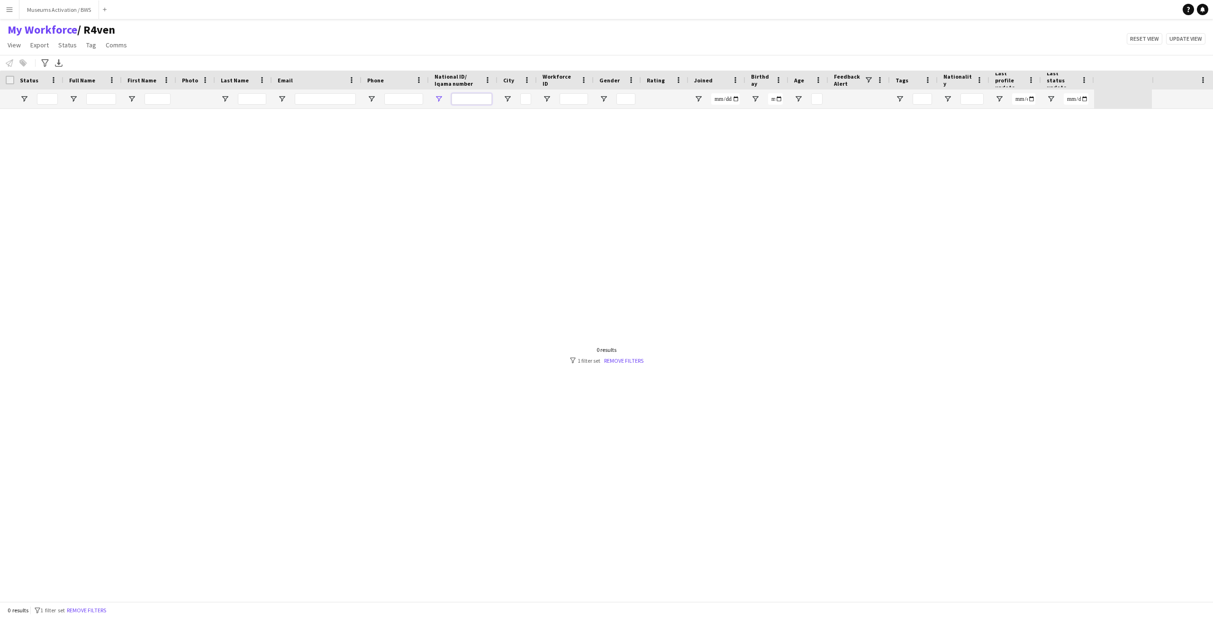
scroll to position [0, 0]
click at [334, 102] on input "Email Filter Input" at bounding box center [325, 98] width 61 height 11
paste input "**********"
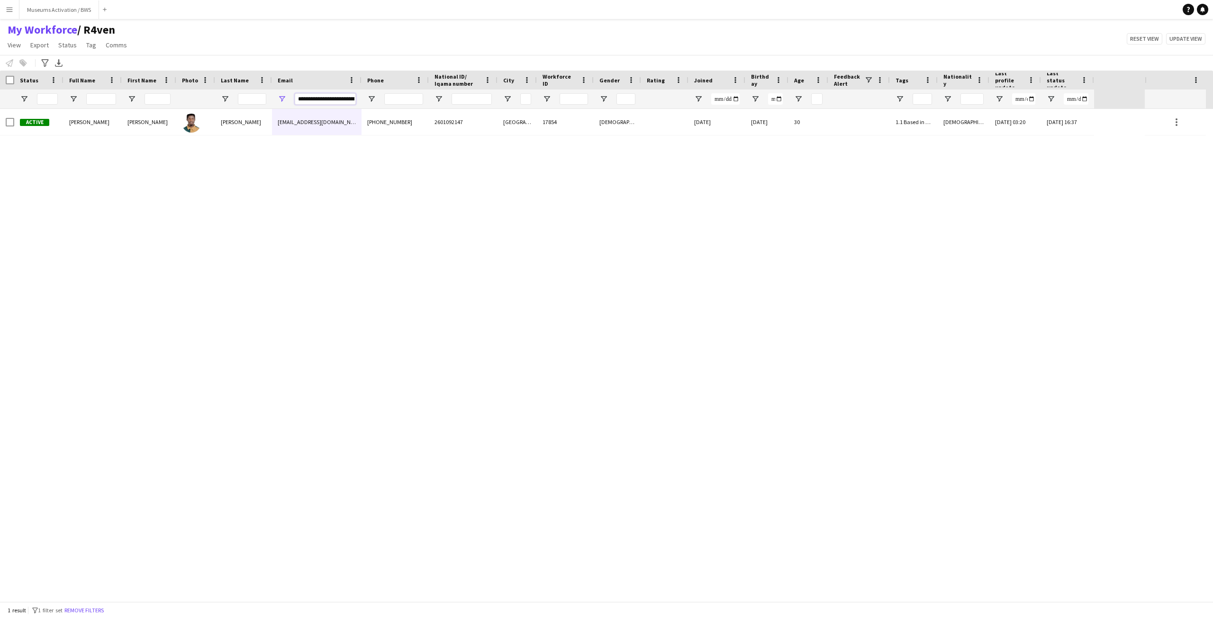
scroll to position [0, 29]
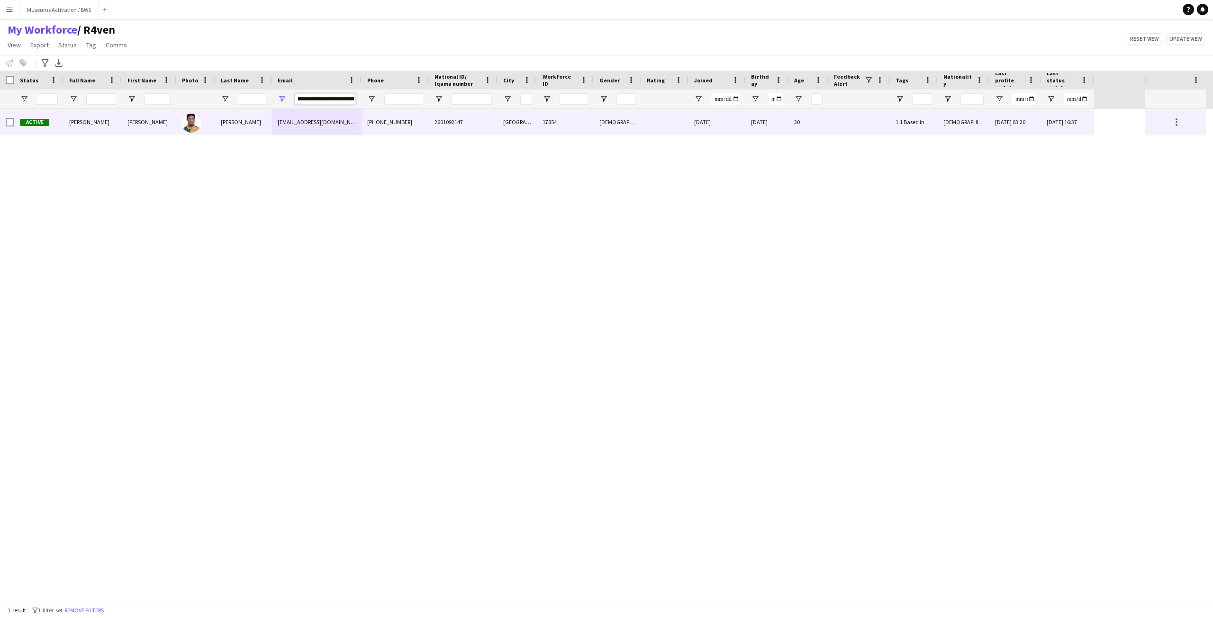
type input "**********"
click at [260, 127] on div "Ali" at bounding box center [243, 122] width 57 height 26
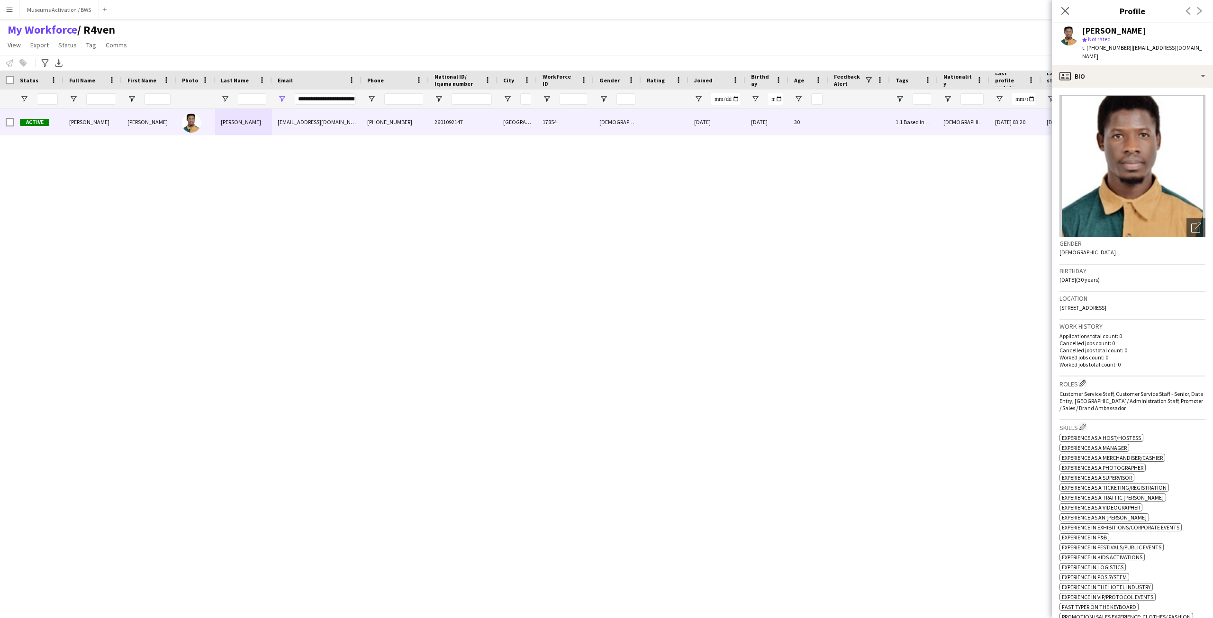
click at [318, 105] on div "**********" at bounding box center [325, 99] width 61 height 19
click at [318, 100] on input "**********" at bounding box center [325, 98] width 61 height 11
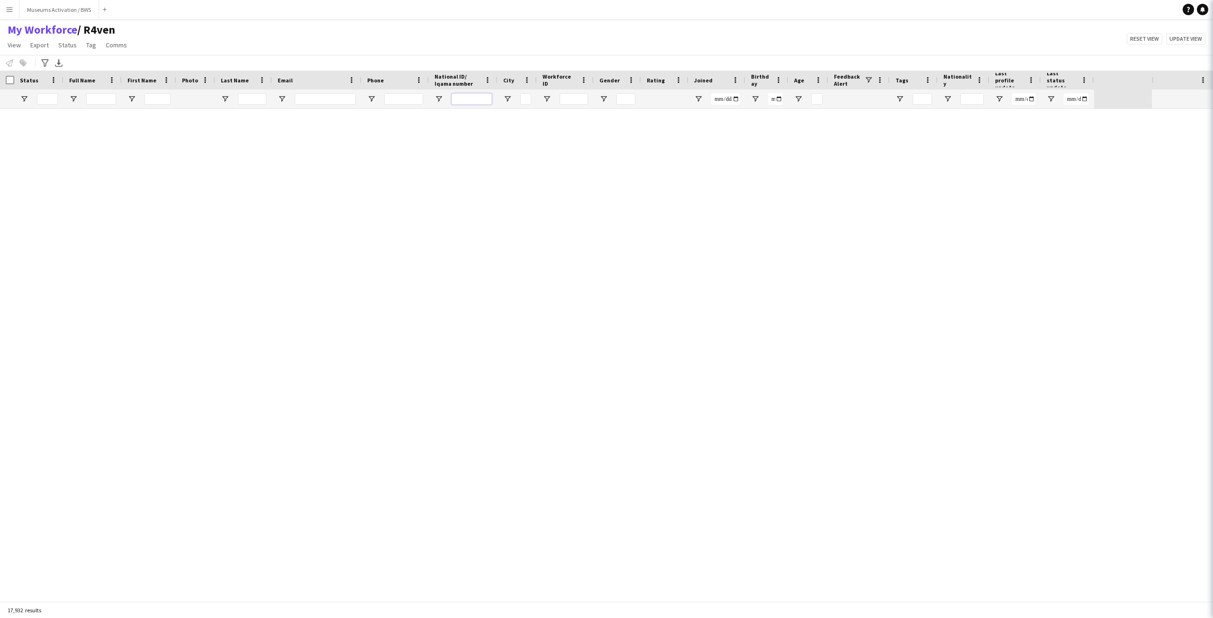
click at [468, 98] on input "National ID/ Iqama number Filter Input" at bounding box center [472, 98] width 40 height 11
paste input "**********"
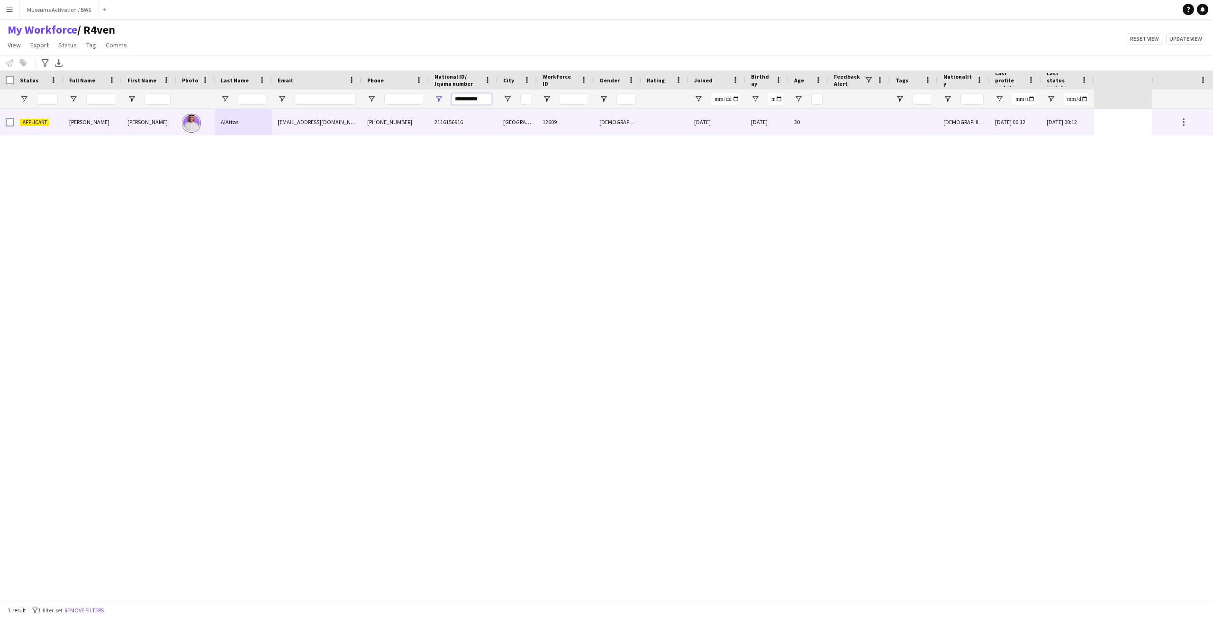
type input "**********"
click at [353, 120] on div "moalattas8@gmail.com" at bounding box center [317, 122] width 90 height 26
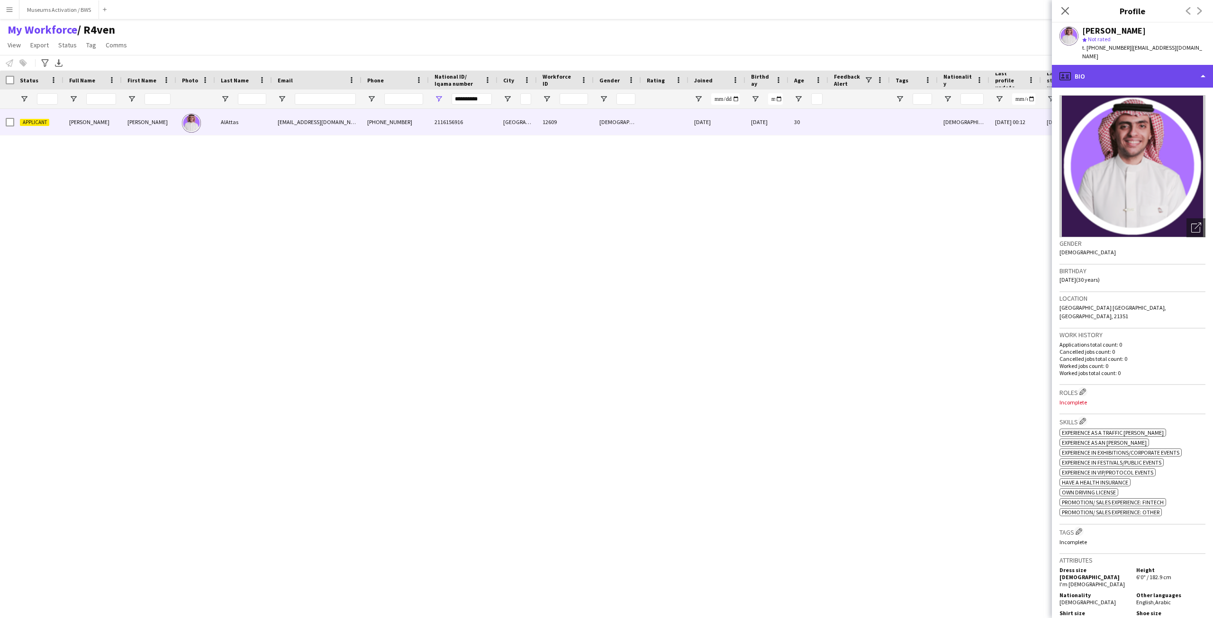
click at [1157, 75] on div "profile Bio" at bounding box center [1132, 76] width 161 height 23
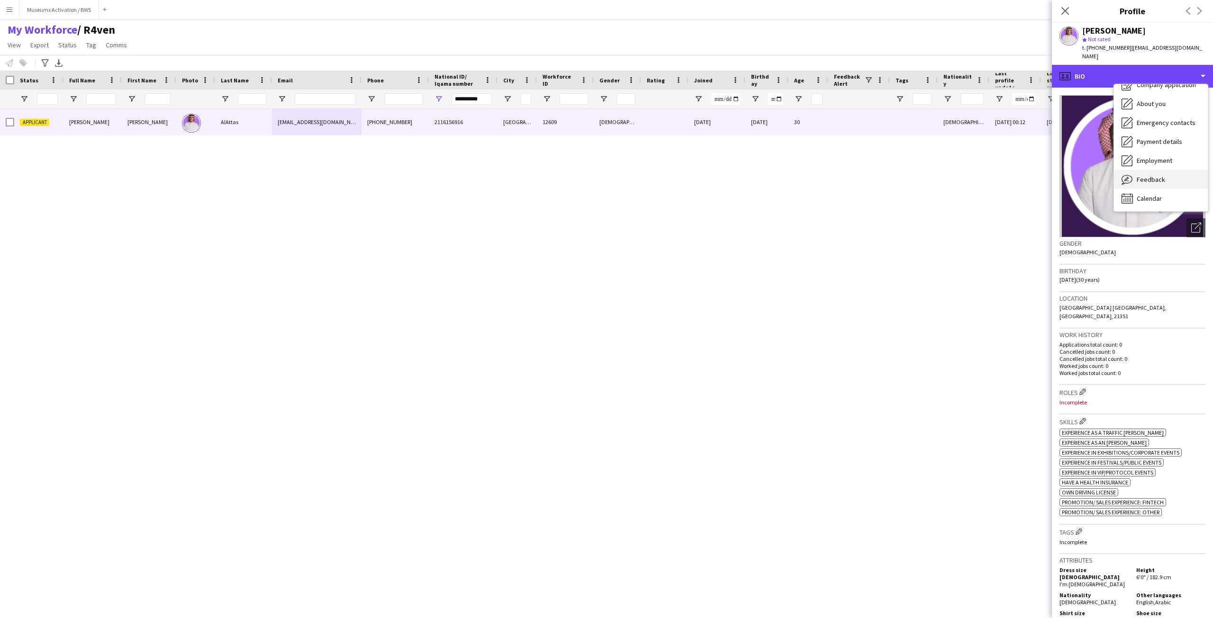
scroll to position [32, 0]
click at [1148, 175] on span "Feedback" at bounding box center [1151, 179] width 28 height 9
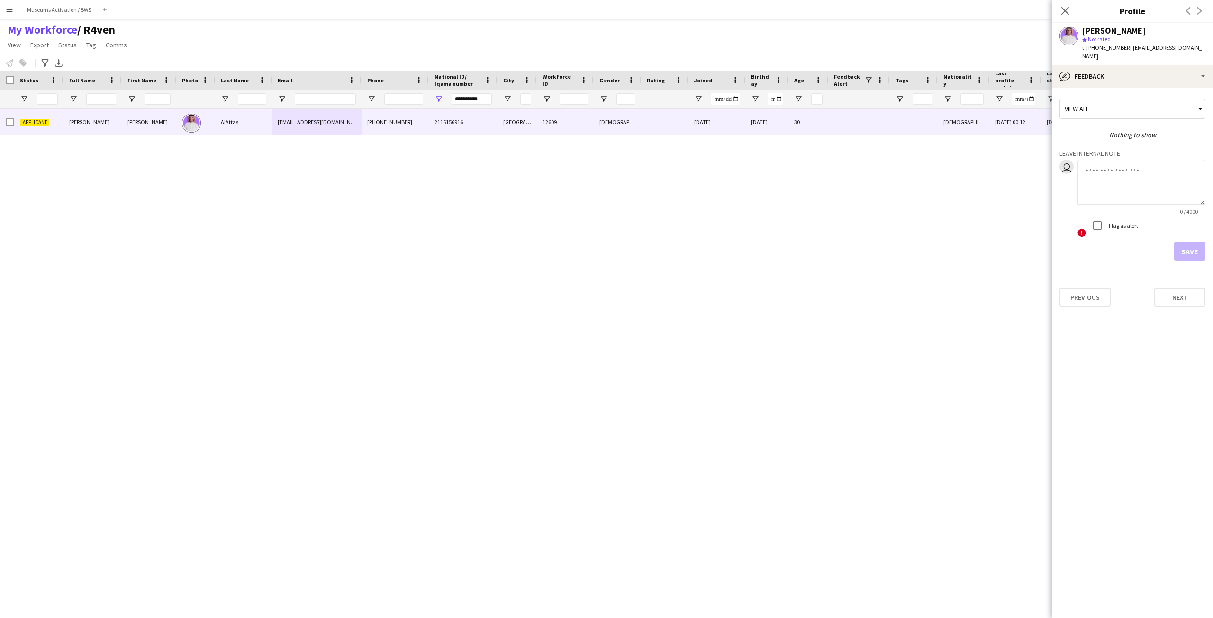
click at [1131, 170] on textarea at bounding box center [1142, 182] width 128 height 45
type textarea "*******"
click at [1190, 242] on button "Save" at bounding box center [1189, 251] width 31 height 19
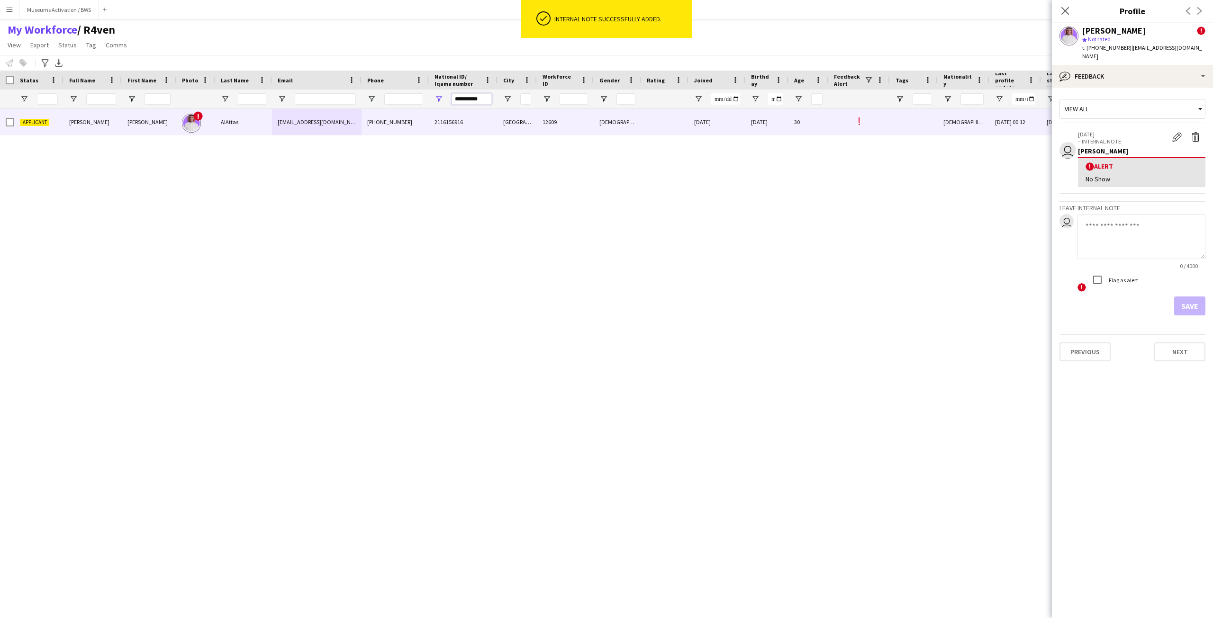
click at [463, 94] on input "**********" at bounding box center [472, 98] width 40 height 11
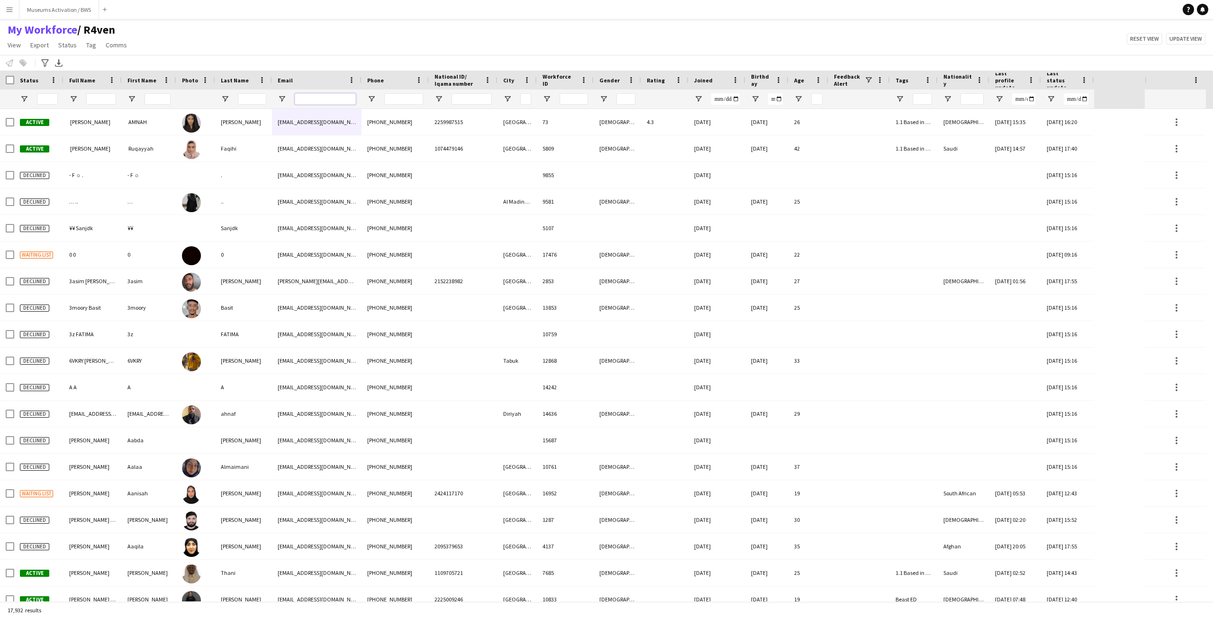
click at [307, 100] on input "Email Filter Input" at bounding box center [325, 98] width 61 height 11
paste input "**********"
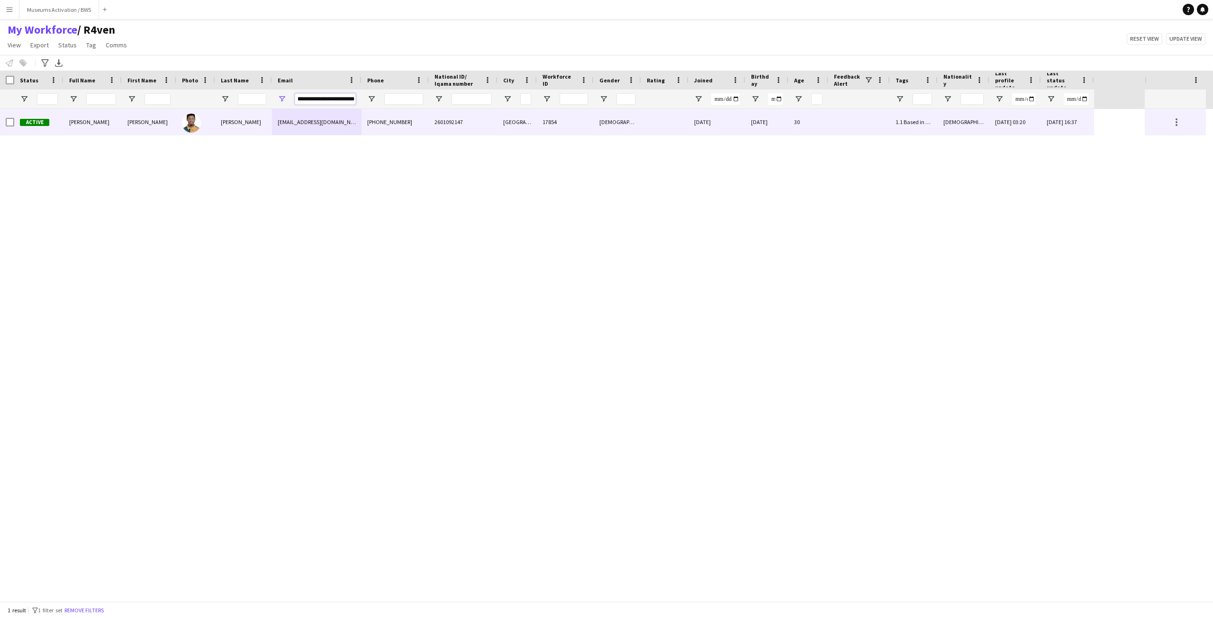
type input "**********"
click at [258, 127] on div "Ali" at bounding box center [243, 122] width 57 height 26
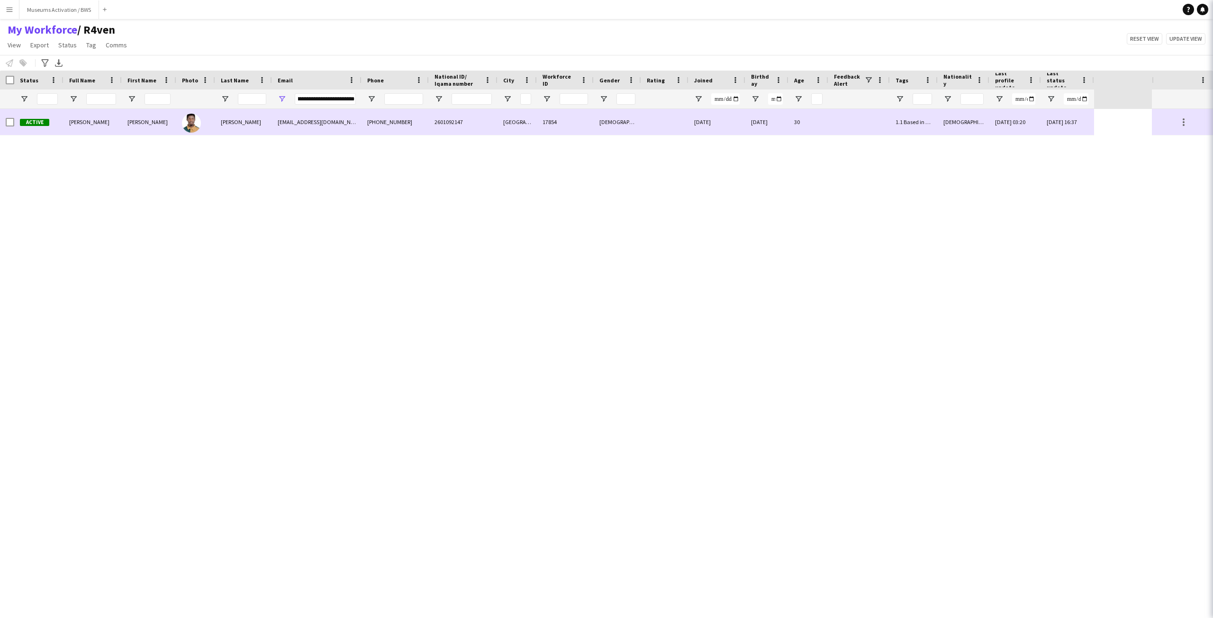
scroll to position [0, 0]
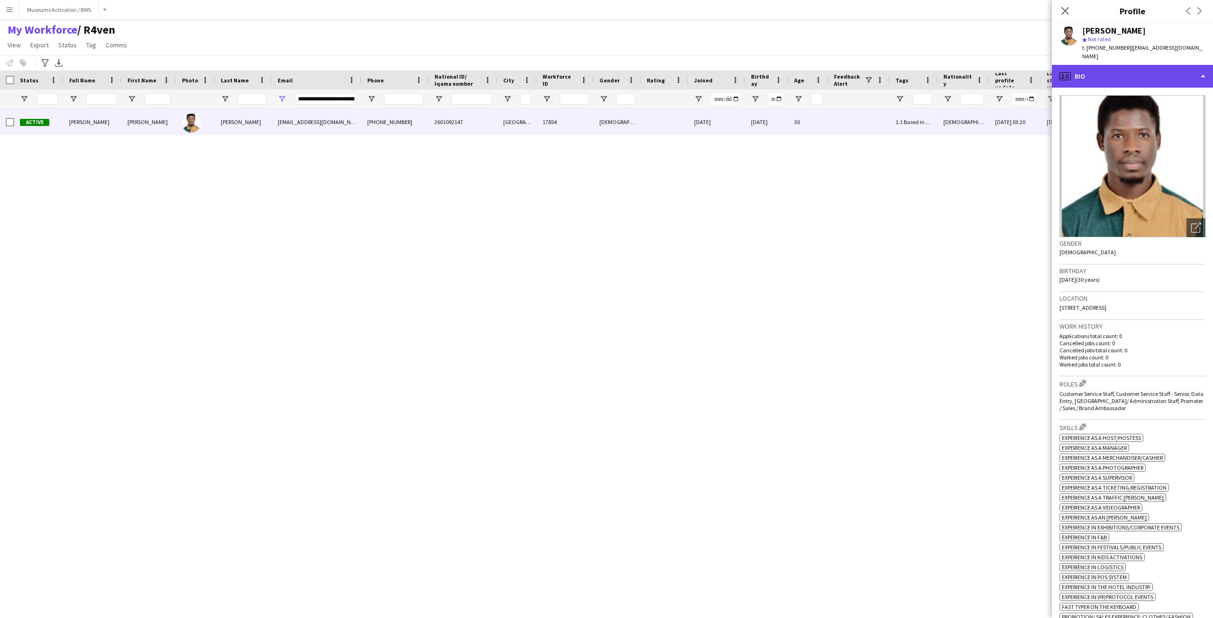
click at [1161, 75] on div "profile Bio" at bounding box center [1132, 76] width 161 height 23
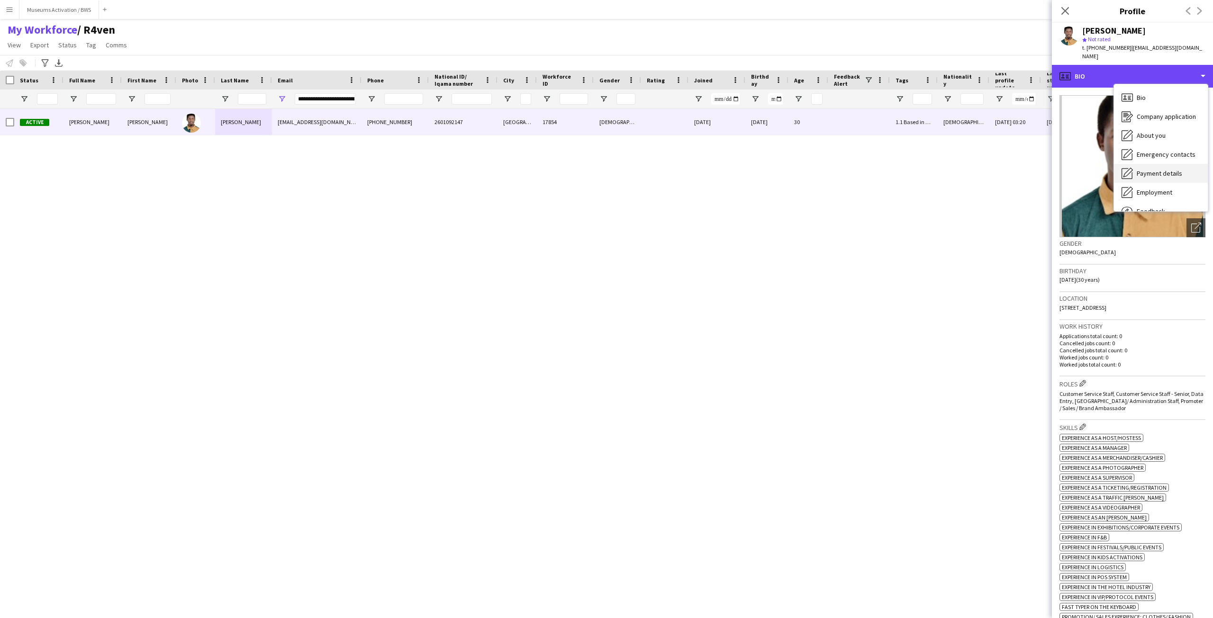
scroll to position [32, 0]
click at [1159, 179] on span "Feedback" at bounding box center [1151, 179] width 28 height 9
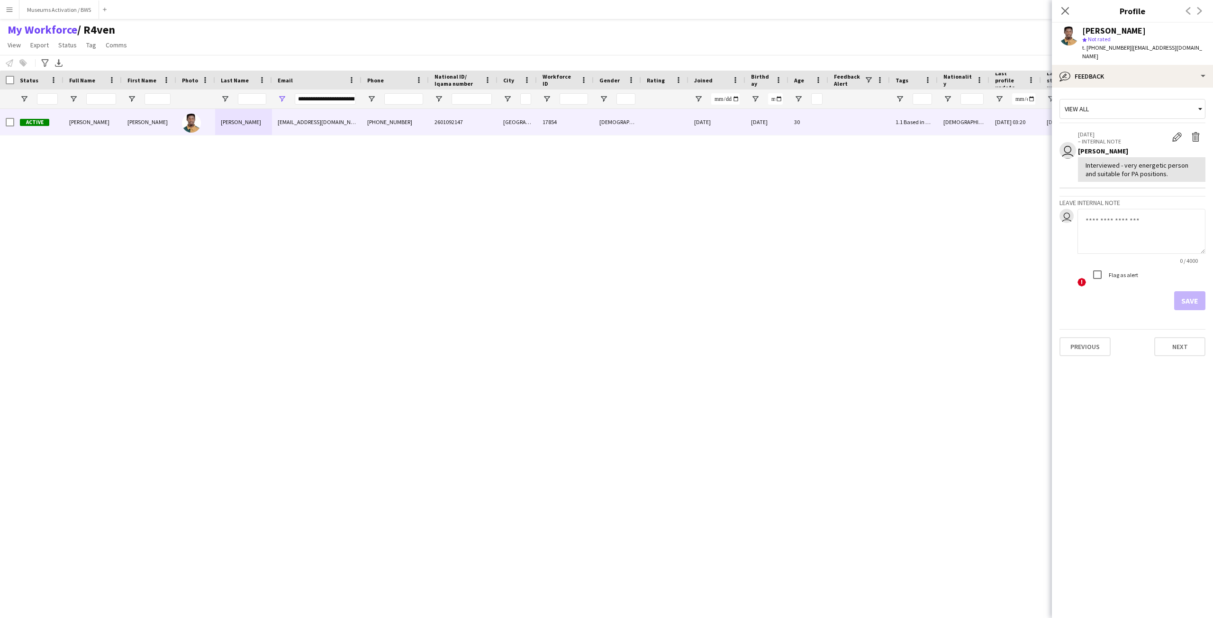
click at [1140, 169] on div "Interviewed - very energetic person and suitable for PA positions." at bounding box center [1142, 169] width 112 height 17
click at [1135, 168] on div "Interviewed - very energetic person and suitable for PA positions." at bounding box center [1142, 169] width 112 height 17
click at [1129, 70] on div "bubble-pencil Feedback" at bounding box center [1132, 76] width 161 height 23
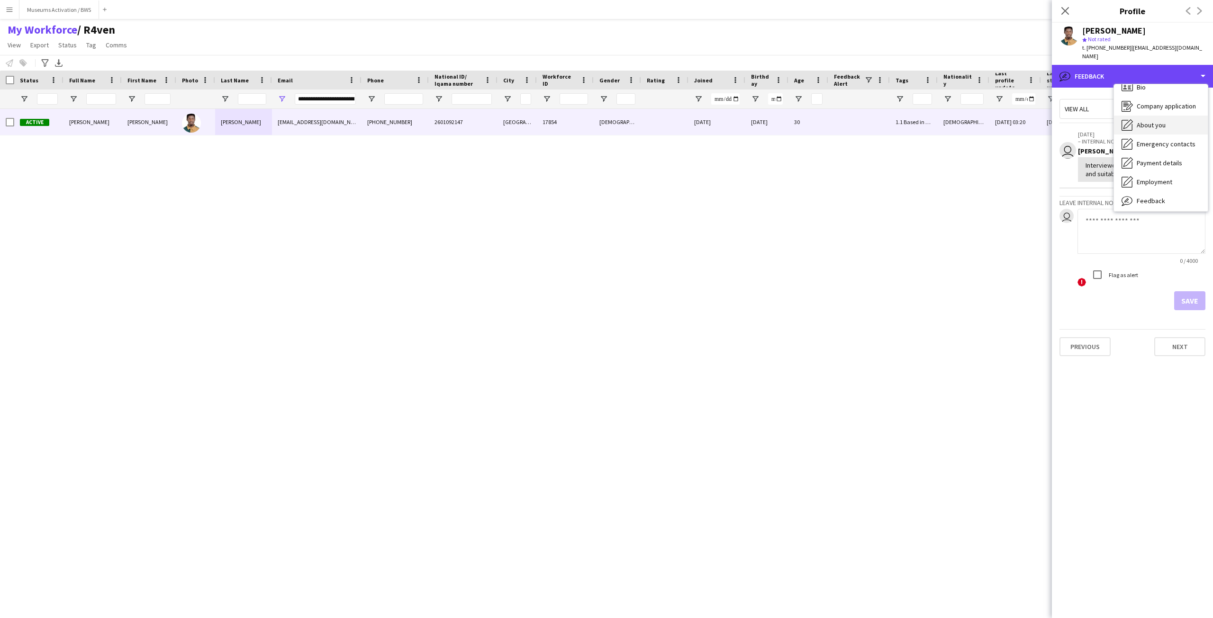
scroll to position [0, 0]
click at [1137, 98] on span "Bio" at bounding box center [1141, 97] width 9 height 9
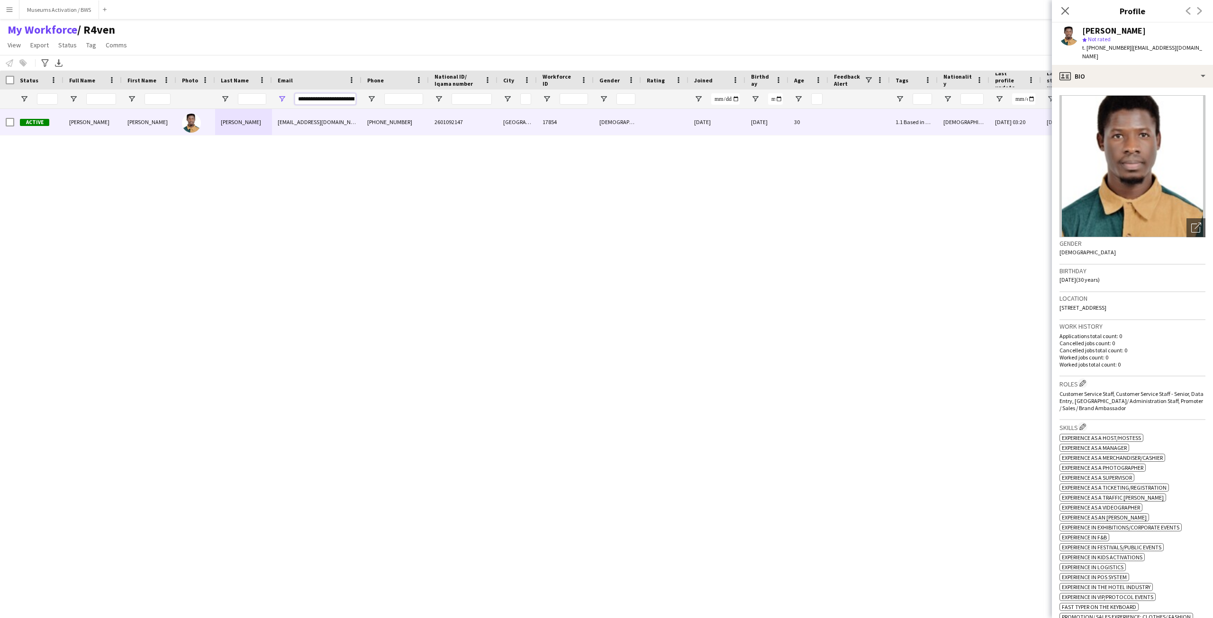
click at [335, 99] on input "**********" at bounding box center [325, 98] width 61 height 11
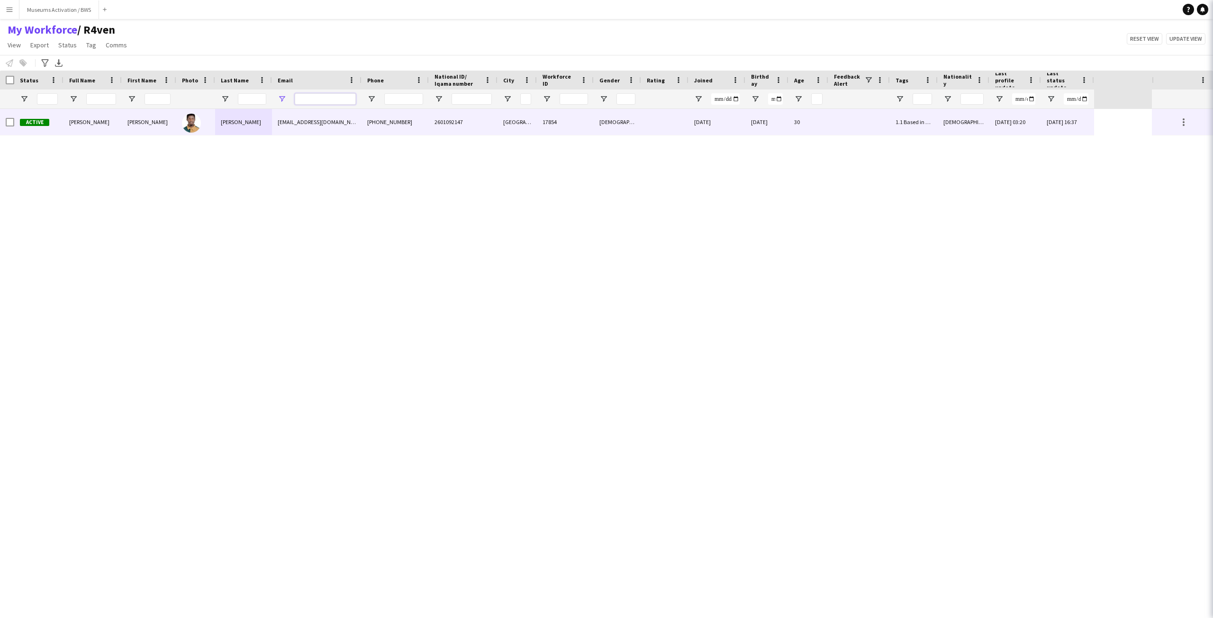
paste input "**********"
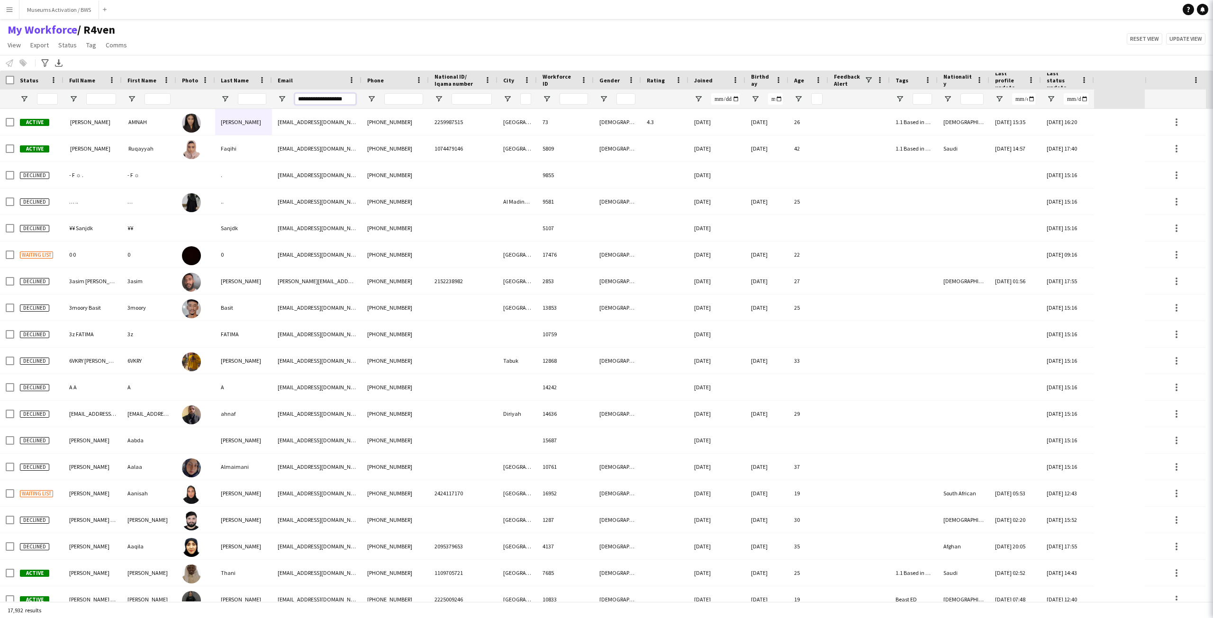
scroll to position [0, 5]
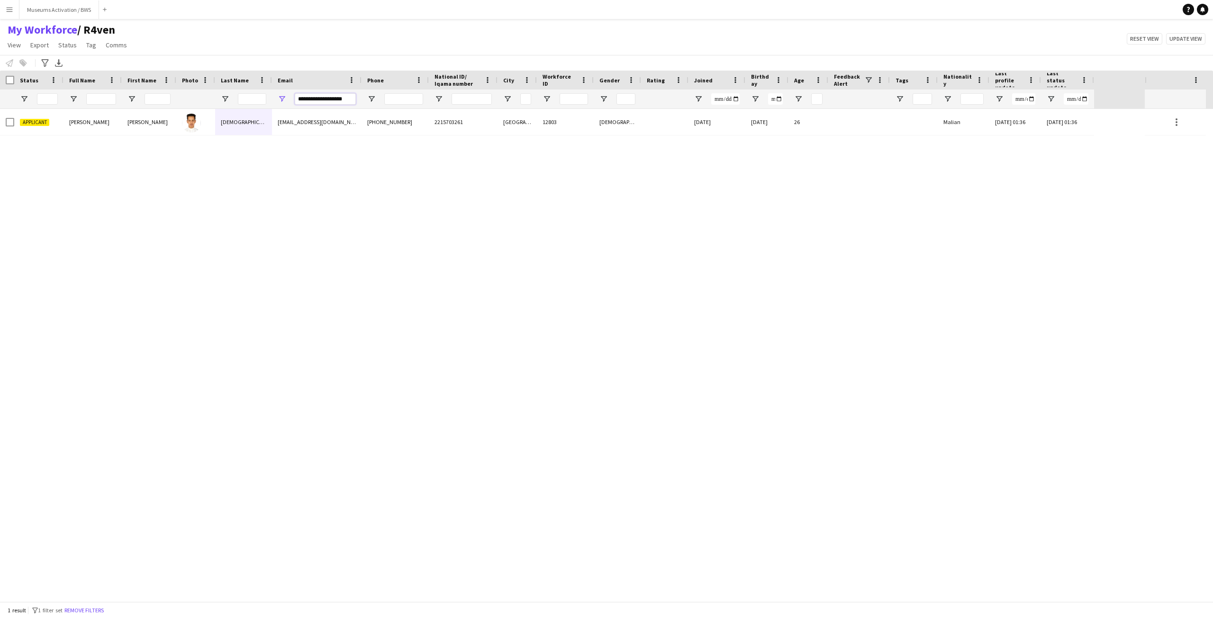
type input "**********"
click at [342, 40] on div "My Workforce / R4ven View Views Default view R4ven New view Update view Delete …" at bounding box center [606, 39] width 1213 height 32
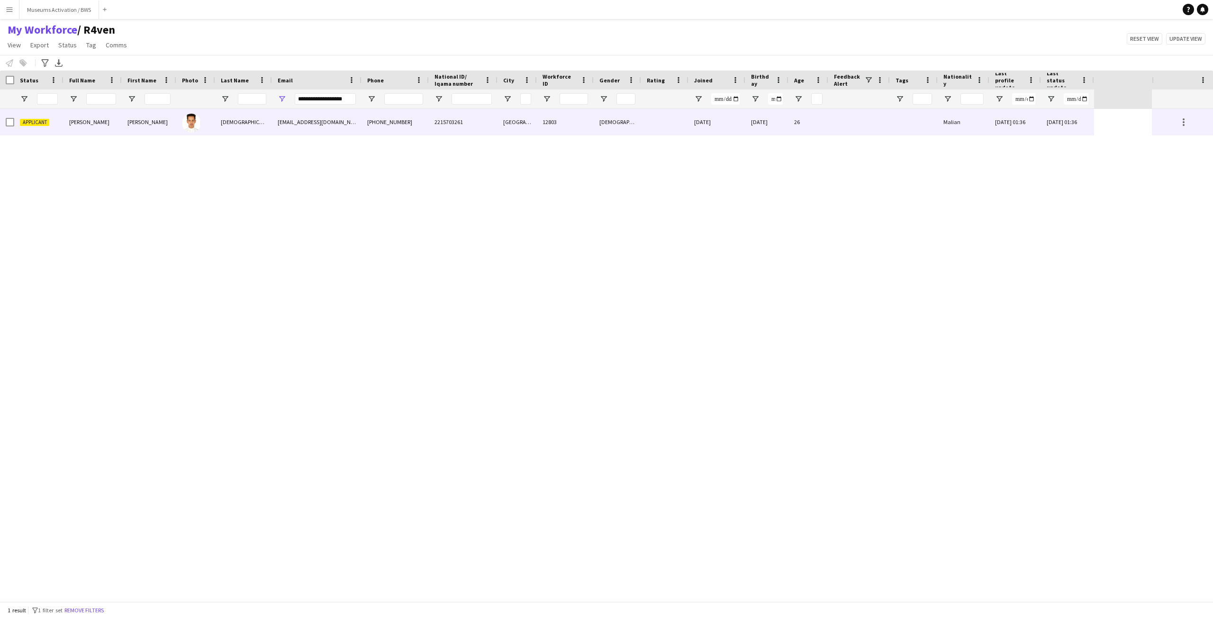
click at [256, 122] on div "Ansari" at bounding box center [243, 122] width 57 height 26
